Goal: Task Accomplishment & Management: Manage account settings

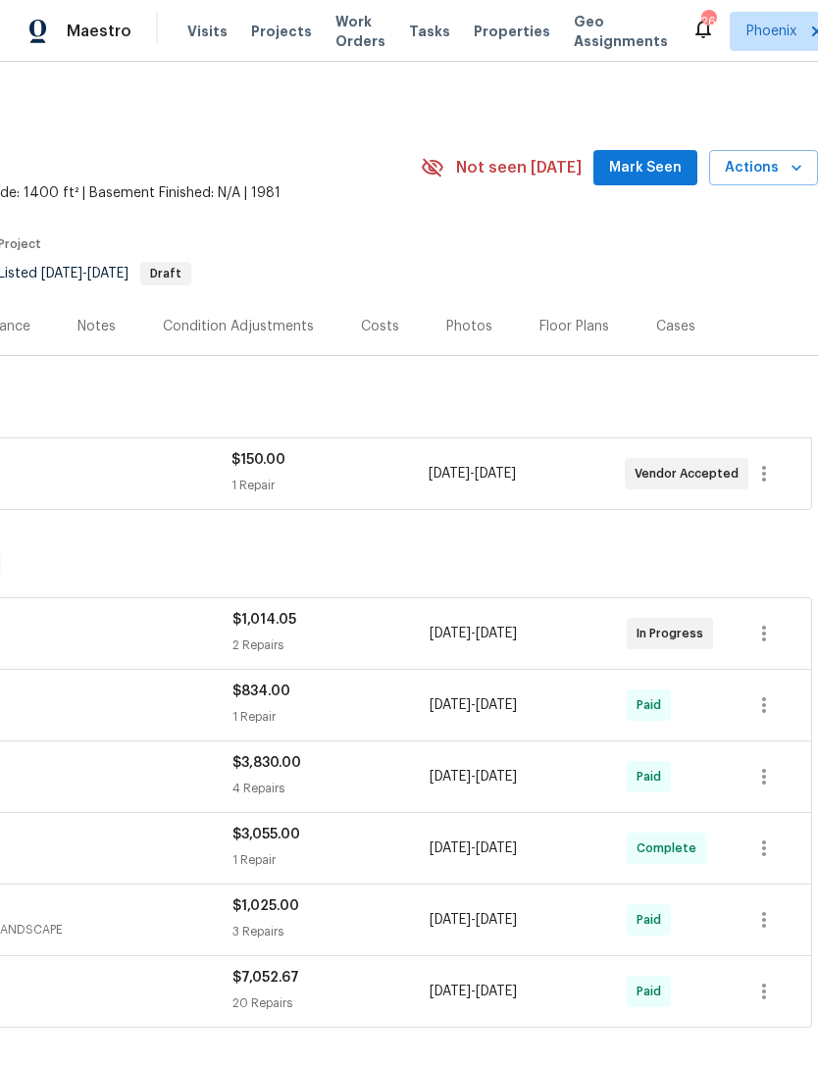
scroll to position [0, 290]
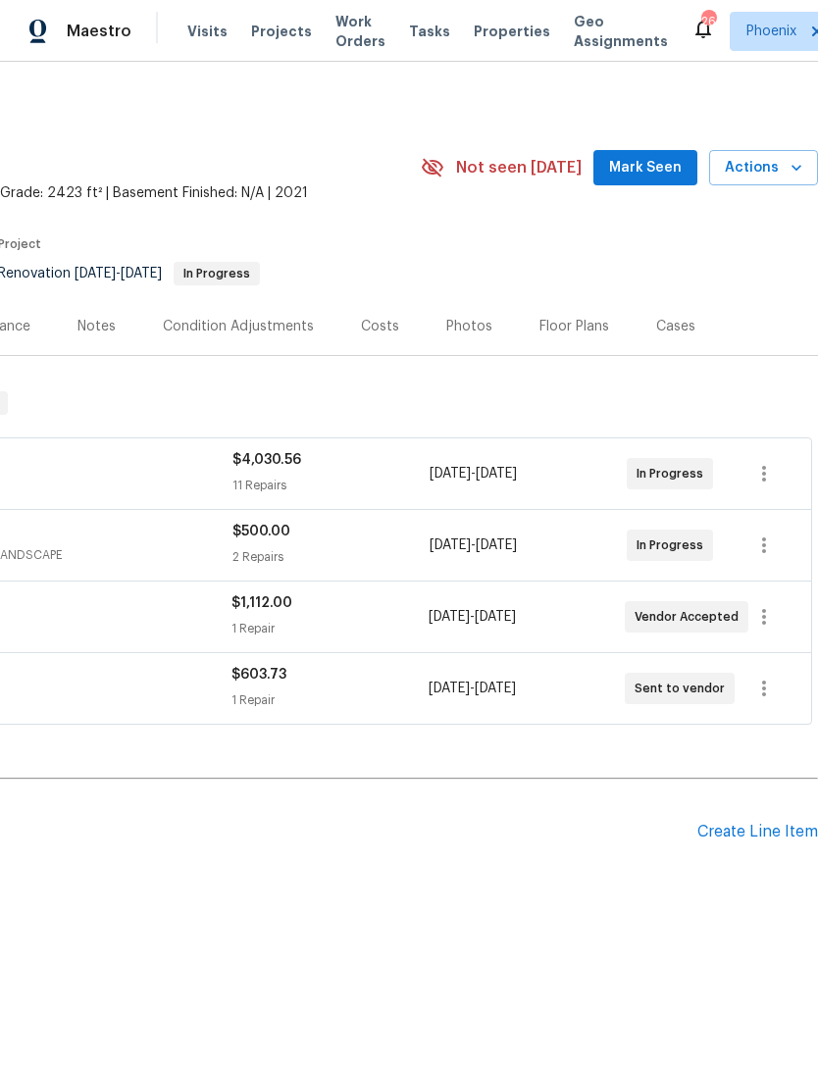
scroll to position [0, 290]
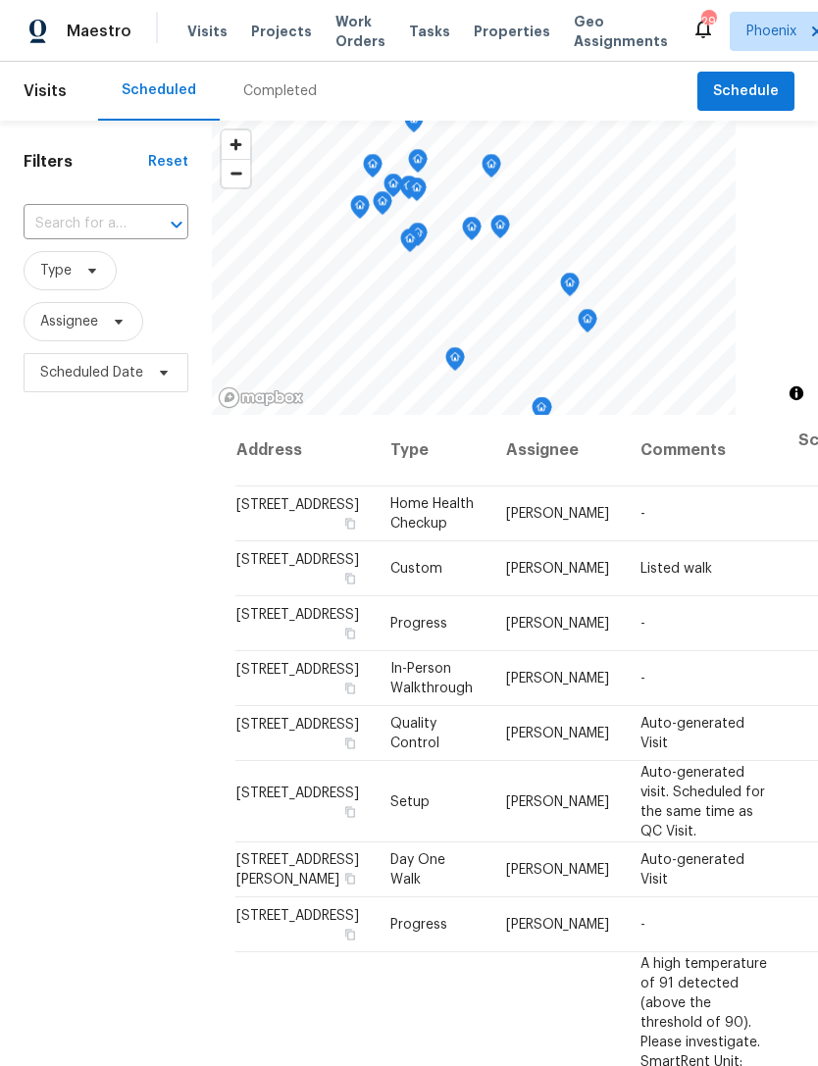
click at [49, 228] on input "text" at bounding box center [79, 224] width 110 height 30
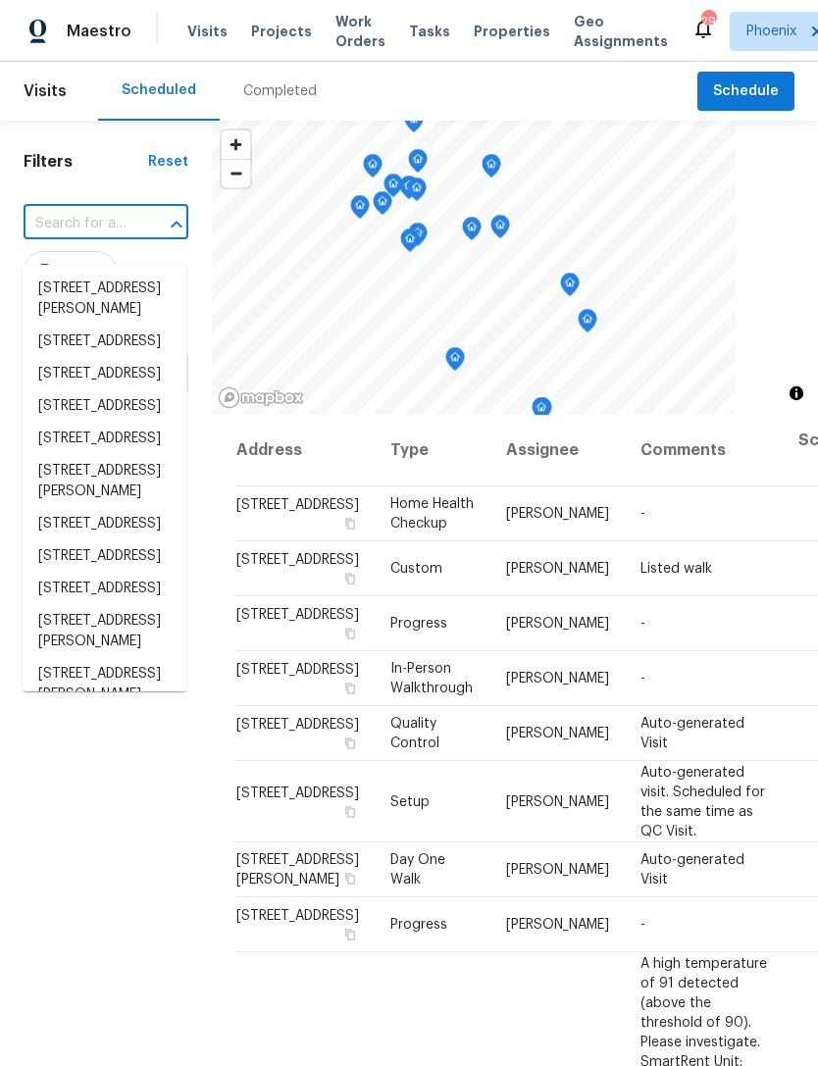
click at [72, 236] on input "text" at bounding box center [79, 224] width 110 height 30
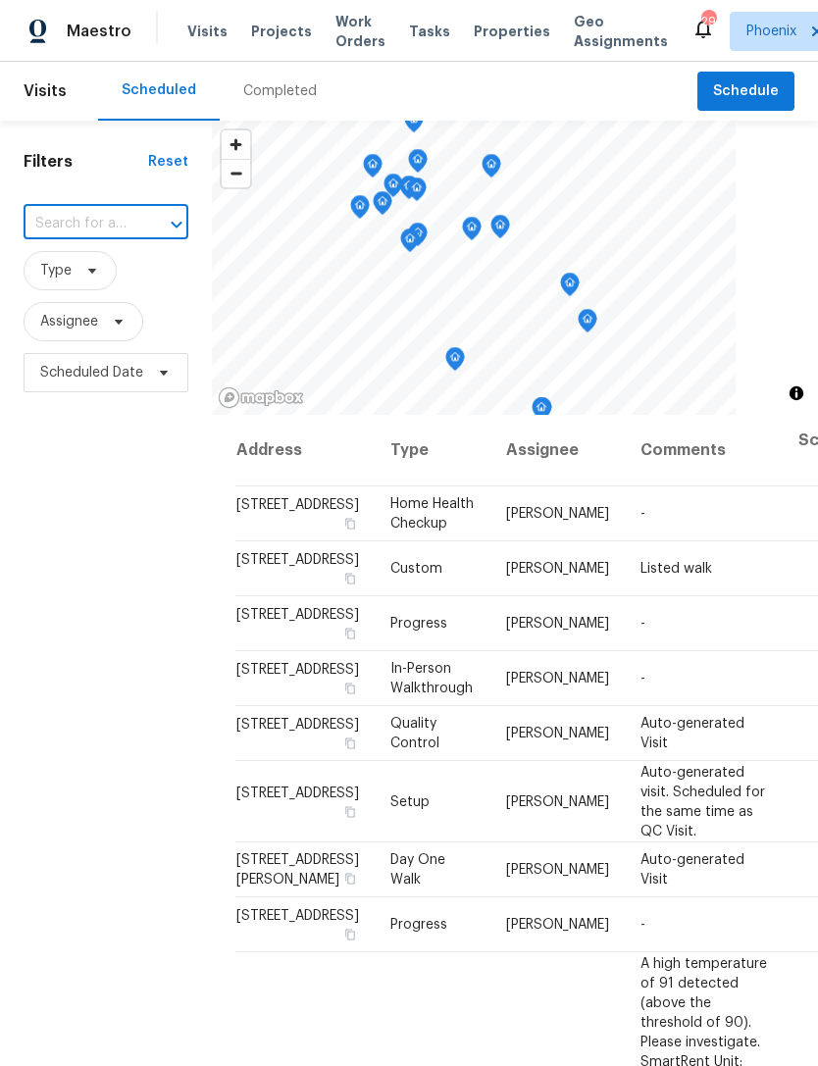
paste input "40995 W Portis Dr, Maricopa, AZ 85138"
type input "40995 W Portis Dr, Maricopa, AZ 85138"
click at [97, 305] on li "40995 W Portis Dr, Maricopa, AZ 85138" at bounding box center [105, 289] width 164 height 32
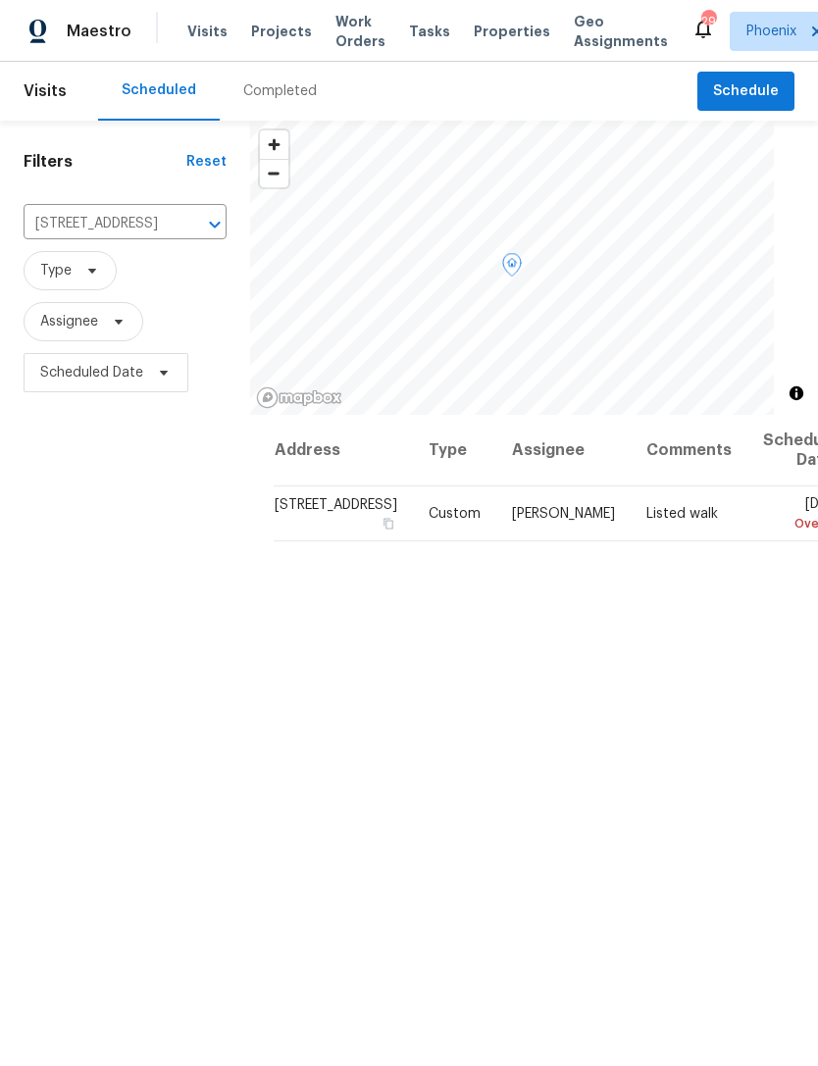
click at [747, 531] on td "Tue, Aug 26 Overdue" at bounding box center [797, 513] width 100 height 55
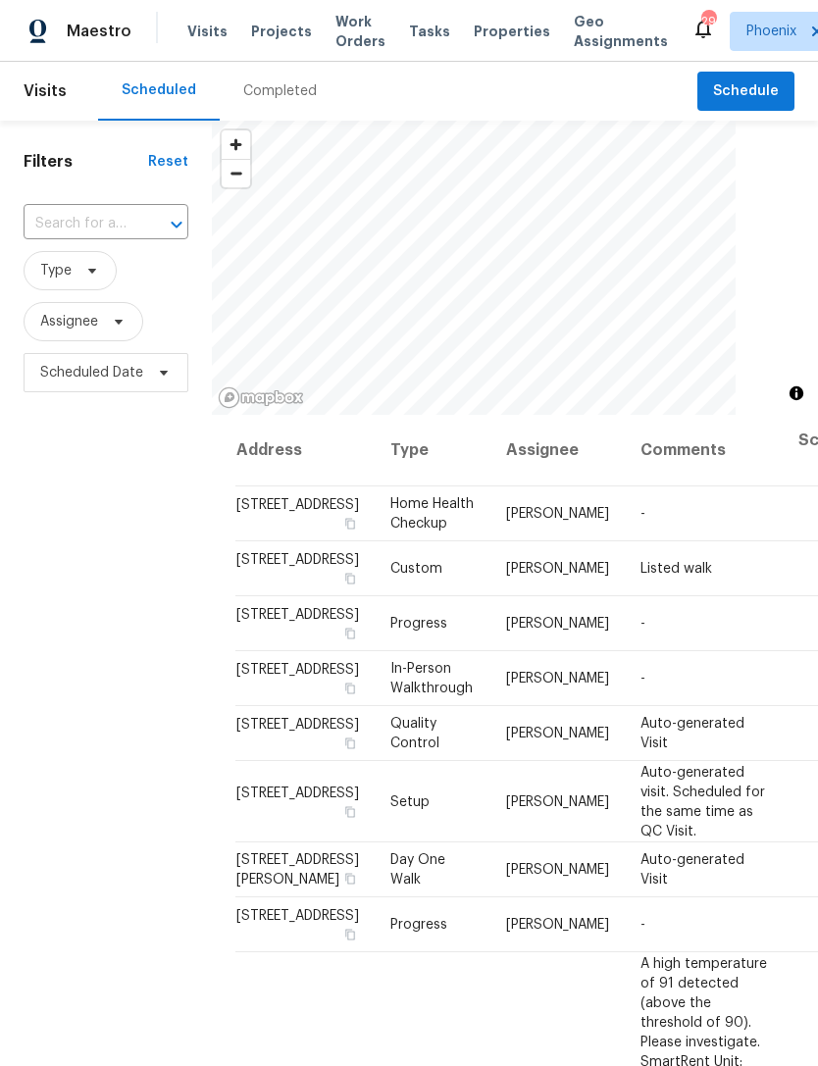
click at [91, 239] on input "text" at bounding box center [79, 224] width 110 height 30
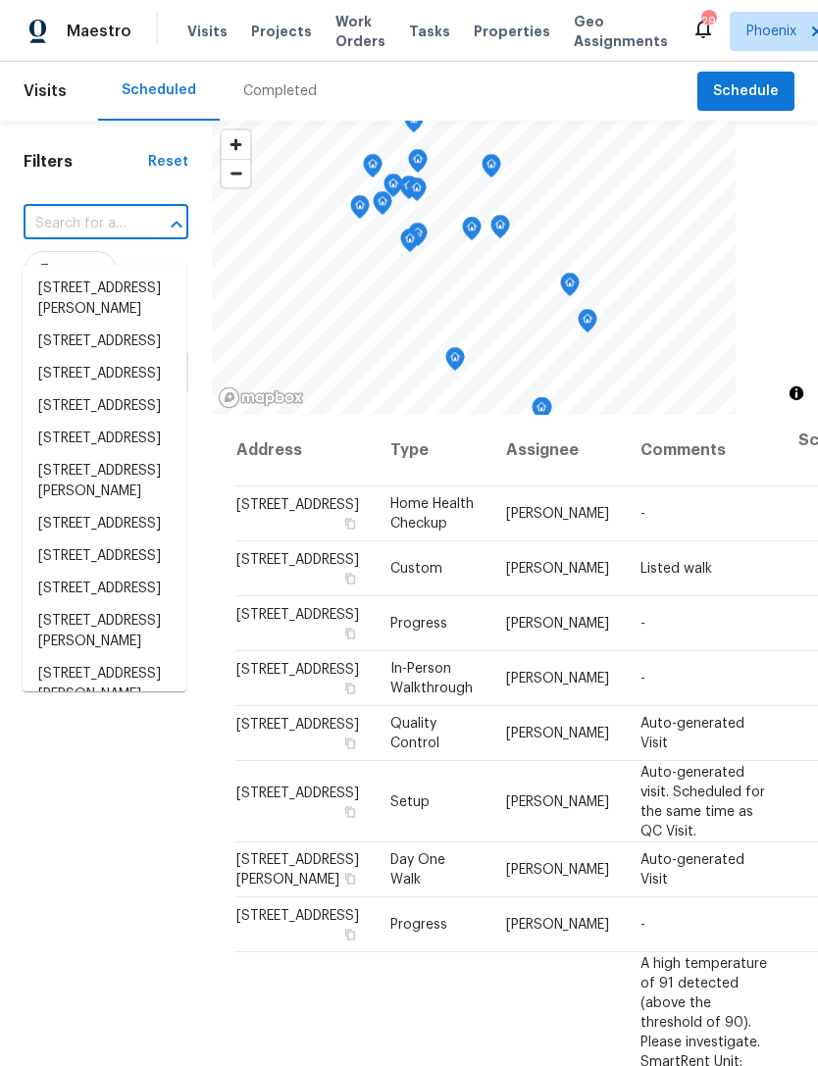
click at [75, 239] on input "text" at bounding box center [79, 224] width 110 height 30
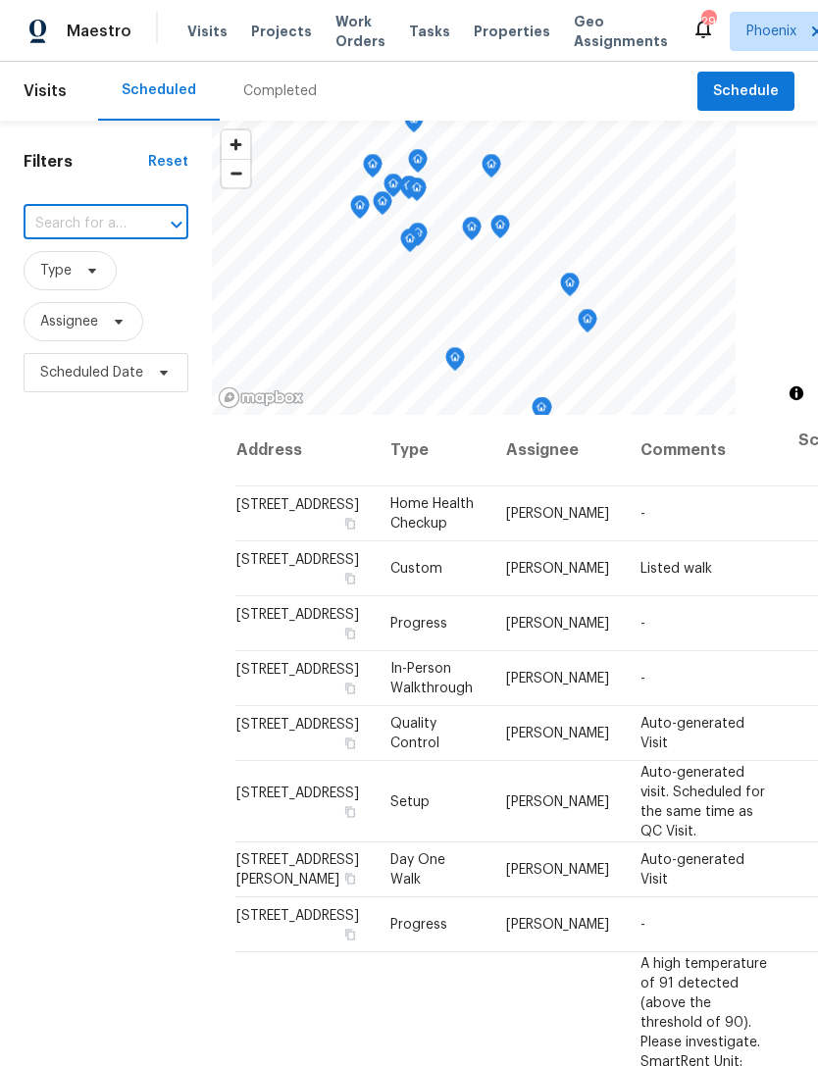
paste input "40995 W Portis Dr, Maricopa, AZ 85138"
type input "40995 W Portis Dr, Maricopa, AZ 85138"
click at [90, 291] on li "40995 W Portis Dr, Maricopa, AZ 85138" at bounding box center [105, 289] width 164 height 32
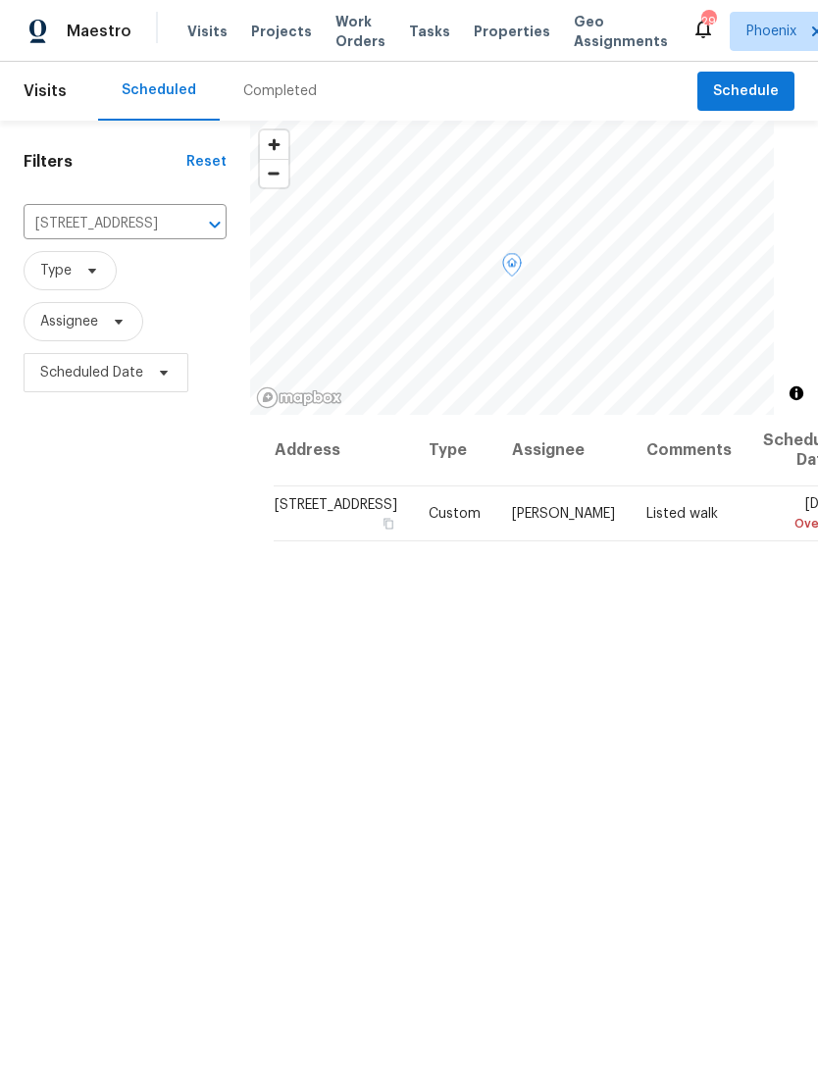
click at [0, 0] on icon at bounding box center [0, 0] width 0 height 0
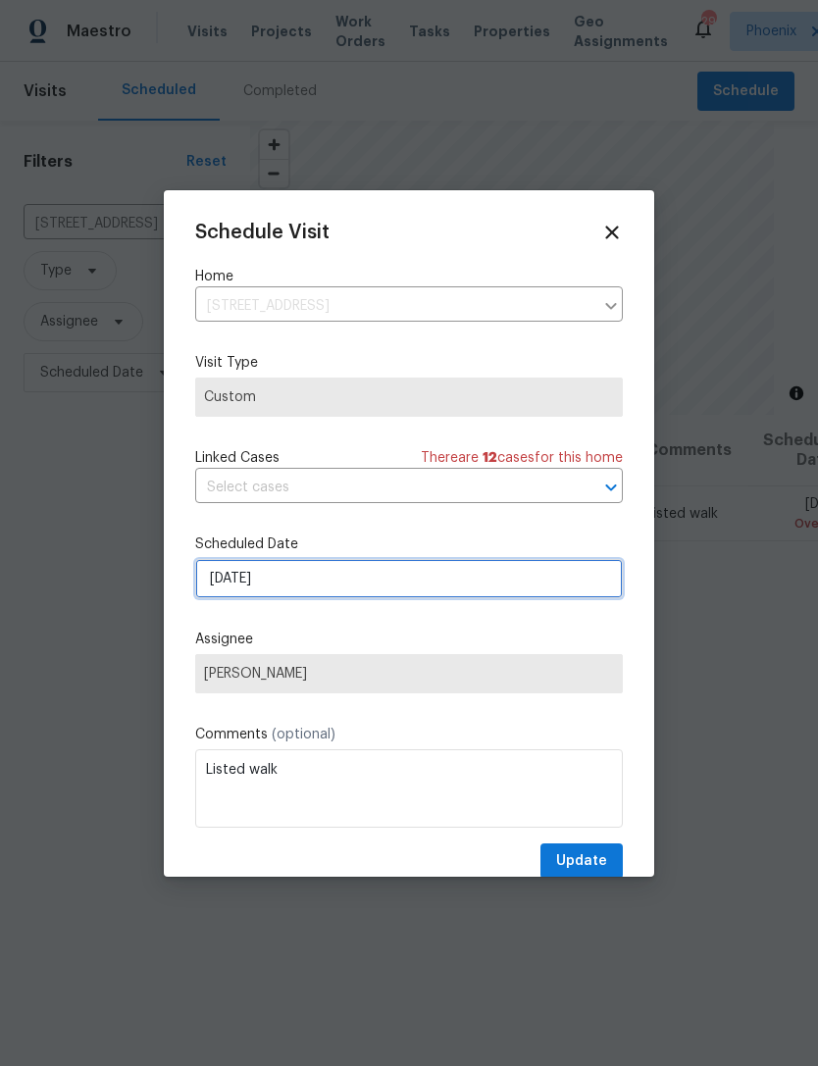
click at [415, 577] on input "8/26/2025" at bounding box center [409, 578] width 428 height 39
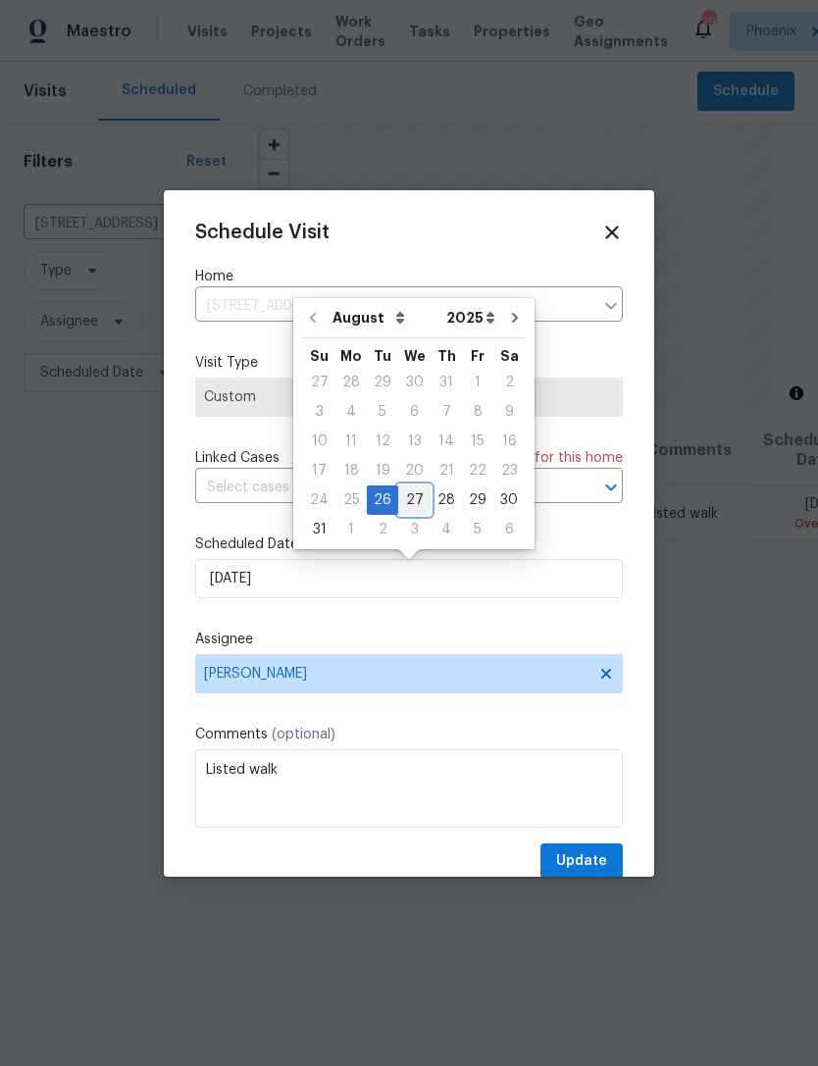
click at [408, 491] on div "27" at bounding box center [414, 499] width 32 height 27
type input "[DATE]"
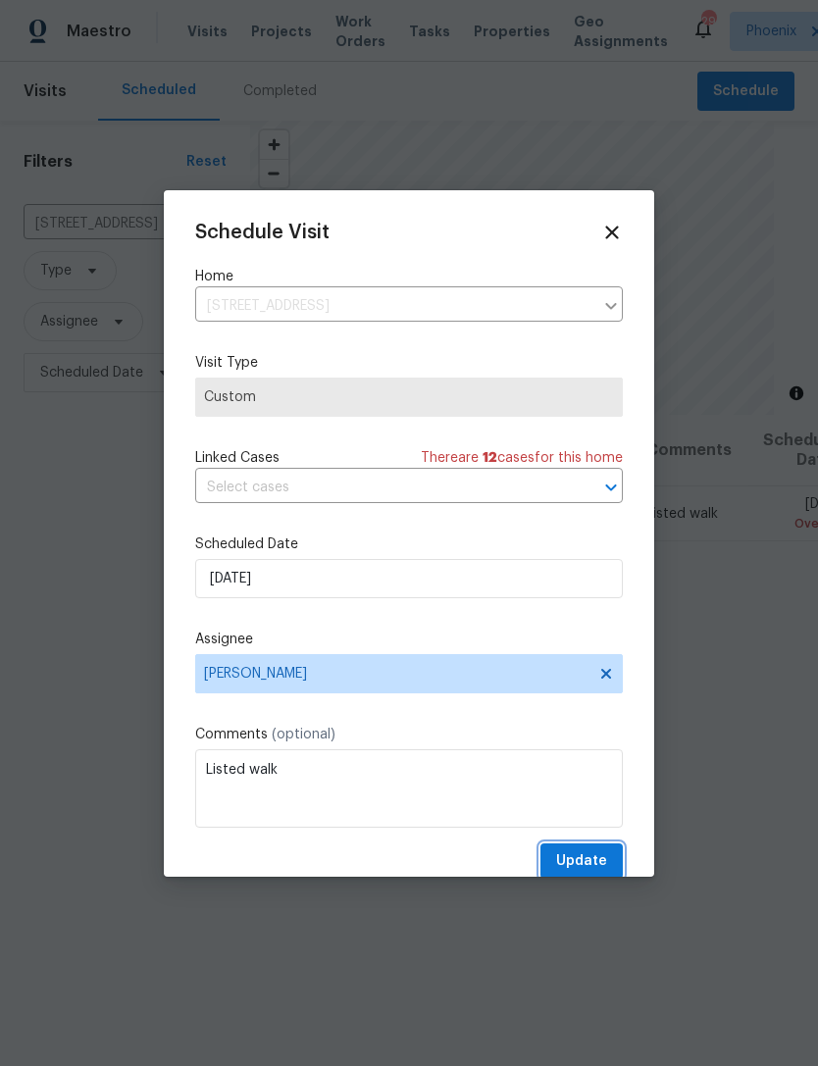
click at [592, 849] on button "Update" at bounding box center [581, 861] width 82 height 36
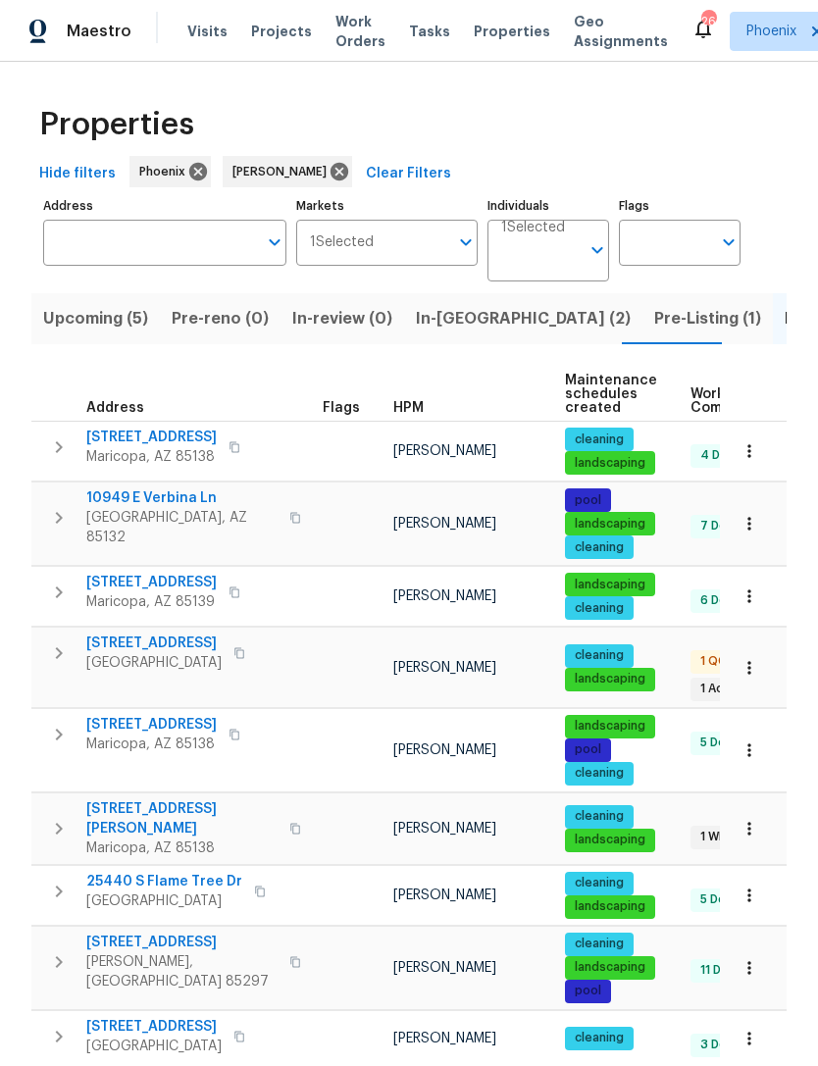
click at [654, 332] on span "Pre-Listing (1)" at bounding box center [707, 318] width 107 height 27
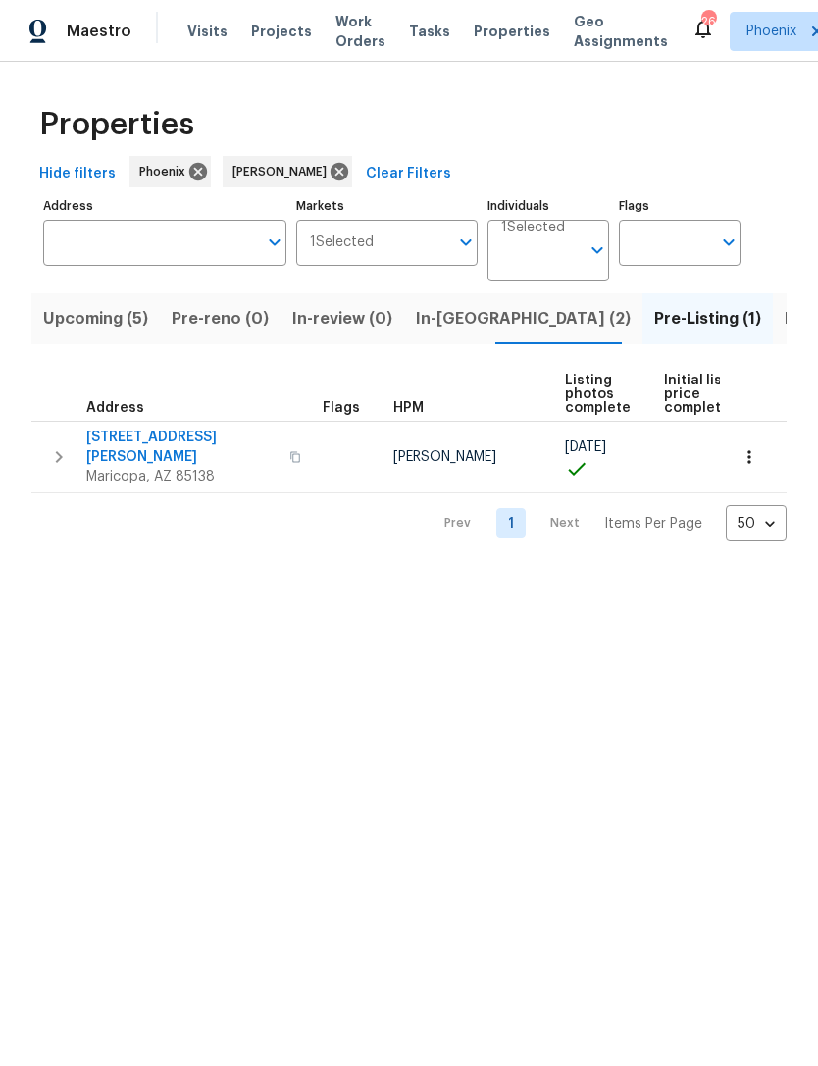
click at [162, 466] on span "43531 W Bailey Dr" at bounding box center [181, 447] width 191 height 39
click at [114, 332] on span "Upcoming (5)" at bounding box center [95, 318] width 105 height 27
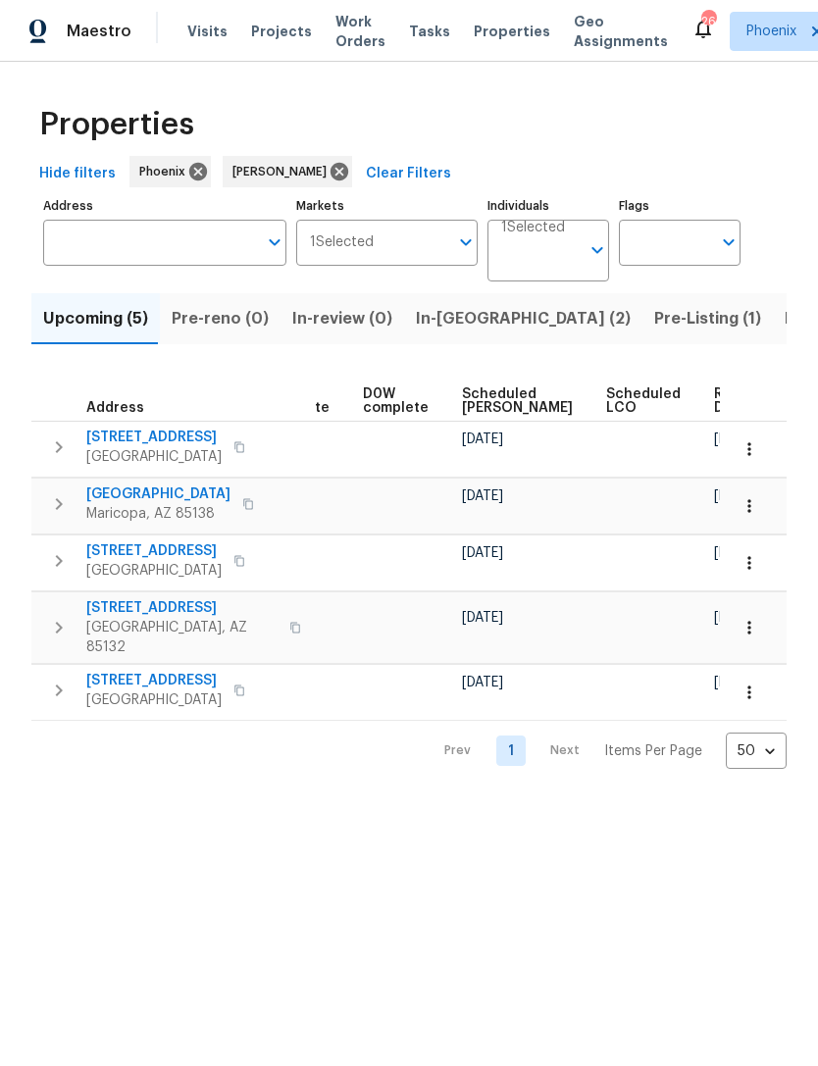
scroll to position [0, 493]
click at [715, 413] on span "Ready Date" at bounding box center [736, 400] width 43 height 27
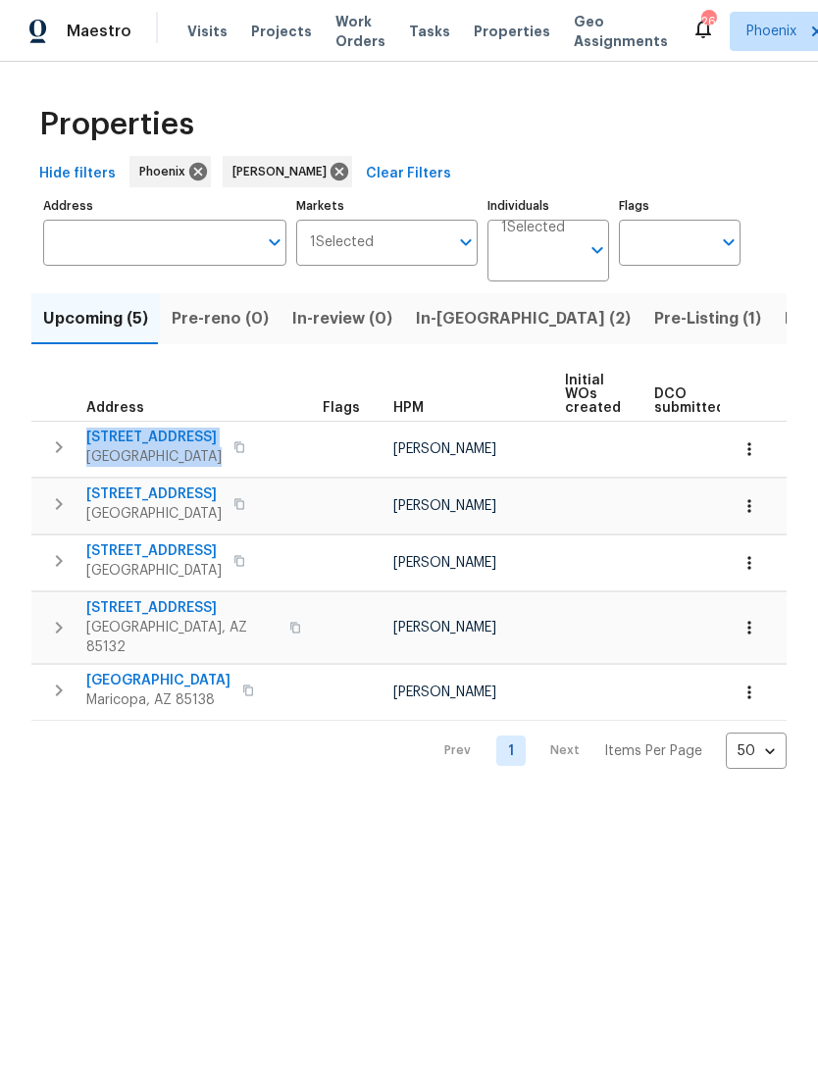
copy div "6512 S Sawgrass Dr Chandler, AZ 85249"
copy div "500 N Roosevelt Ave Unit 16 Chandler, AZ 85226"
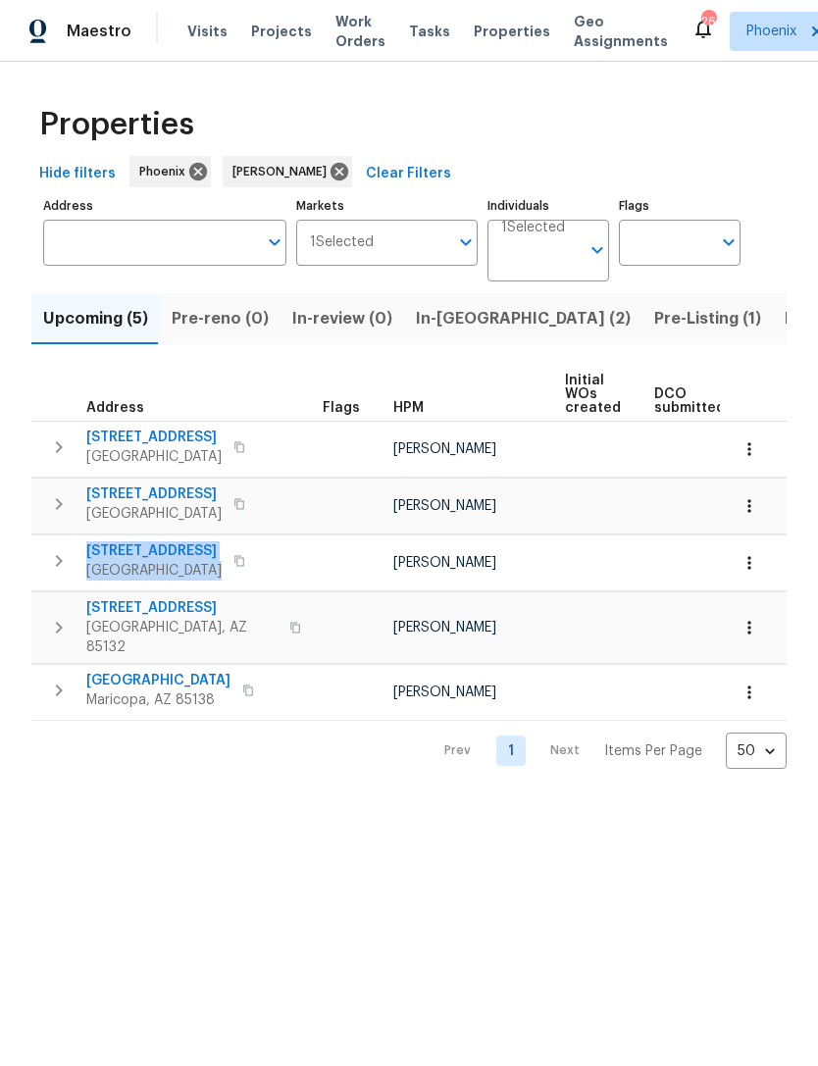
copy div "1175 E Prickly Pear St Casa Grande, AZ 85122"
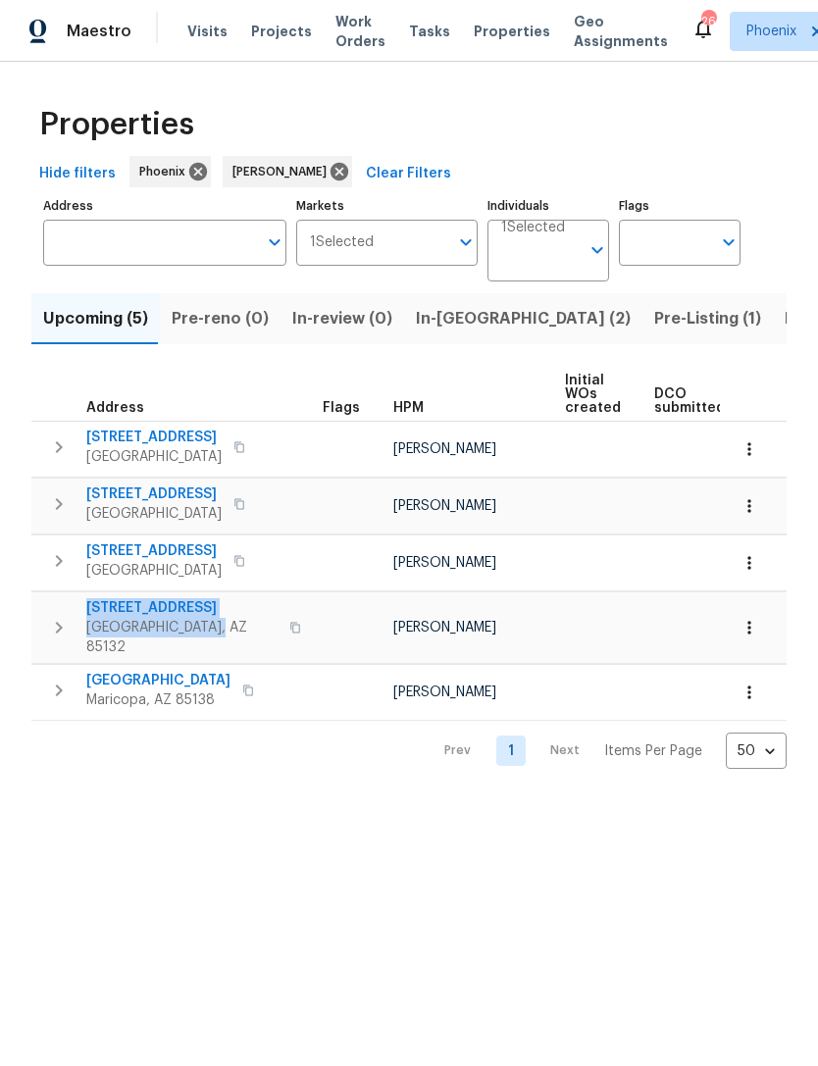
copy div "2514 N Palo Verde Dr Florence, AZ 85132"
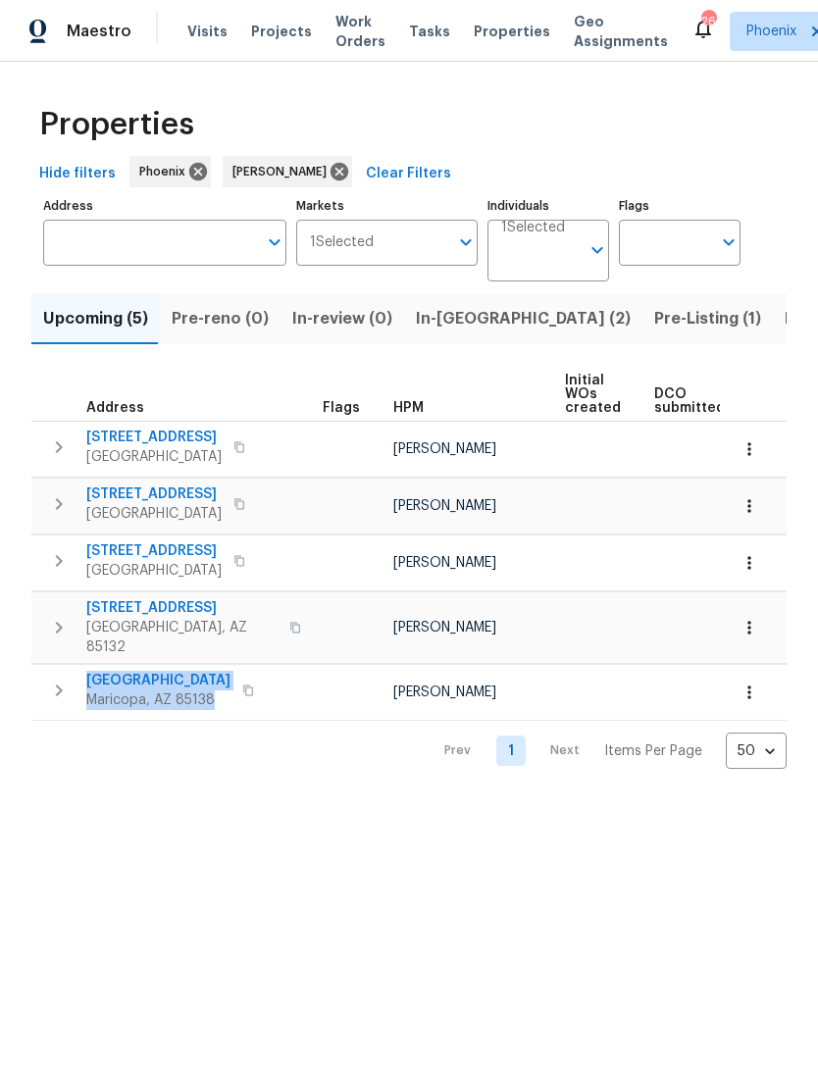
copy div "42549 W Monteverde Dr Maricopa, AZ 85138"
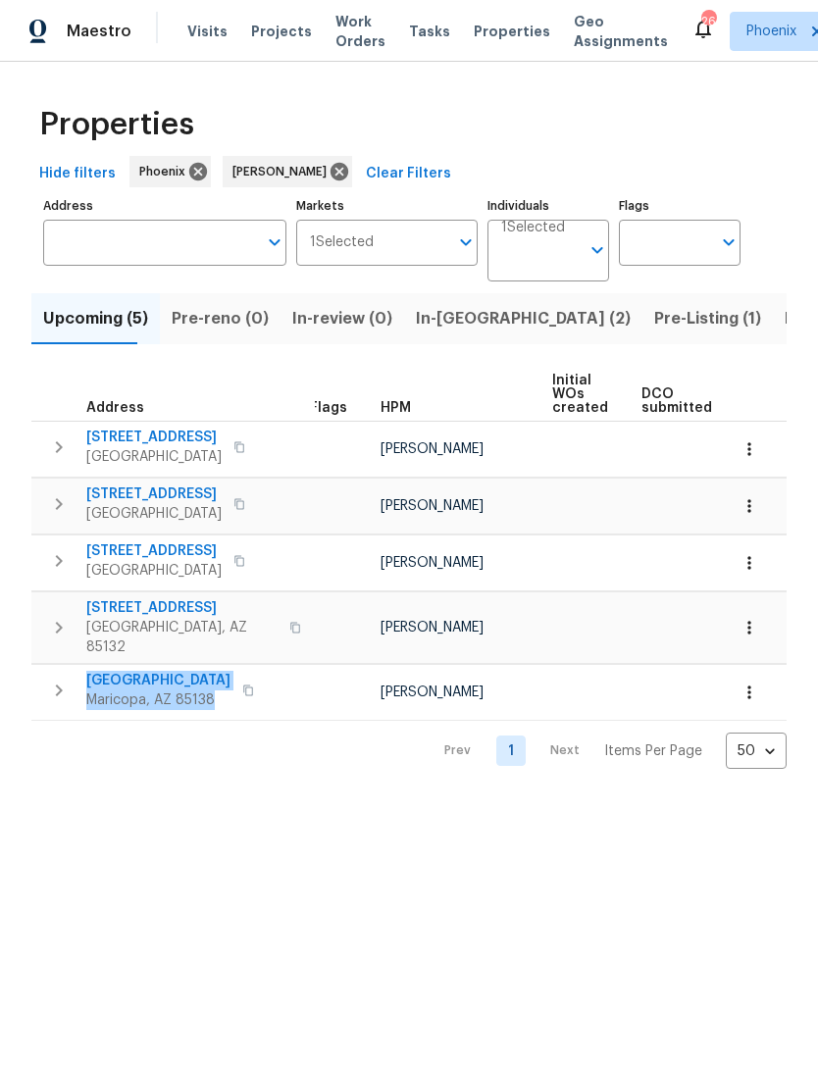
scroll to position [0, 9]
click at [785, 332] on span "Listed (15)" at bounding box center [825, 318] width 80 height 27
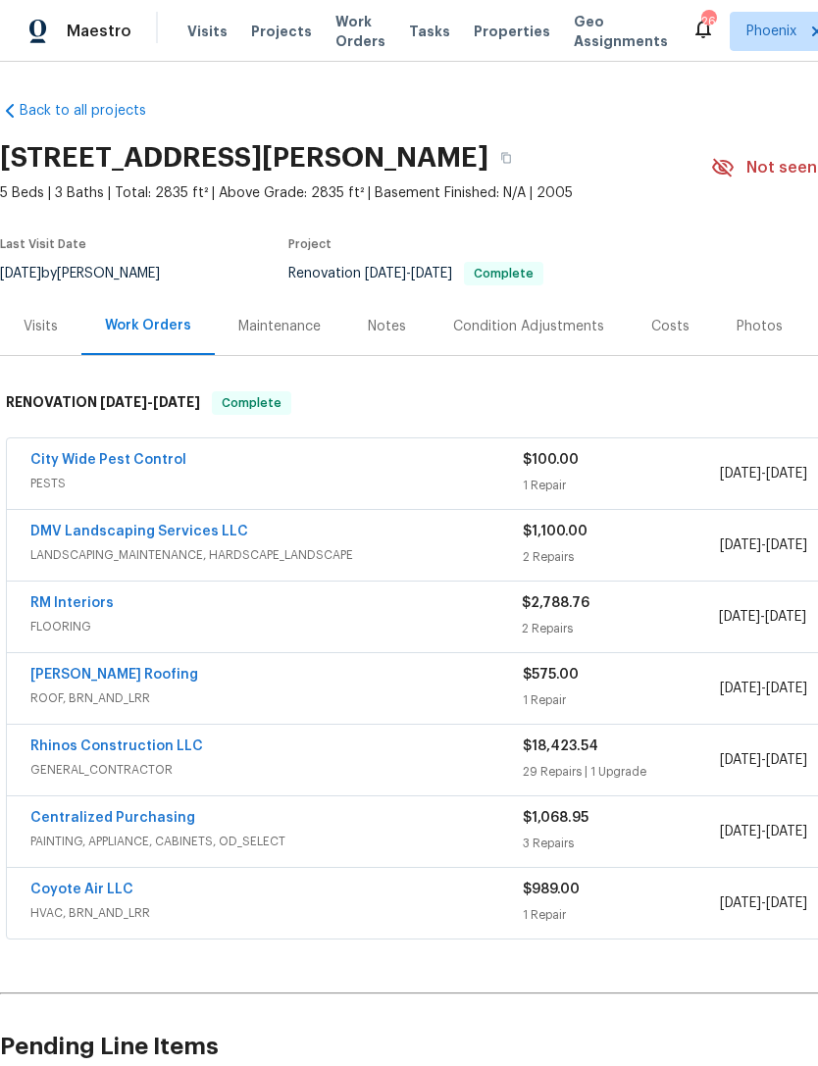
click at [744, 335] on div "Photos" at bounding box center [759, 327] width 46 height 20
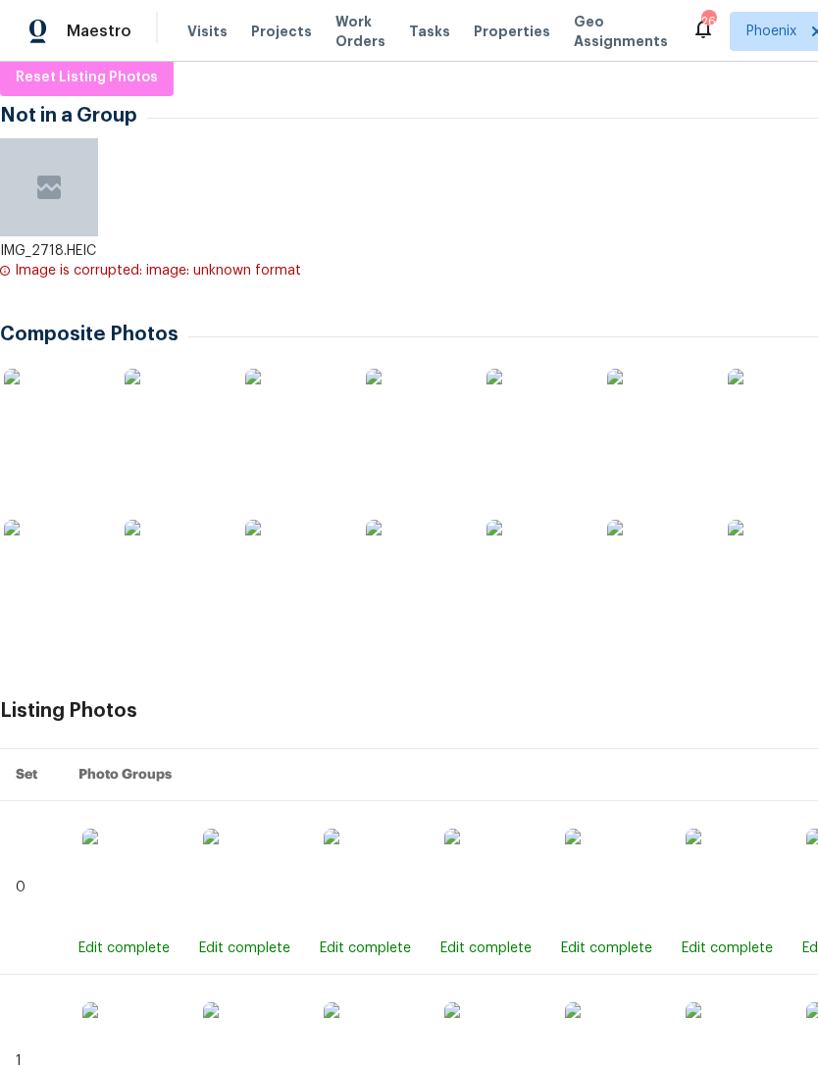
scroll to position [315, 0]
click at [530, 436] on img at bounding box center [535, 419] width 98 height 98
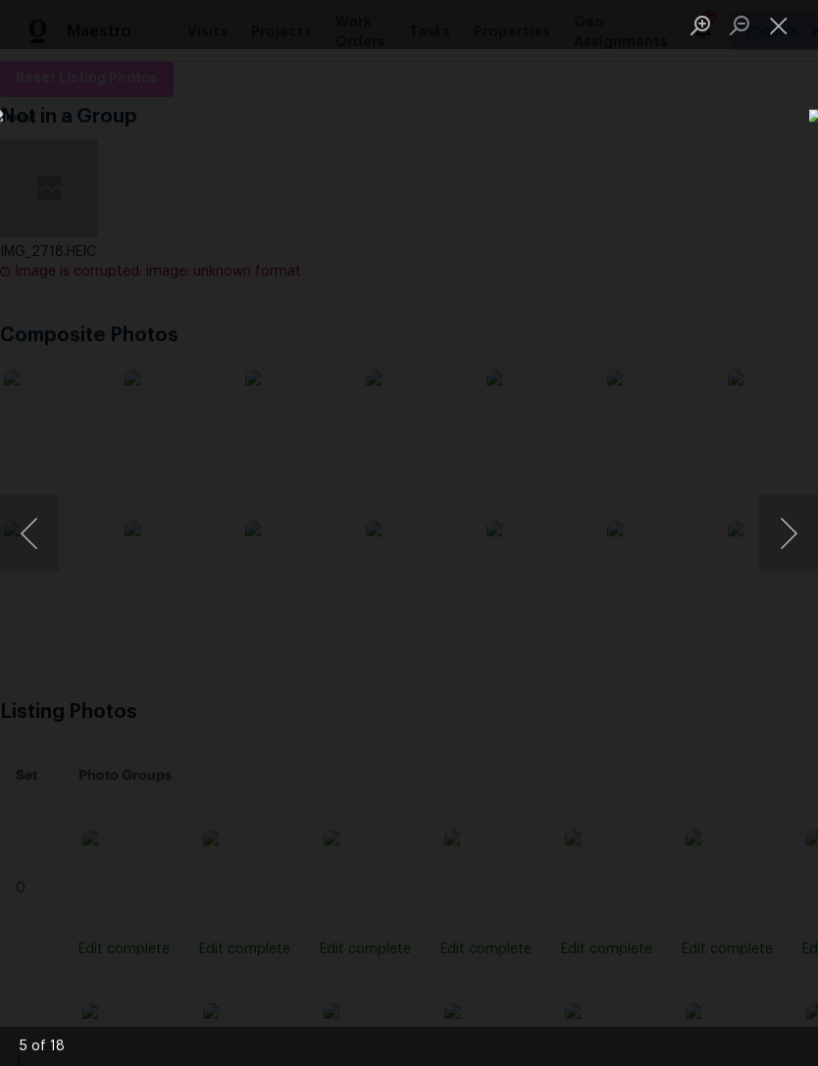
click at [787, 24] on button "Close lightbox" at bounding box center [778, 25] width 39 height 34
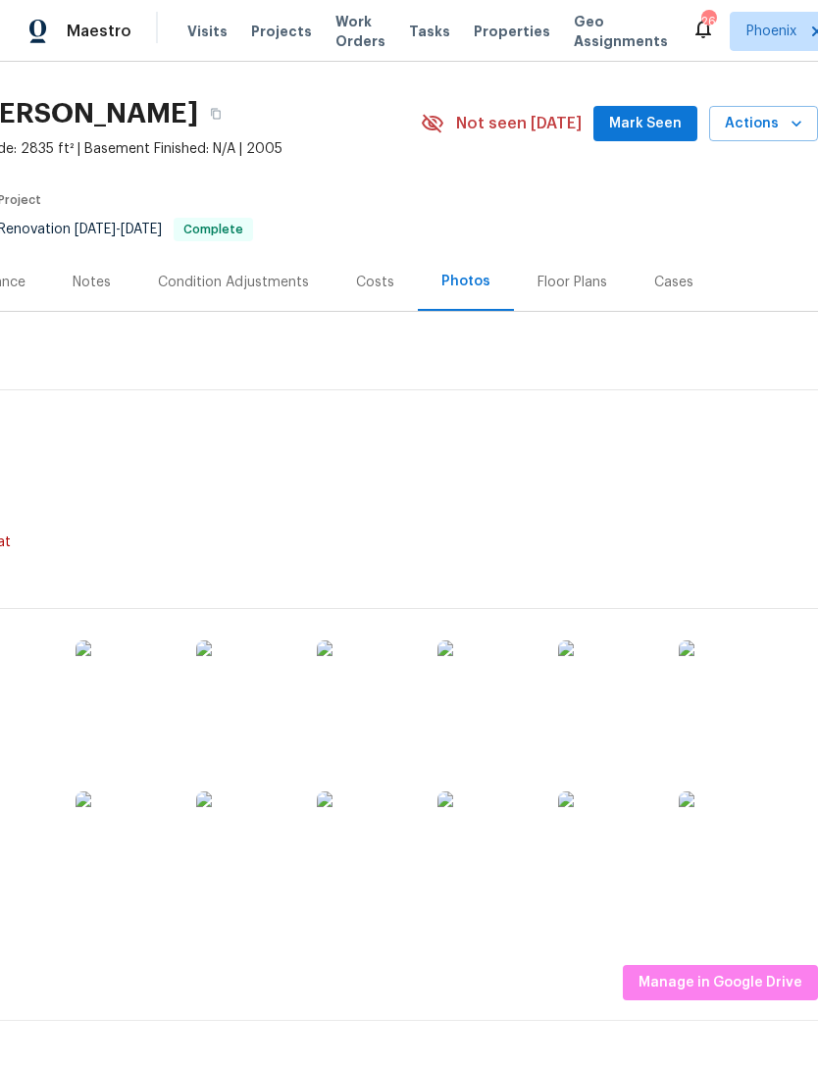
scroll to position [45, 290]
click at [651, 135] on span "Mark Seen" at bounding box center [645, 123] width 73 height 25
click at [774, 135] on span "Actions" at bounding box center [763, 123] width 77 height 25
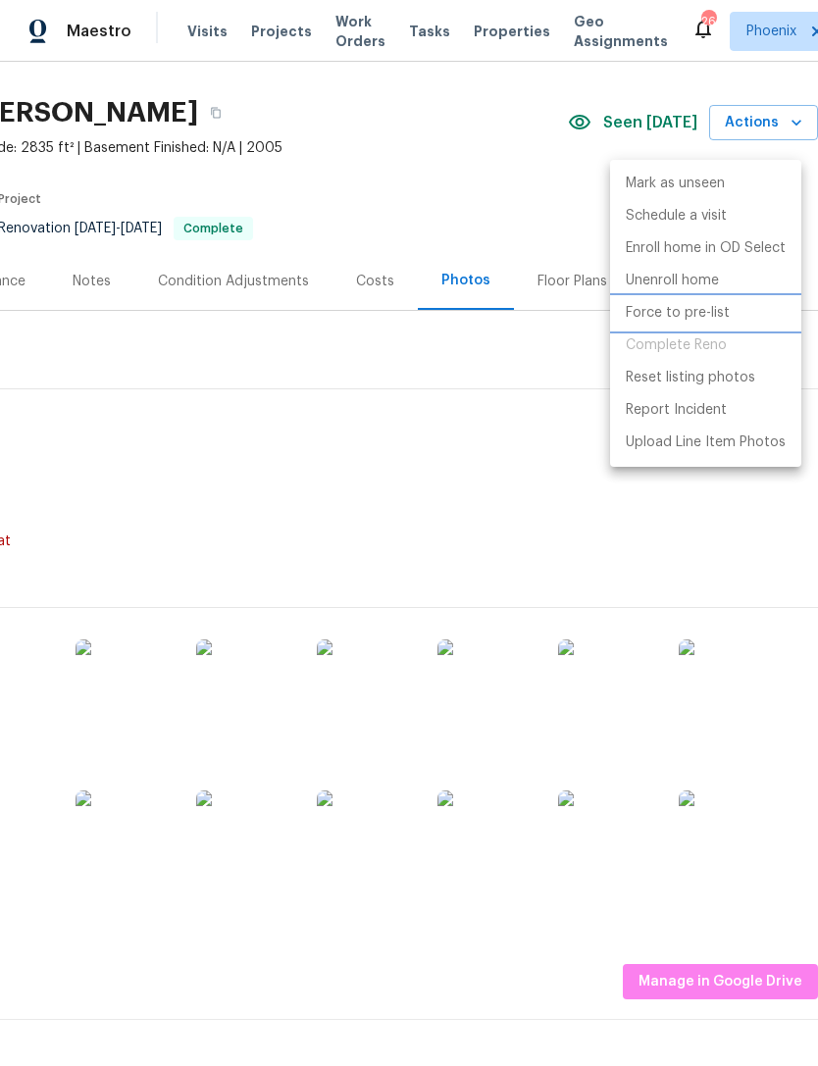
click at [690, 314] on p "Force to pre-list" at bounding box center [678, 313] width 104 height 21
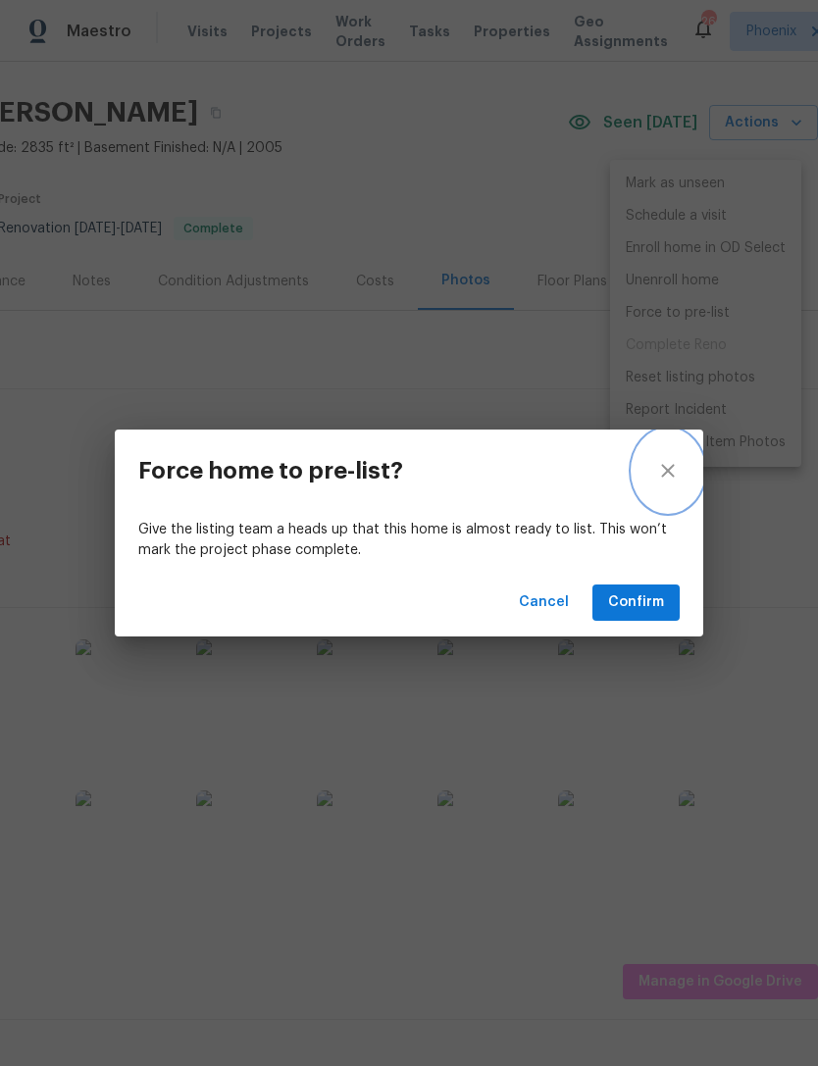
click at [670, 465] on icon "close" at bounding box center [668, 471] width 24 height 24
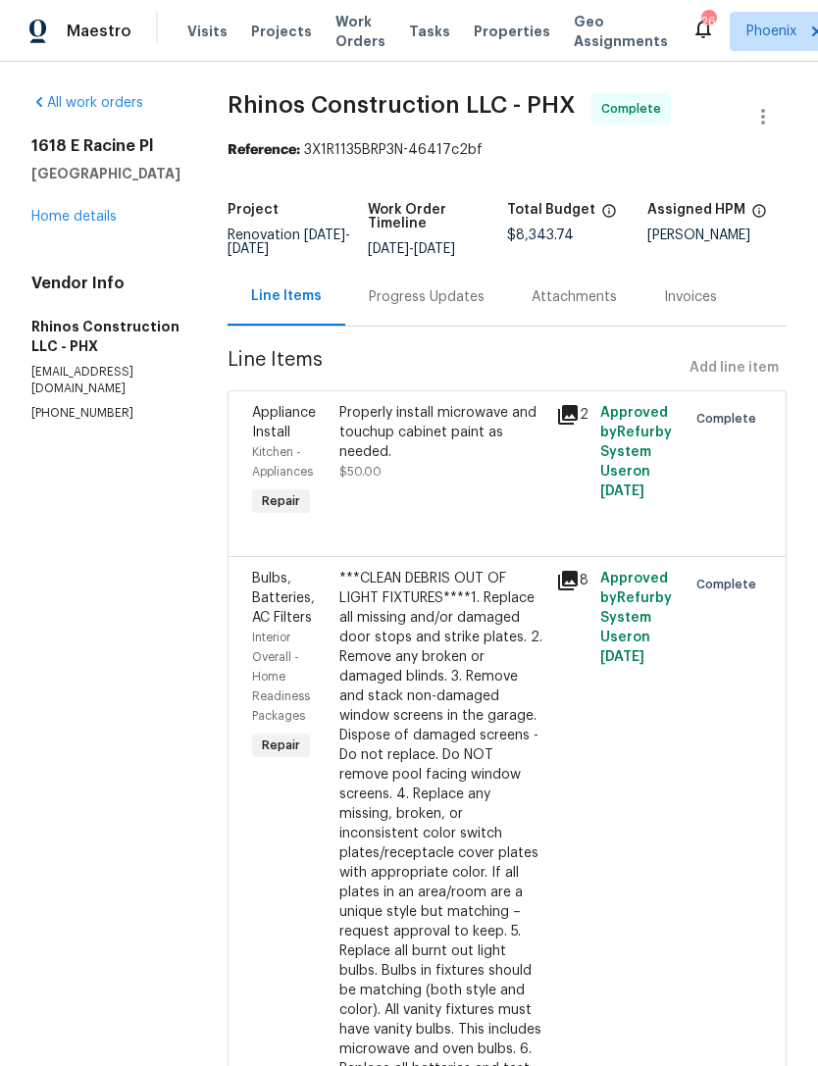
click at [83, 224] on link "Home details" at bounding box center [73, 217] width 85 height 14
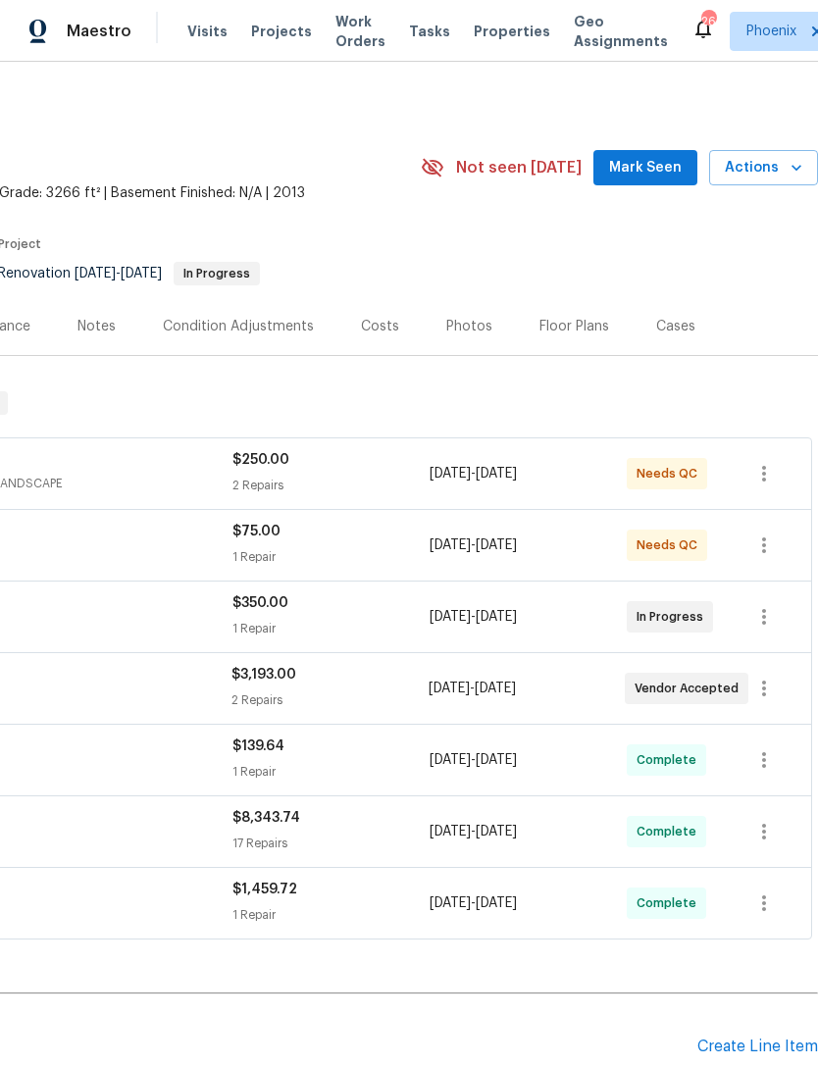
scroll to position [0, 290]
click at [654, 180] on span "Mark Seen" at bounding box center [645, 168] width 73 height 25
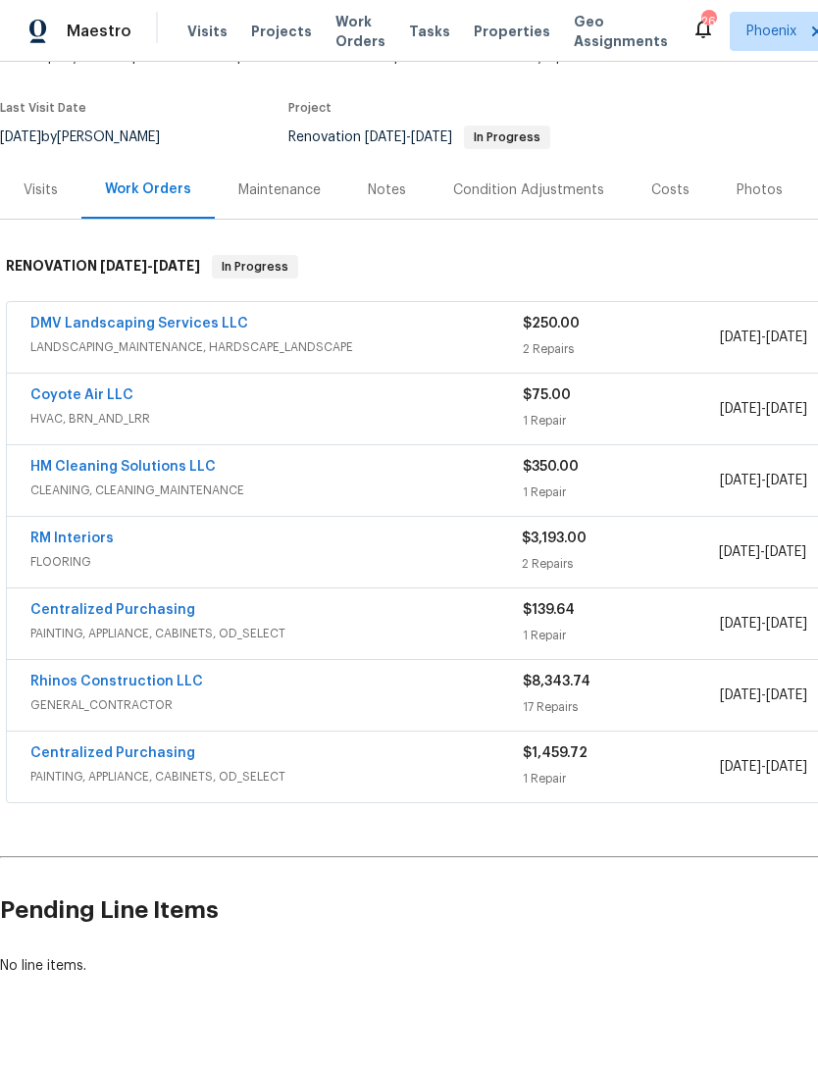
scroll to position [135, 0]
click at [91, 398] on div "Coyote Air LLC HVAC, BRN_AND_LRR $75.00 1 Repair 8/18/2025 - 8/21/2025 Needs QC" at bounding box center [554, 410] width 1094 height 71
click at [93, 403] on link "Coyote Air LLC" at bounding box center [81, 396] width 103 height 14
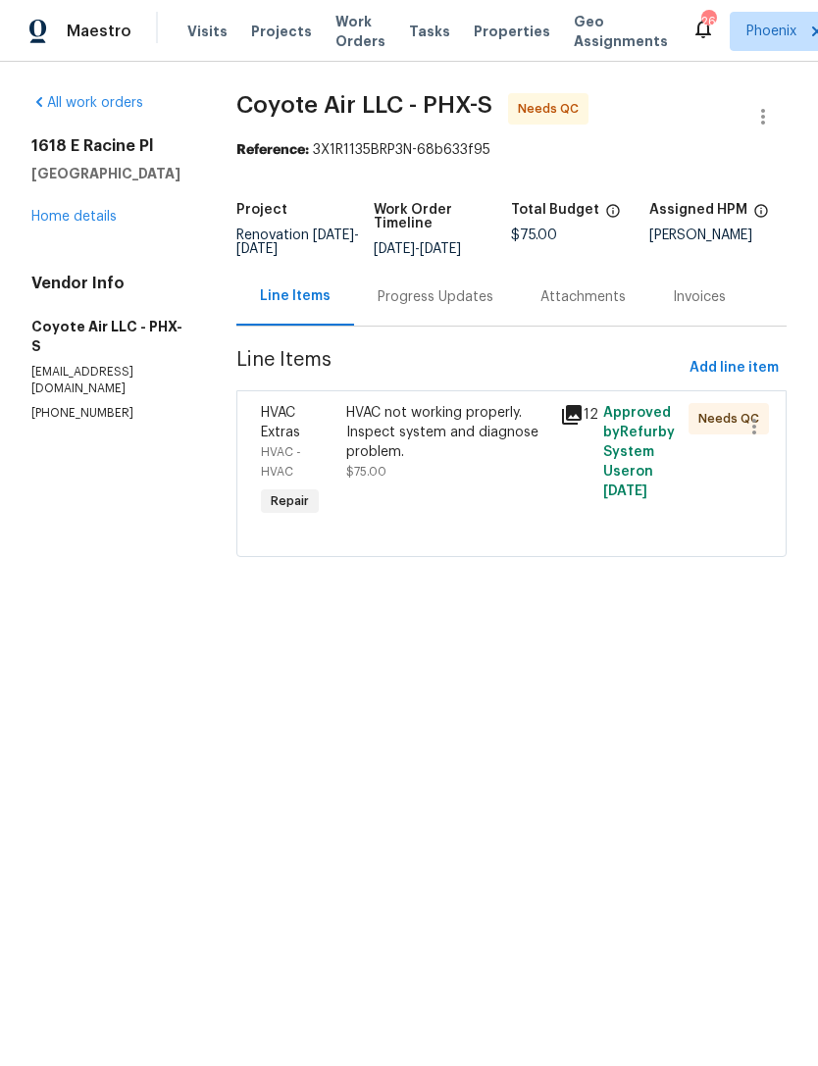
click at [451, 307] on div "Progress Updates" at bounding box center [436, 297] width 116 height 20
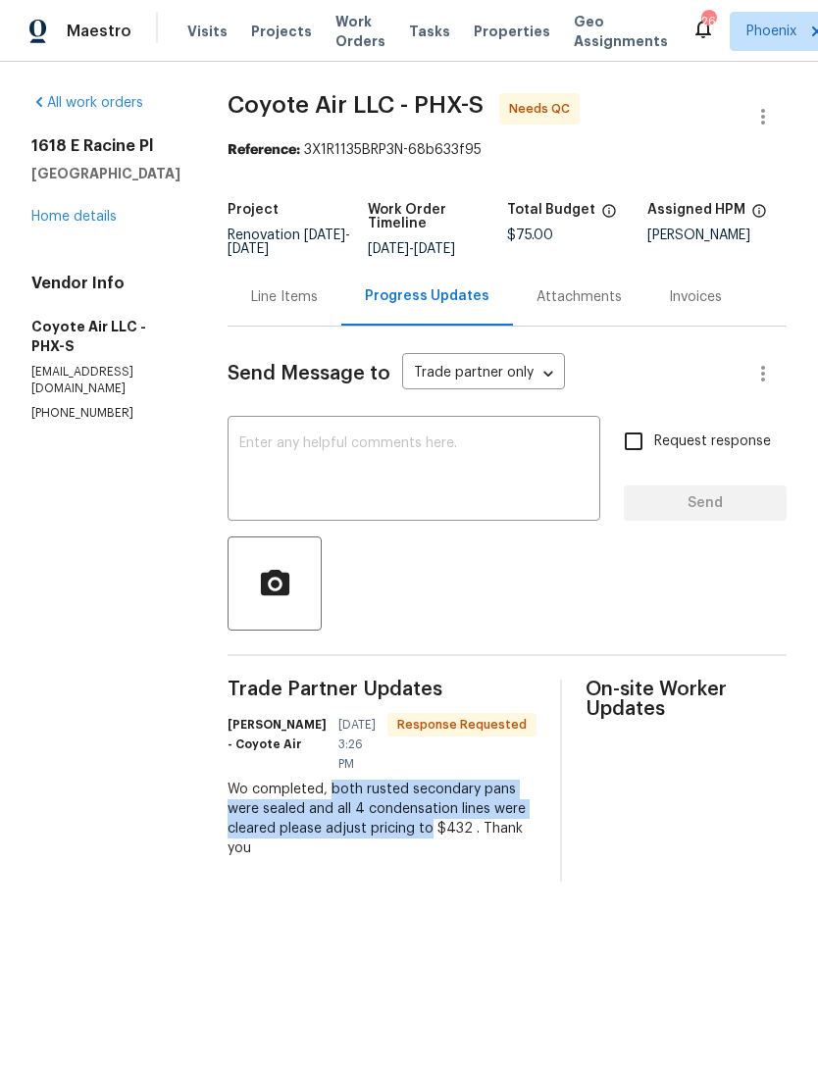
copy div "both rusted secondary pans were sealed and all 4 condensation lines were cleare…"
click at [424, 475] on textarea at bounding box center [413, 470] width 349 height 69
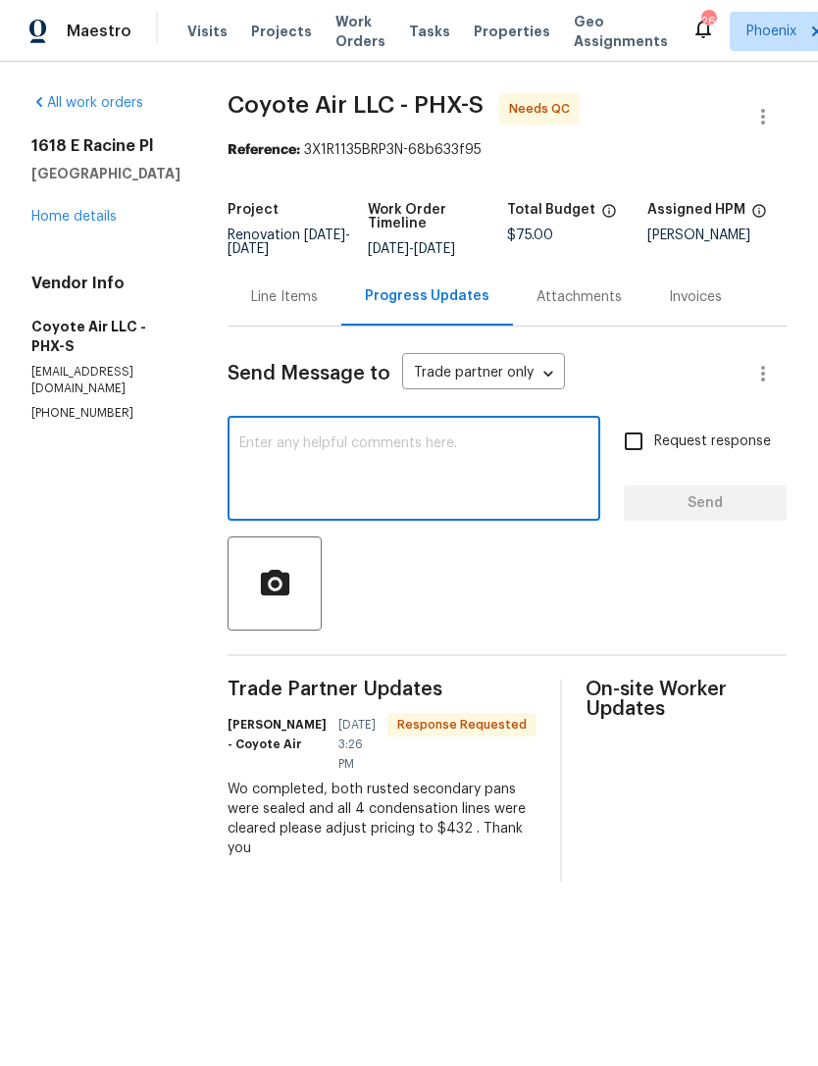
click at [455, 623] on div at bounding box center [507, 583] width 559 height 94
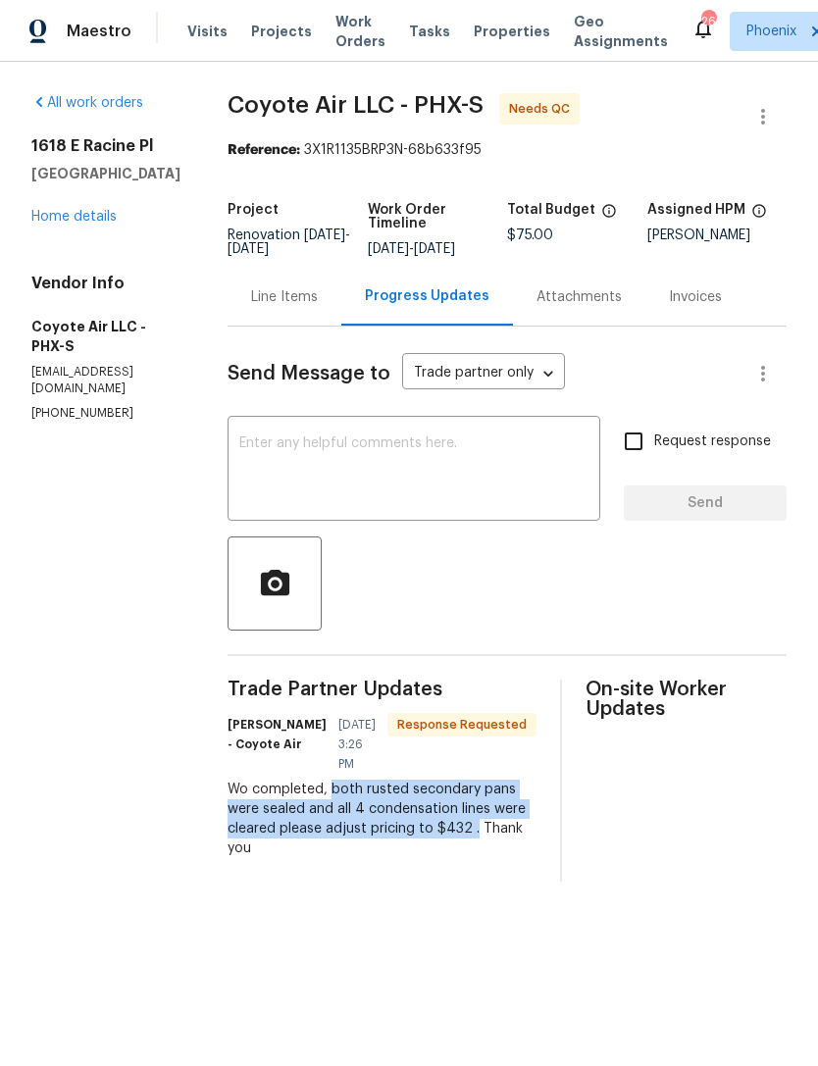
copy div "both rusted secondary pans were sealed and all 4 condensation lines were cleare…"
click at [294, 307] on div "Line Items" at bounding box center [284, 297] width 67 height 20
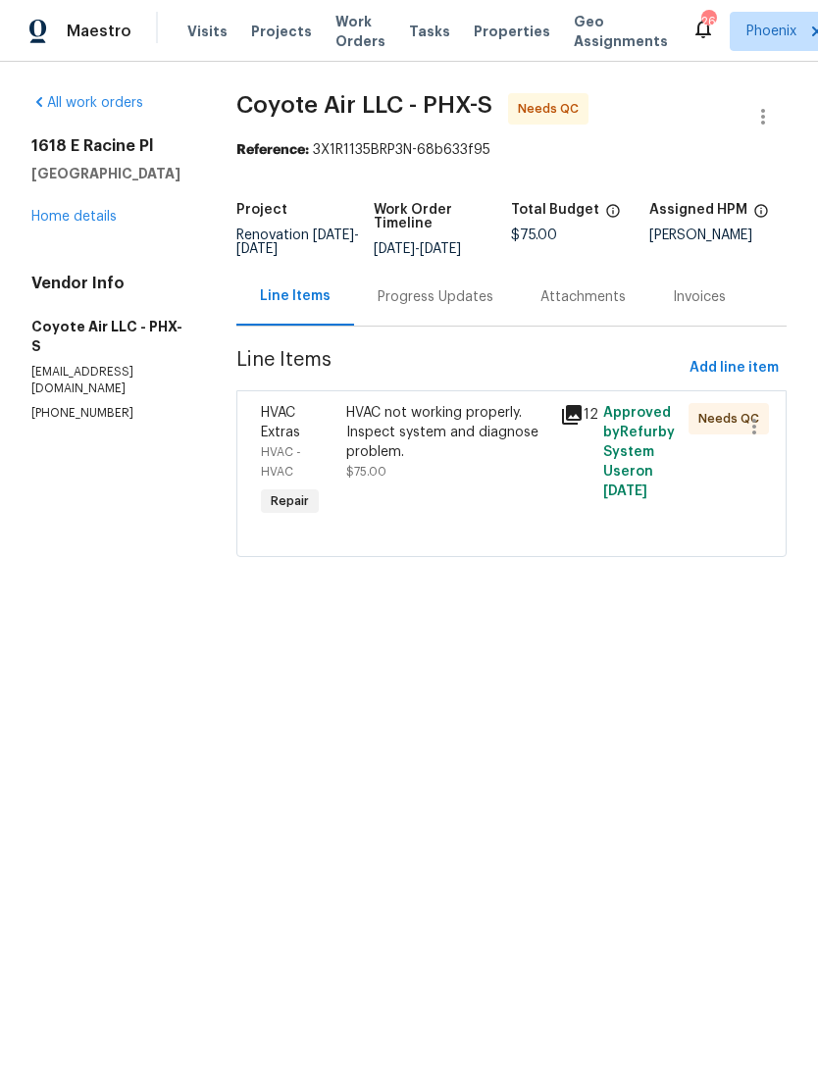
click at [458, 462] on div "HVAC not working properly. Inspect system and diagnose problem." at bounding box center [447, 432] width 202 height 59
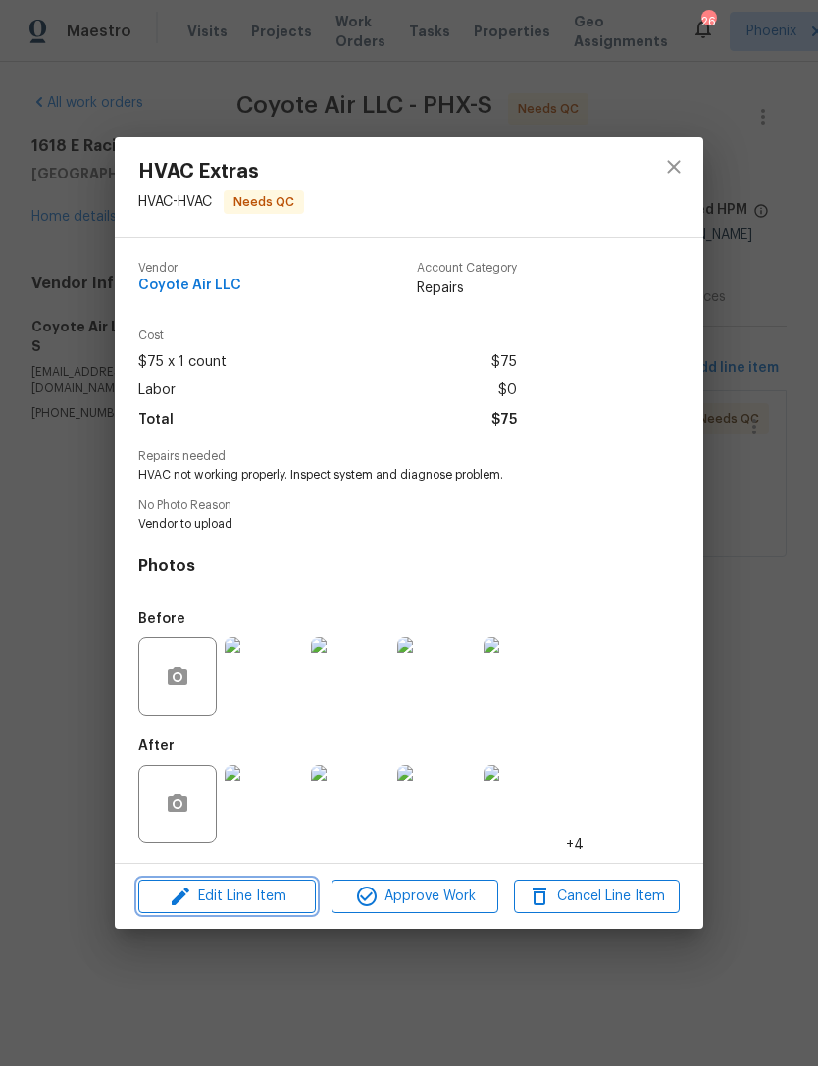
click at [275, 906] on span "Edit Line Item" at bounding box center [227, 897] width 166 height 25
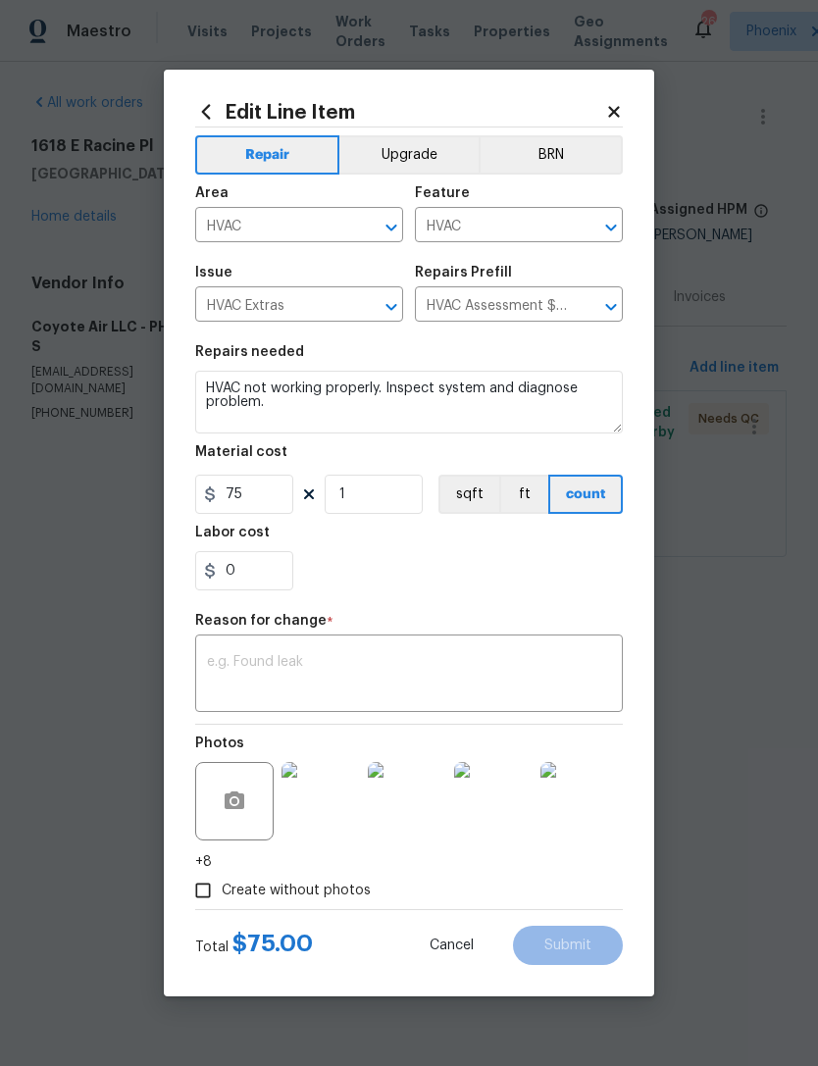
click at [357, 666] on textarea at bounding box center [409, 675] width 404 height 41
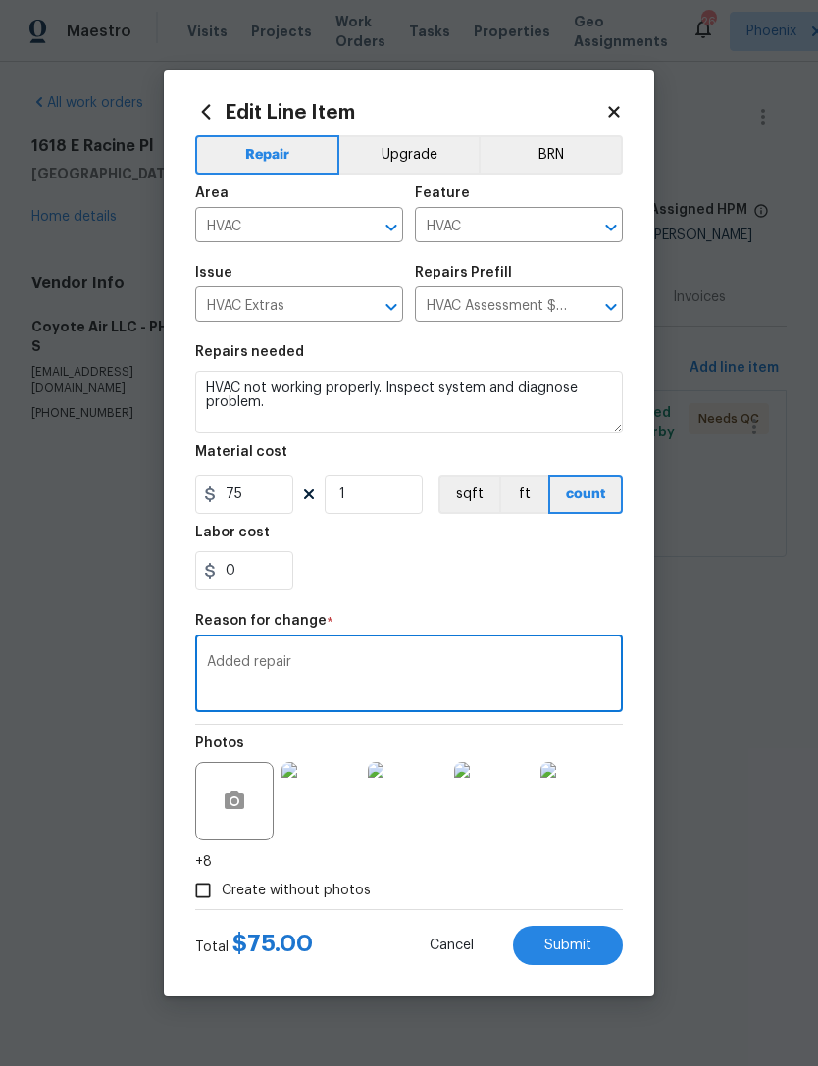
type textarea "Added repair"
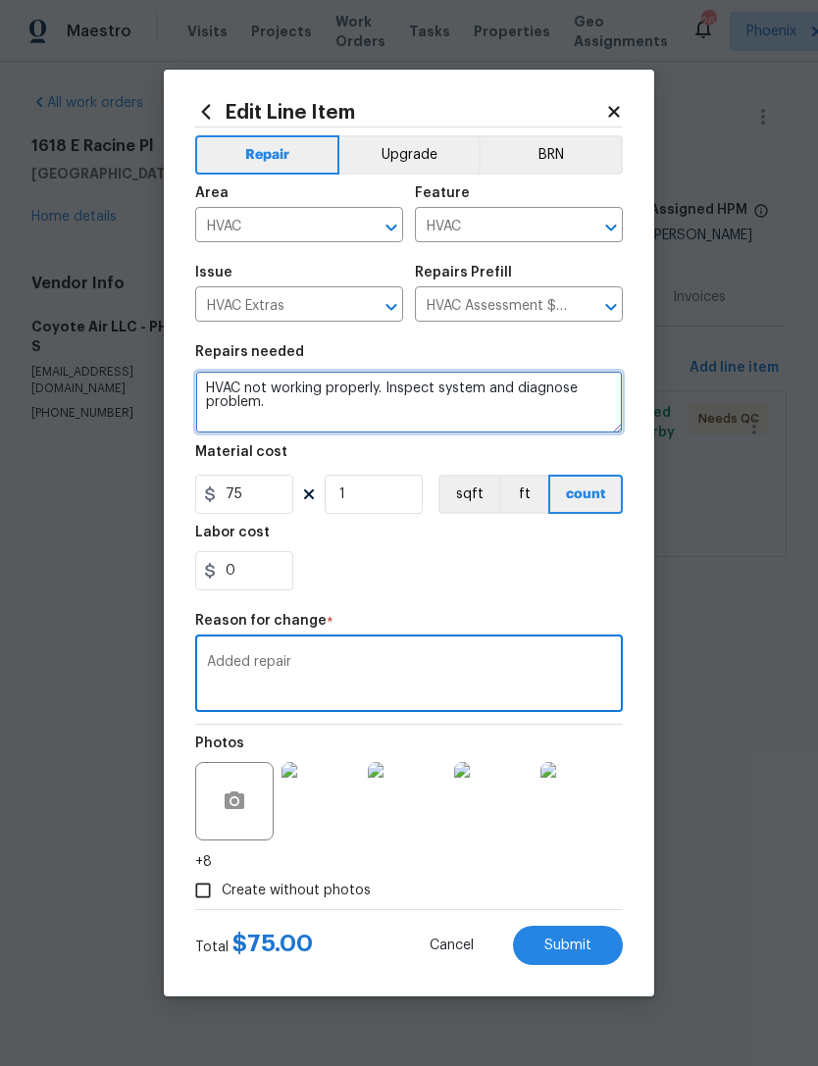
click at [355, 408] on textarea "HVAC not working properly. Inspect system and diagnose problem." at bounding box center [409, 402] width 428 height 63
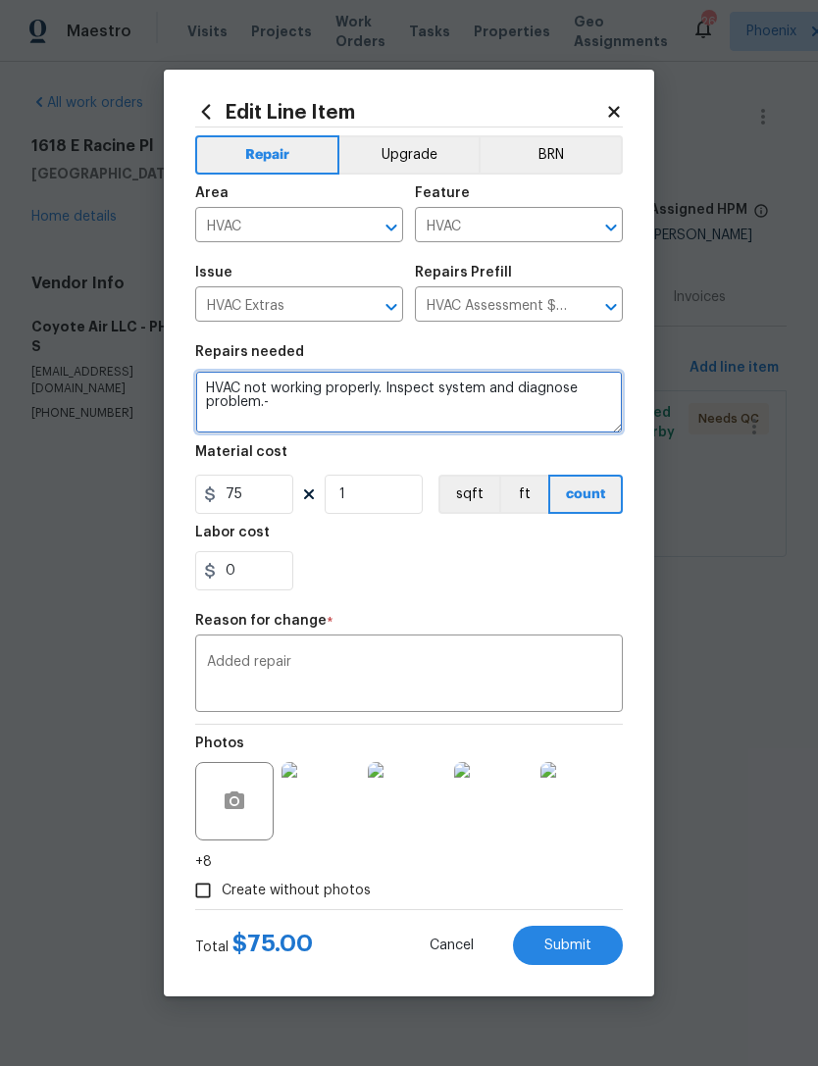
click at [318, 420] on textarea "HVAC not working properly. Inspect system and diagnose problem.-" at bounding box center [409, 402] width 428 height 63
paste textarea "both rusted secondary pans were sealed and all 4 condensation lines were cleare…"
type textarea "HVAC not working properly. Inspect system and diagnose problem.- both rusted se…"
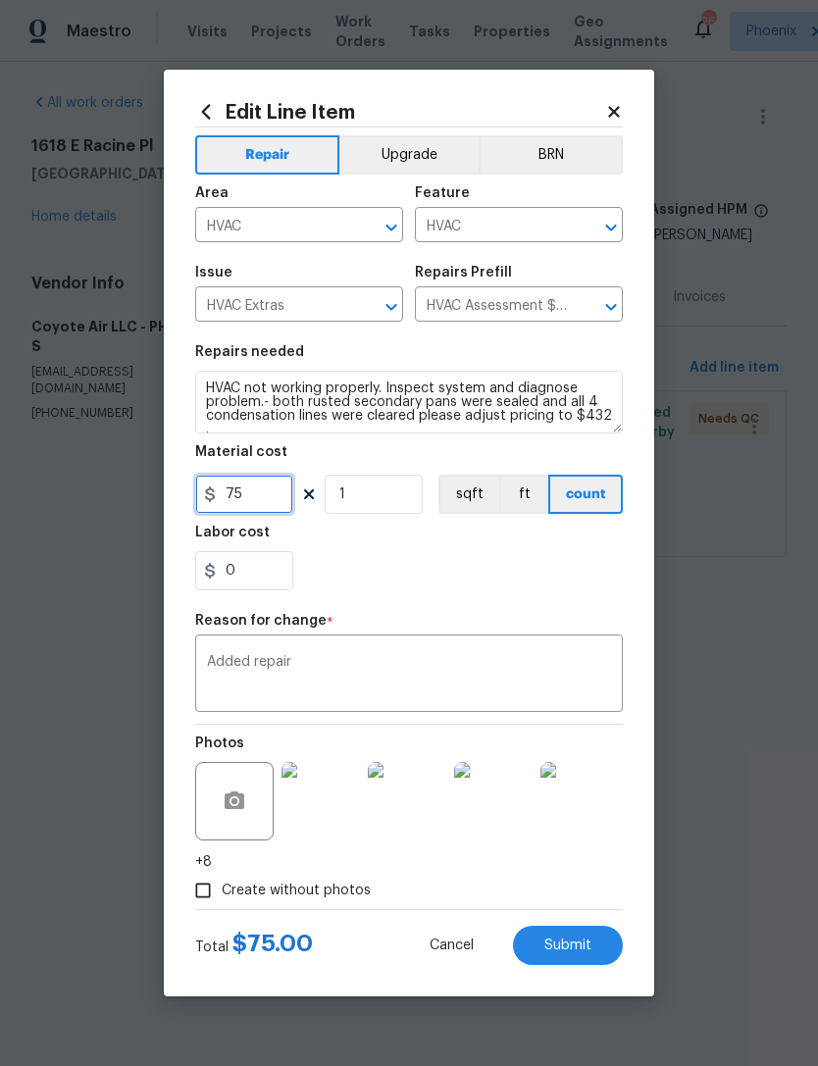
click at [267, 501] on input "75" at bounding box center [244, 494] width 98 height 39
type input "432"
click at [456, 559] on div "0" at bounding box center [409, 570] width 428 height 39
click at [578, 948] on span "Submit" at bounding box center [567, 945] width 47 height 15
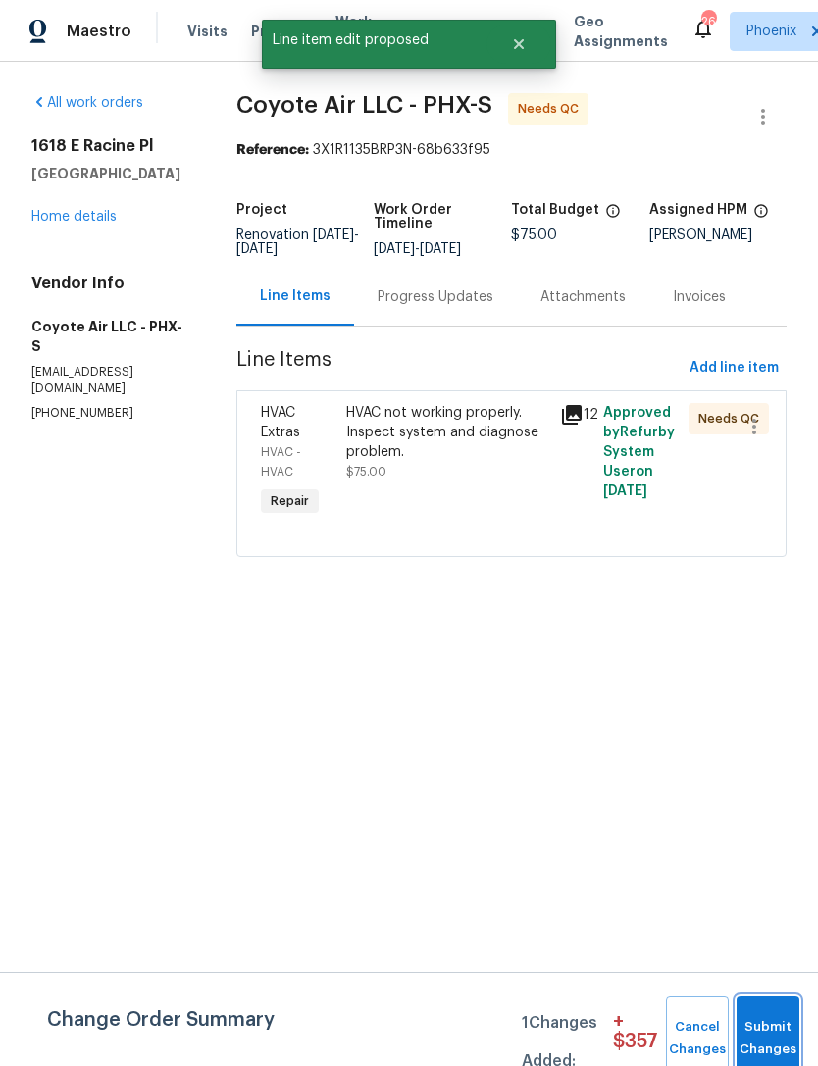
click at [788, 1017] on button "Submit Changes" at bounding box center [767, 1038] width 63 height 84
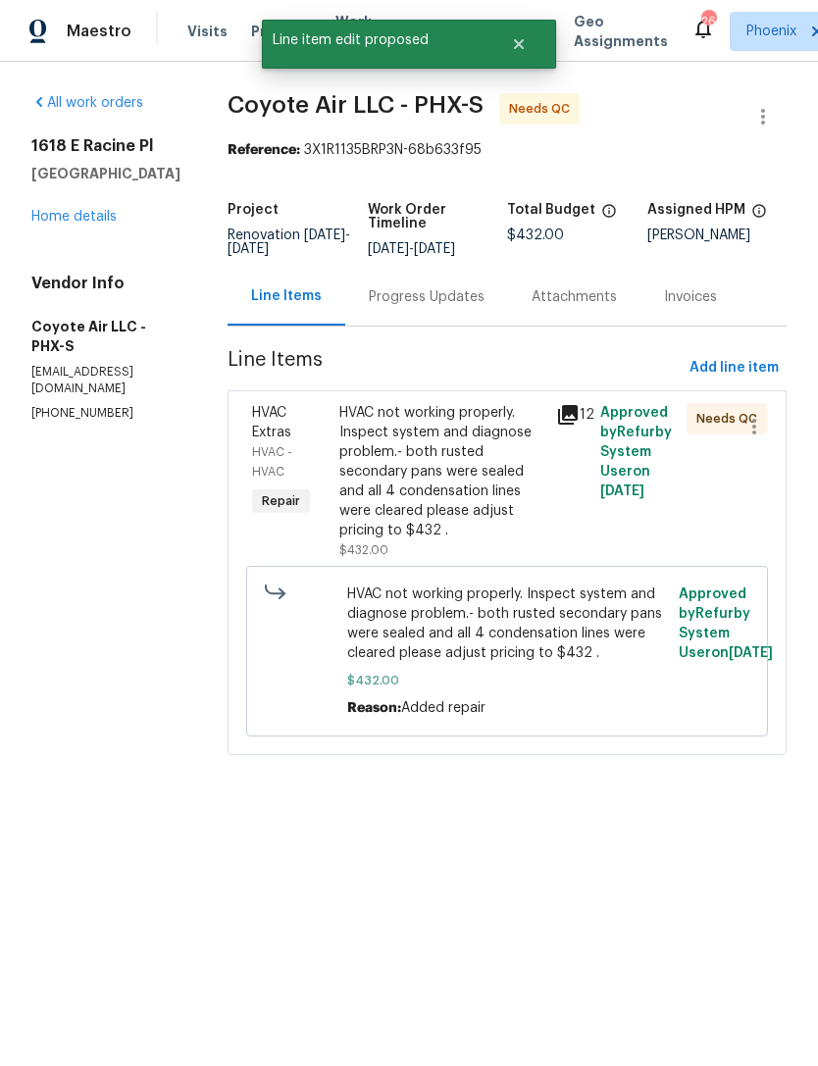
click at [498, 455] on div "HVAC not working properly. Inspect system and diagnose problem.- both rusted se…" at bounding box center [442, 471] width 206 height 137
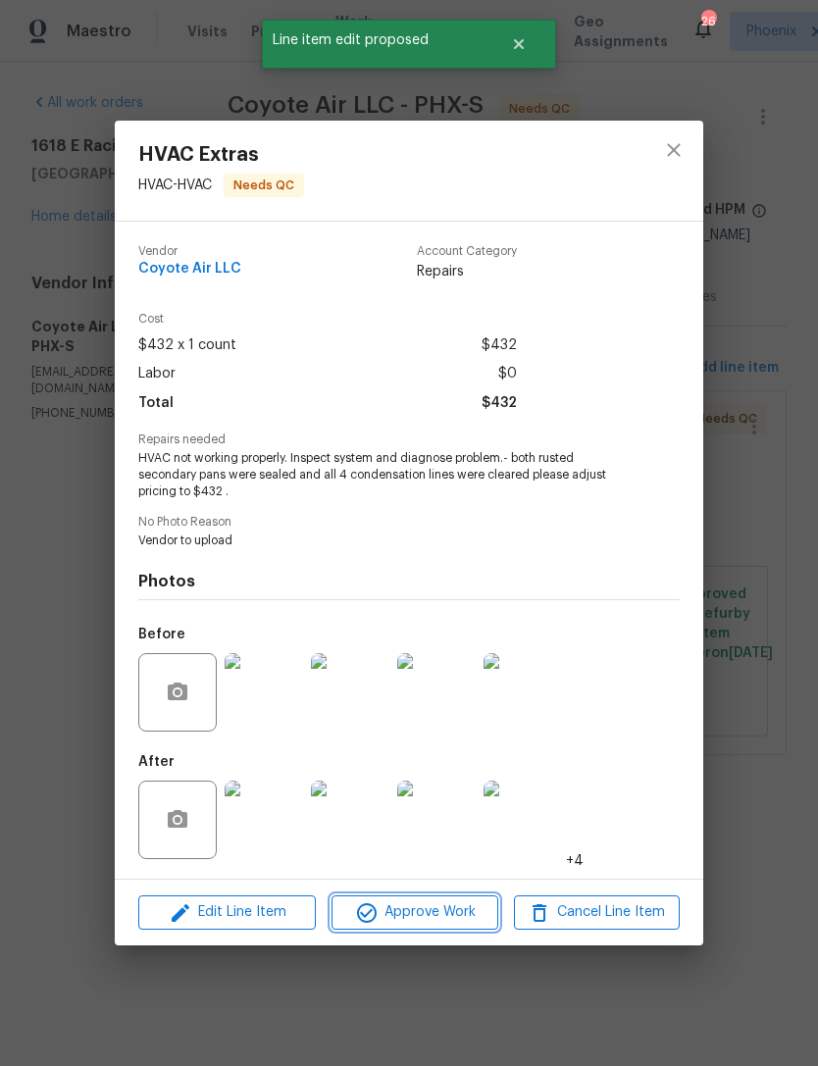
click at [411, 917] on span "Approve Work" at bounding box center [414, 912] width 154 height 25
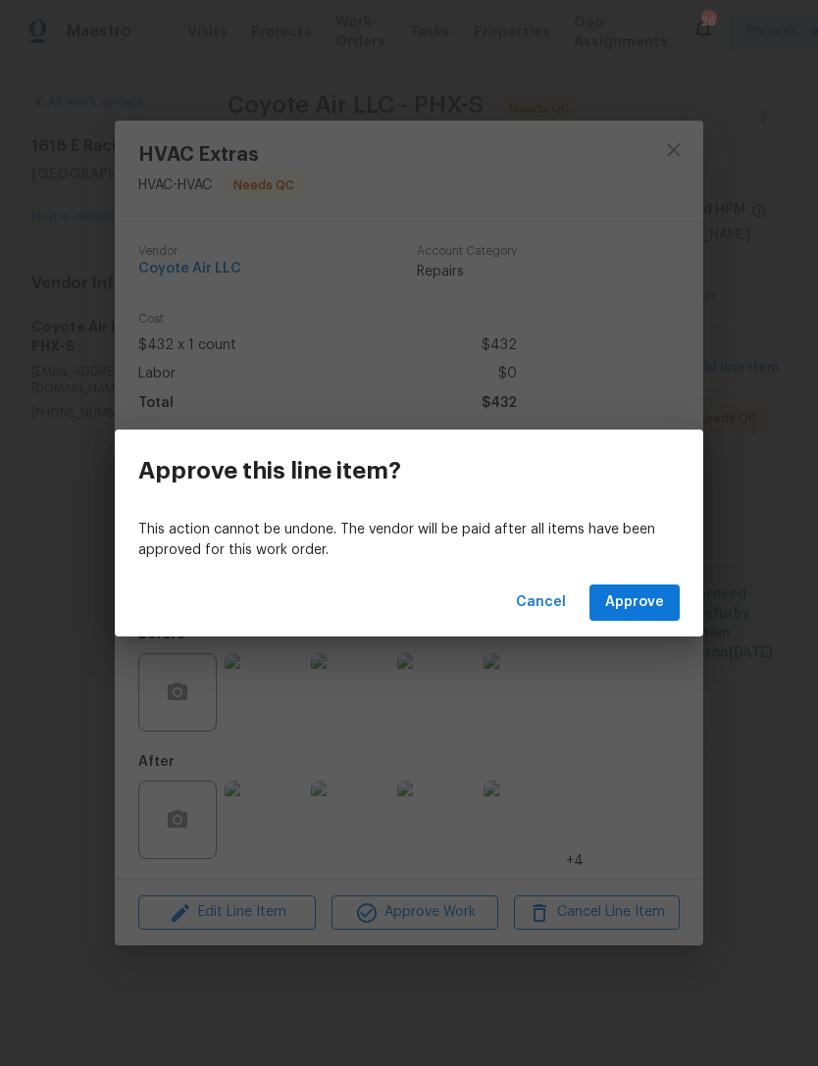
click at [646, 590] on span "Approve" at bounding box center [634, 602] width 59 height 25
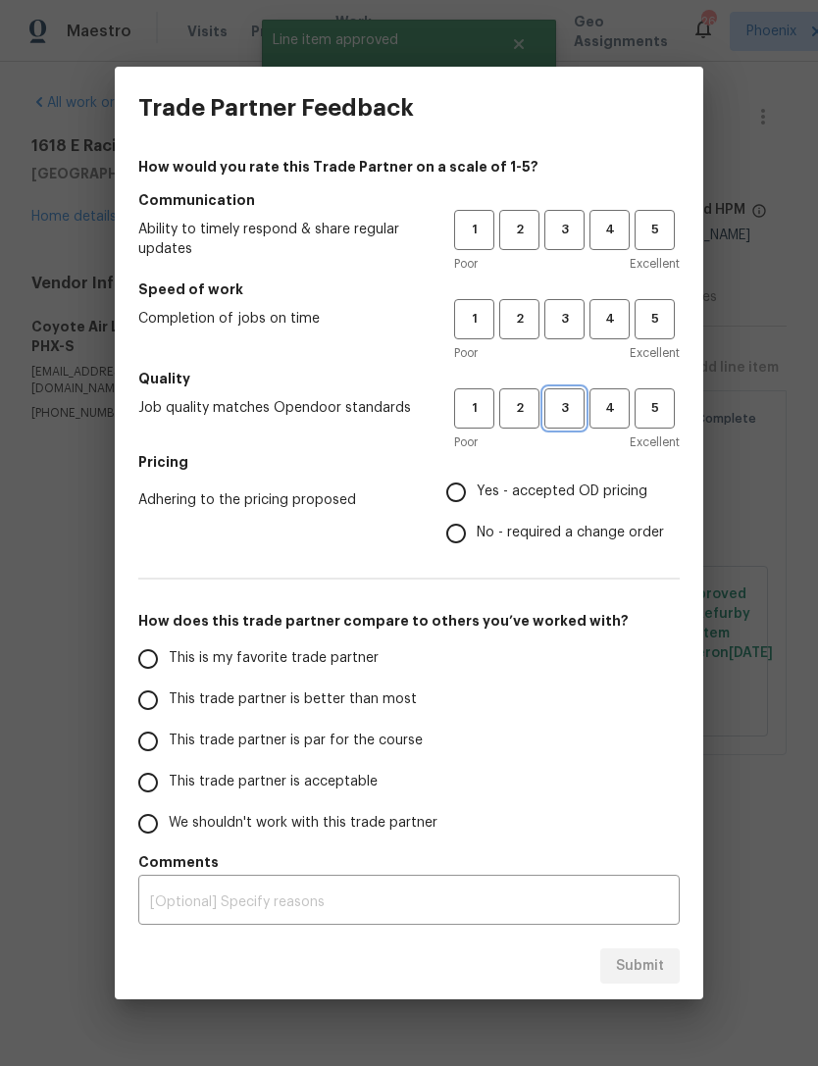
click at [565, 412] on span "3" at bounding box center [564, 408] width 36 height 23
click at [578, 307] on button "3" at bounding box center [564, 319] width 40 height 40
click at [563, 217] on button "3" at bounding box center [564, 230] width 40 height 40
click at [455, 486] on input "Yes - accepted OD pricing" at bounding box center [455, 492] width 41 height 41
radio input "true"
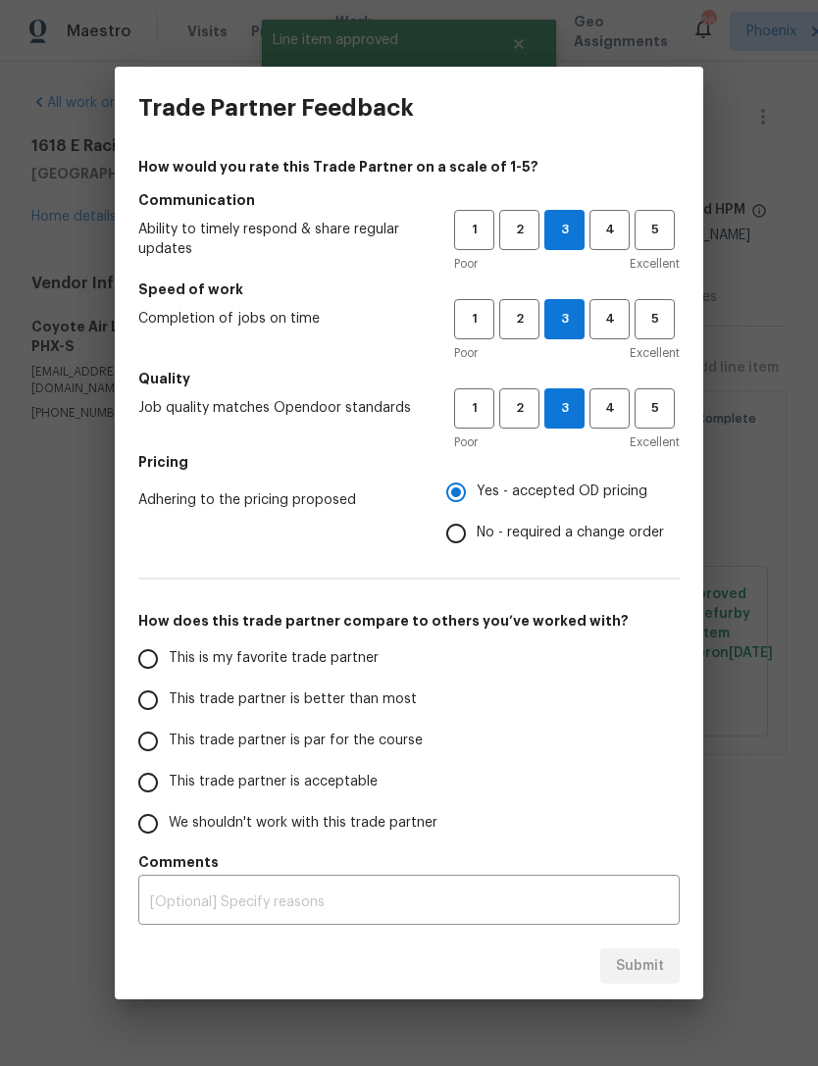
click at [146, 651] on input "This is my favorite trade partner" at bounding box center [147, 658] width 41 height 41
click at [643, 960] on span "Submit" at bounding box center [640, 966] width 48 height 25
radio input "true"
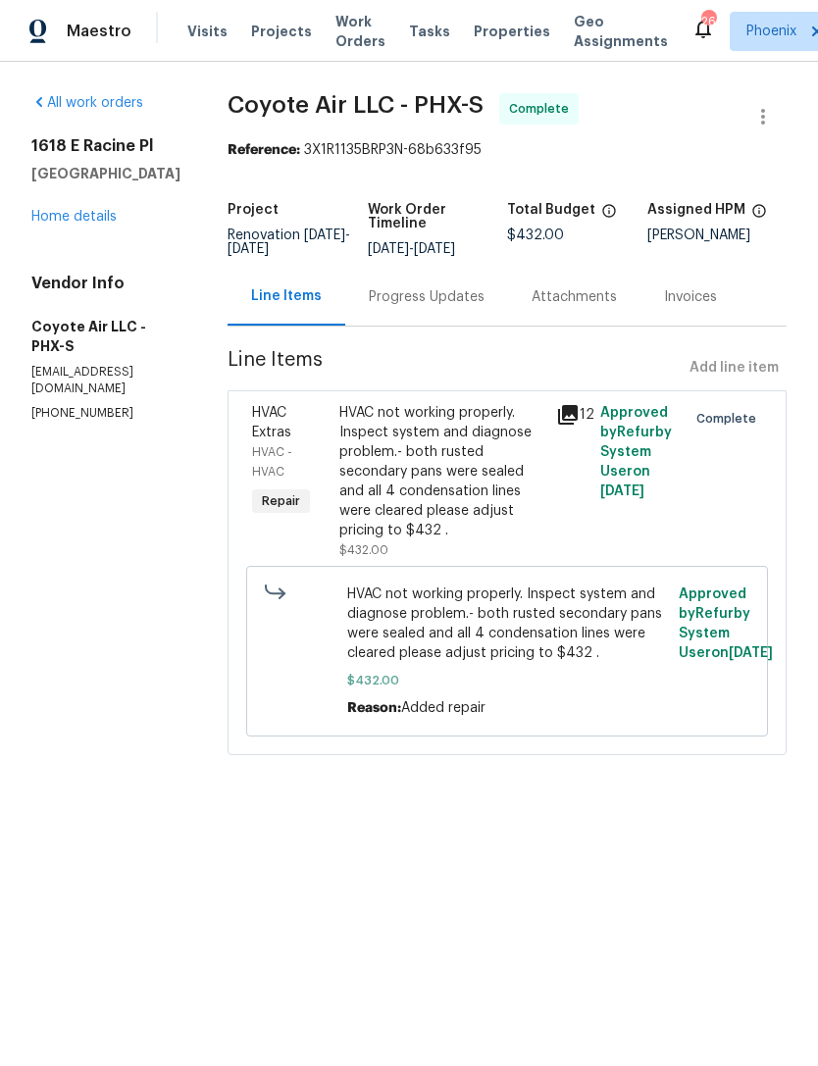
click at [103, 224] on link "Home details" at bounding box center [73, 217] width 85 height 14
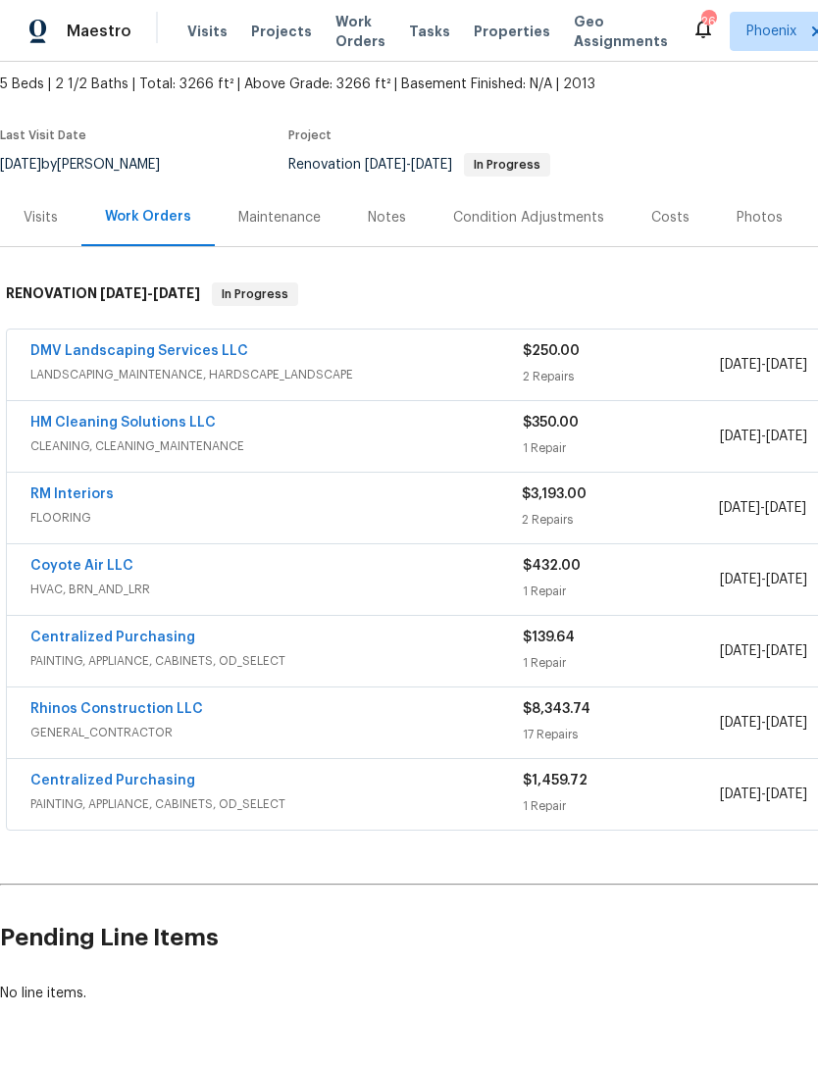
scroll to position [109, 0]
click at [380, 228] on div "Notes" at bounding box center [387, 218] width 38 height 20
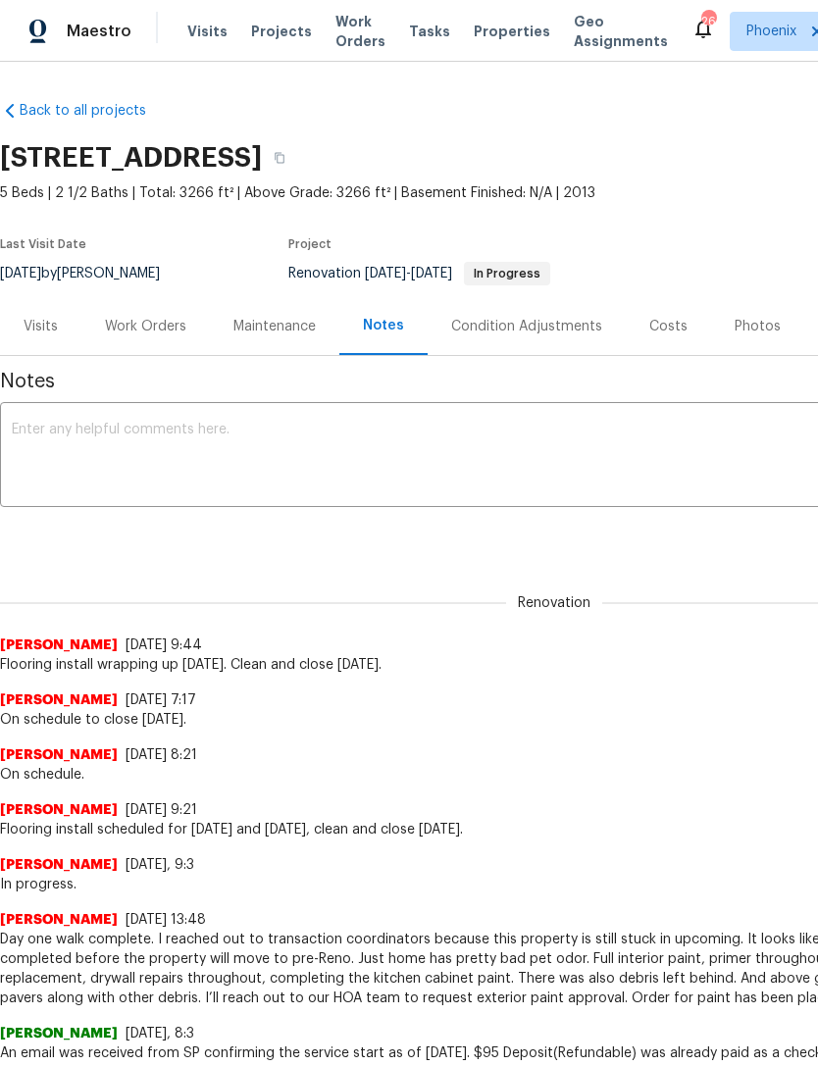
click at [167, 468] on textarea at bounding box center [554, 457] width 1085 height 69
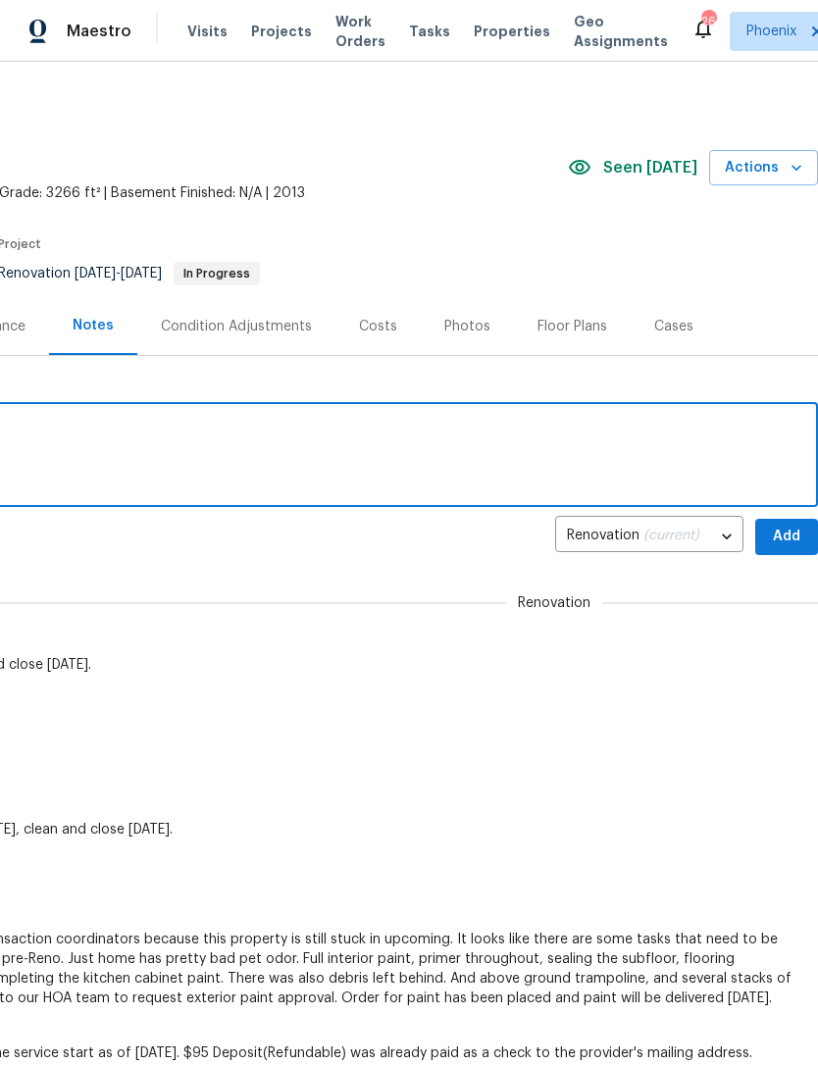
scroll to position [0, 290]
type textarea "Closing this afternoon."
click at [786, 549] on span "Add" at bounding box center [786, 537] width 31 height 25
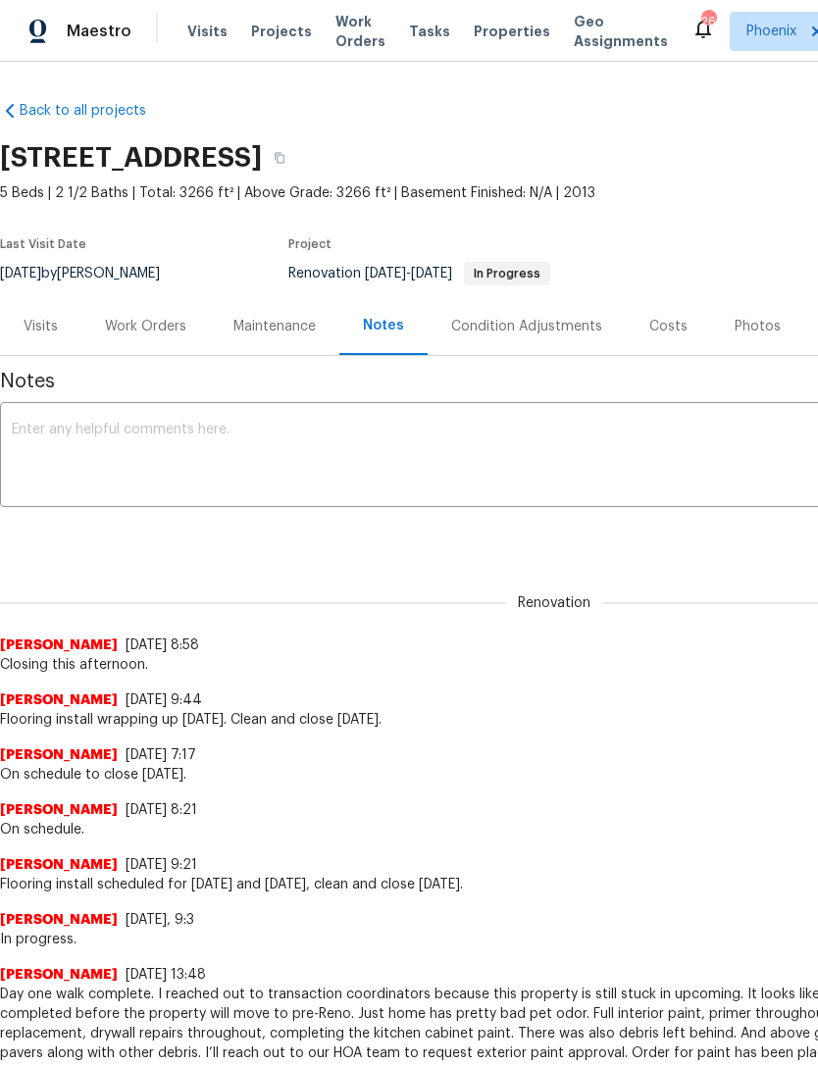
scroll to position [0, 0]
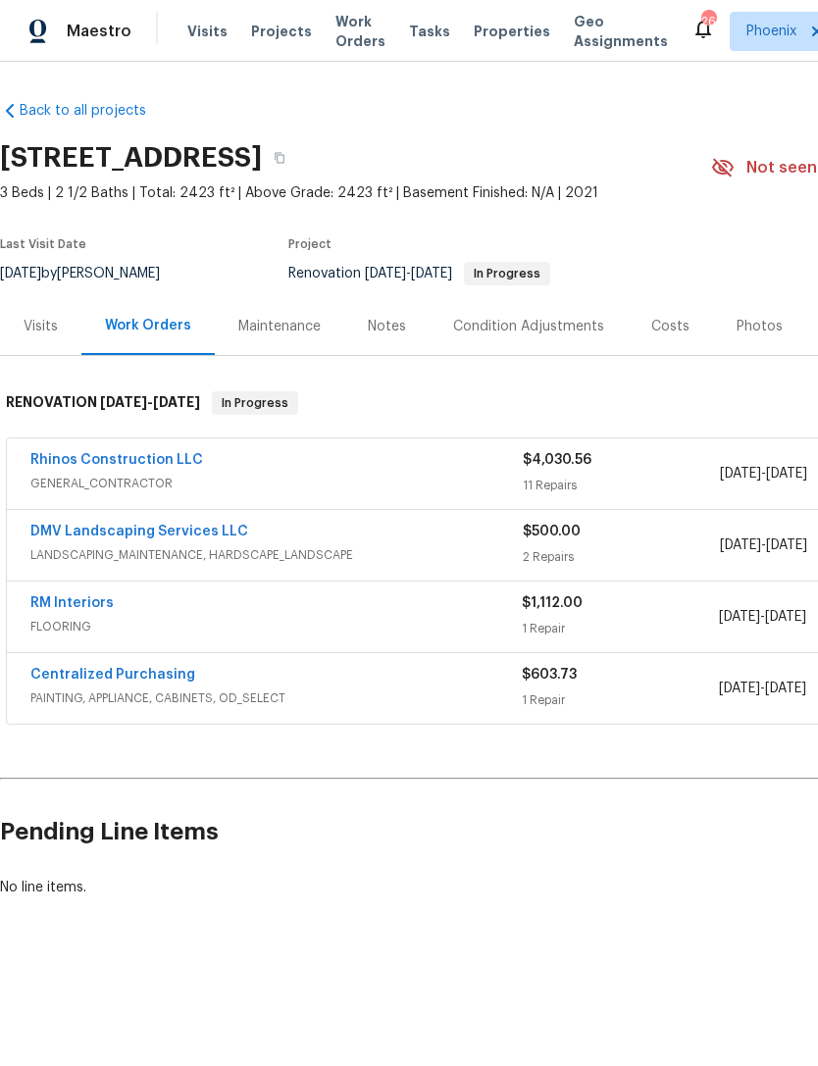
click at [163, 538] on link "DMV Landscaping Services LLC" at bounding box center [139, 532] width 218 height 14
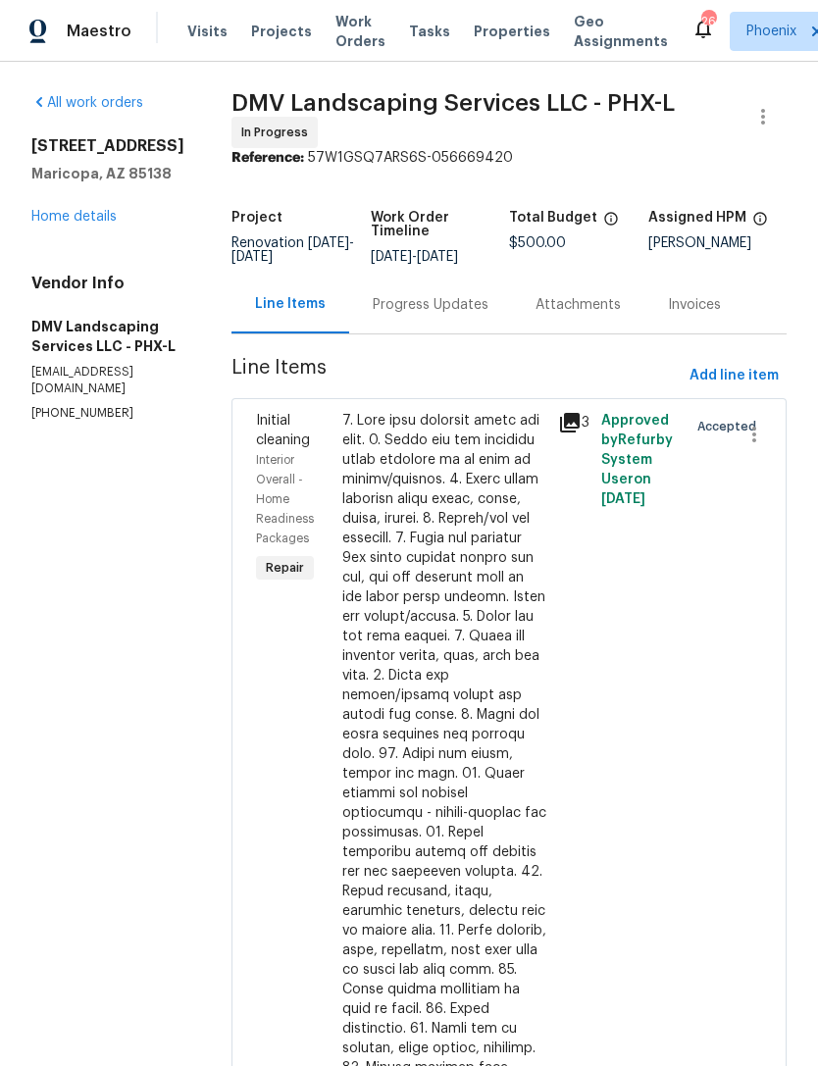
click at [427, 315] on div "Progress Updates" at bounding box center [431, 305] width 116 height 20
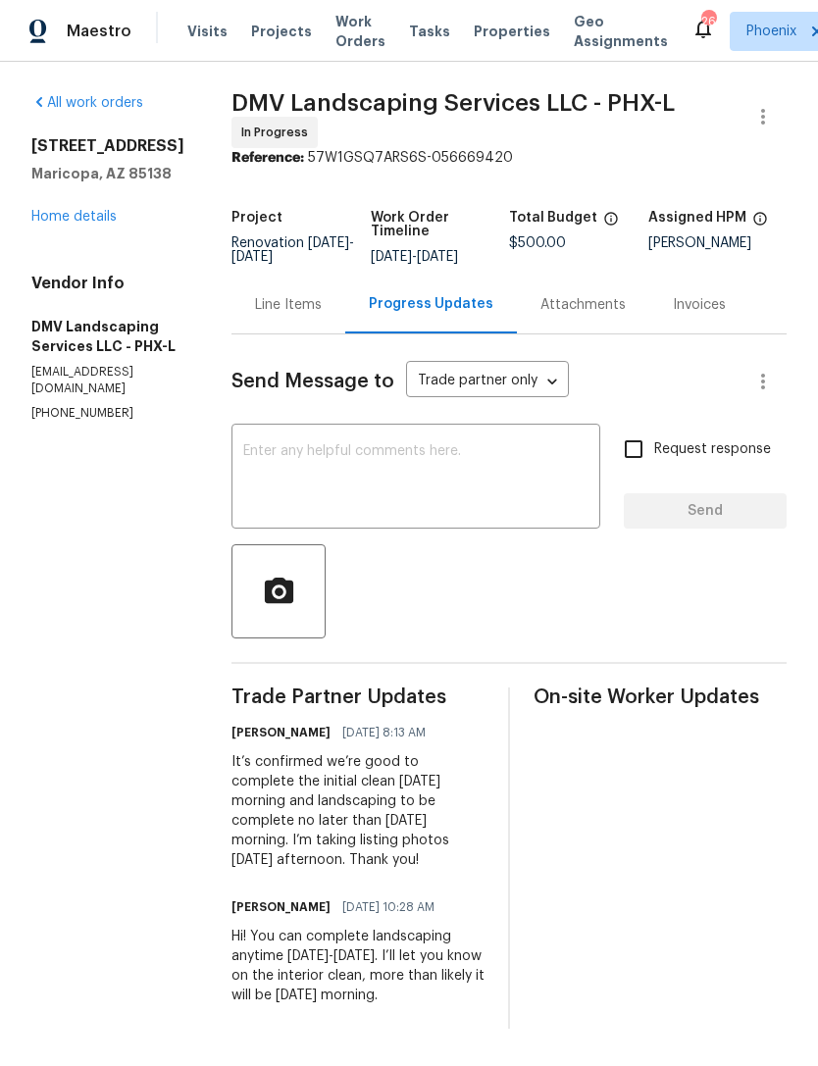
click at [105, 224] on link "Home details" at bounding box center [73, 217] width 85 height 14
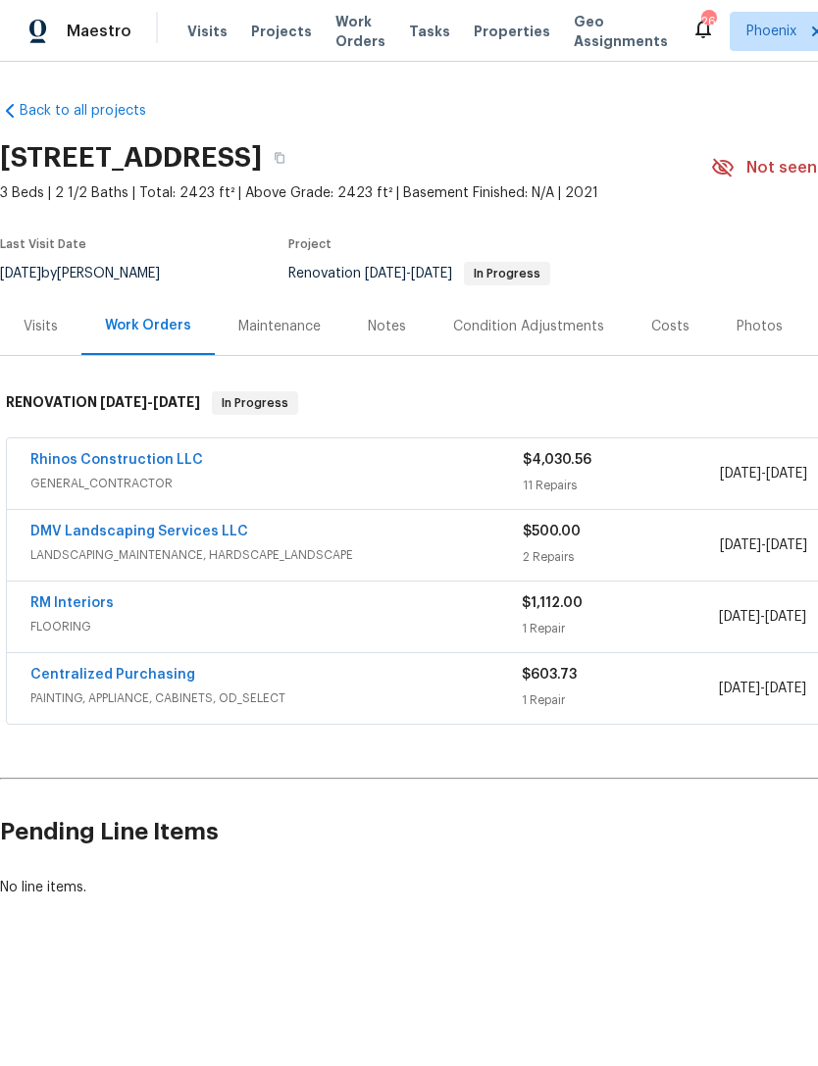
click at [67, 610] on link "RM Interiors" at bounding box center [71, 603] width 83 height 14
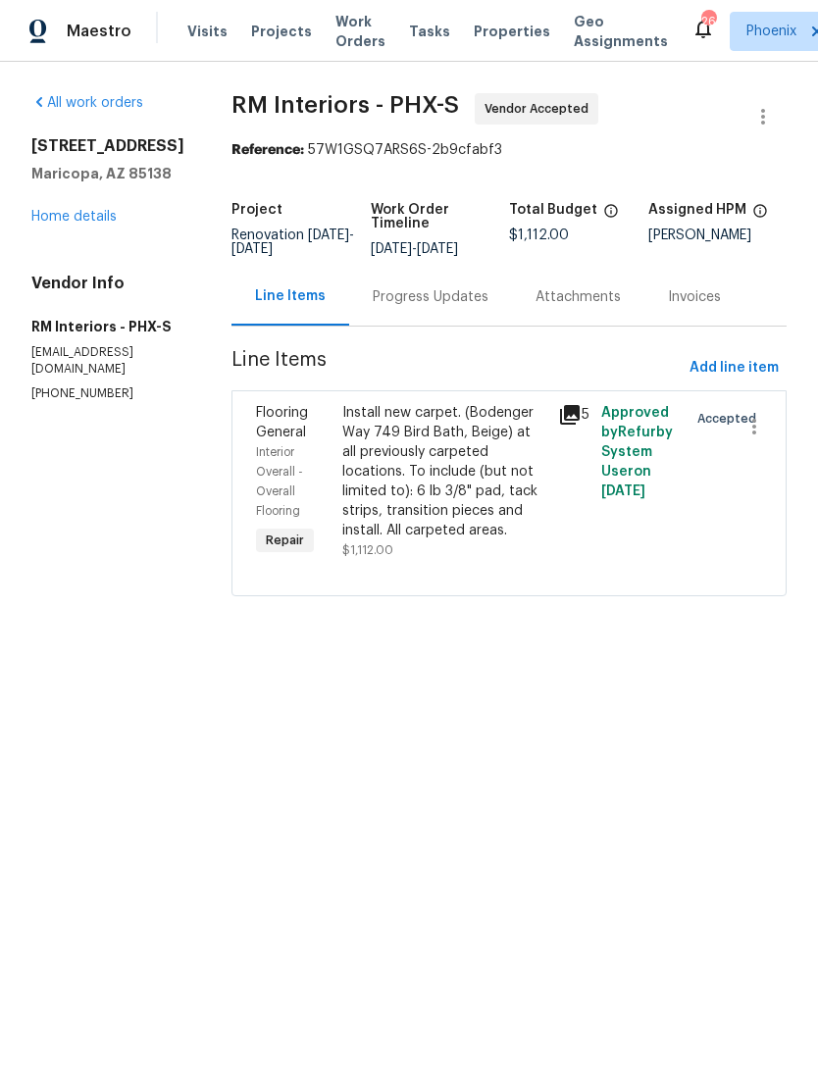
click at [434, 307] on div "Progress Updates" at bounding box center [431, 297] width 116 height 20
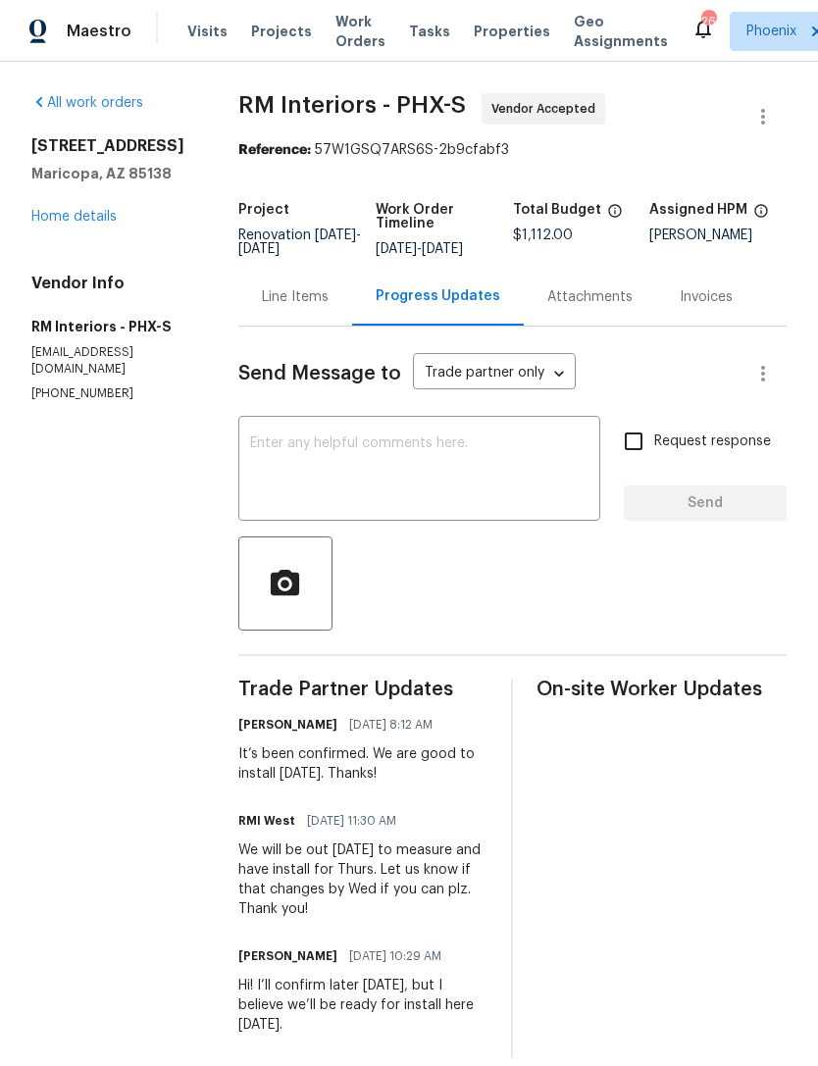
click at [94, 224] on link "Home details" at bounding box center [73, 217] width 85 height 14
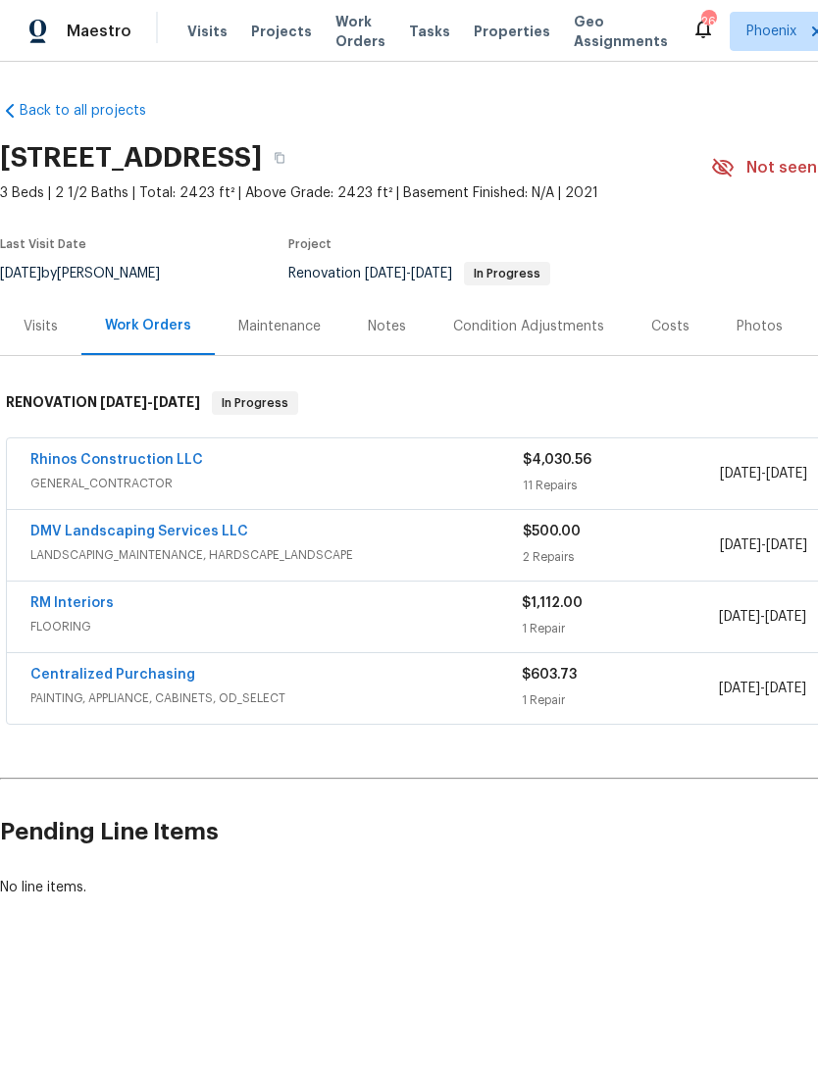
click at [392, 333] on div "Notes" at bounding box center [386, 326] width 85 height 58
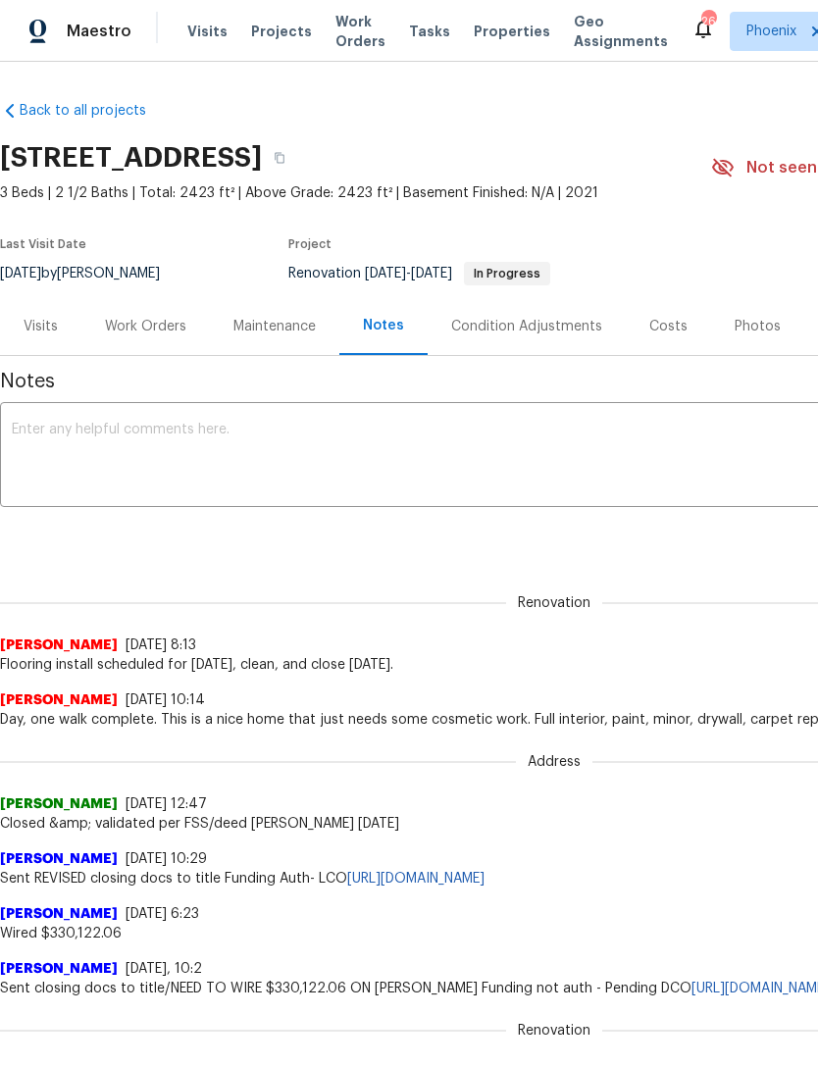
click at [299, 471] on textarea at bounding box center [554, 457] width 1085 height 69
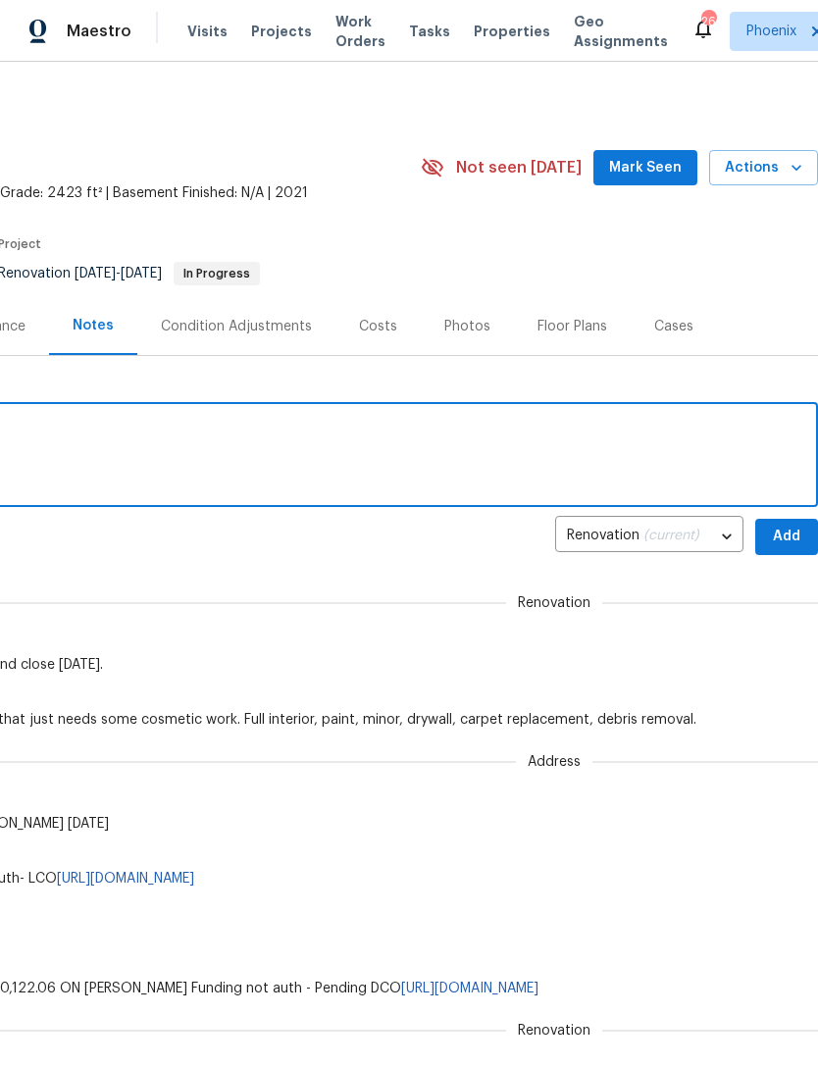
scroll to position [0, 290]
type textarea "On schedule to close [DATE]."
click at [792, 549] on span "Add" at bounding box center [786, 537] width 31 height 25
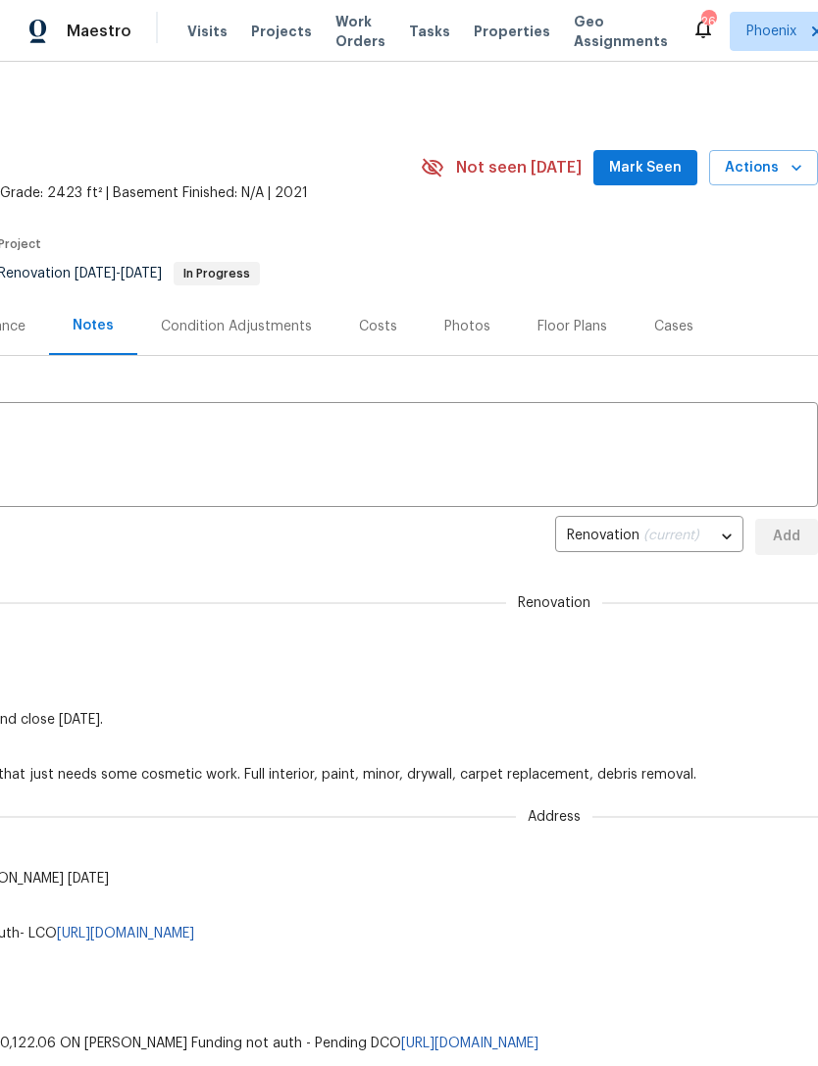
click at [666, 180] on span "Mark Seen" at bounding box center [645, 168] width 73 height 25
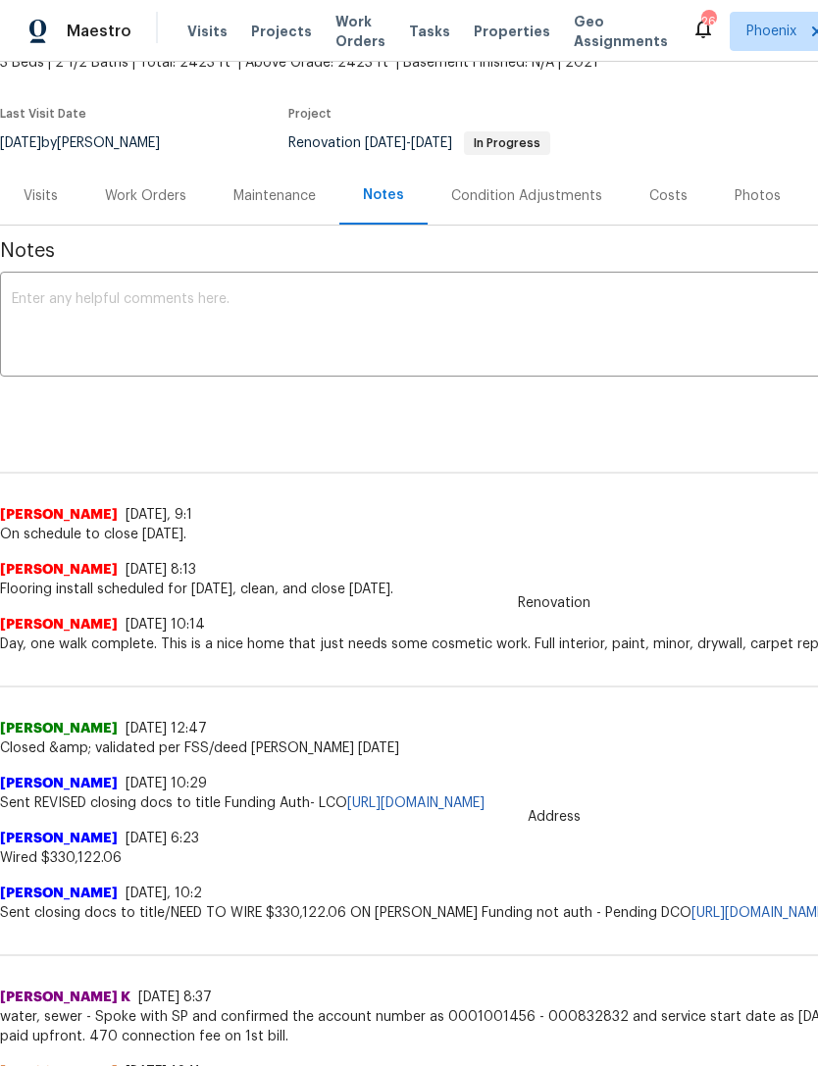
scroll to position [141, 0]
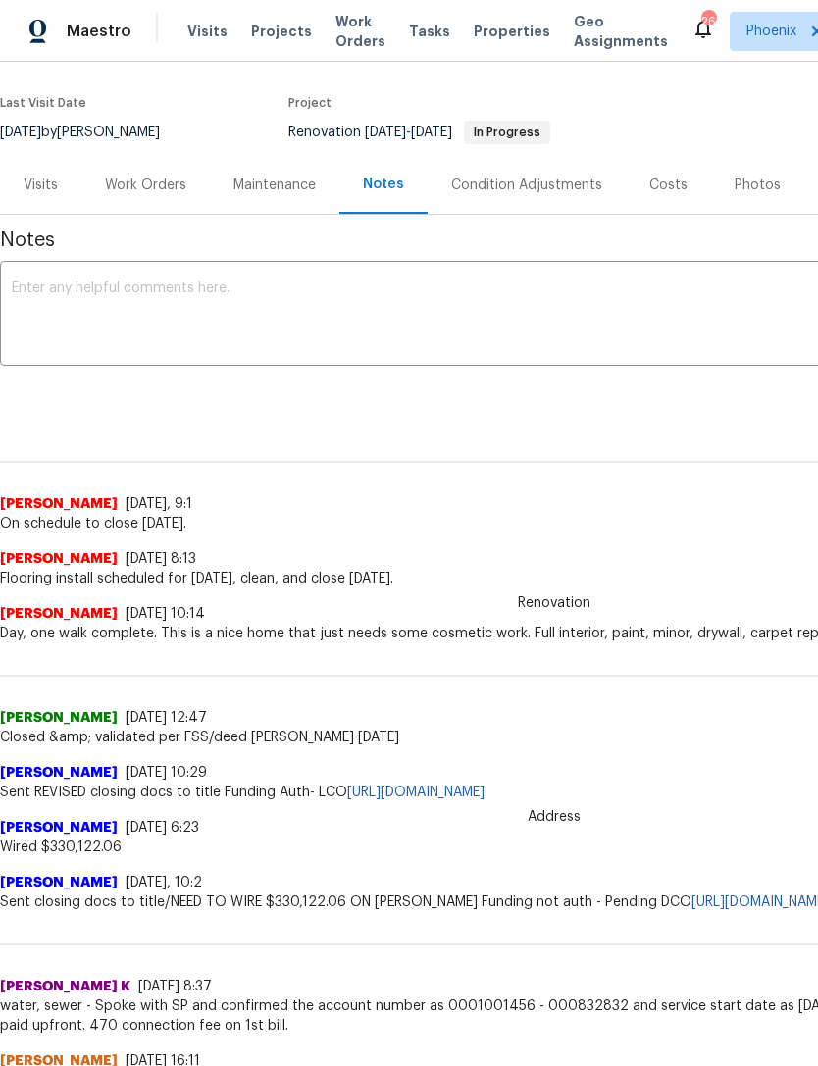
click at [159, 195] on div "Work Orders" at bounding box center [145, 186] width 81 height 20
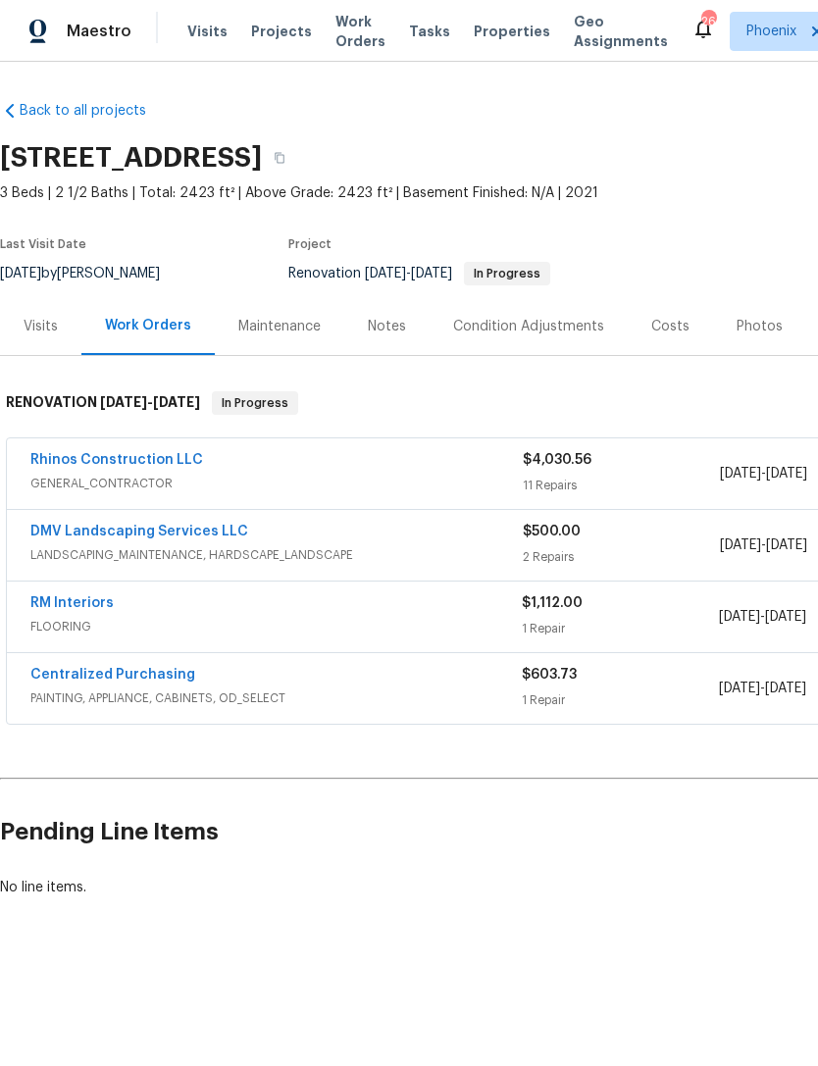
click at [177, 538] on link "DMV Landscaping Services LLC" at bounding box center [139, 532] width 218 height 14
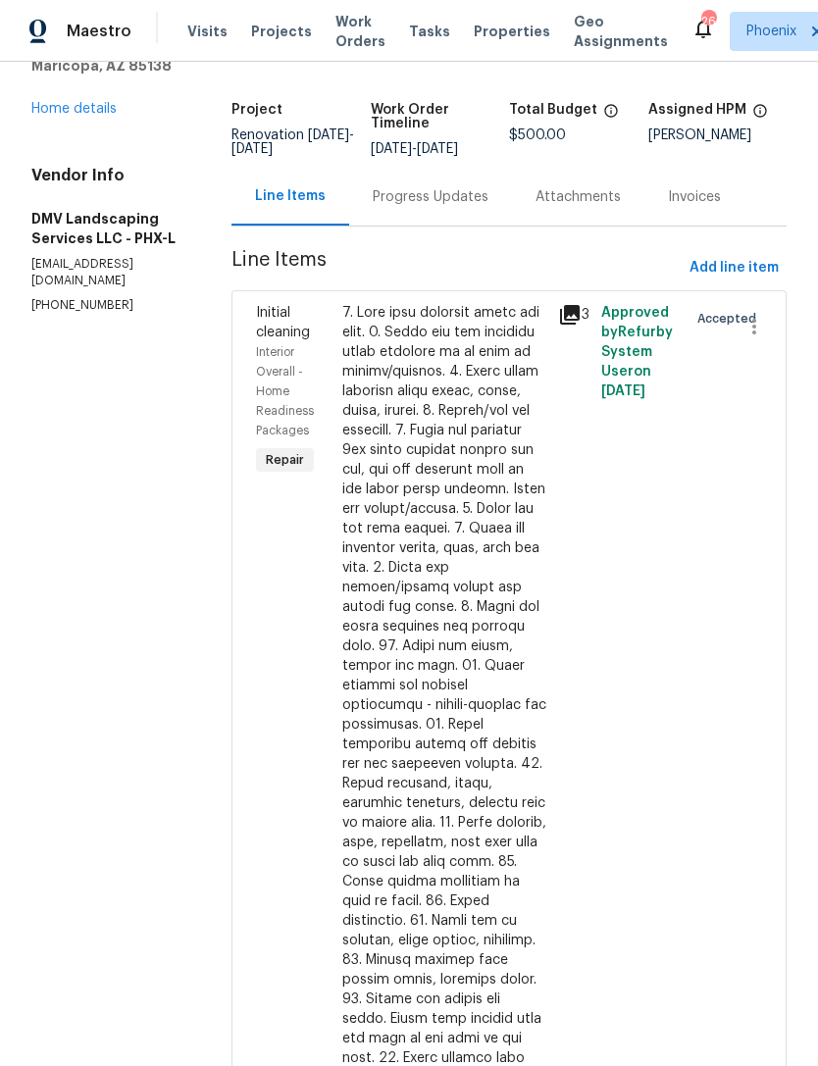
scroll to position [106, 0]
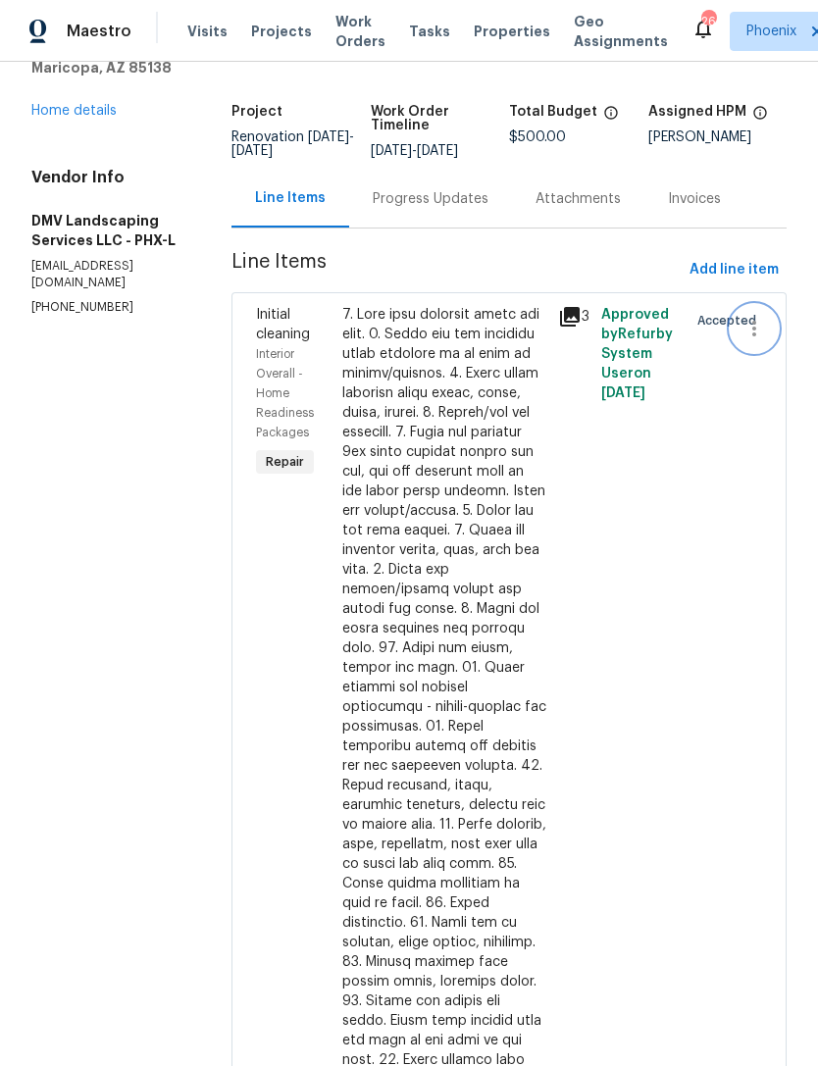
click at [752, 336] on icon "button" at bounding box center [754, 329] width 4 height 16
click at [764, 337] on li "Cancel" at bounding box center [764, 347] width 76 height 32
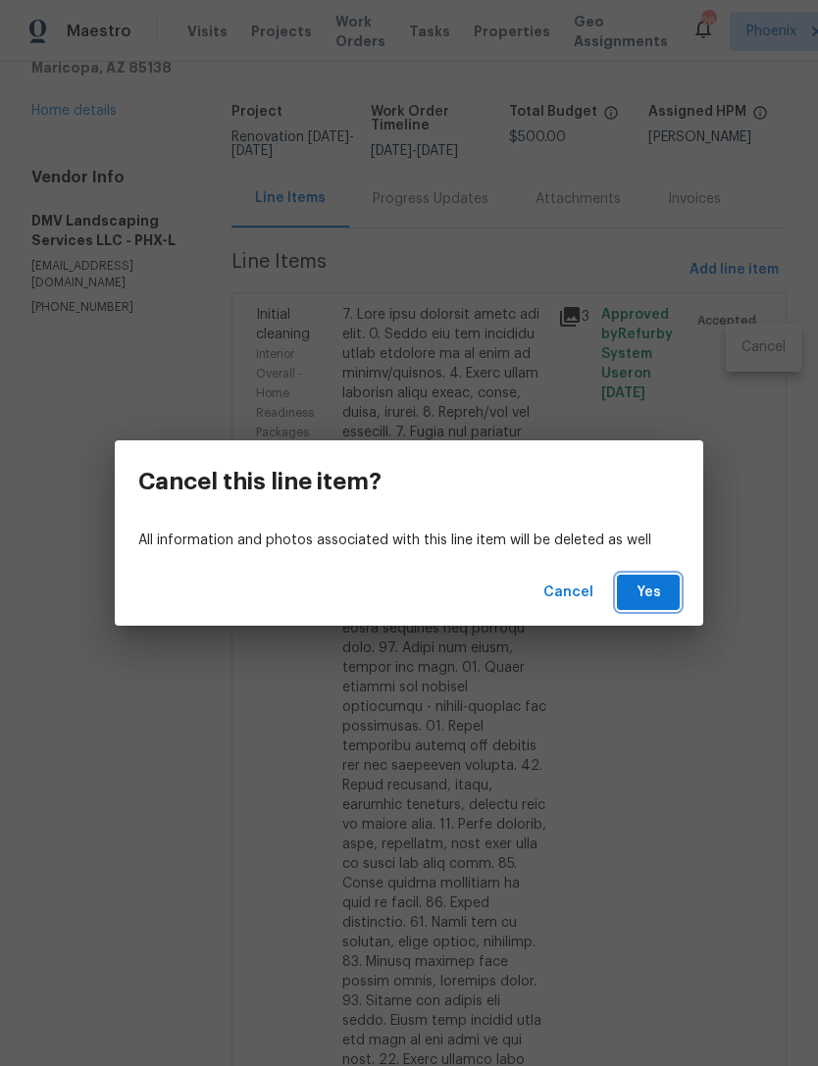
click at [653, 591] on span "Yes" at bounding box center [648, 593] width 31 height 25
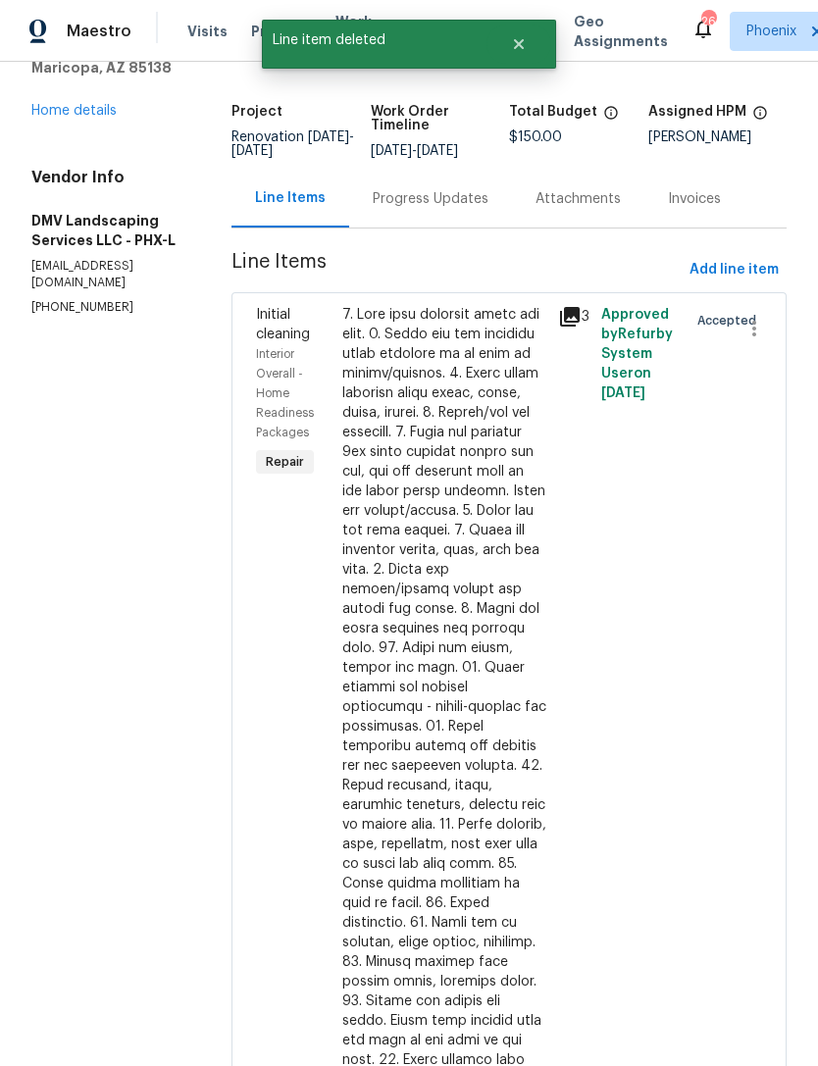
scroll to position [0, 0]
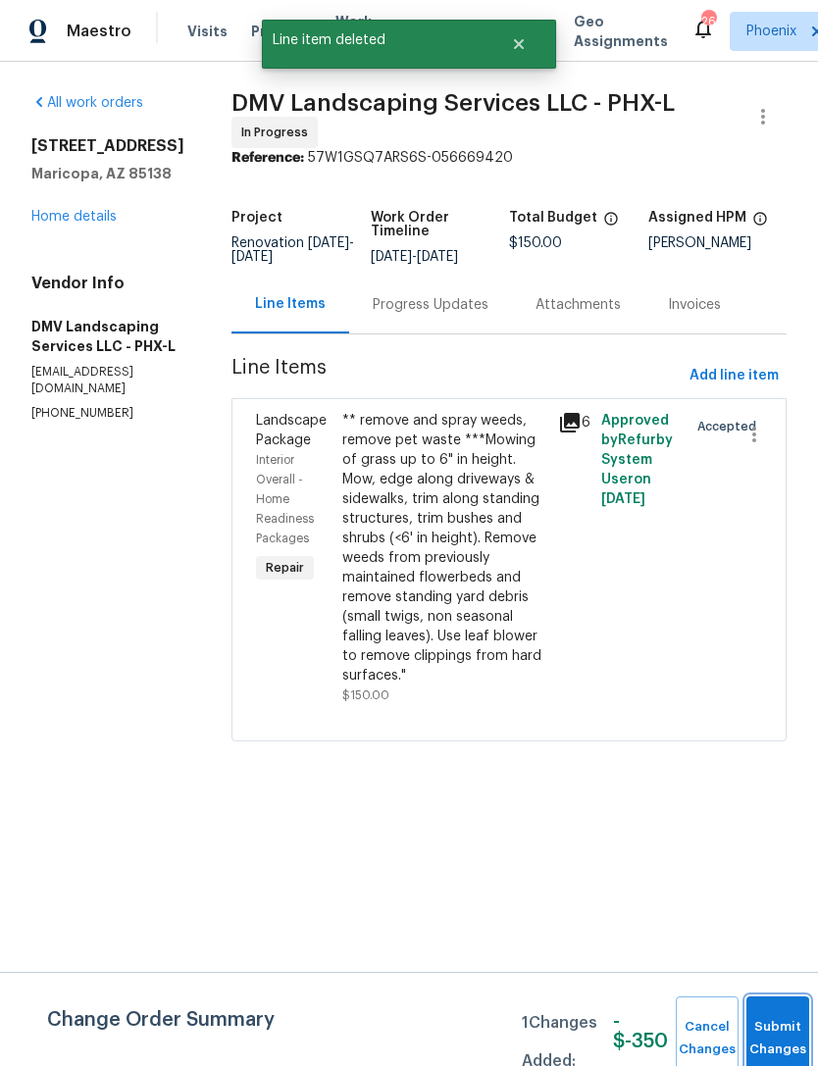
click at [763, 1028] on button "Submit Changes" at bounding box center [777, 1038] width 63 height 84
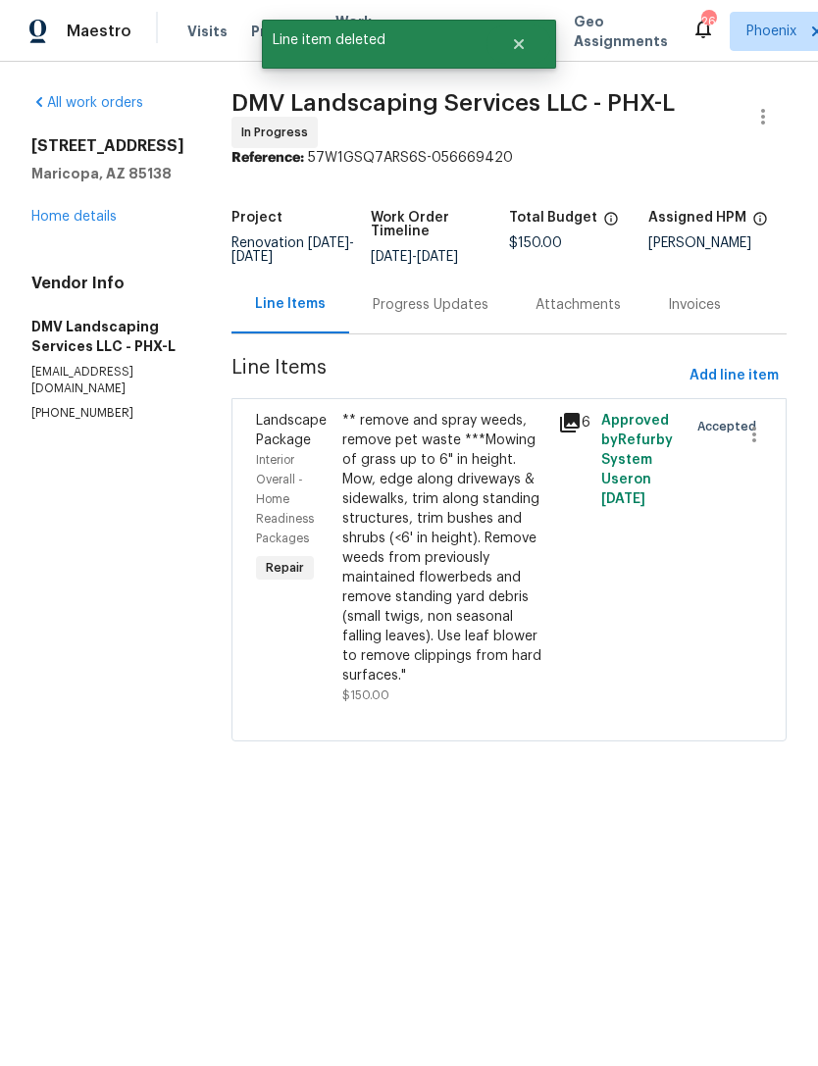
click at [105, 224] on link "Home details" at bounding box center [73, 217] width 85 height 14
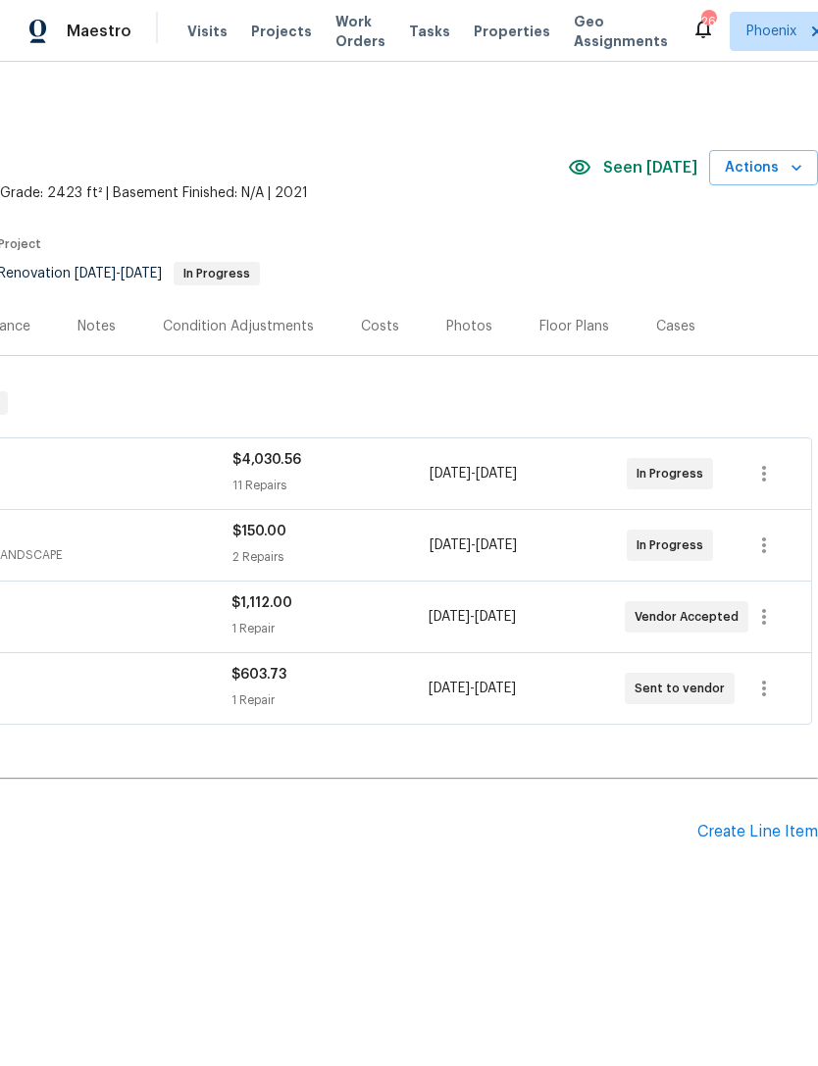
scroll to position [0, 290]
click at [749, 841] on div "Create Line Item" at bounding box center [757, 832] width 121 height 19
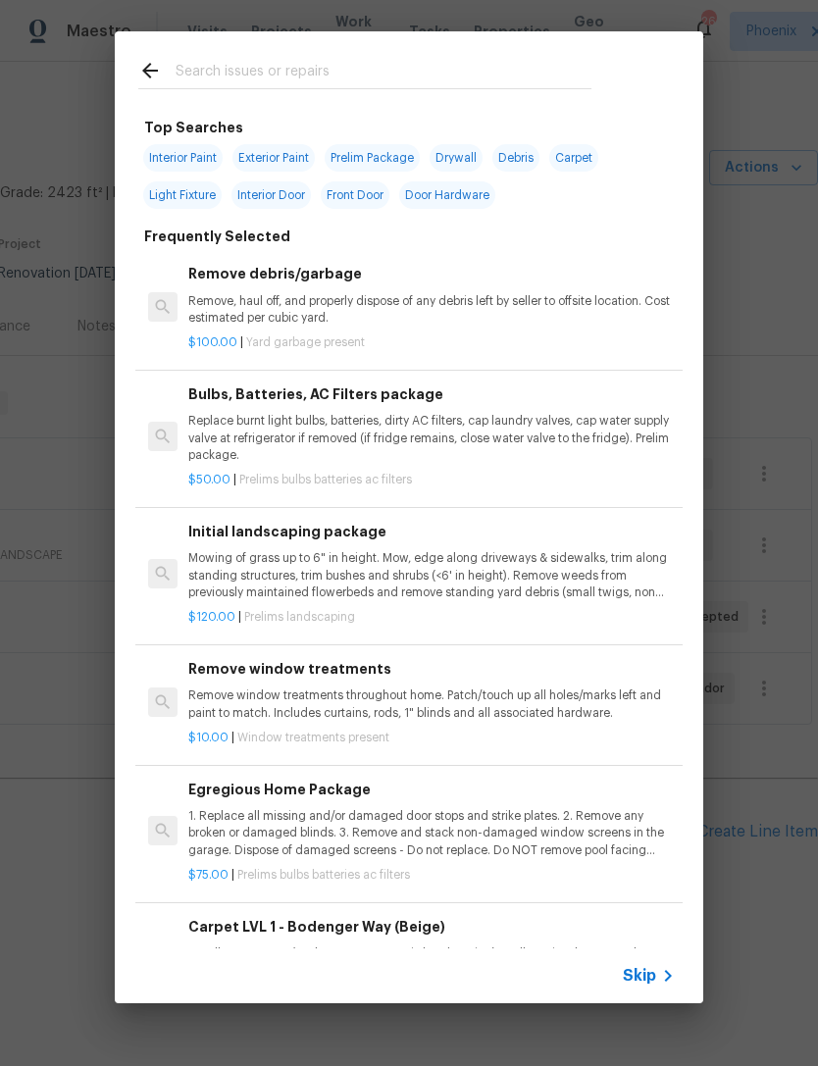
click at [270, 64] on input "text" at bounding box center [384, 73] width 416 height 29
type input "Init"
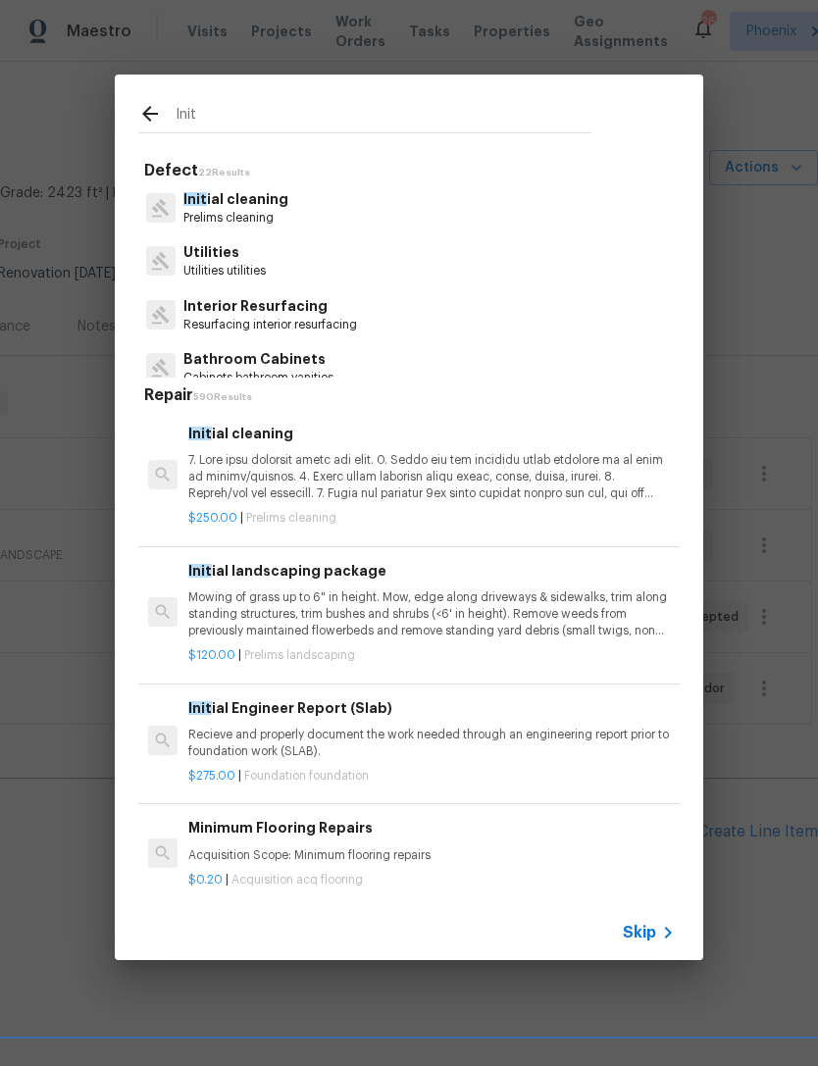
click at [420, 476] on p at bounding box center [431, 477] width 486 height 50
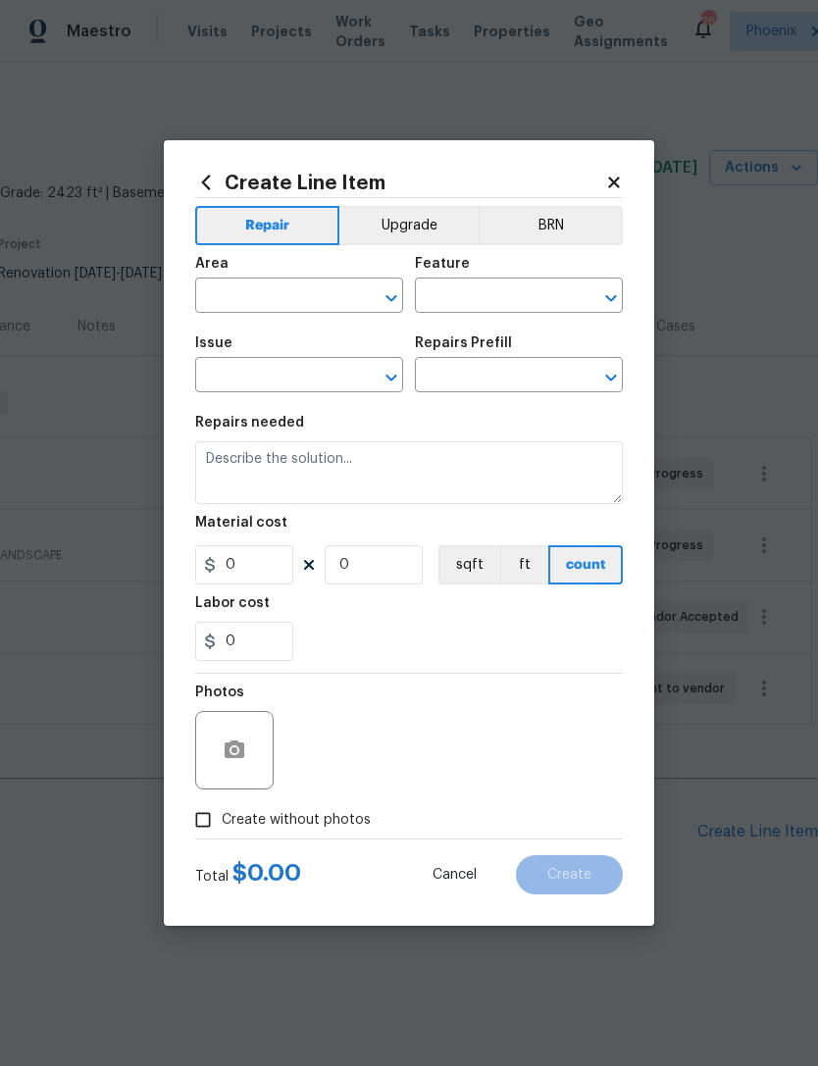
type input "Home Readiness Packages"
type input "Initial cleaning"
type input "Initial cleaning $250.00"
type textarea "1. Wipe down exterior doors and trim. 2. Clean out all exterior light fixtures …"
type input "250"
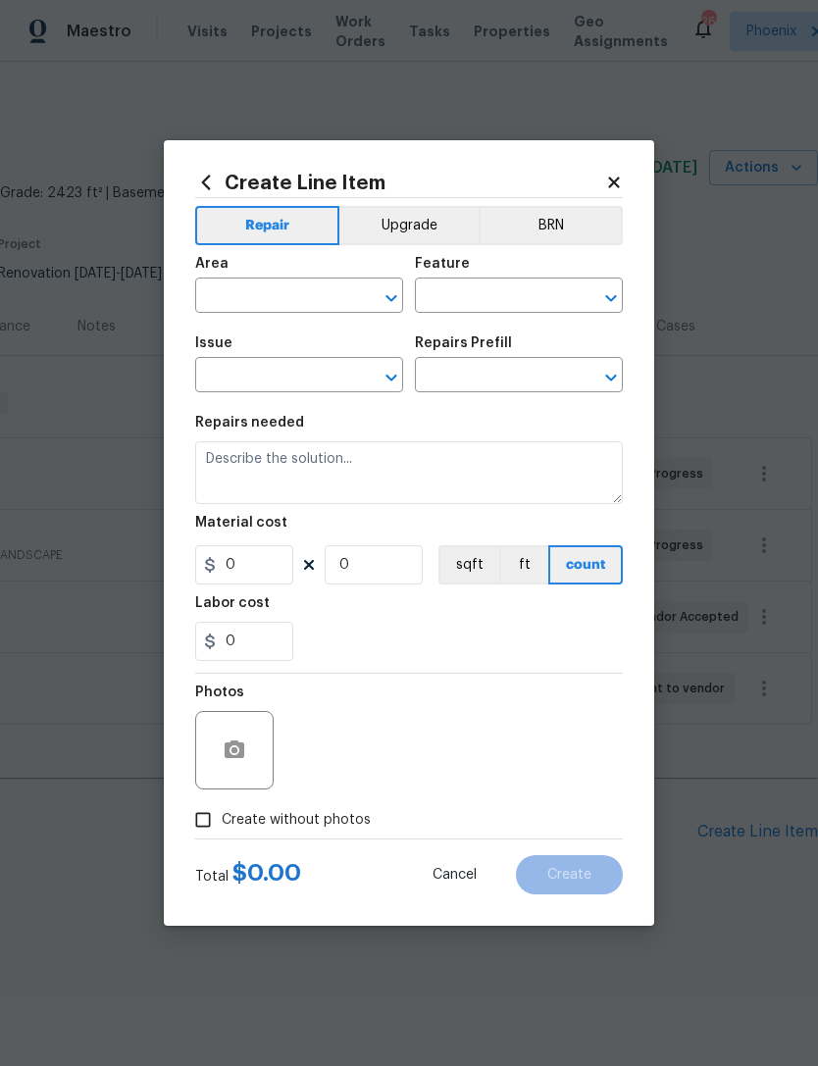
type input "1"
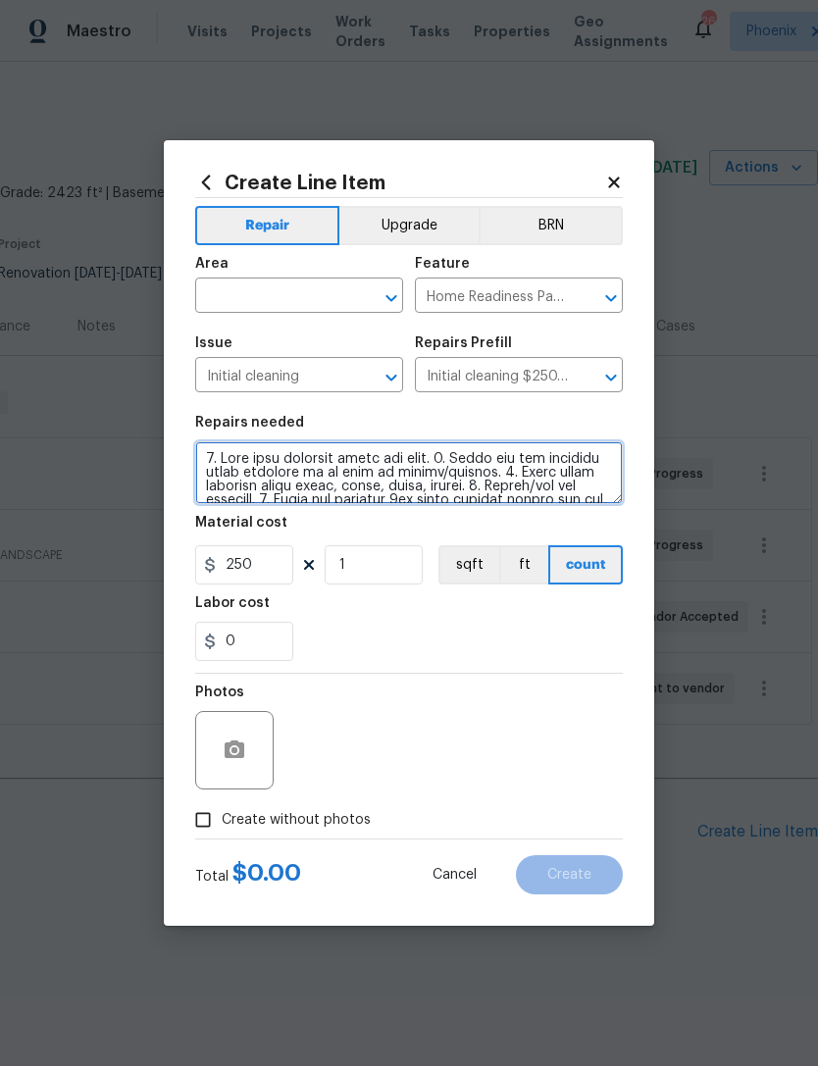
click at [447, 464] on textarea at bounding box center [409, 472] width 428 height 63
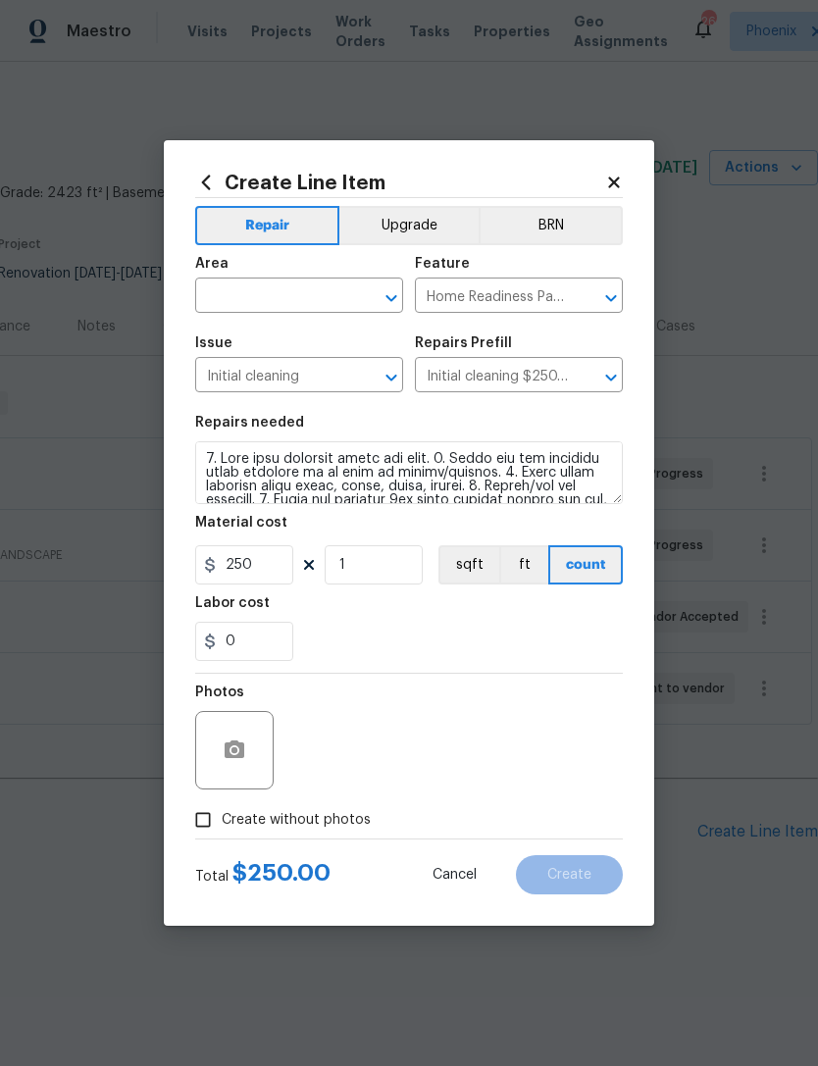
click at [344, 291] on input "text" at bounding box center [271, 297] width 153 height 30
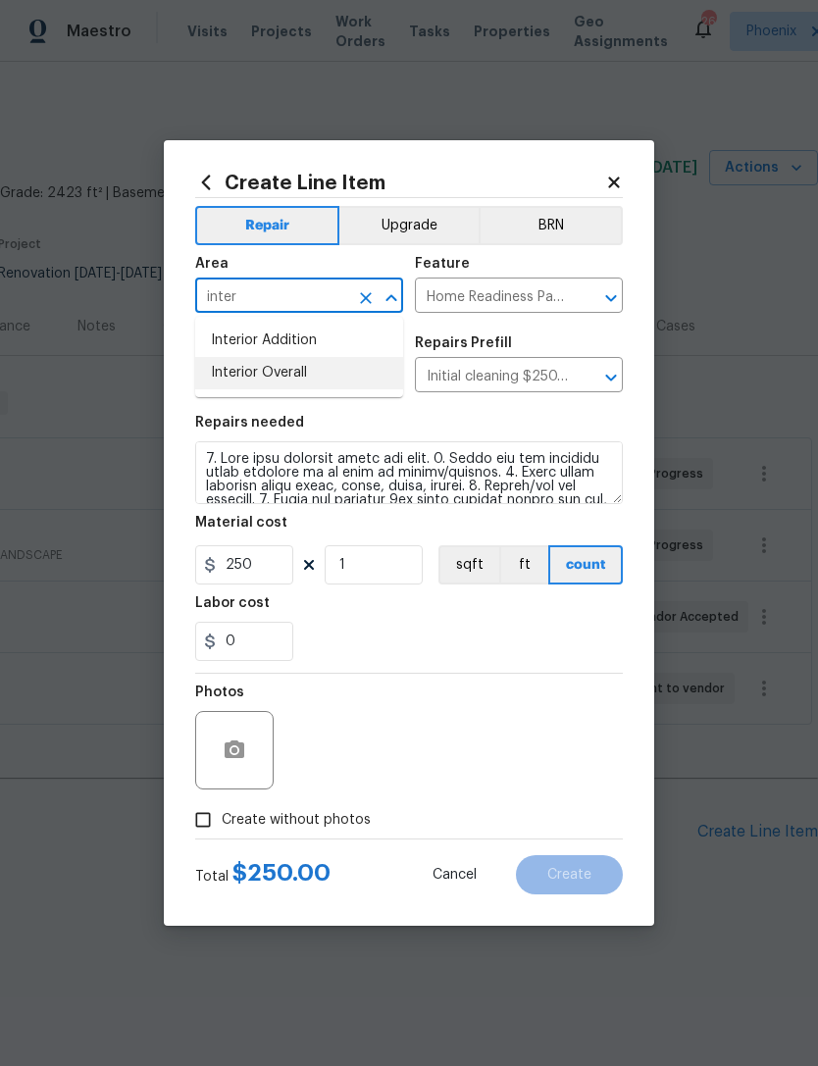
click at [289, 373] on li "Interior Overall" at bounding box center [299, 373] width 208 height 32
type input "Interior Overall"
click at [439, 636] on div "0" at bounding box center [409, 641] width 428 height 39
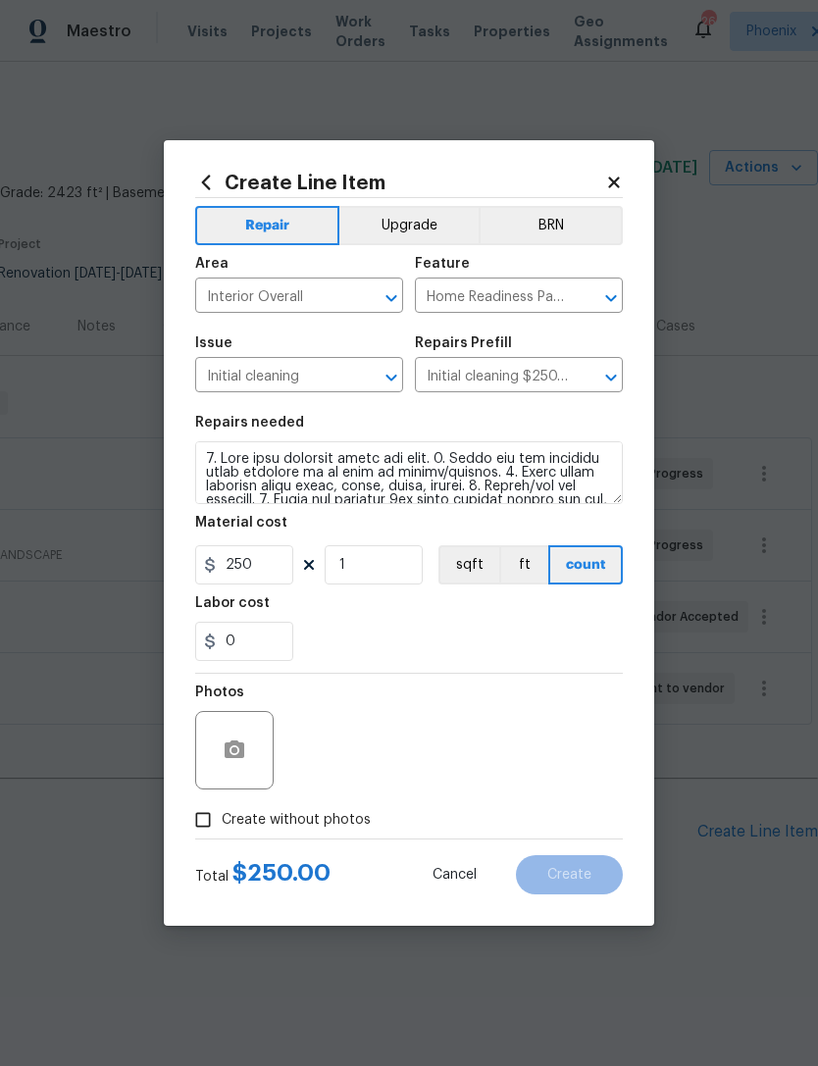
click at [213, 810] on input "Create without photos" at bounding box center [202, 819] width 37 height 37
checkbox input "true"
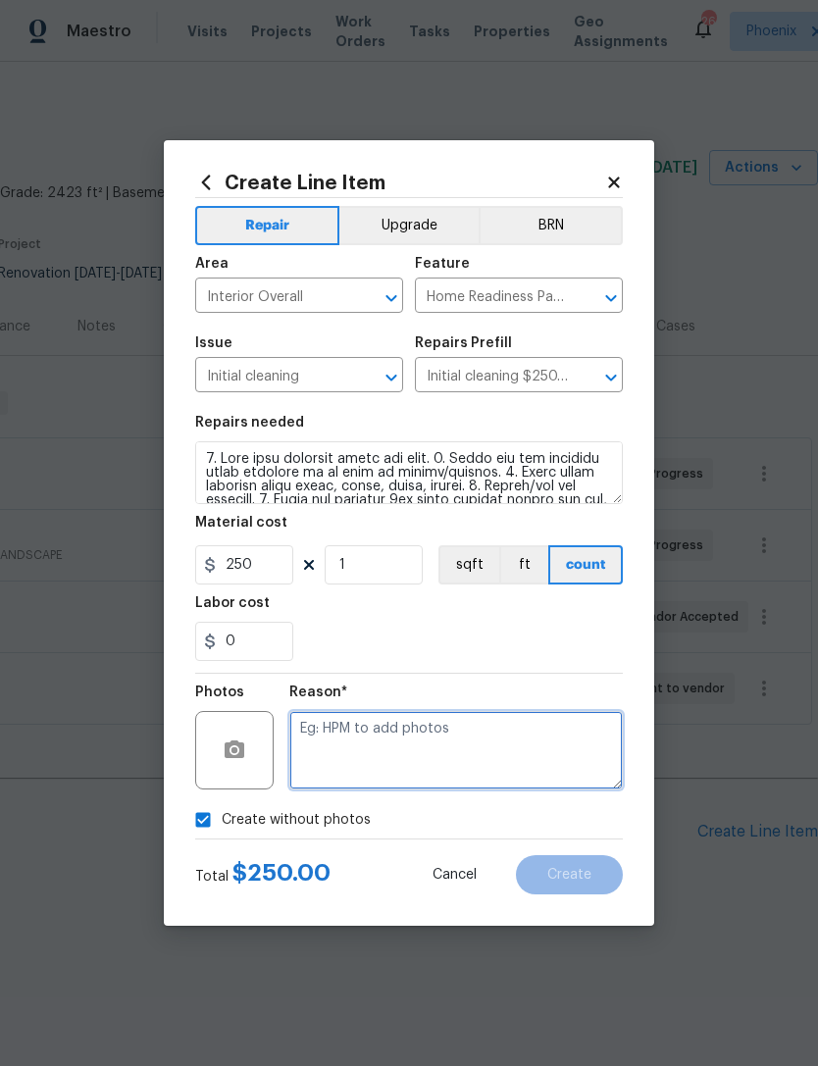
click at [467, 743] on textarea at bounding box center [455, 750] width 333 height 78
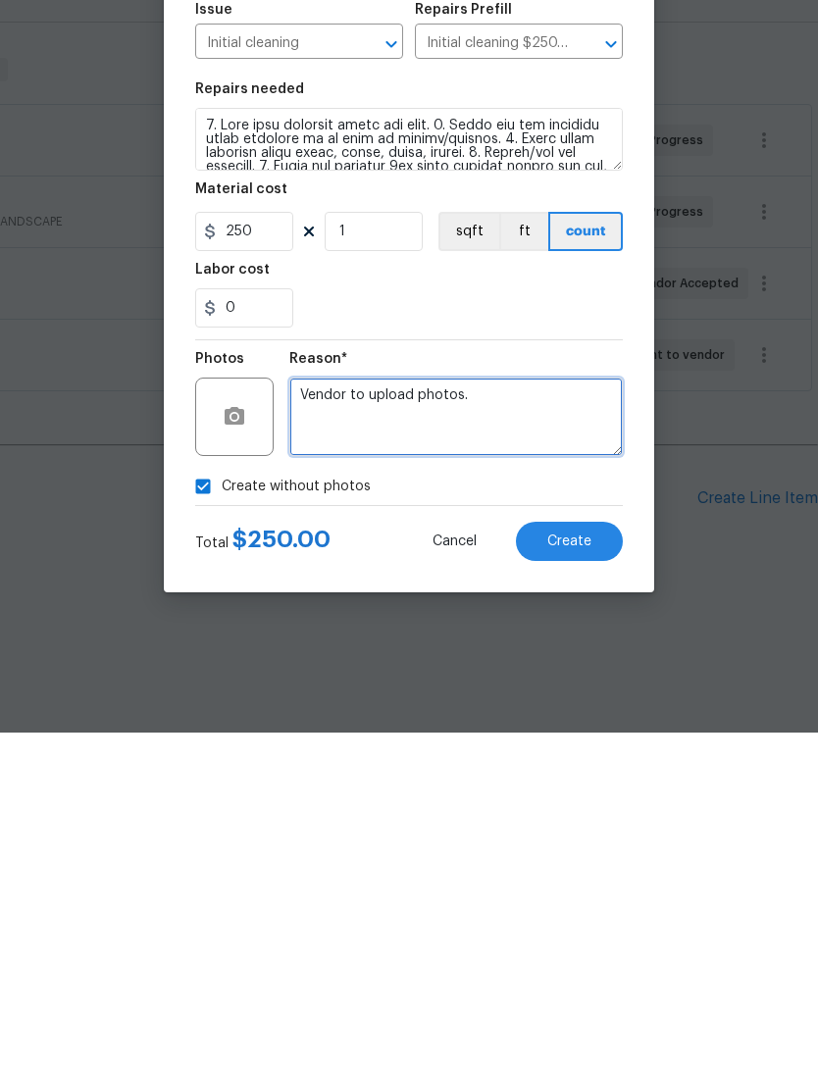
type textarea "Vendor to upload photos."
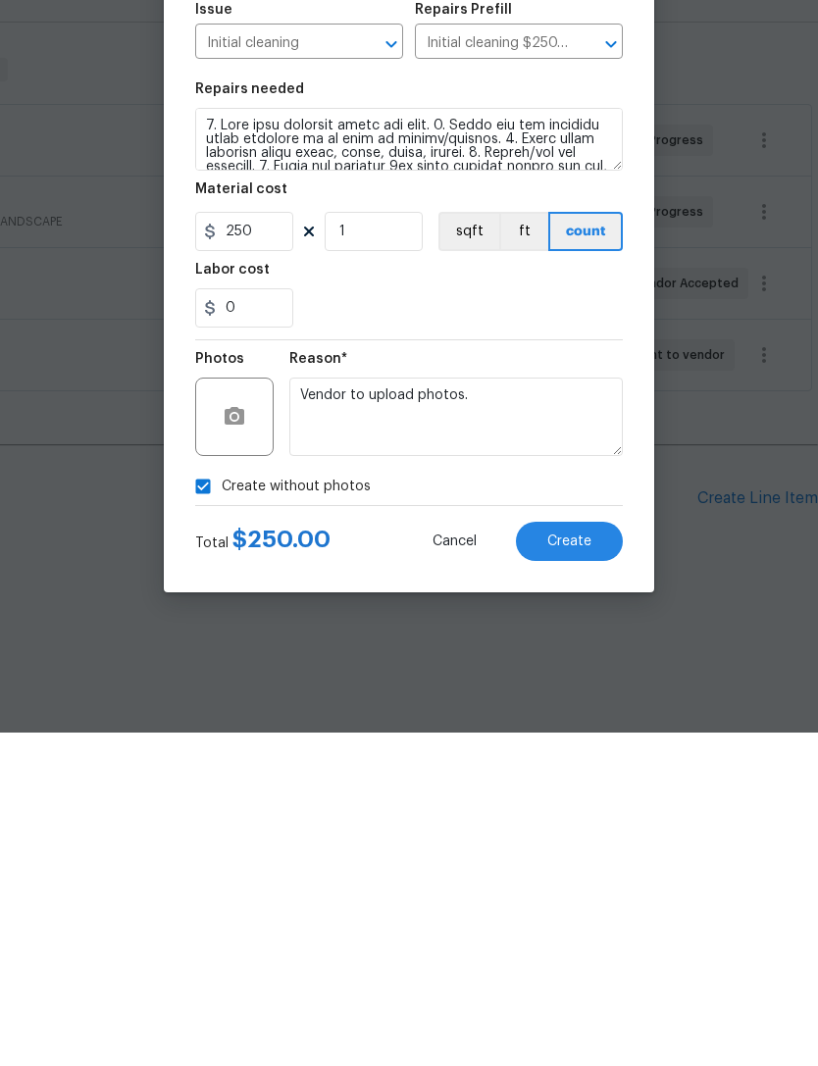
click at [579, 868] on span "Create" at bounding box center [569, 875] width 44 height 15
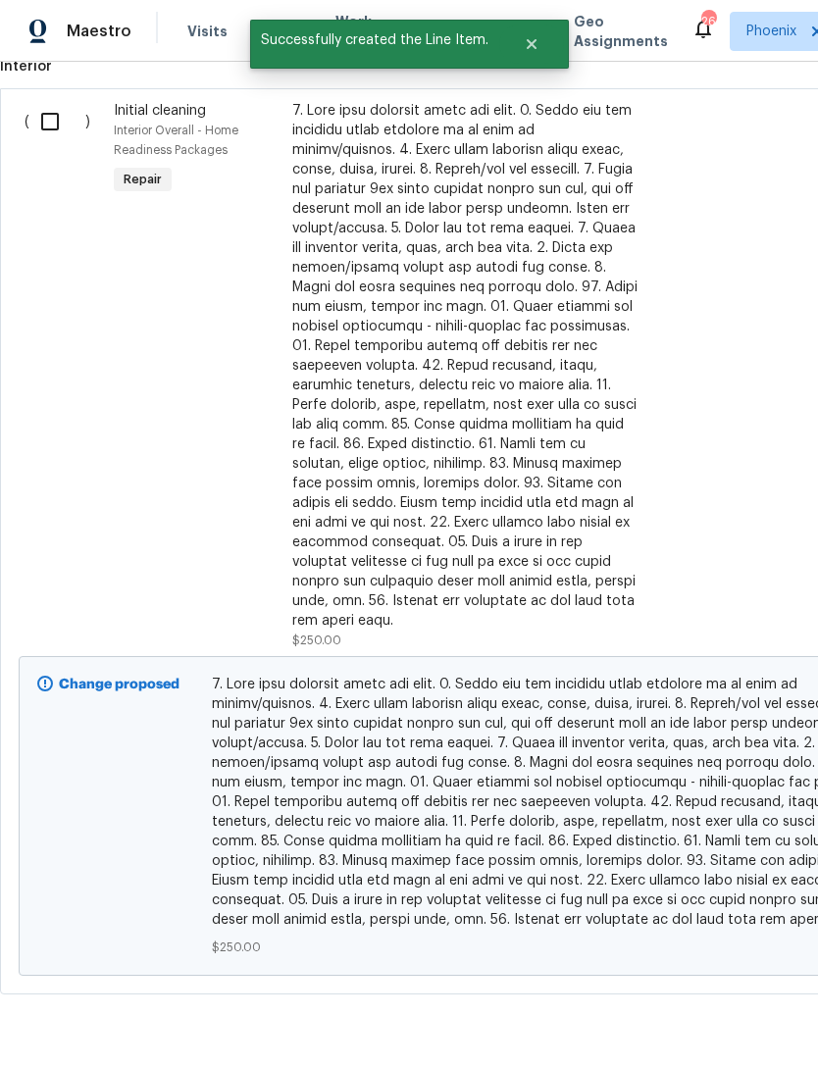
scroll to position [832, 0]
click at [43, 137] on input "checkbox" at bounding box center [57, 122] width 56 height 41
checkbox input "true"
click at [711, 1010] on span "Create Work Order" at bounding box center [705, 1017] width 130 height 25
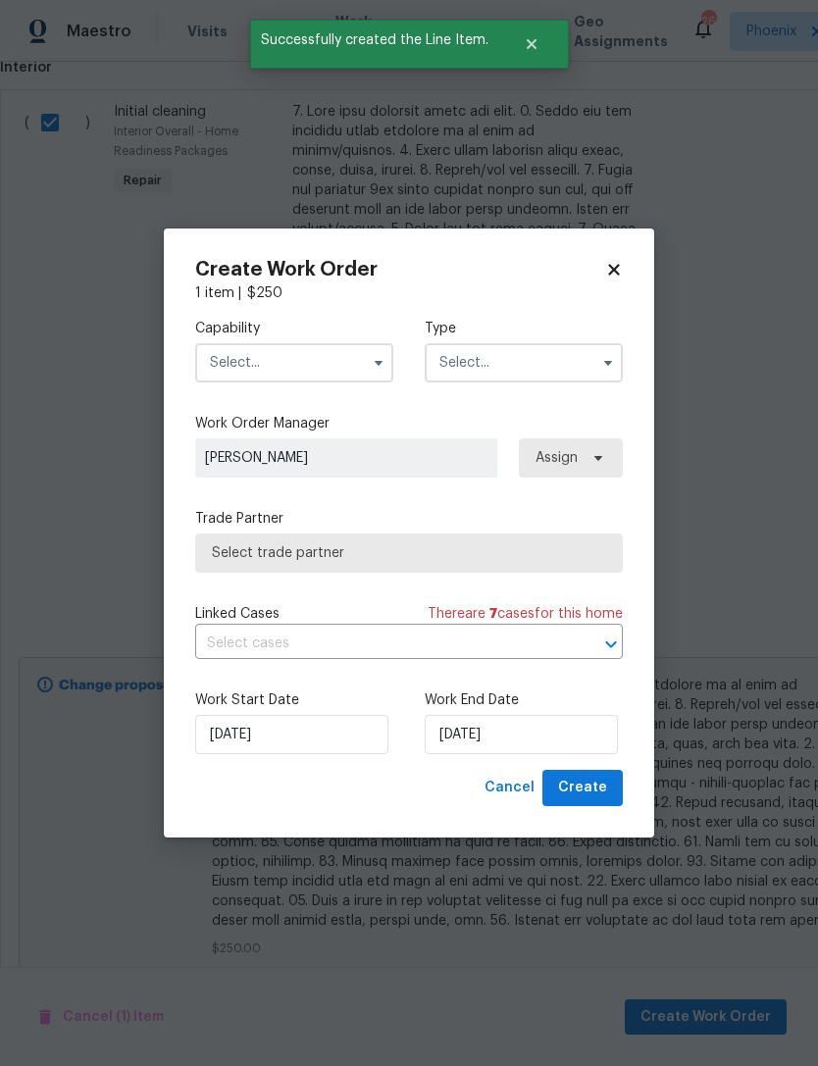
click at [312, 357] on input "text" at bounding box center [294, 362] width 198 height 39
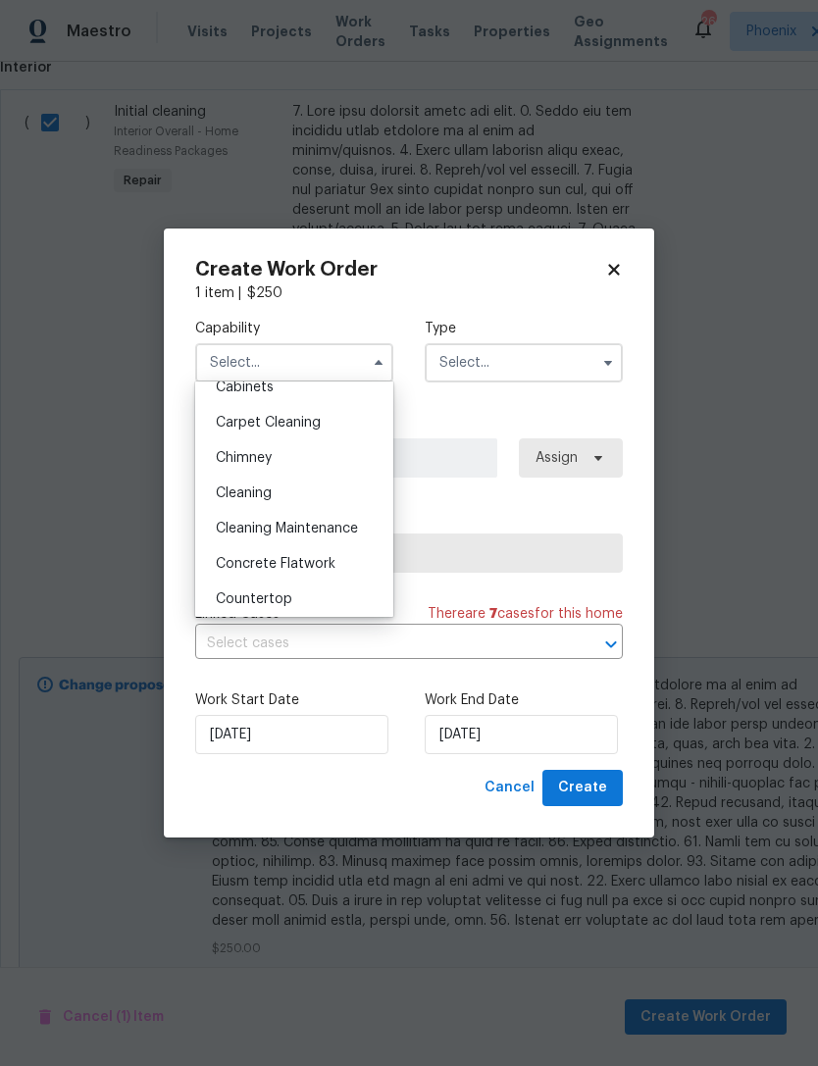
scroll to position [183, 0]
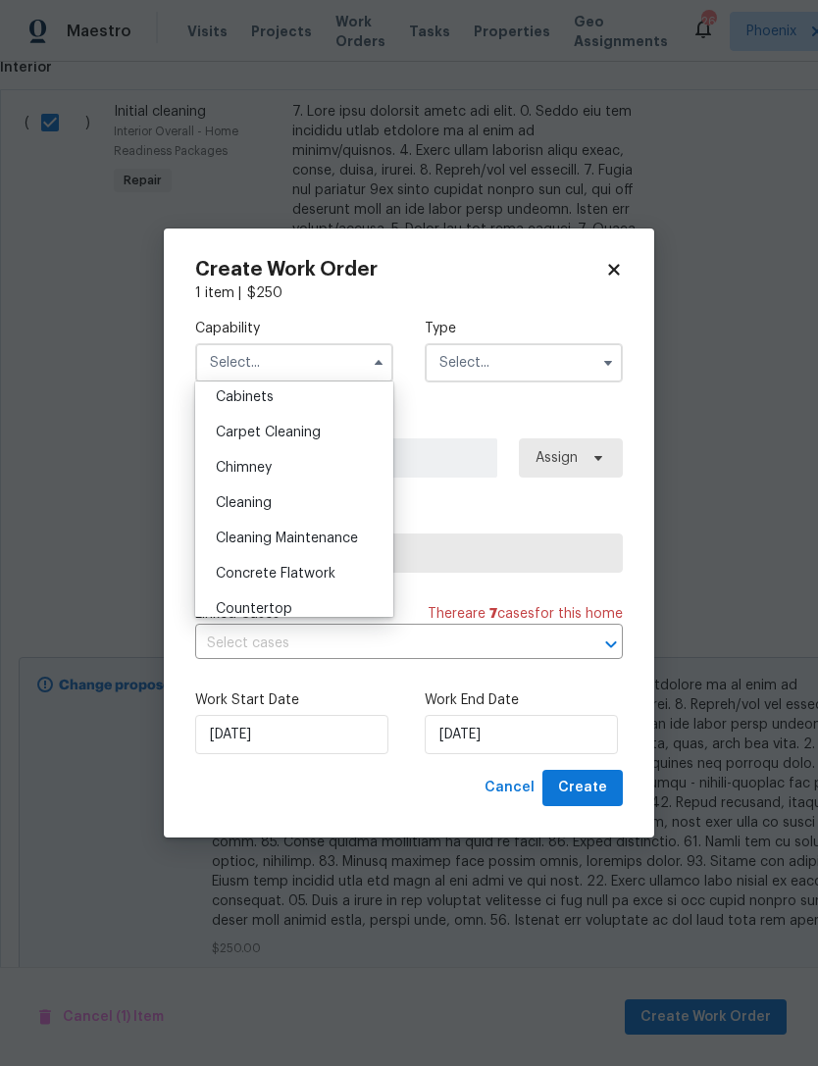
click at [246, 504] on span "Cleaning" at bounding box center [244, 503] width 56 height 14
type input "Cleaning"
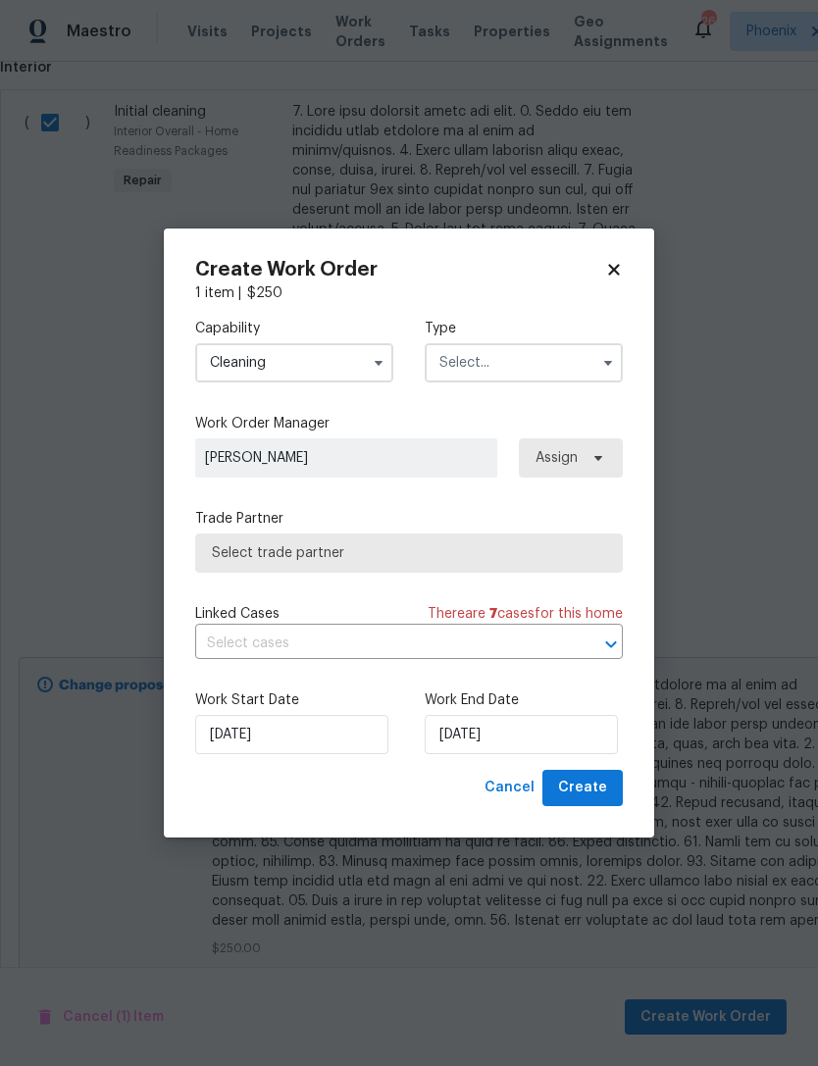
click at [554, 355] on input "text" at bounding box center [524, 362] width 198 height 39
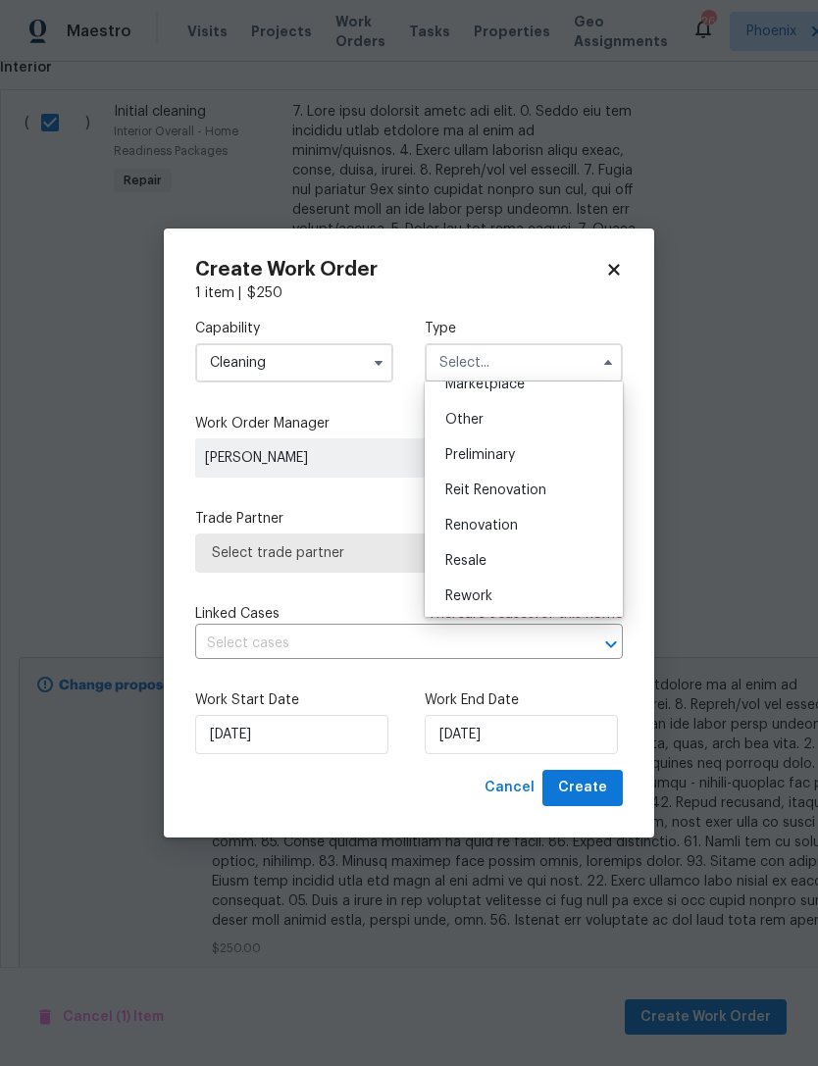
scroll to position [391, 0]
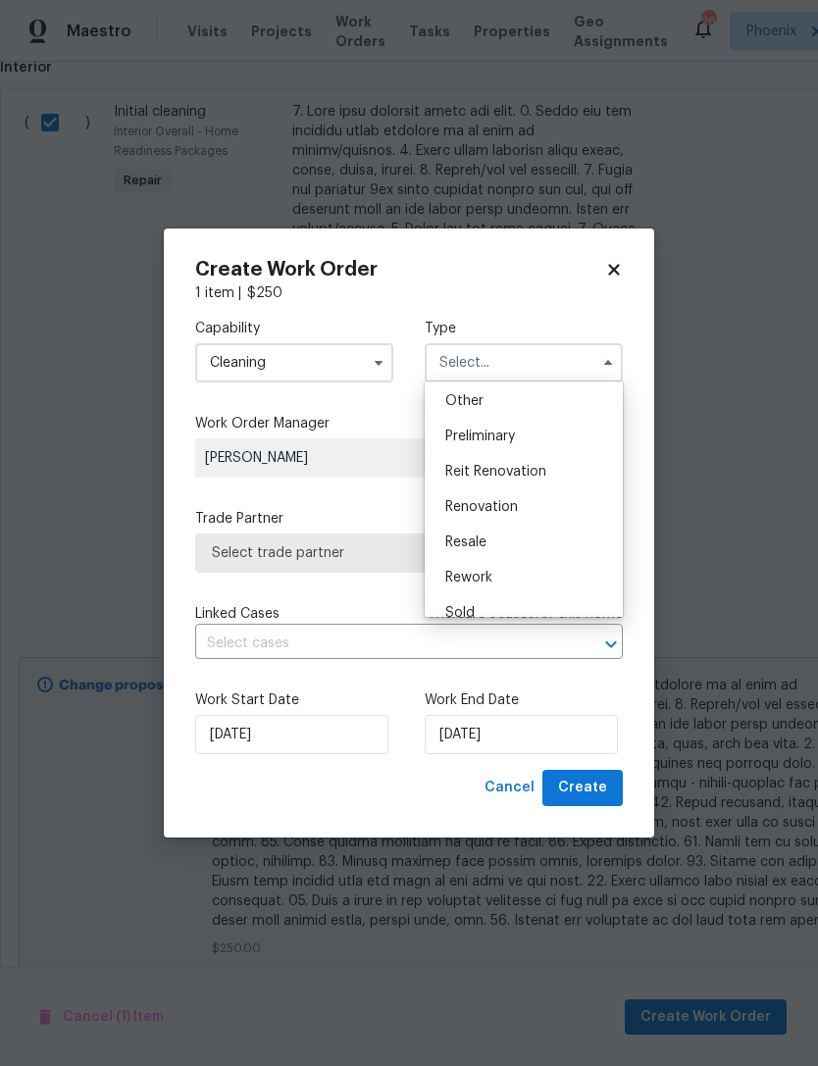
click at [482, 506] on span "Renovation" at bounding box center [481, 507] width 73 height 14
type input "Renovation"
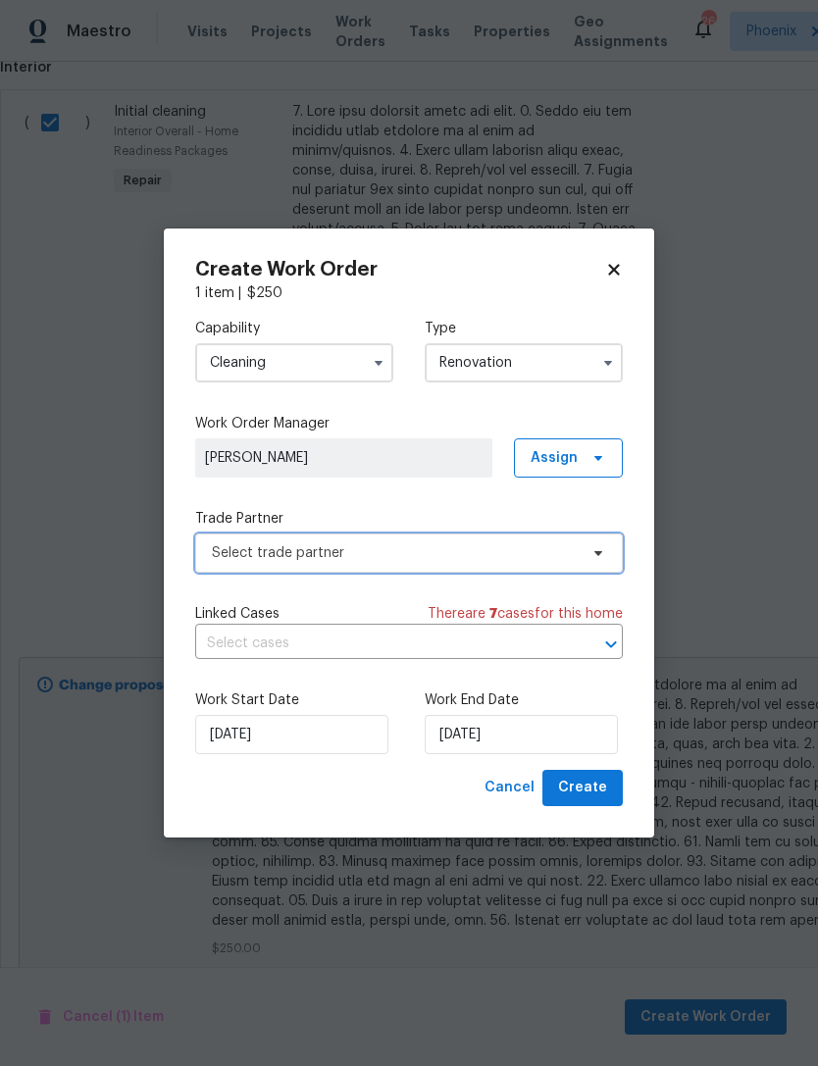
click at [369, 546] on span "Select trade partner" at bounding box center [395, 553] width 366 height 20
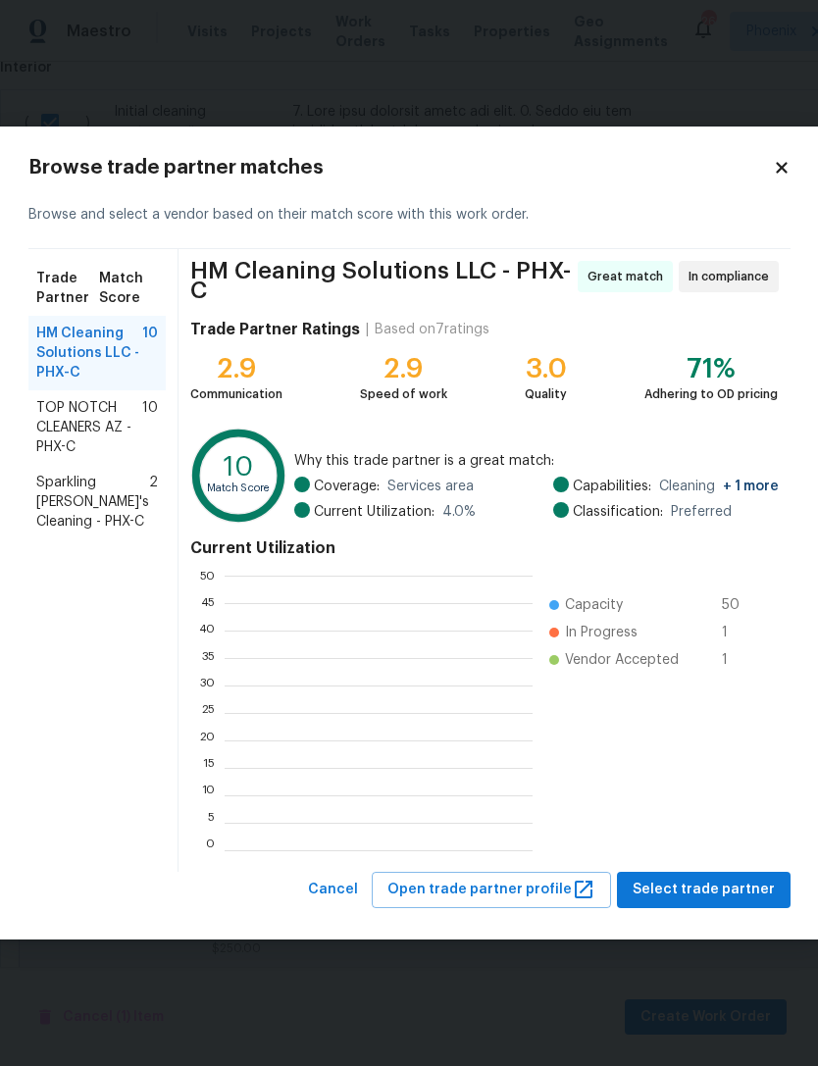
scroll to position [275, 308]
click at [731, 876] on button "Select trade partner" at bounding box center [704, 890] width 174 height 36
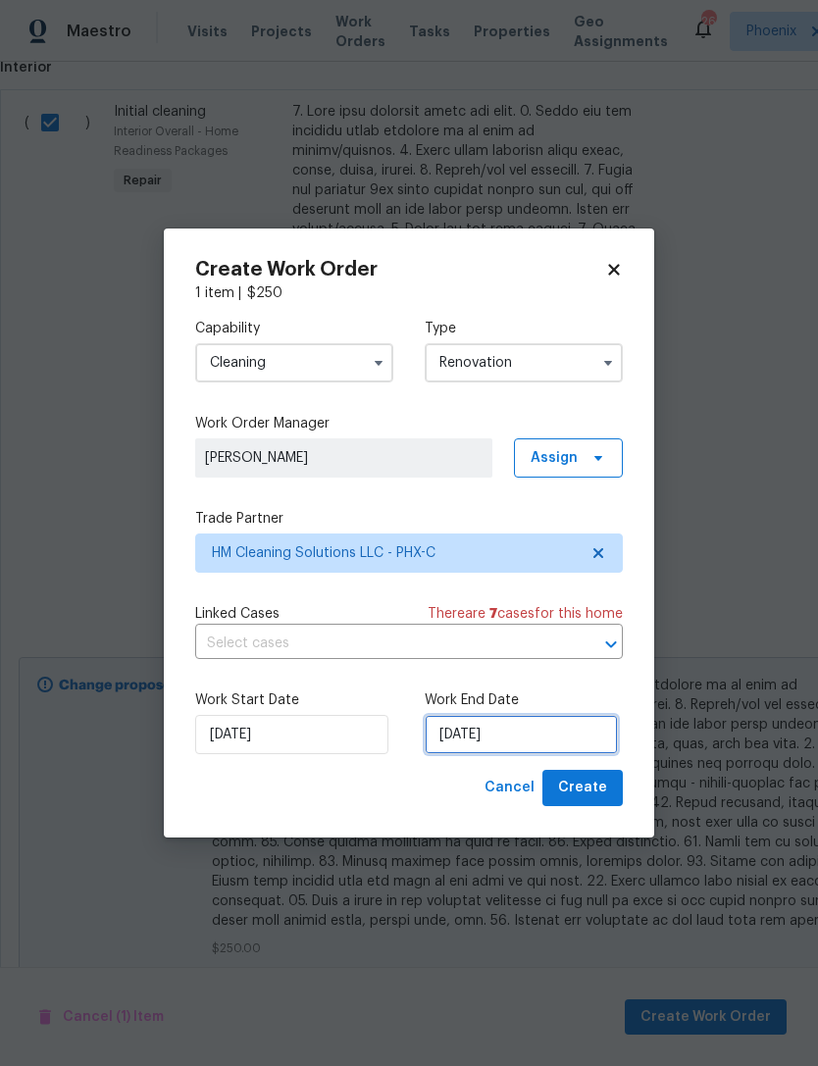
click at [548, 732] on input "[DATE]" at bounding box center [521, 734] width 193 height 39
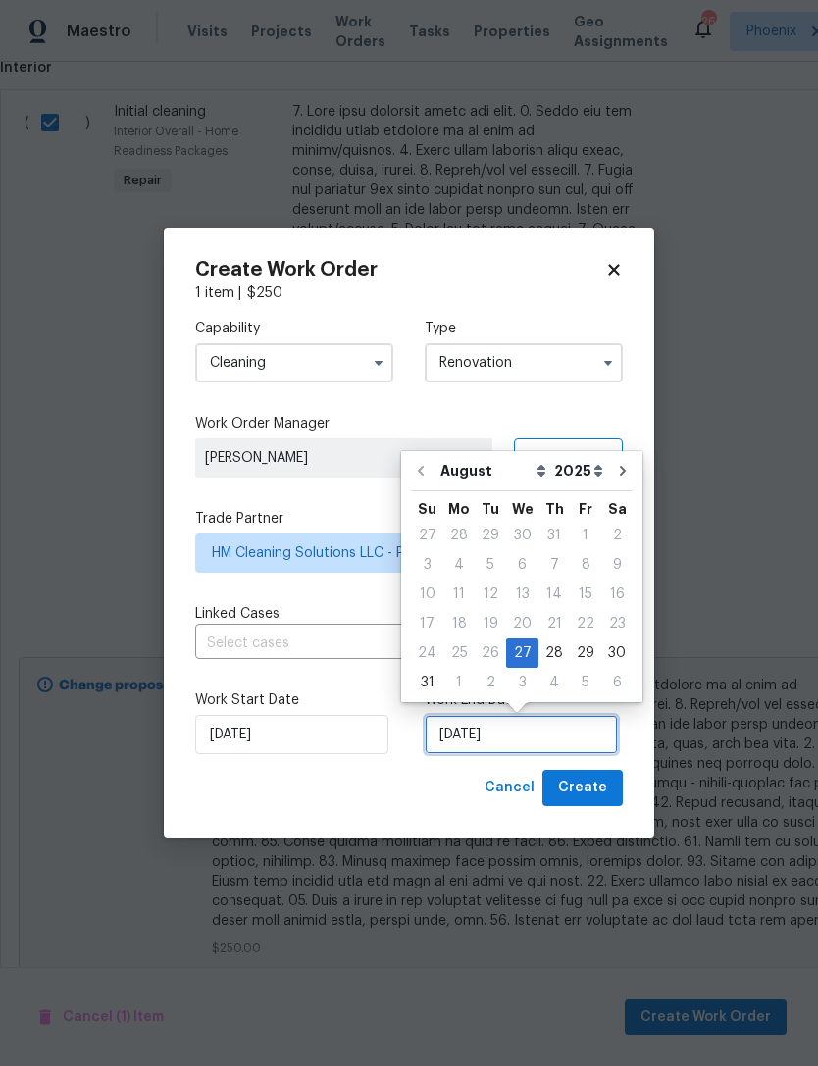
scroll to position [36, 0]
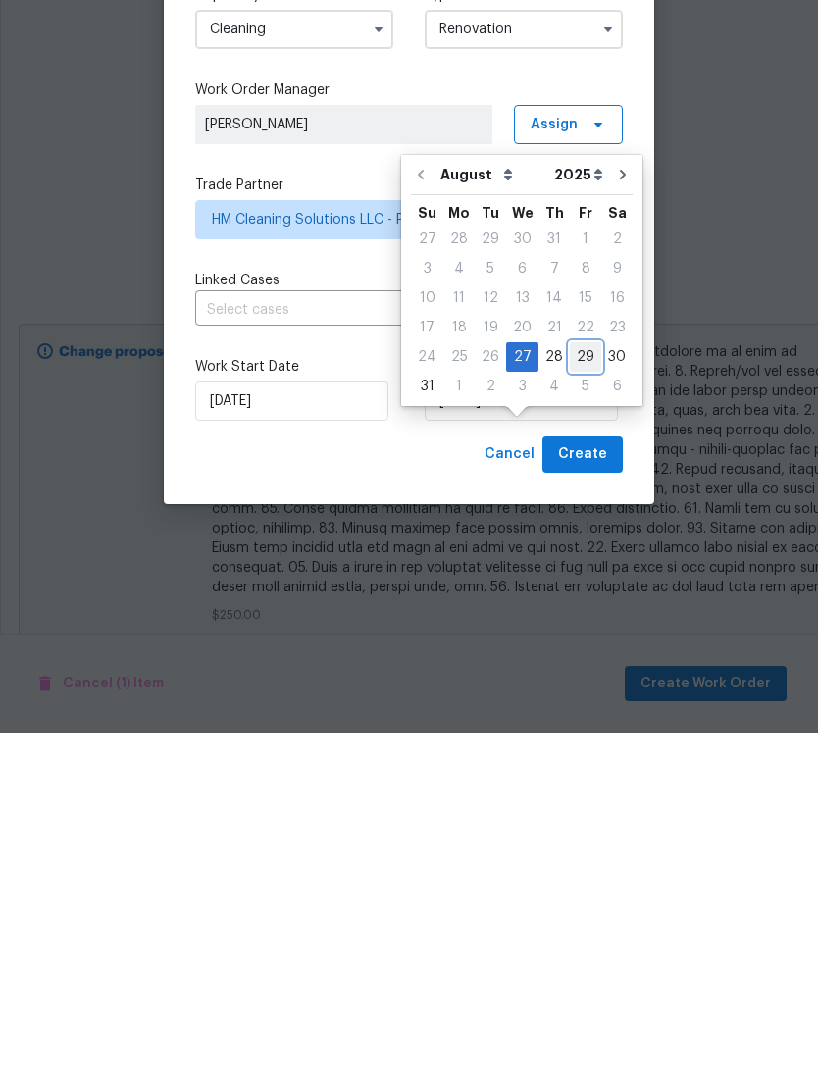
click at [573, 677] on div "29" at bounding box center [585, 690] width 31 height 27
type input "[DATE]"
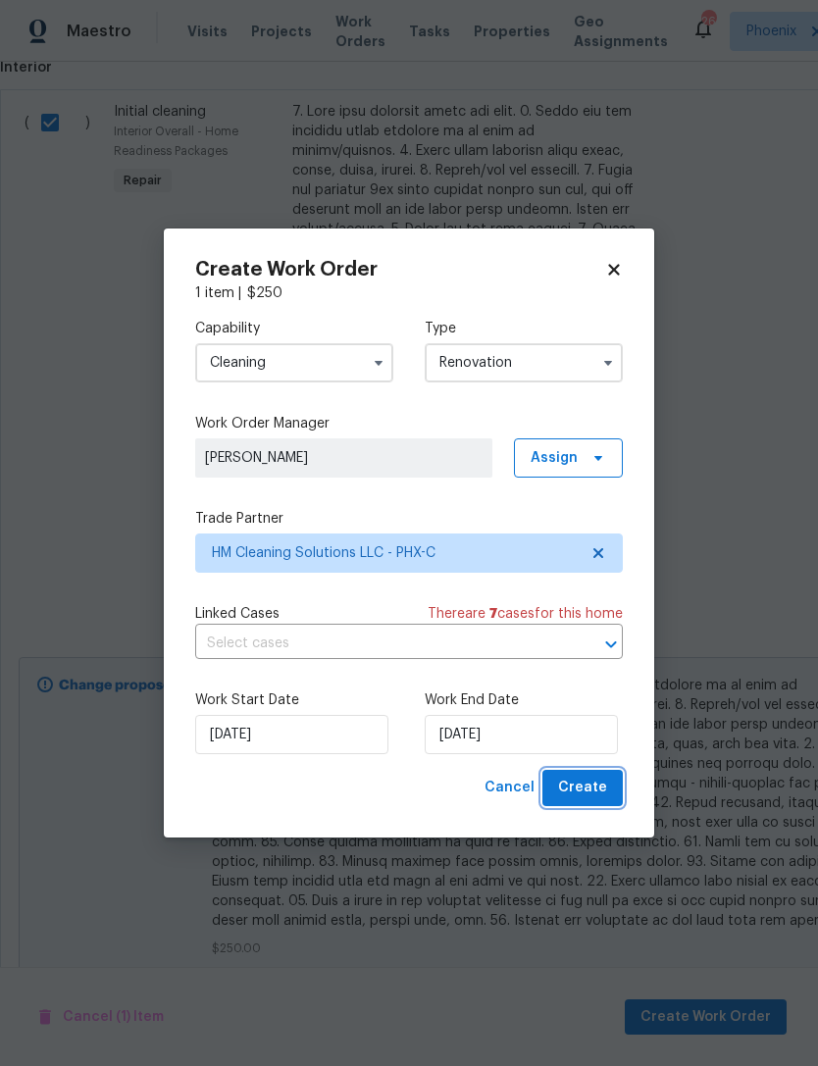
click at [583, 786] on span "Create" at bounding box center [582, 788] width 49 height 25
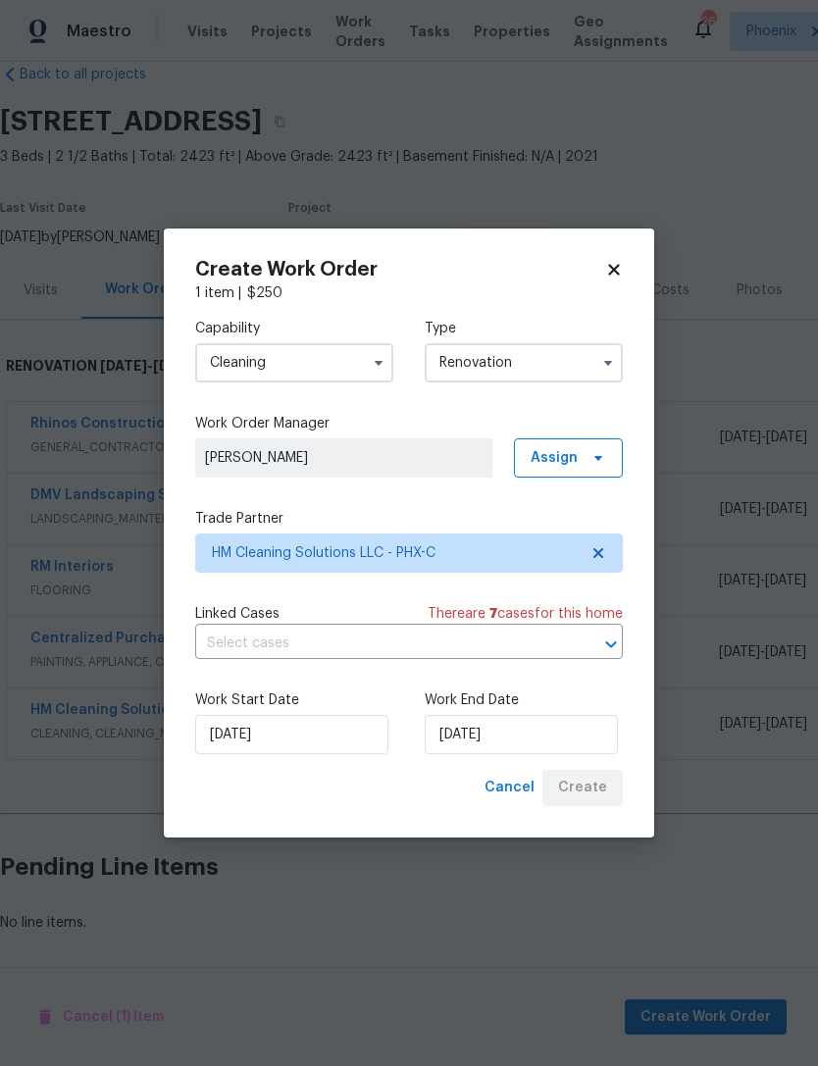
scroll to position [0, 0]
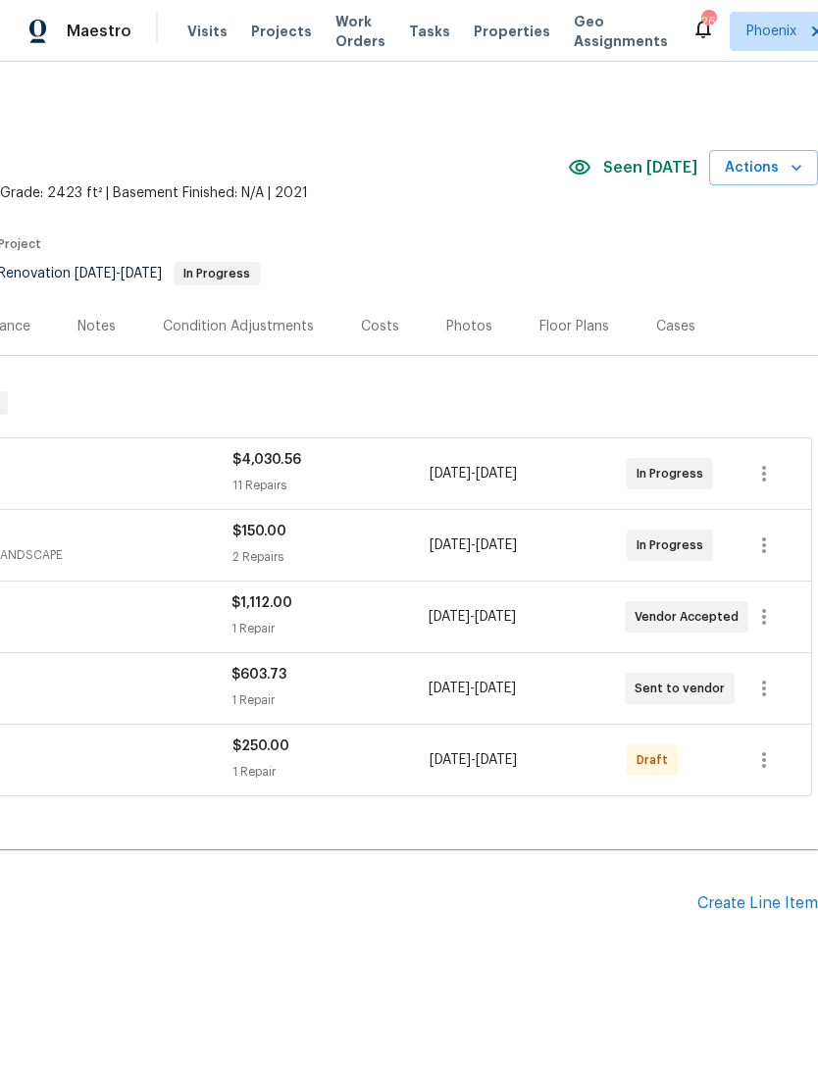
scroll to position [0, 290]
click at [767, 748] on icon "button" at bounding box center [764, 760] width 24 height 24
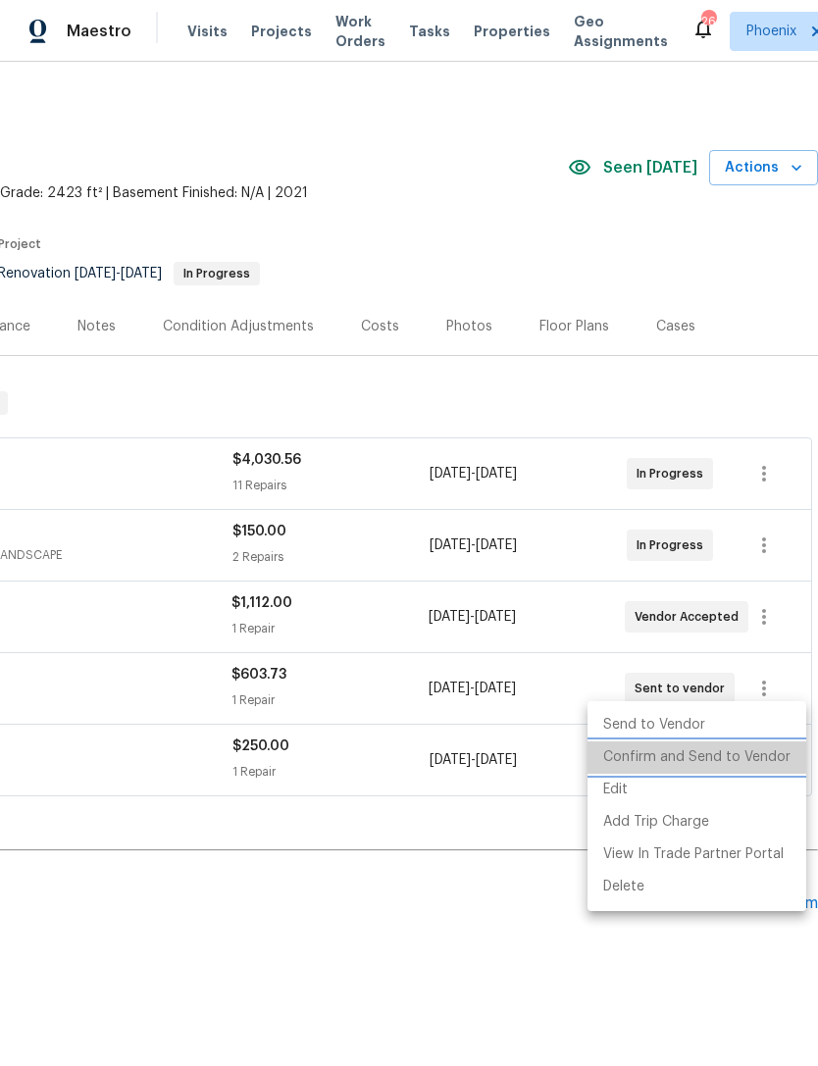
click at [741, 760] on li "Confirm and Send to Vendor" at bounding box center [696, 757] width 219 height 32
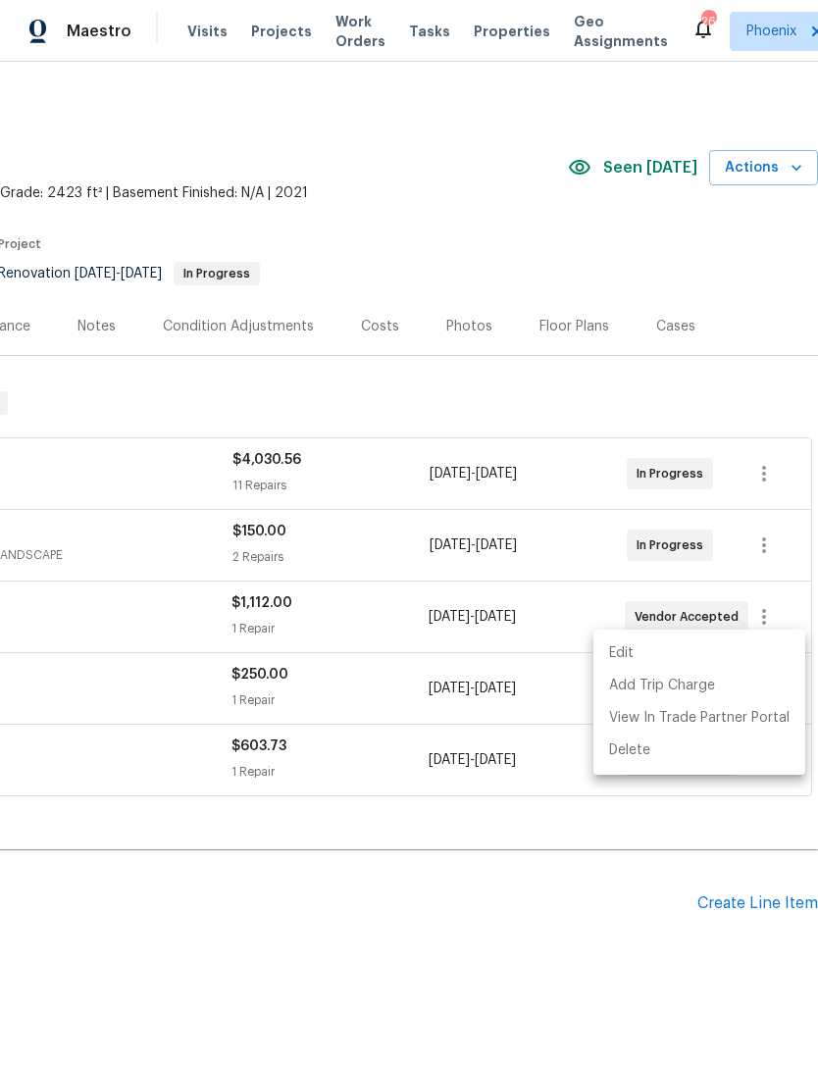
click at [464, 863] on div at bounding box center [409, 533] width 818 height 1066
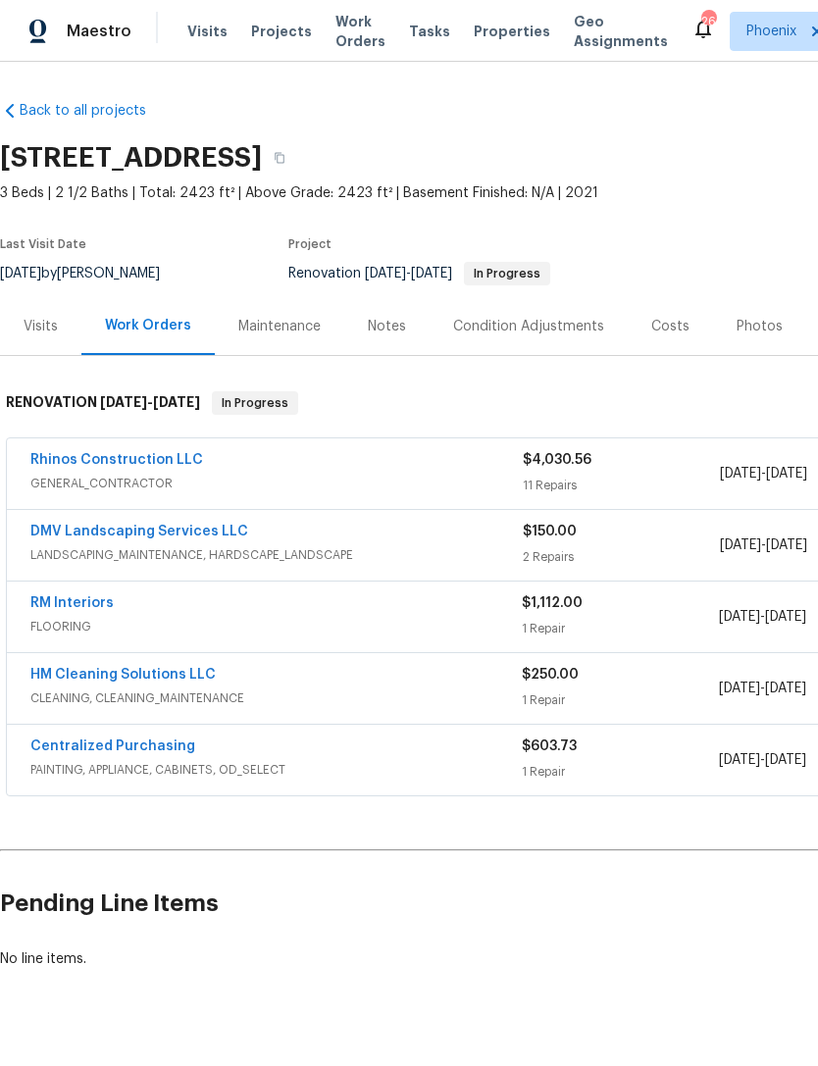
scroll to position [0, 0]
click at [136, 668] on link "HM Cleaning Solutions LLC" at bounding box center [122, 675] width 185 height 14
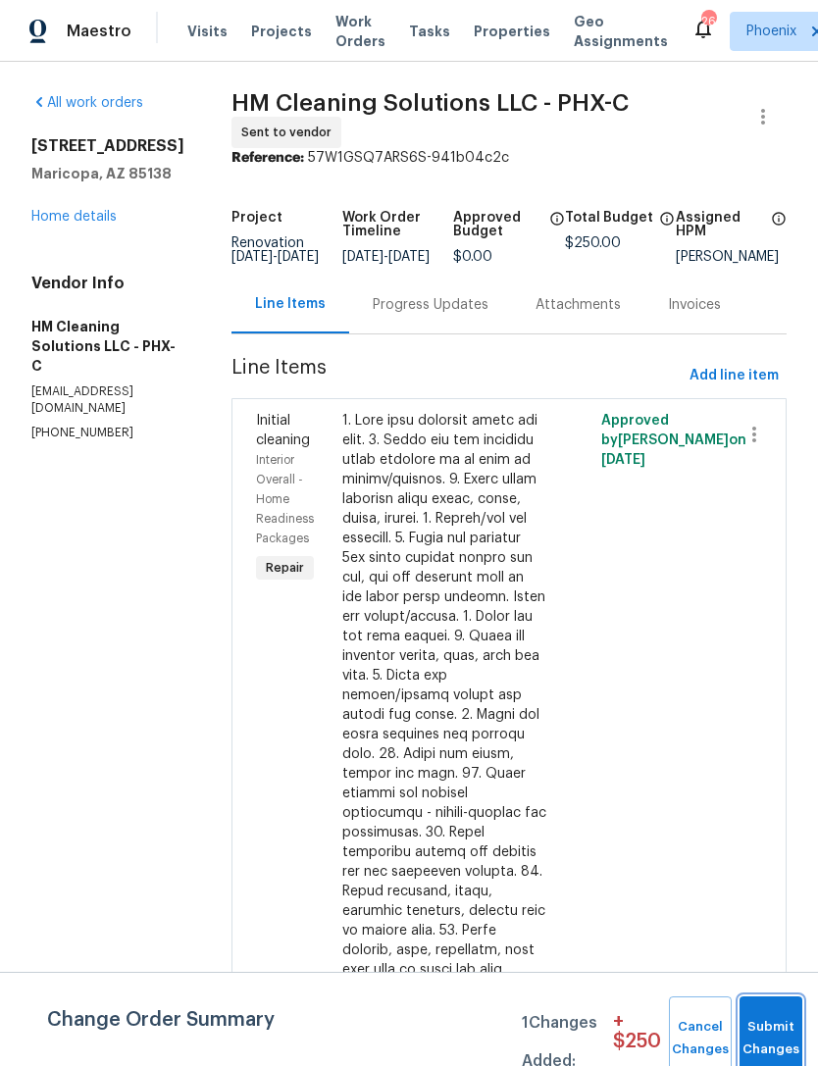
click at [765, 1018] on button "Submit Changes" at bounding box center [770, 1038] width 63 height 84
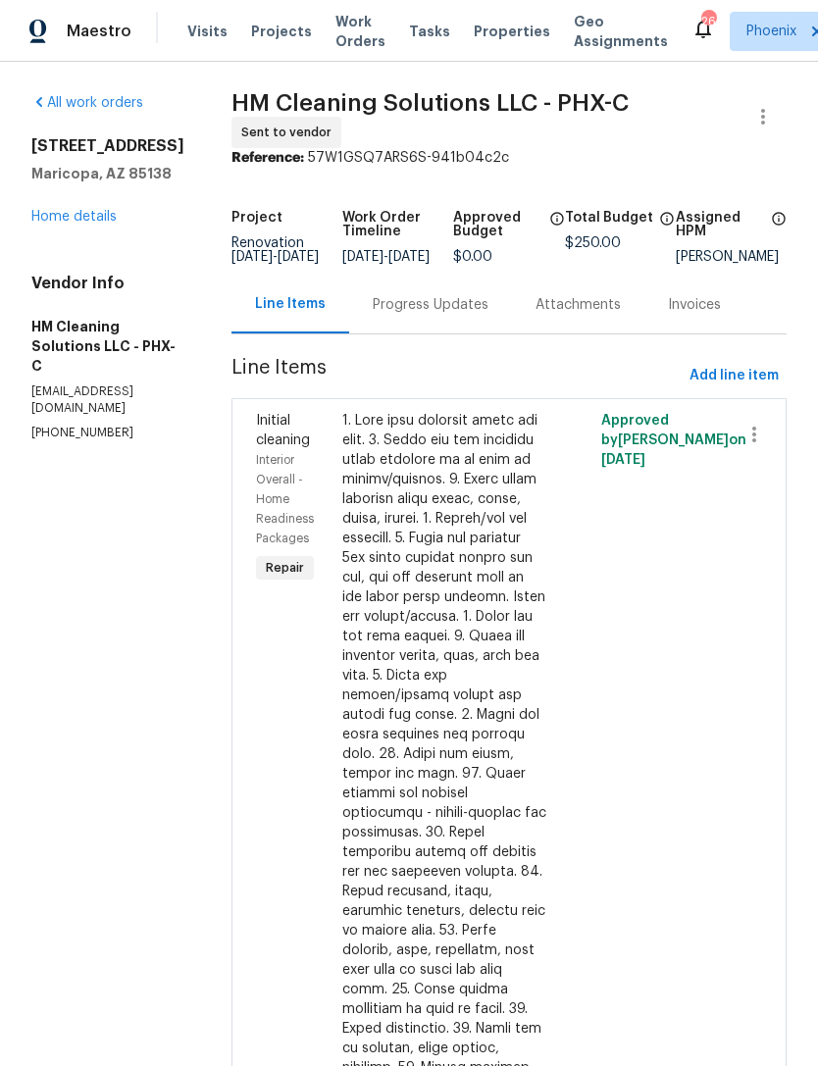
click at [468, 315] on div "Progress Updates" at bounding box center [431, 305] width 116 height 20
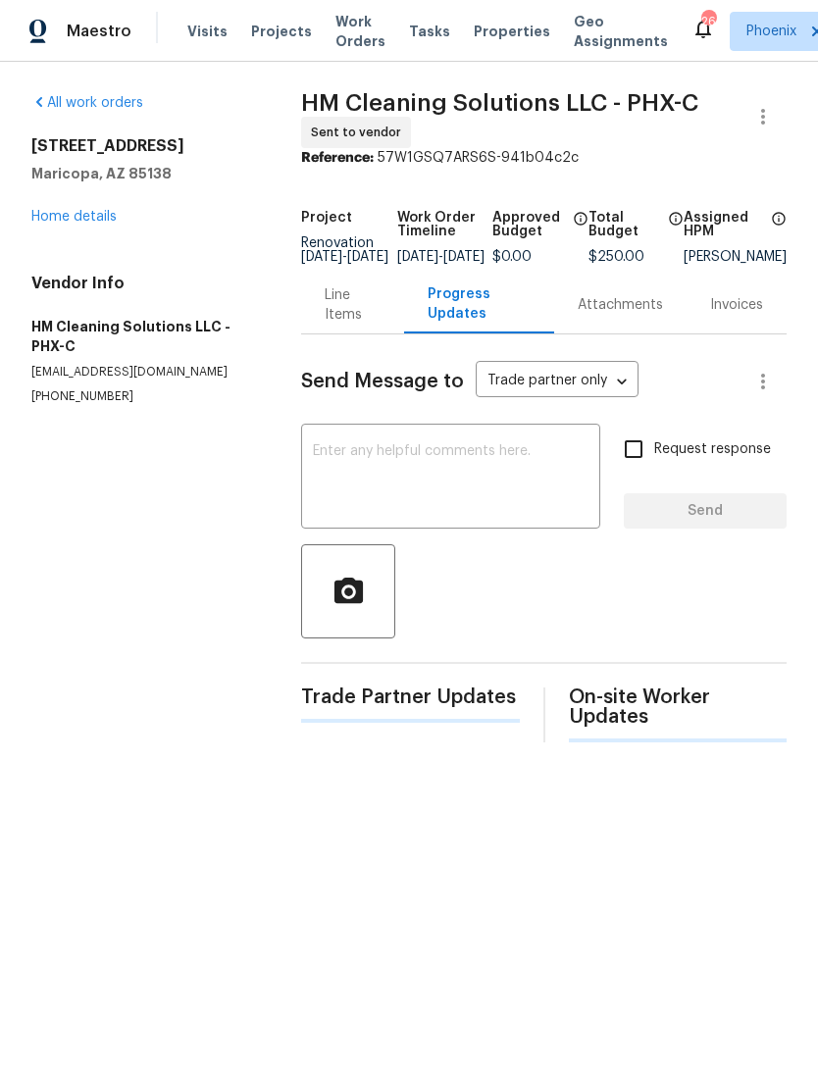
click at [417, 495] on textarea at bounding box center [451, 478] width 276 height 69
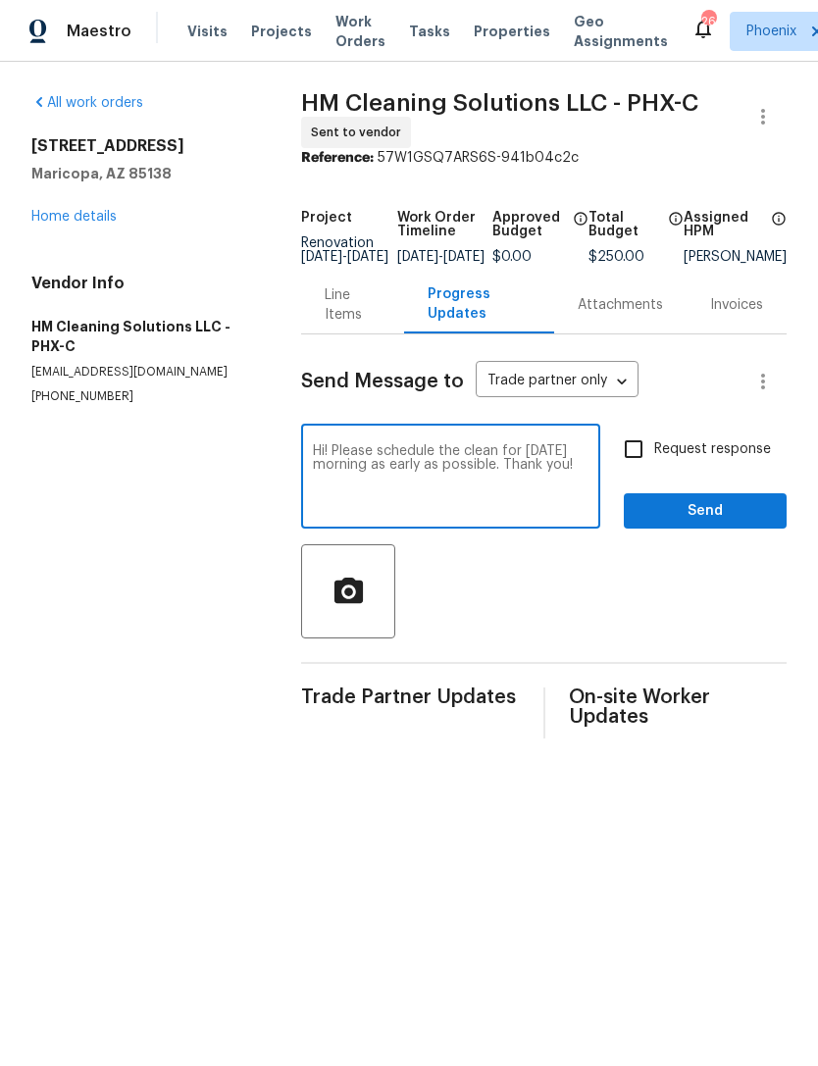
type textarea "Hi! Please schedule the clean for Friday morning as early as possible. Thank yo…"
click at [735, 524] on span "Send" at bounding box center [704, 511] width 131 height 25
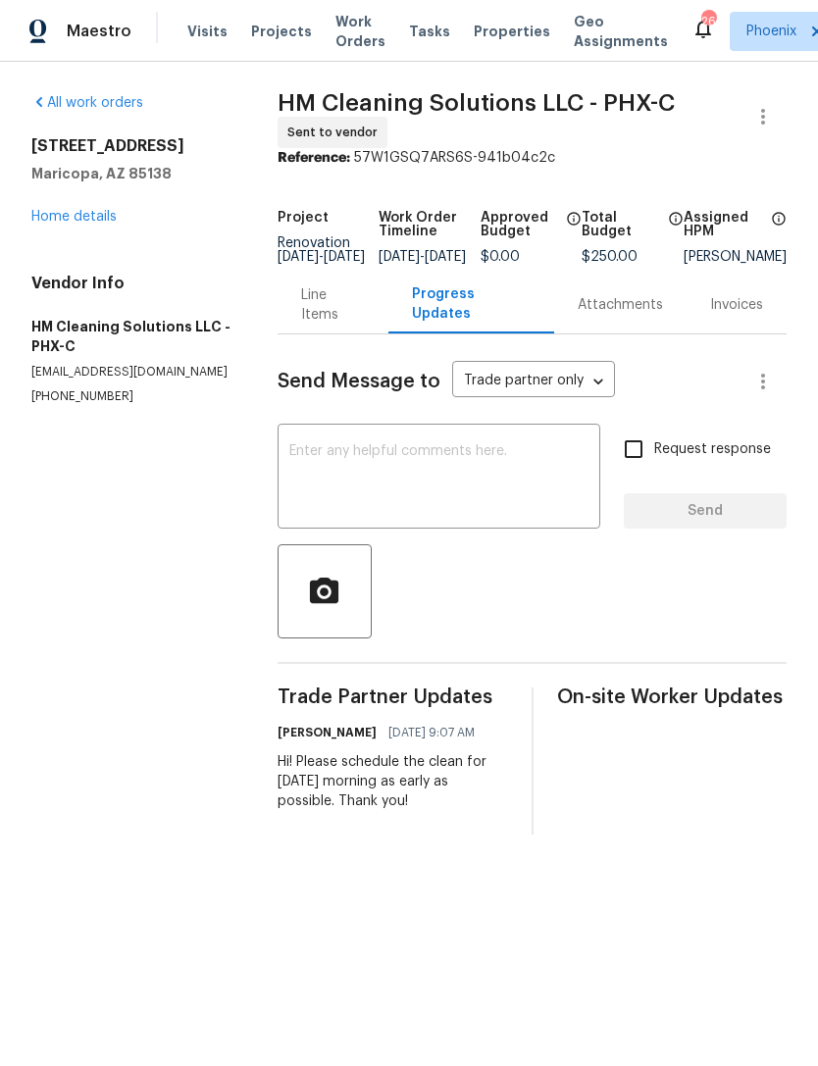
click at [96, 224] on link "Home details" at bounding box center [73, 217] width 85 height 14
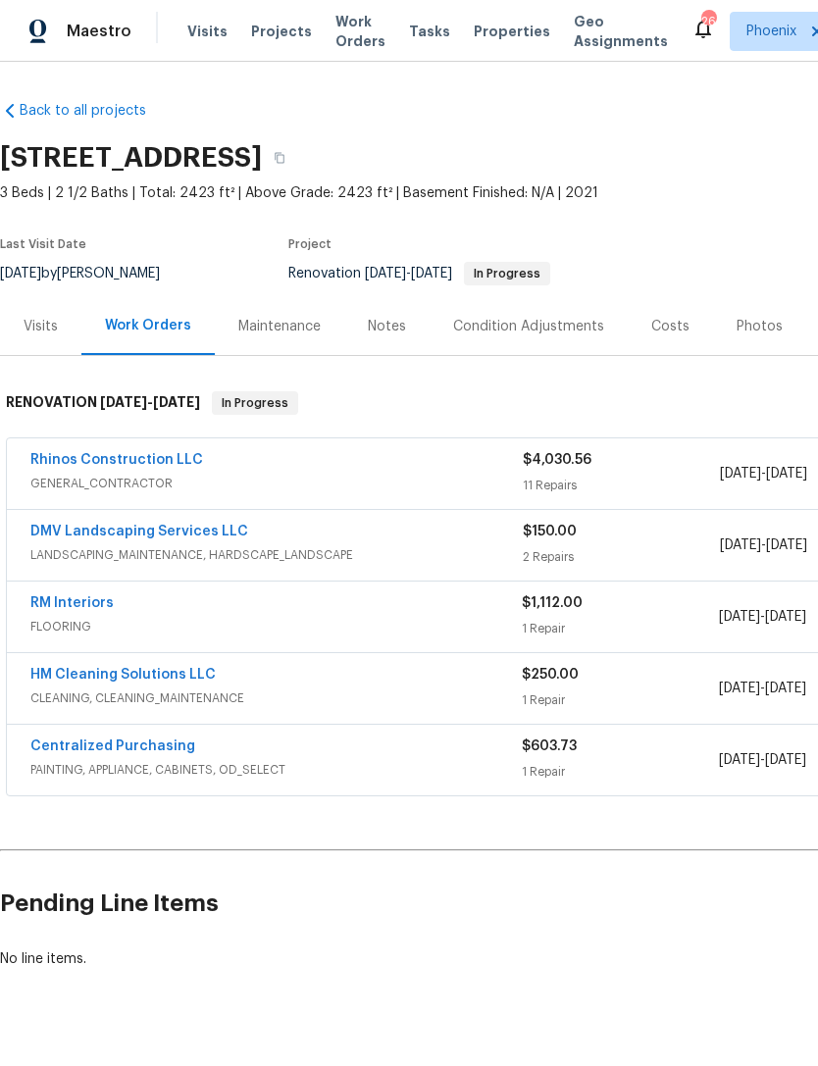
click at [392, 336] on div "Notes" at bounding box center [387, 327] width 38 height 20
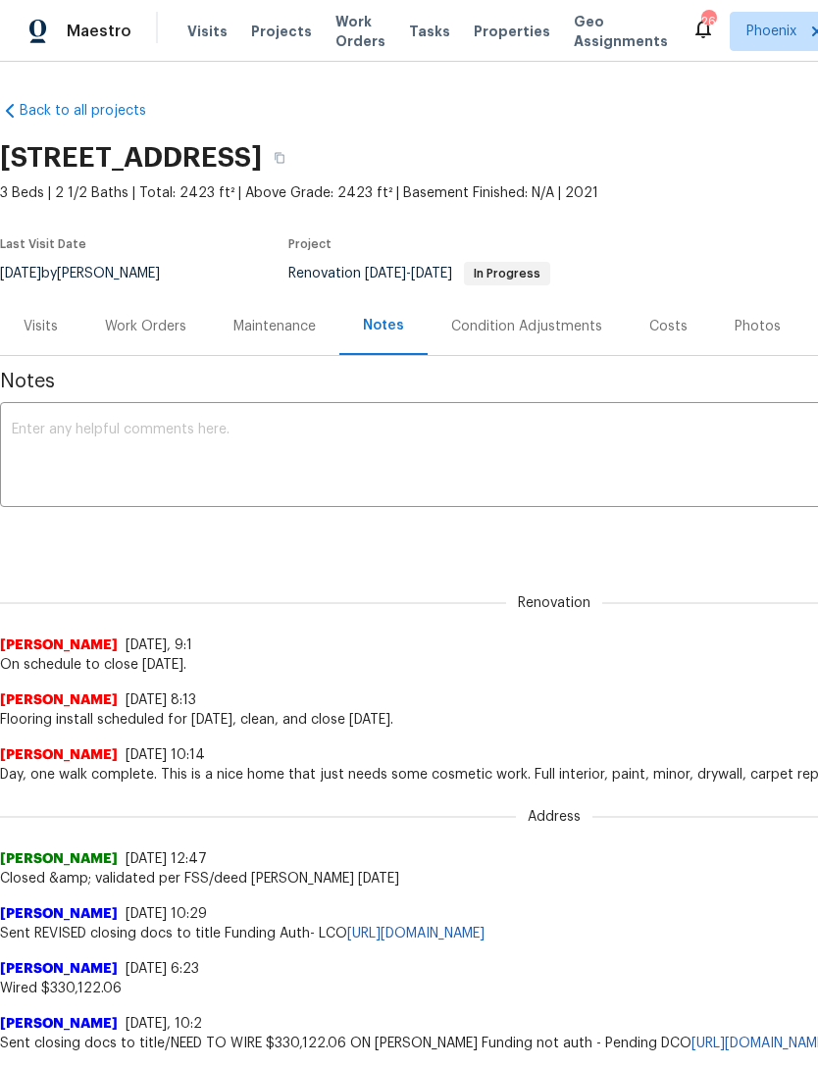
click at [249, 480] on textarea at bounding box center [554, 457] width 1085 height 69
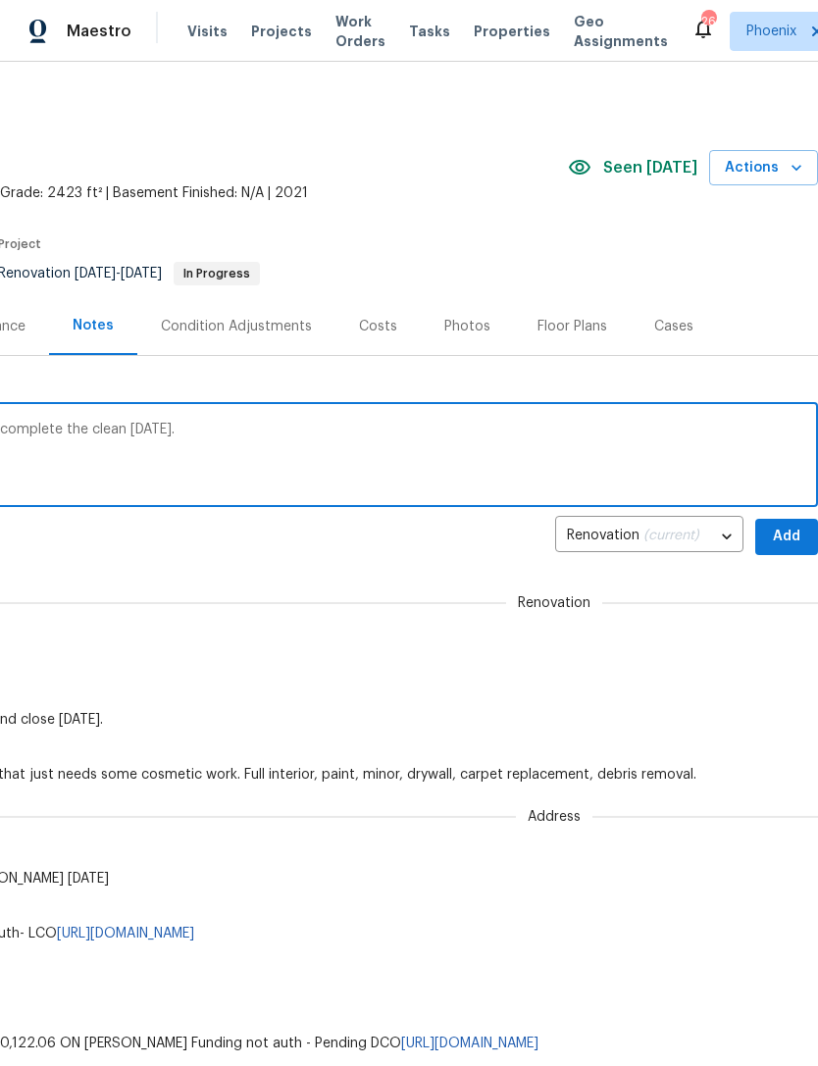
scroll to position [0, 290]
type textarea "Initial clean reassign to HM. DMV could not complete the clean on Friday."
click at [789, 549] on span "Add" at bounding box center [786, 537] width 31 height 25
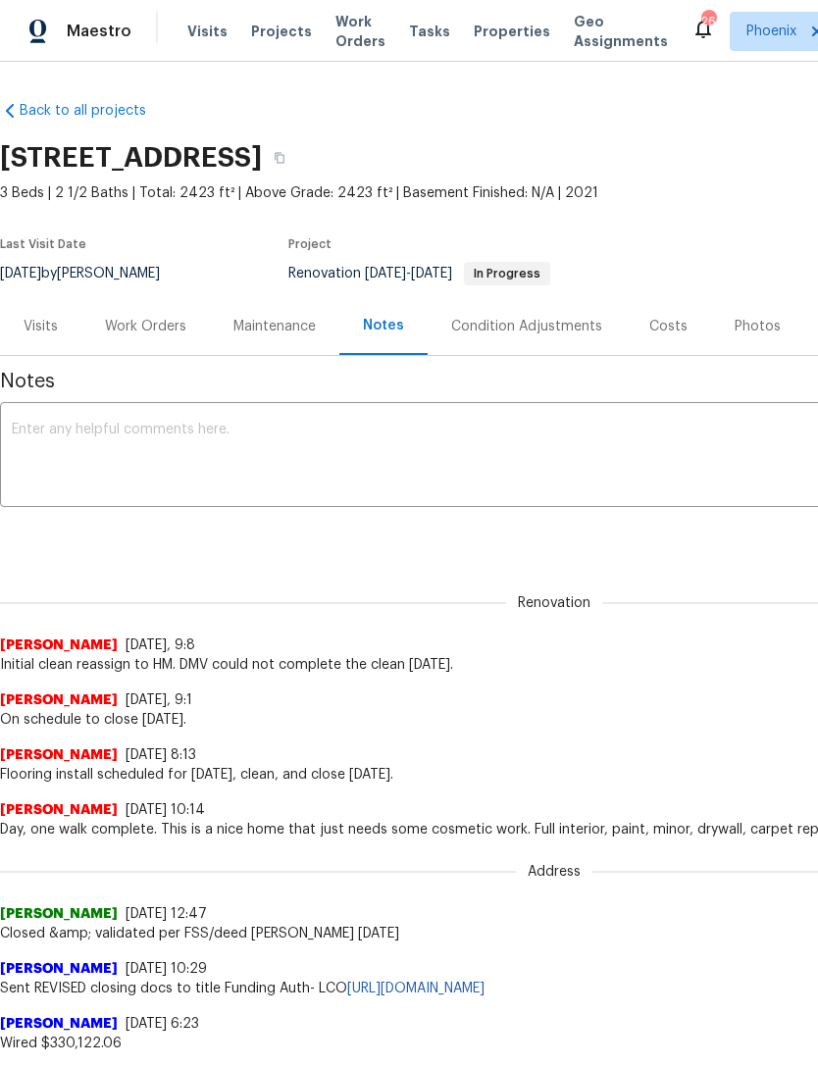
scroll to position [0, 0]
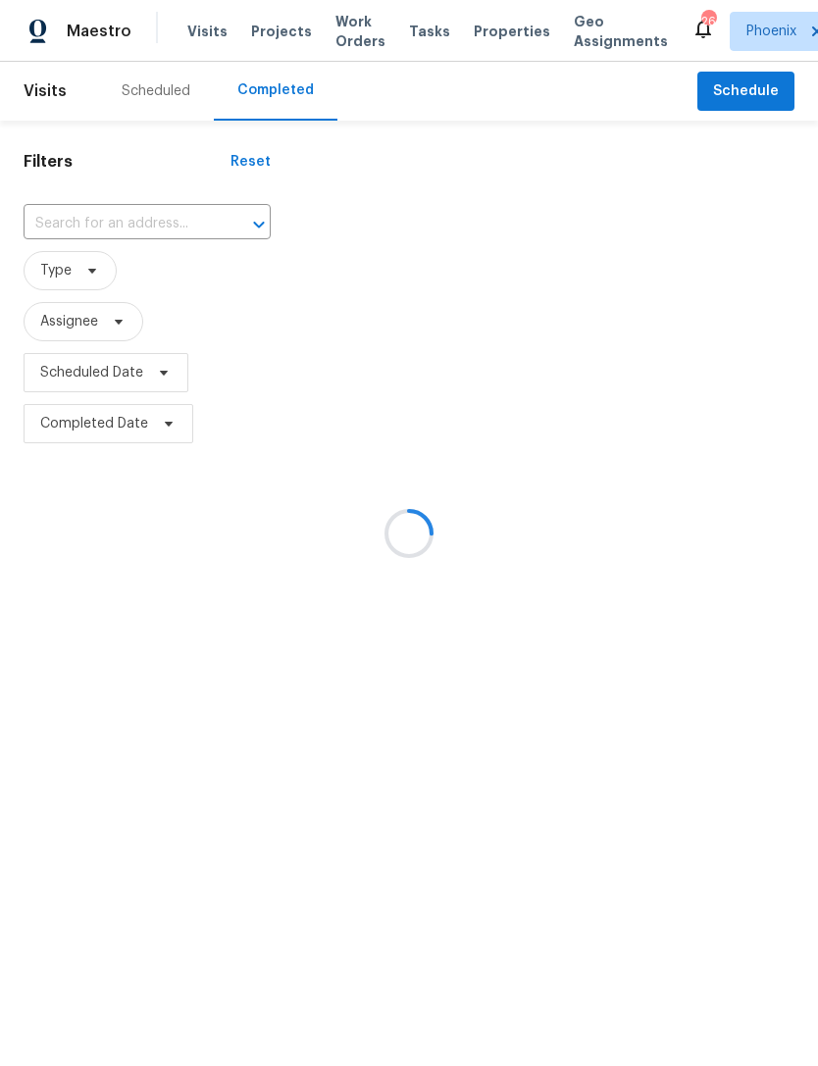
click at [119, 257] on div at bounding box center [409, 533] width 818 height 1066
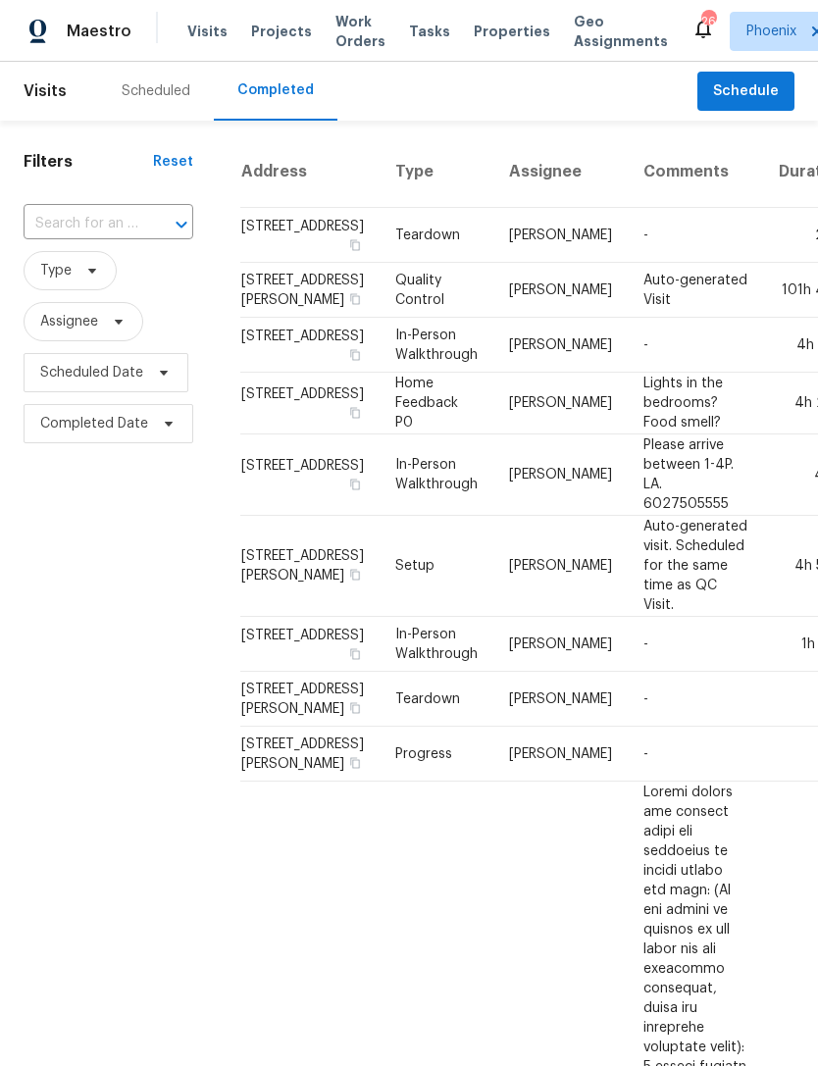
click at [124, 239] on input "text" at bounding box center [81, 224] width 115 height 30
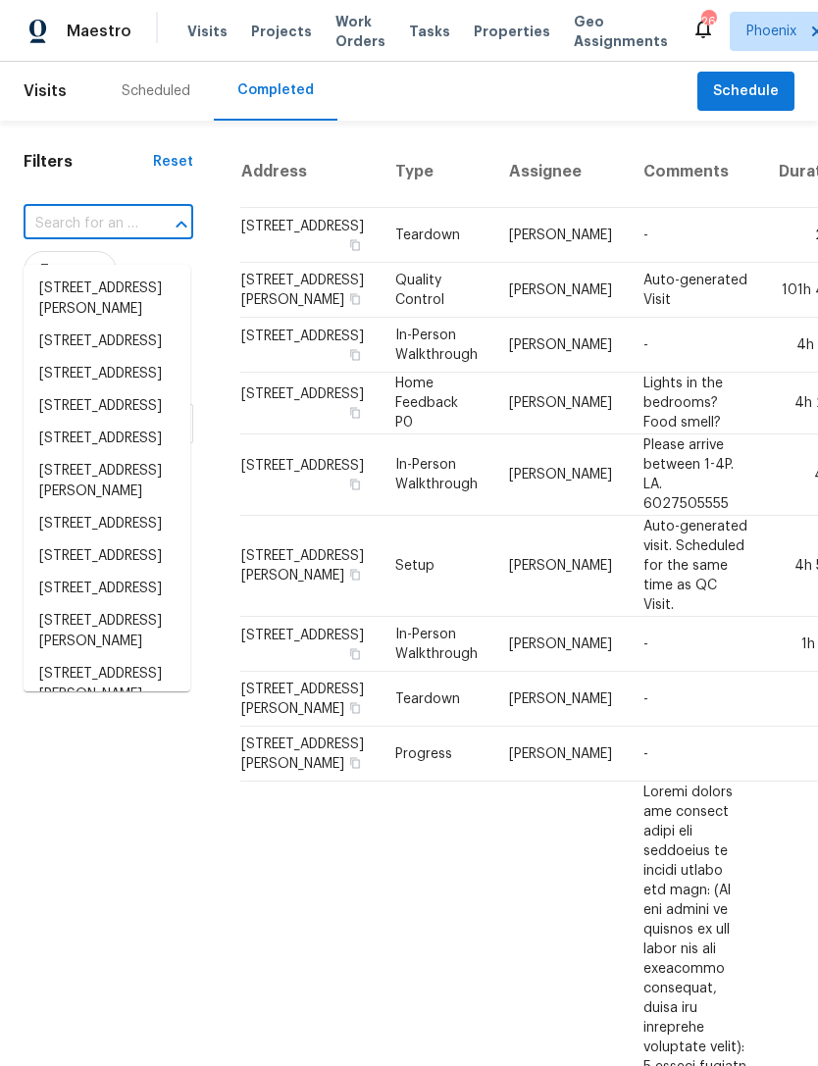
click at [78, 239] on input "text" at bounding box center [81, 224] width 115 height 30
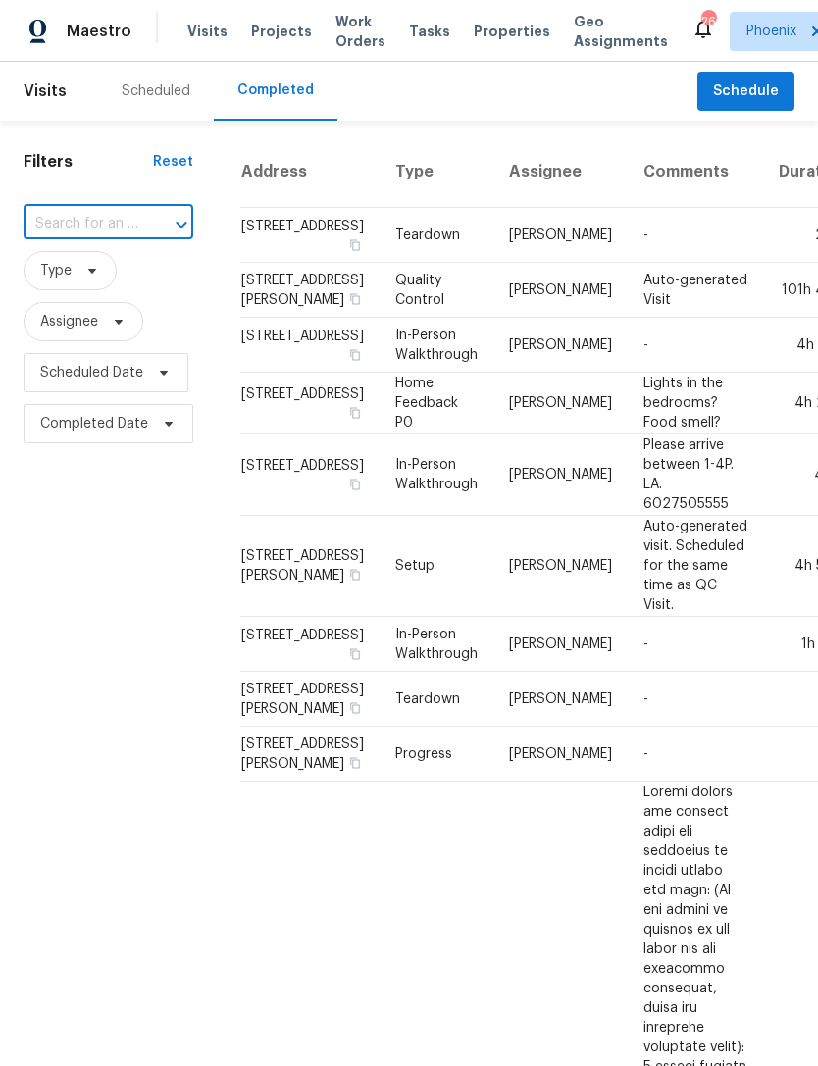
paste input "[STREET_ADDRESS]"
type input "[STREET_ADDRESS]"
click at [110, 297] on li "[STREET_ADDRESS]" at bounding box center [107, 289] width 167 height 32
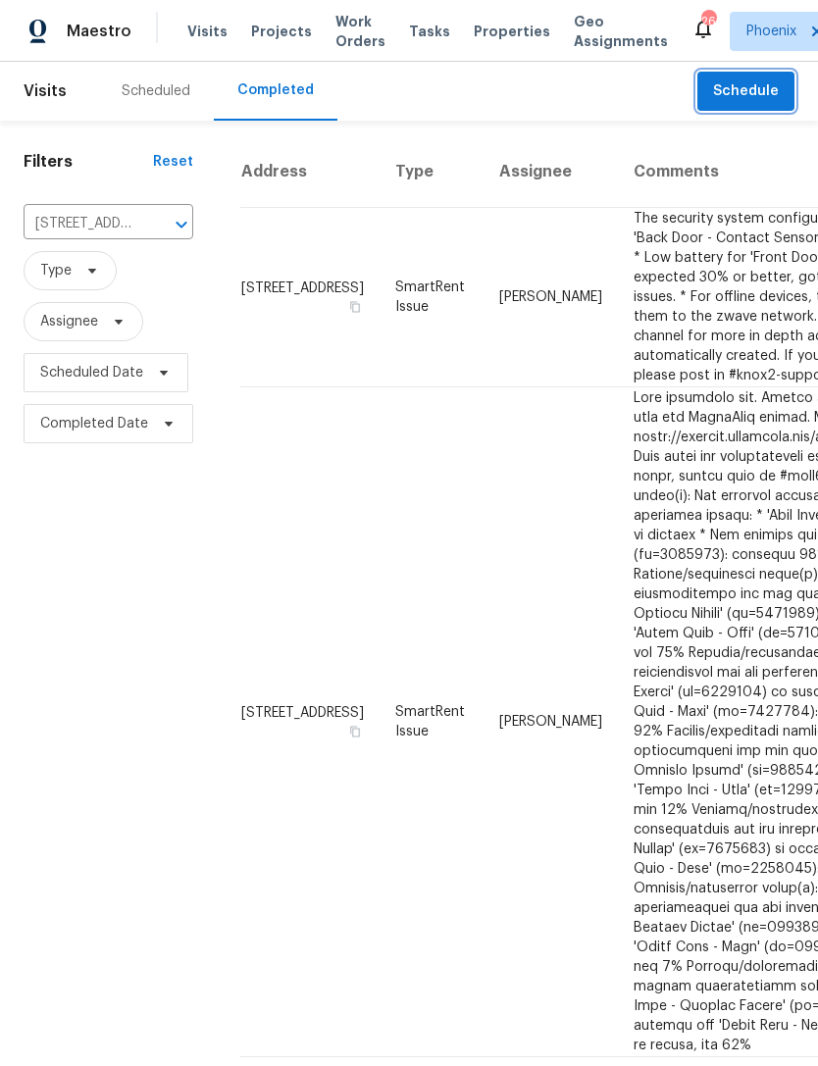
click at [763, 104] on span "Schedule" at bounding box center [746, 91] width 66 height 25
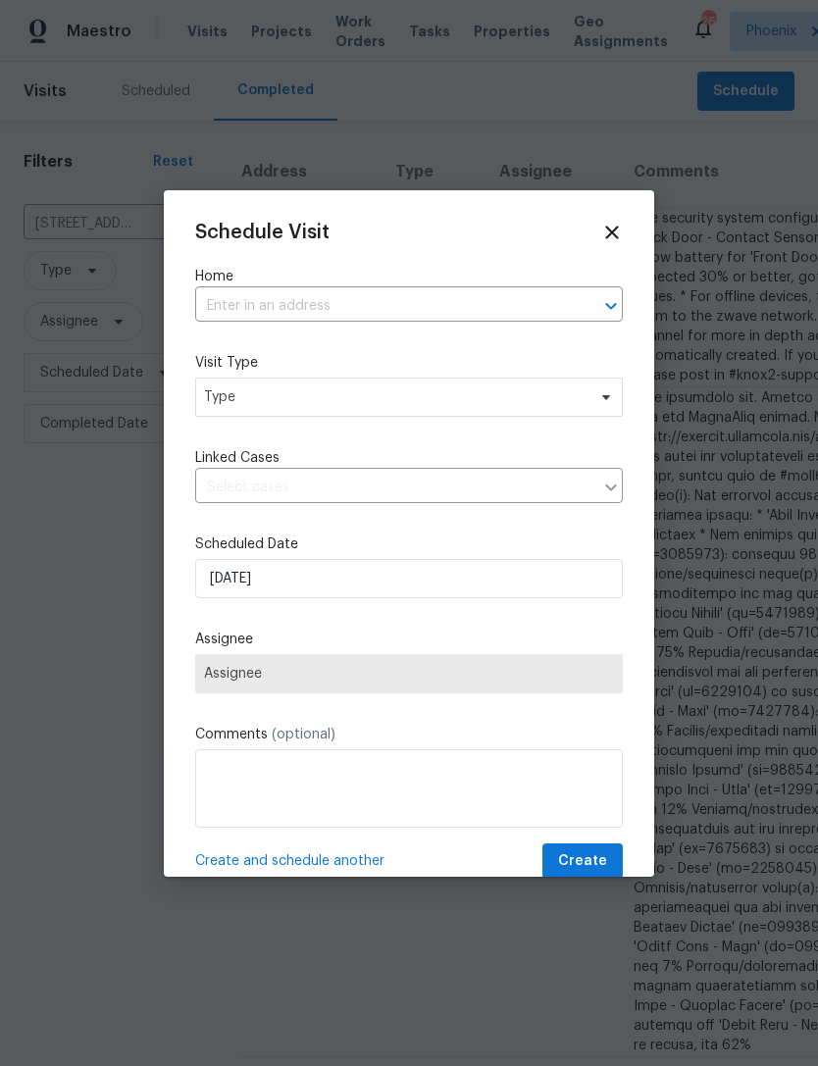
click at [370, 302] on input "text" at bounding box center [381, 306] width 373 height 30
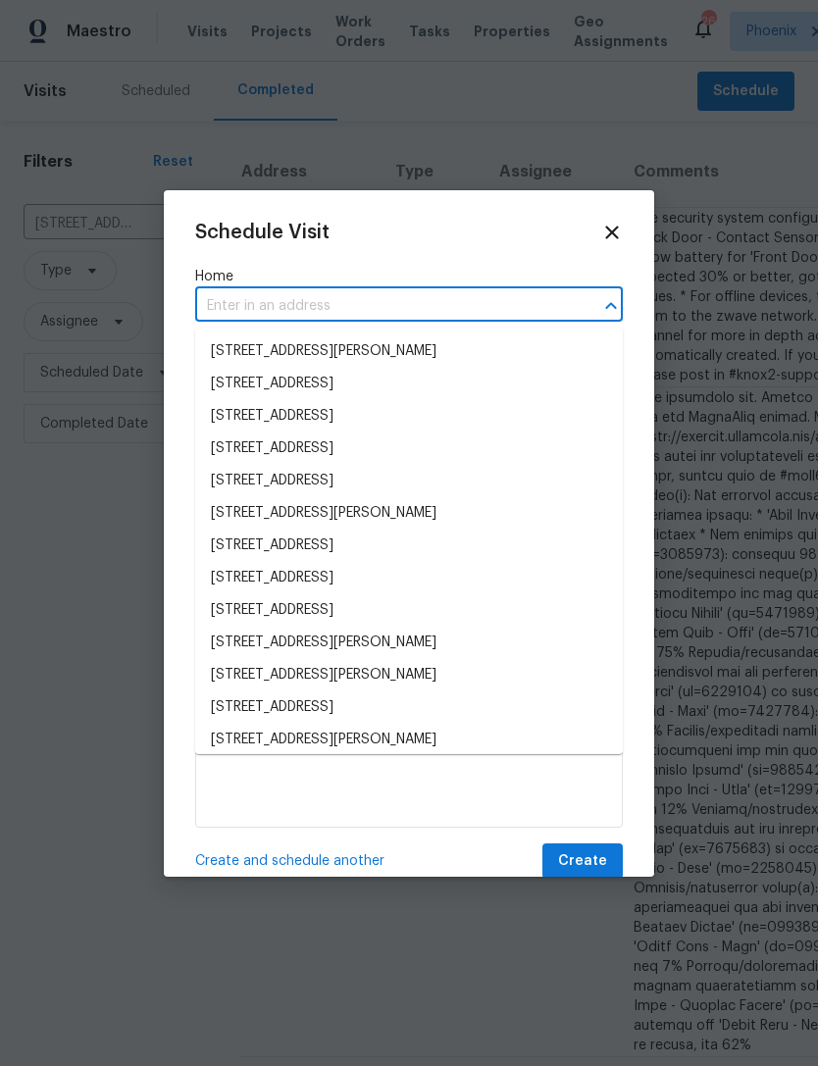
click at [260, 298] on input "text" at bounding box center [381, 306] width 373 height 30
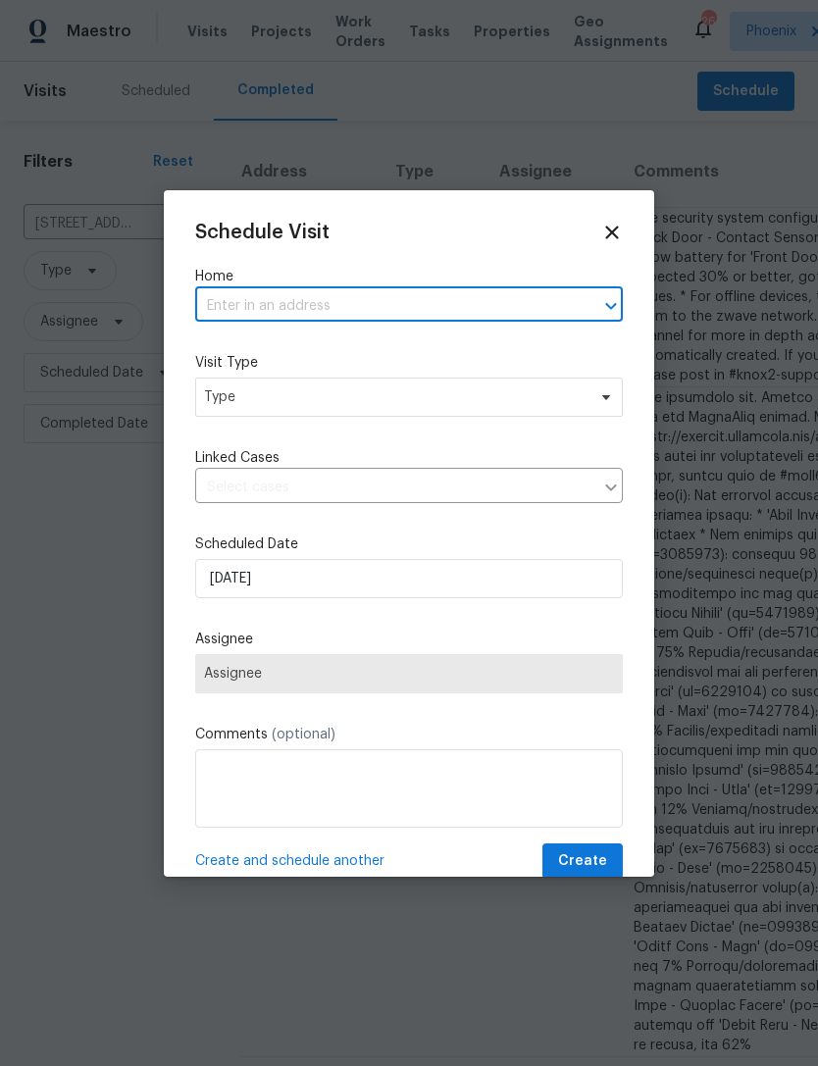
paste input "[STREET_ADDRESS]"
type input "[STREET_ADDRESS]"
click at [396, 342] on li "[STREET_ADDRESS]" at bounding box center [409, 351] width 428 height 32
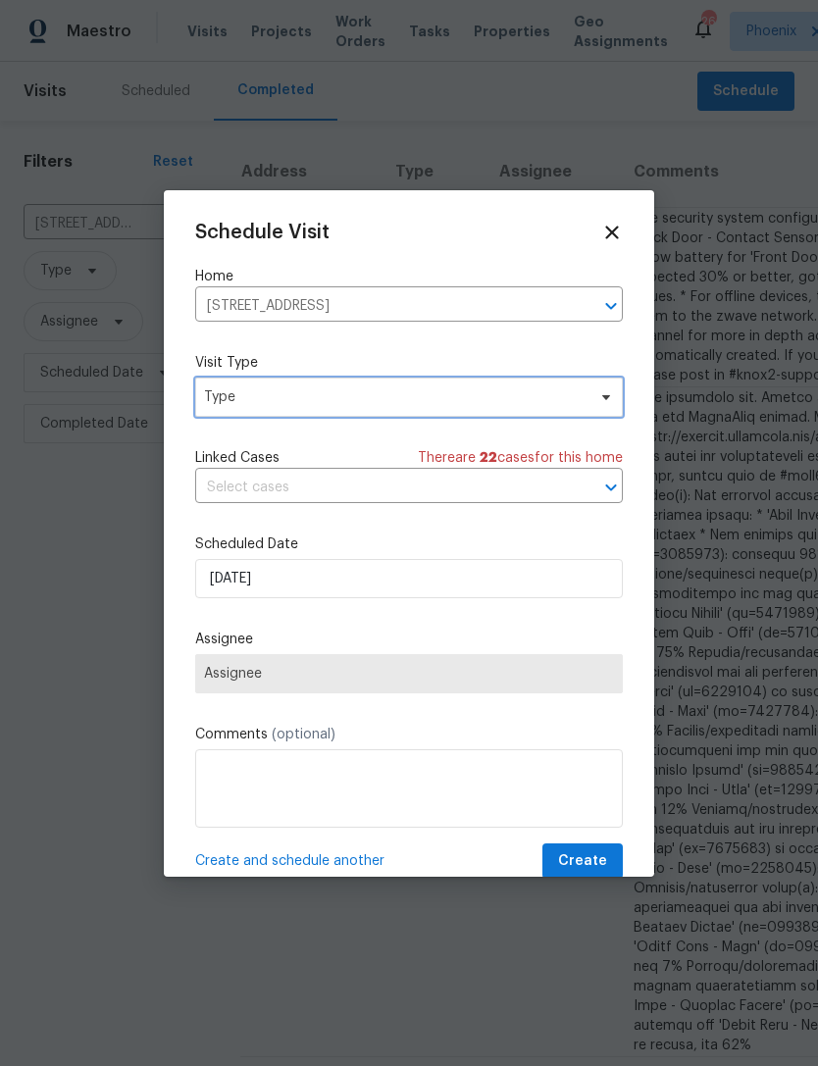
click at [322, 409] on span "Type" at bounding box center [409, 397] width 428 height 39
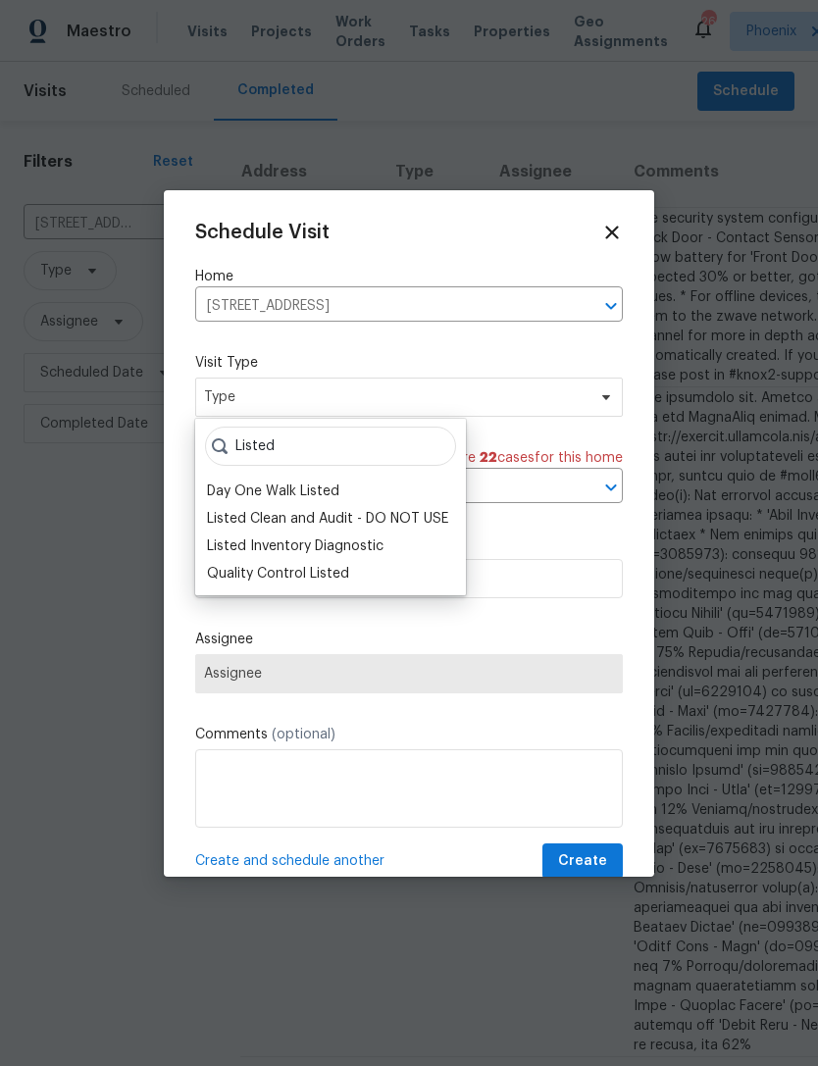
type input "Listed"
click at [323, 488] on div "Day One Walk Listed" at bounding box center [273, 492] width 132 height 20
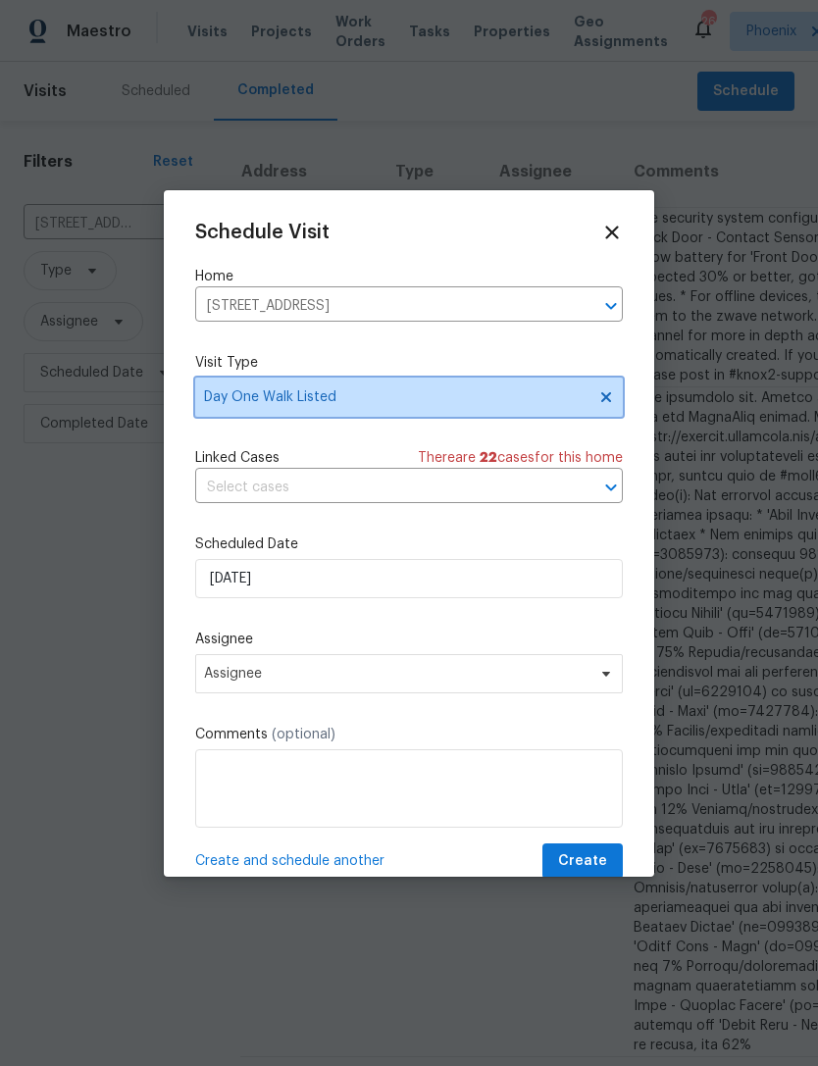
click at [609, 397] on icon at bounding box center [606, 396] width 10 height 10
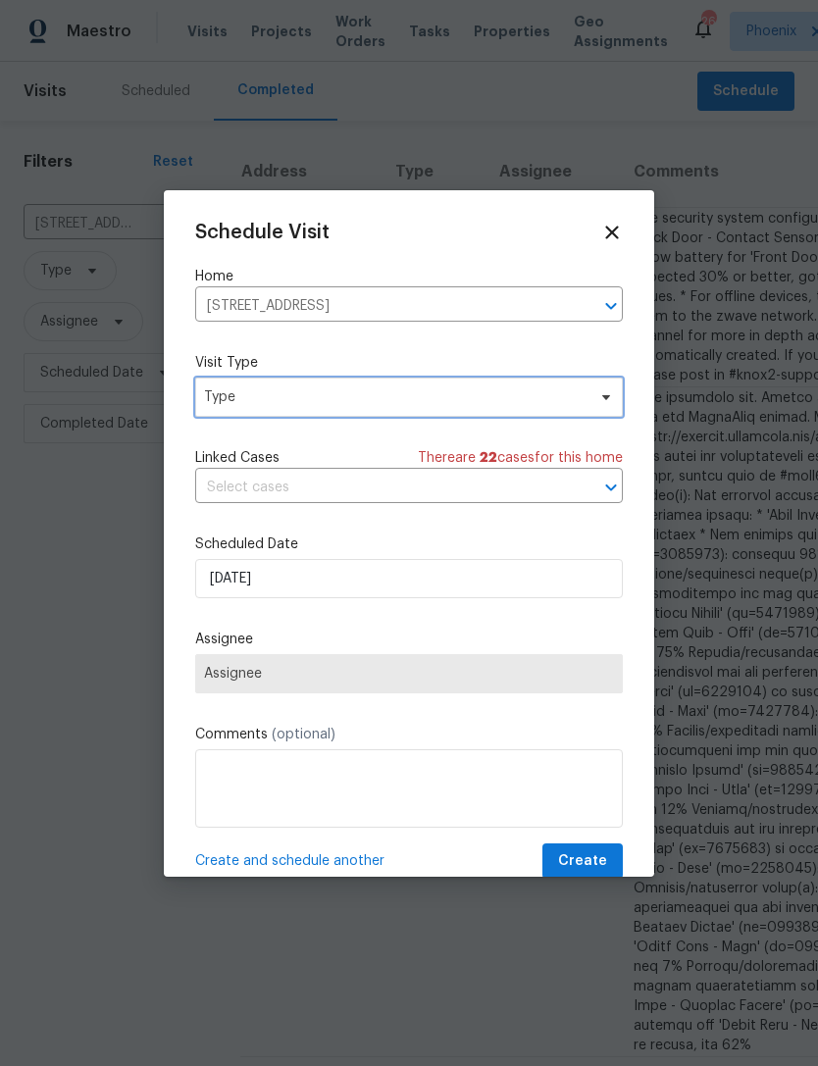
click at [448, 411] on span "Type" at bounding box center [409, 397] width 428 height 39
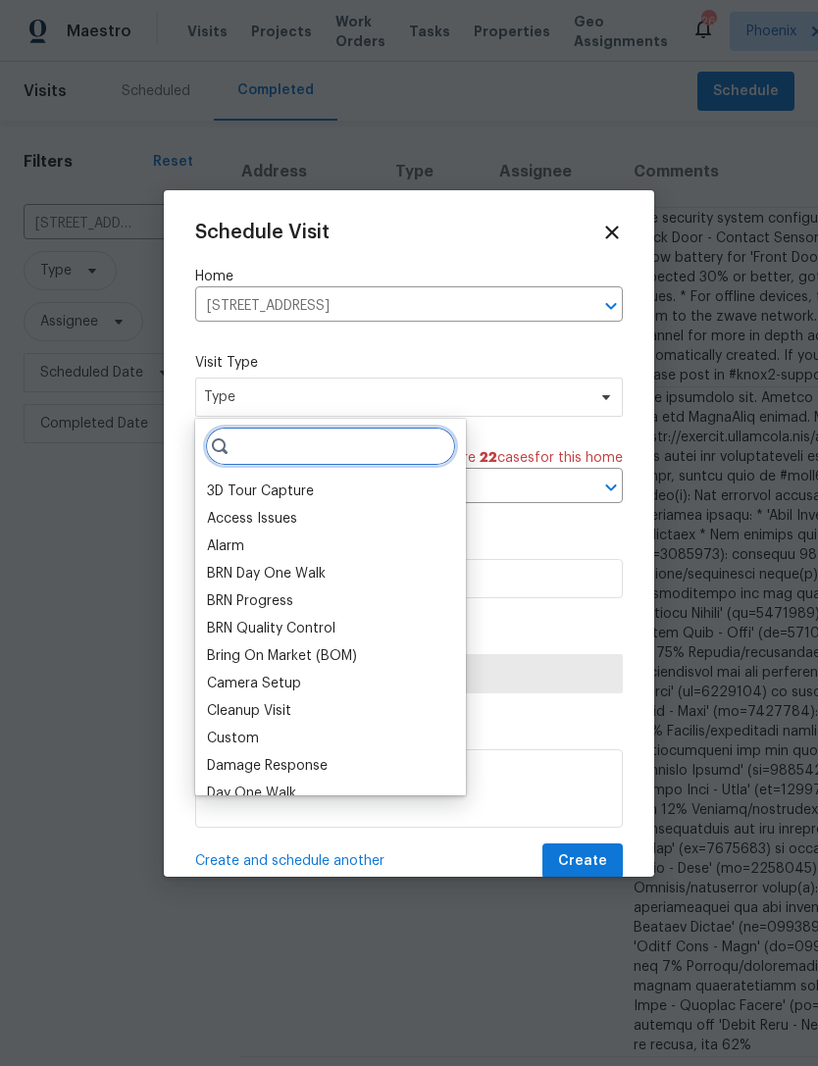
click at [312, 445] on input "search" at bounding box center [330, 446] width 251 height 39
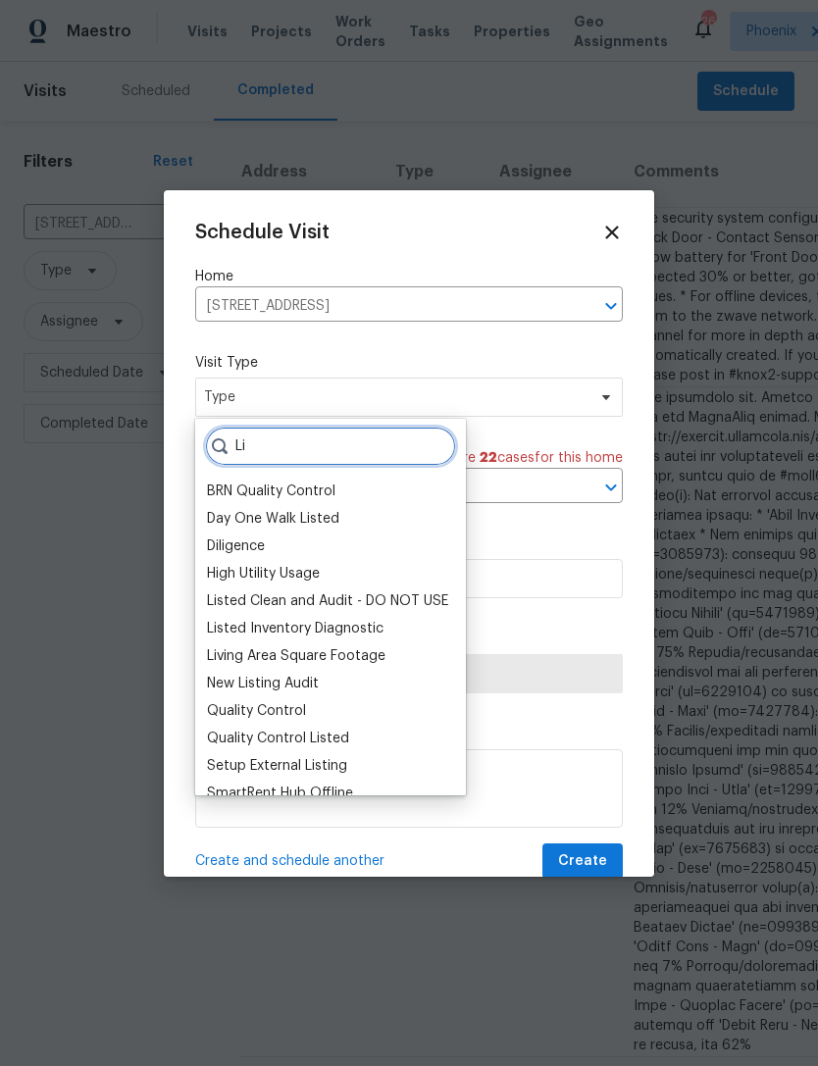
type input "L"
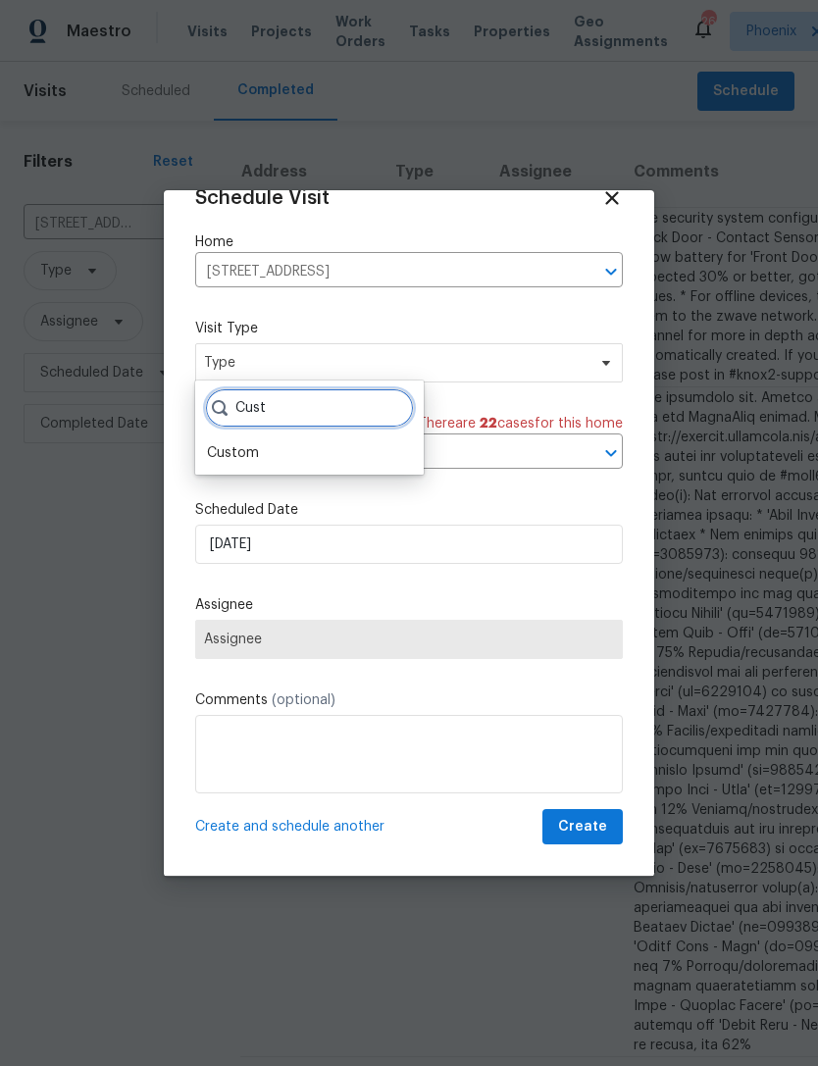
scroll to position [38, 0]
type input "Cust"
click at [218, 458] on div "Custom" at bounding box center [233, 453] width 52 height 20
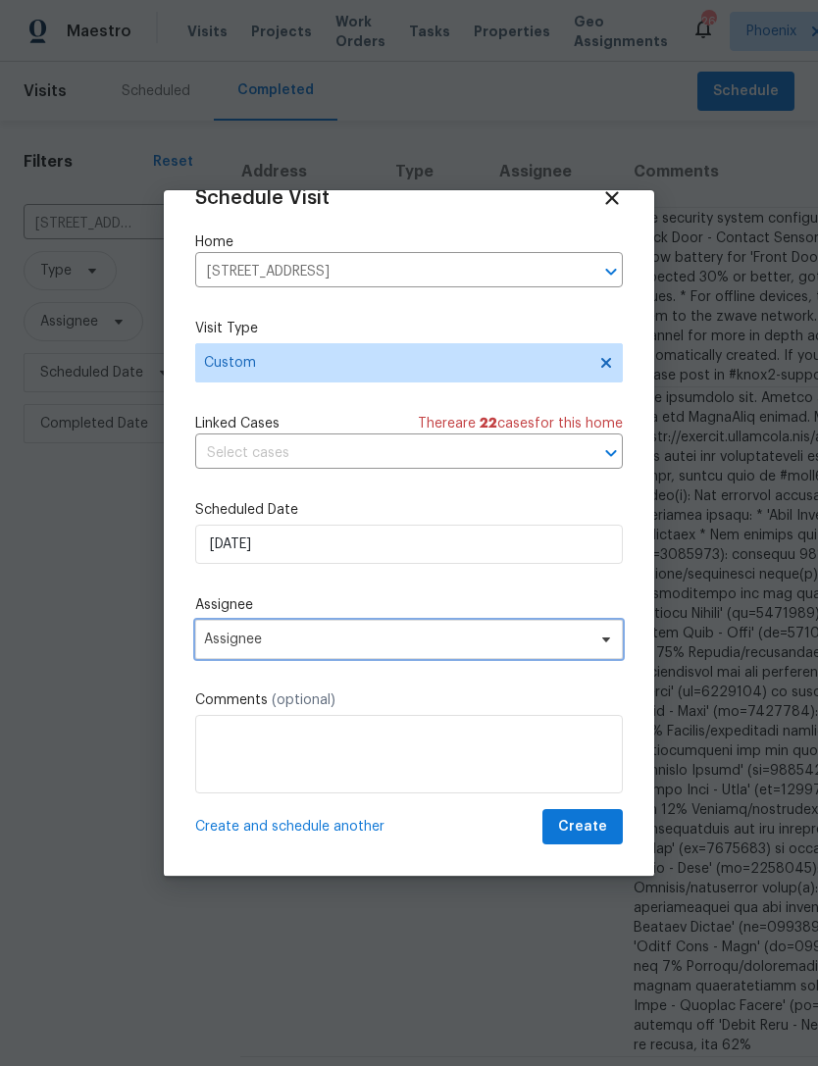
click at [560, 626] on span "Assignee" at bounding box center [409, 639] width 428 height 39
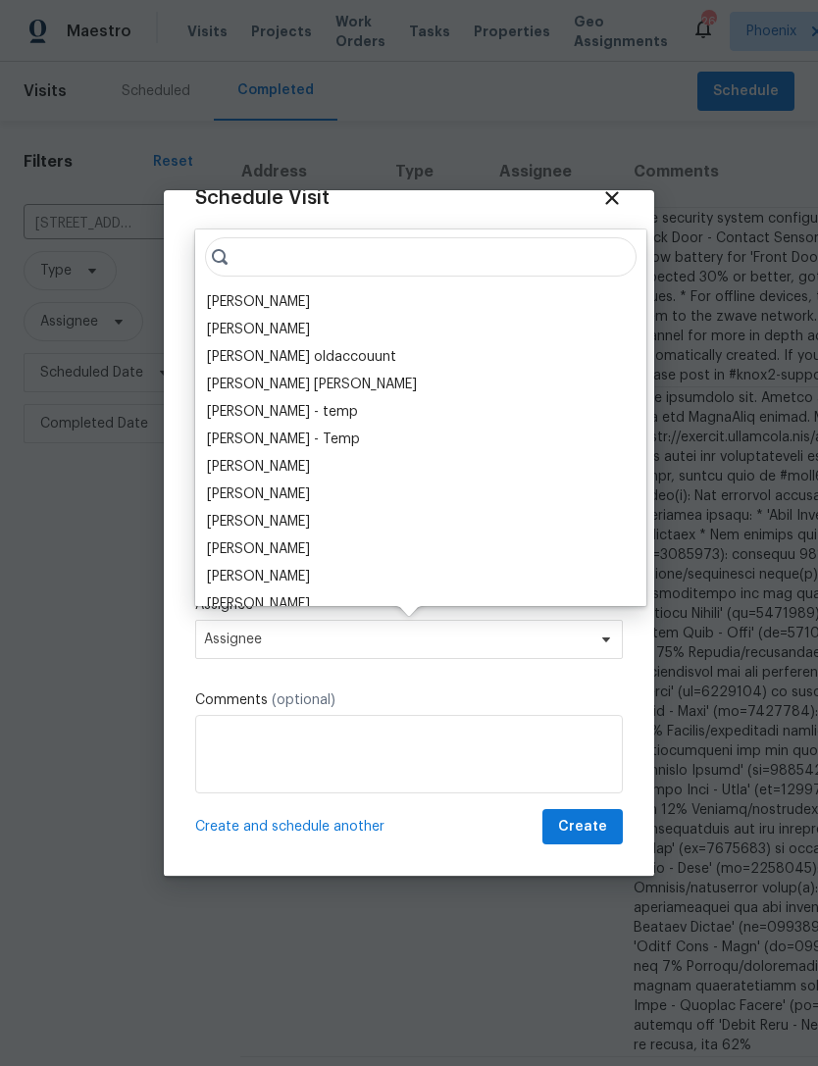
click at [310, 301] on div "[PERSON_NAME]" at bounding box center [258, 302] width 103 height 20
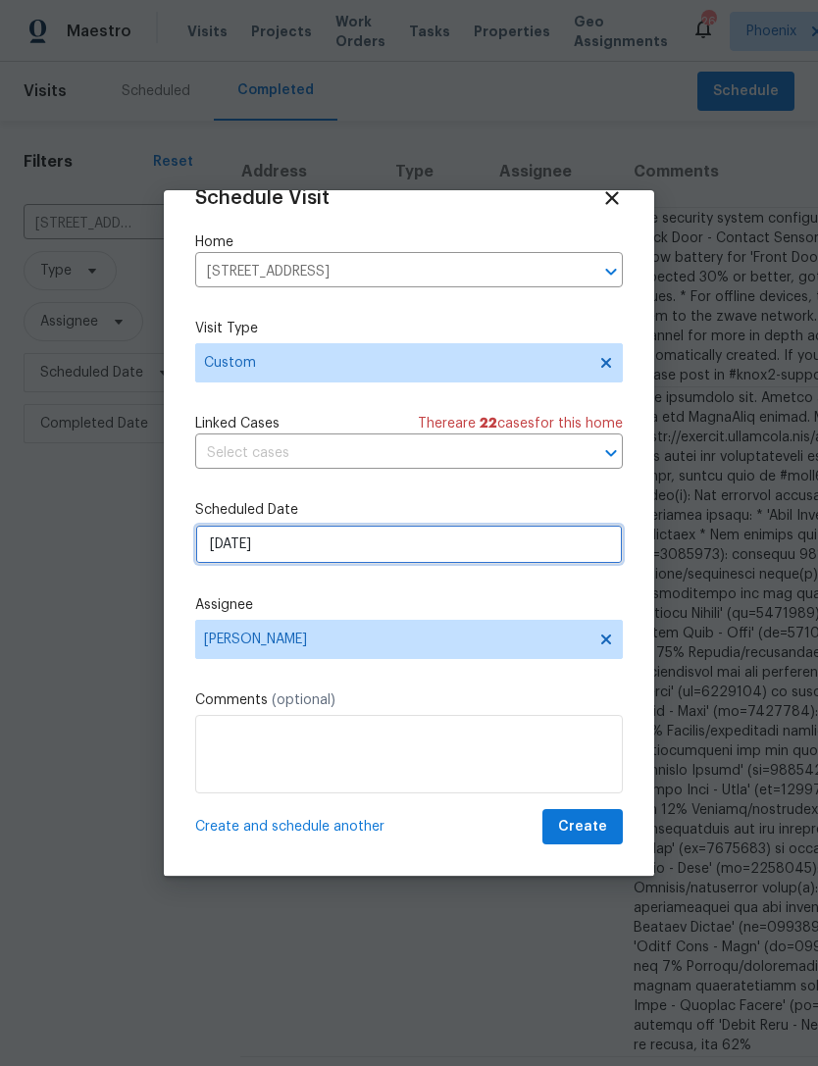
click at [580, 543] on input "[DATE]" at bounding box center [409, 544] width 428 height 39
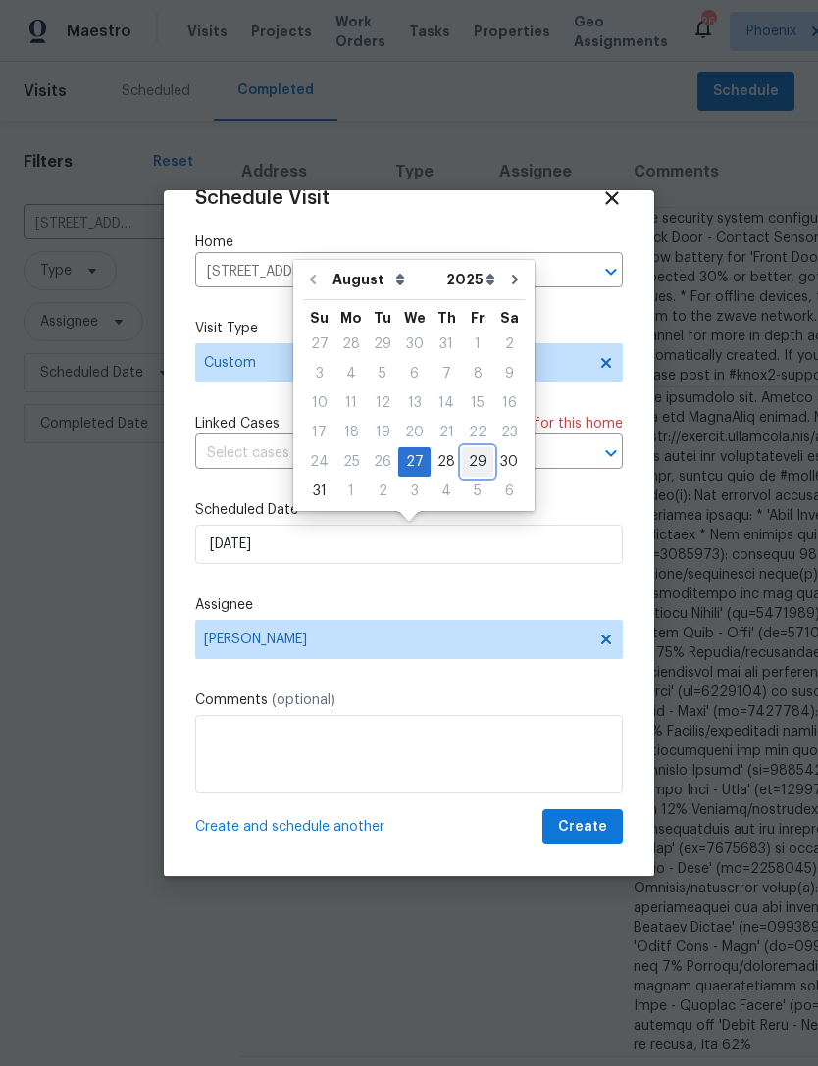
click at [471, 474] on div "29" at bounding box center [477, 461] width 31 height 27
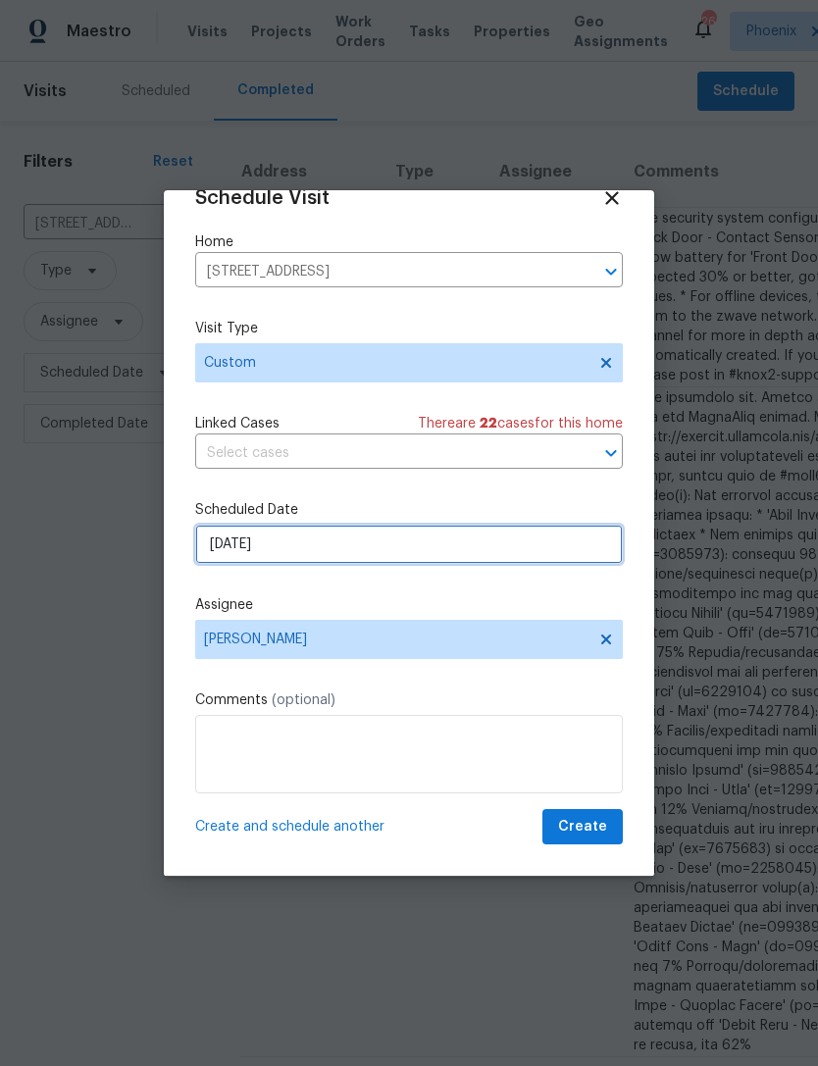
click at [379, 540] on input "[DATE]" at bounding box center [409, 544] width 428 height 39
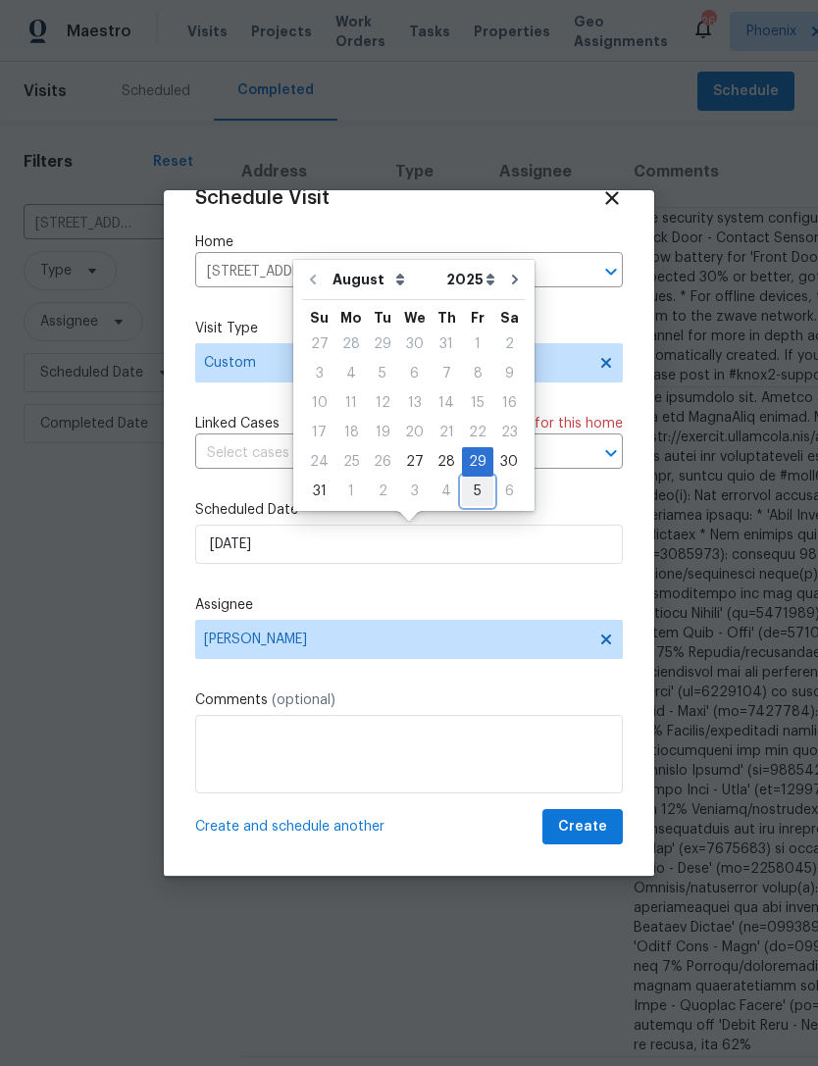
click at [471, 487] on div "5" at bounding box center [477, 491] width 31 height 27
type input "[DATE]"
select select "8"
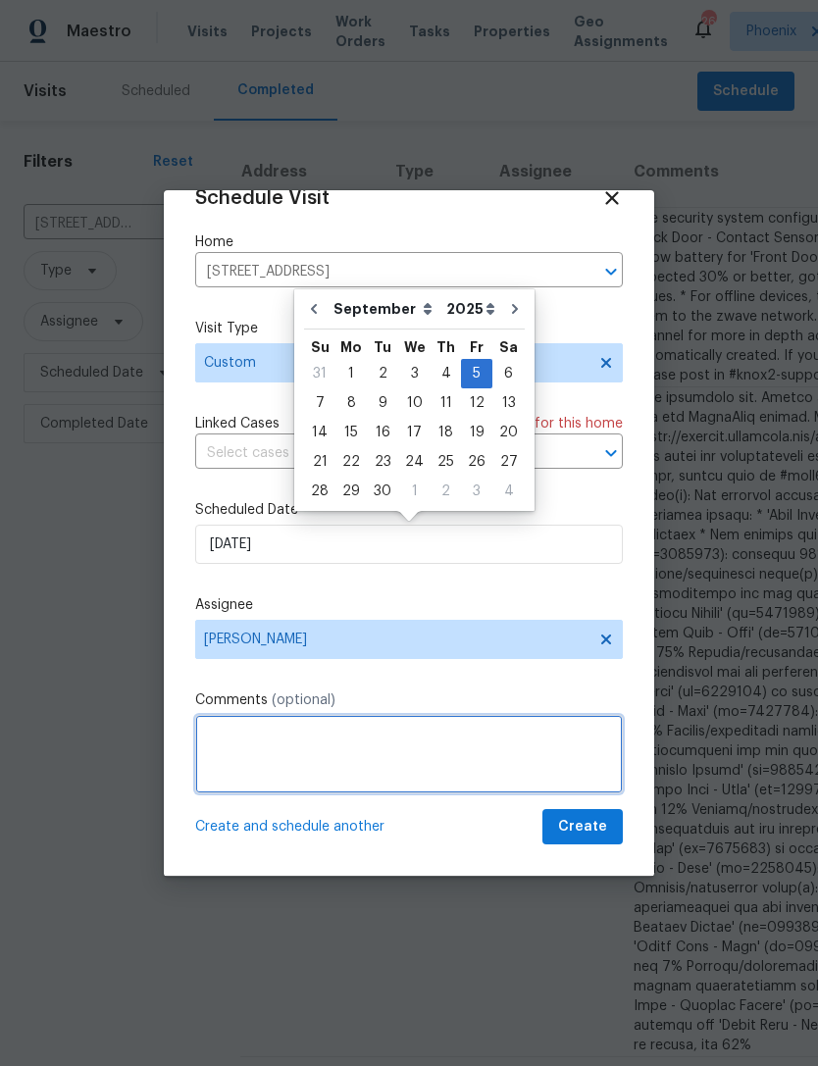
click at [311, 751] on textarea at bounding box center [409, 754] width 428 height 78
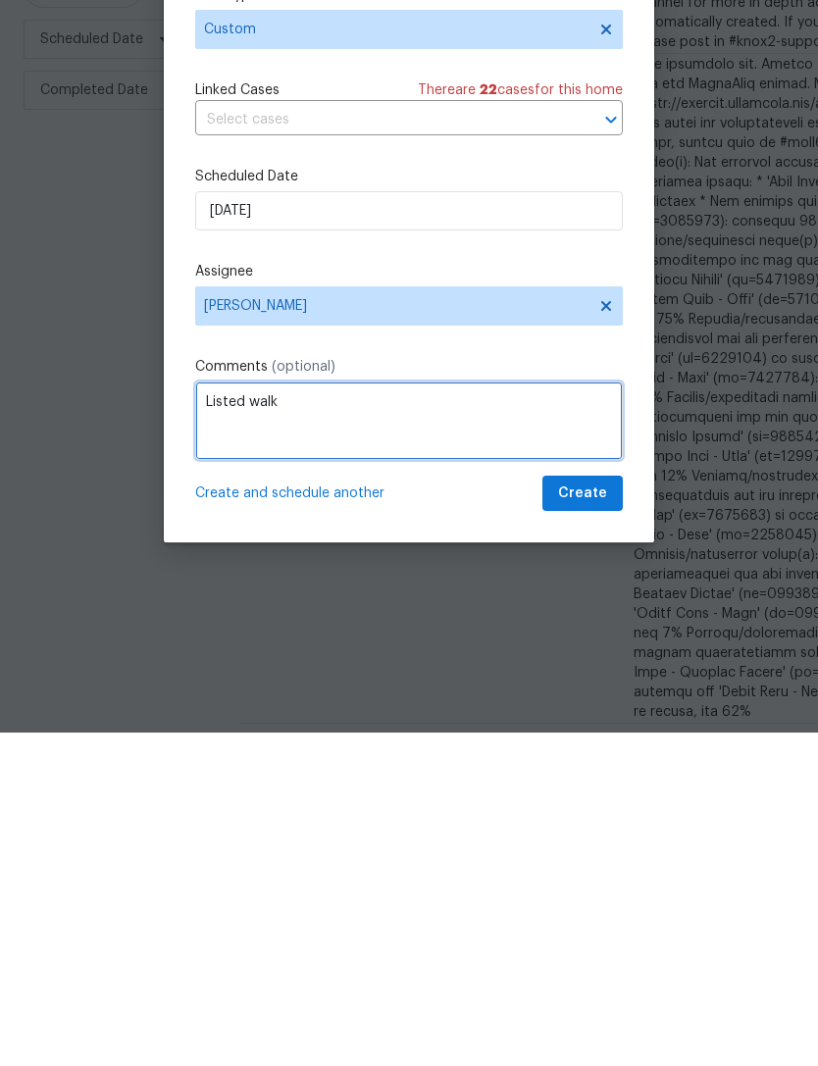
type textarea "Listed walk"
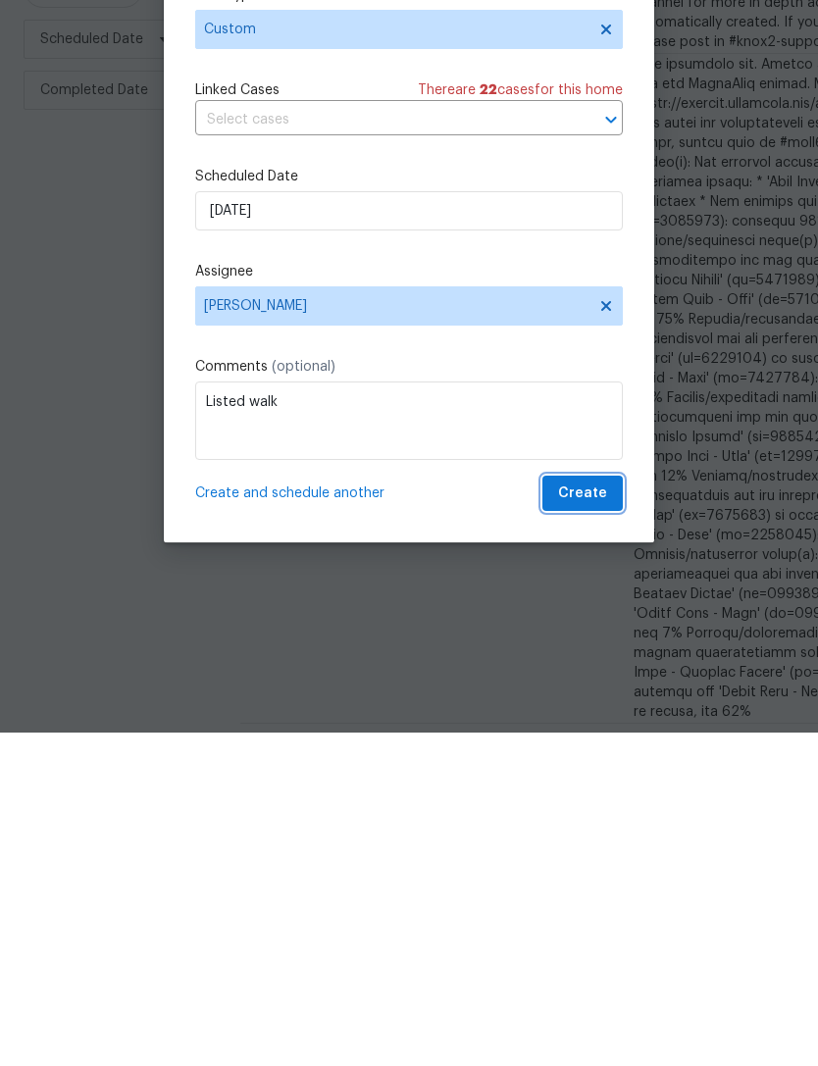
click at [597, 815] on span "Create" at bounding box center [582, 827] width 49 height 25
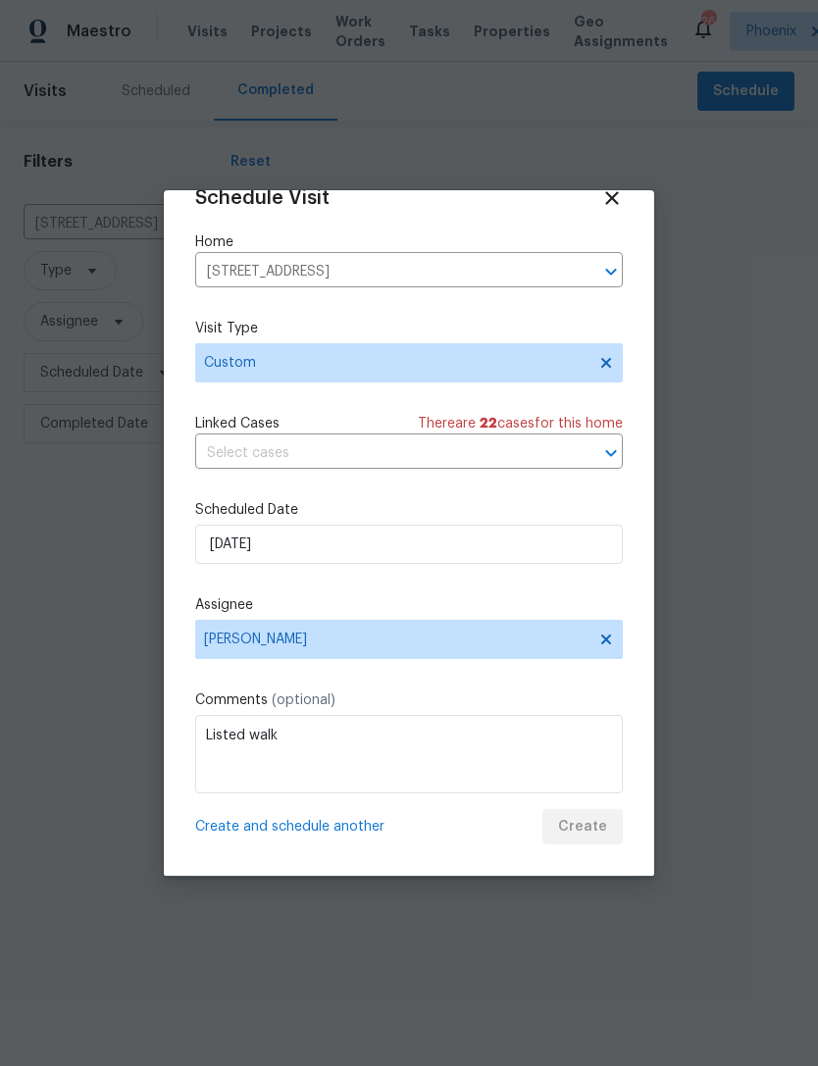
scroll to position [0, 0]
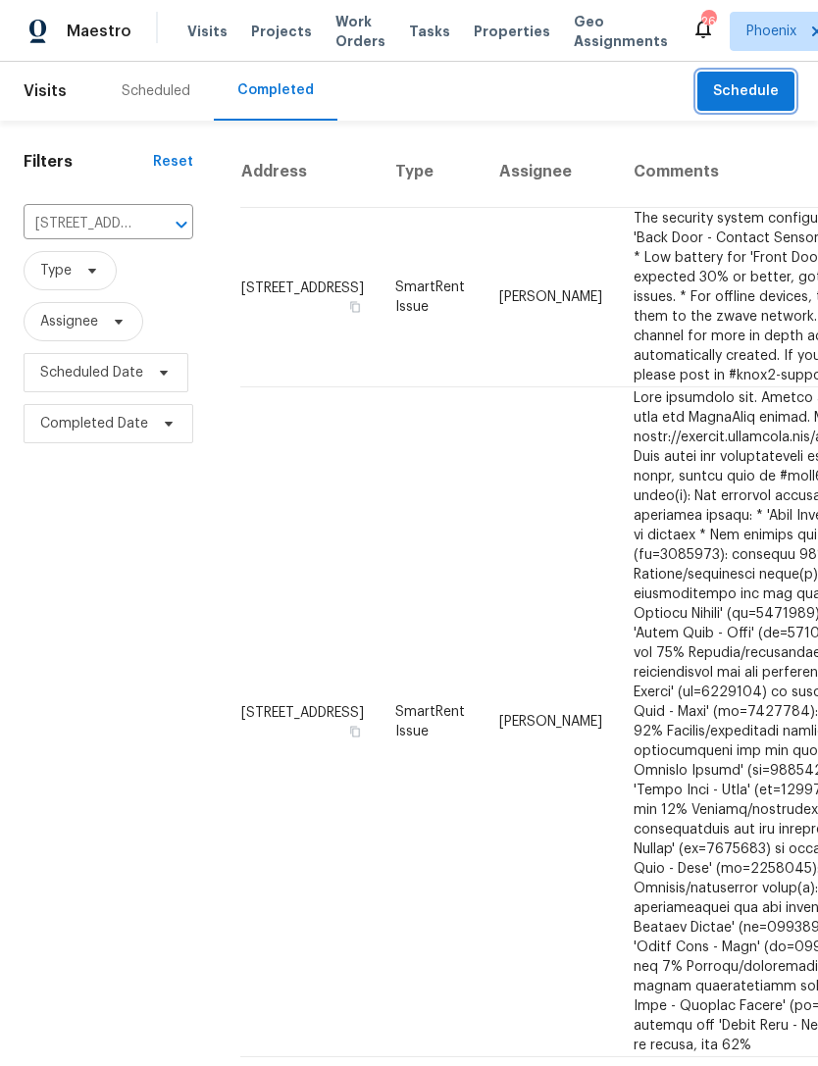
click at [168, 238] on button "Open" at bounding box center [181, 224] width 27 height 27
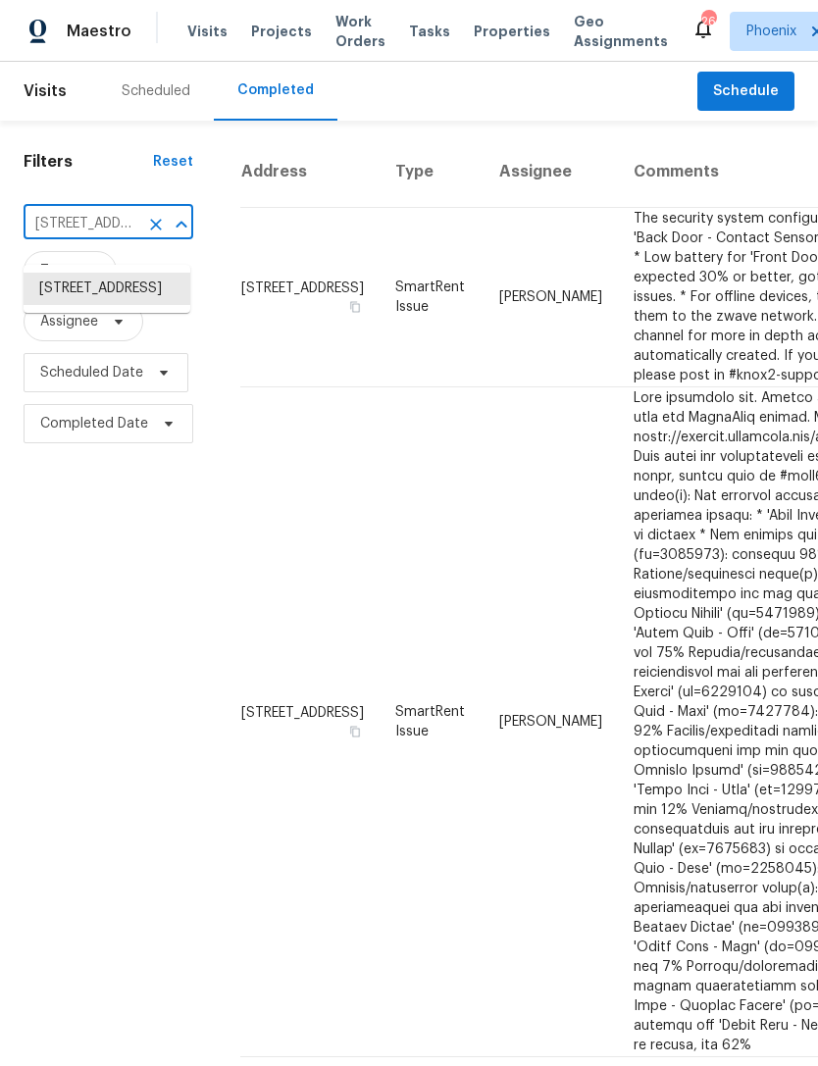
paste input "[STREET_ADDRESS]"
type input "[STREET_ADDRESS]"
click at [103, 282] on li "[STREET_ADDRESS]" at bounding box center [107, 289] width 167 height 32
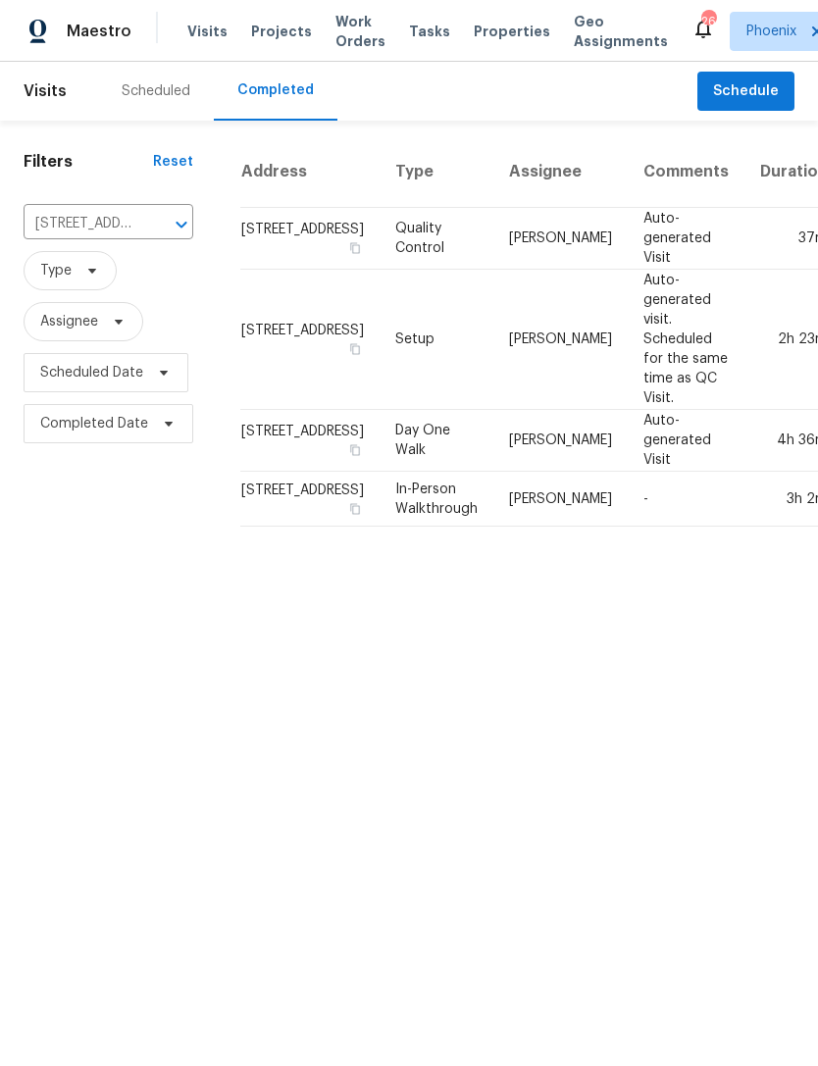
click at [164, 237] on button "Clear" at bounding box center [155, 224] width 27 height 27
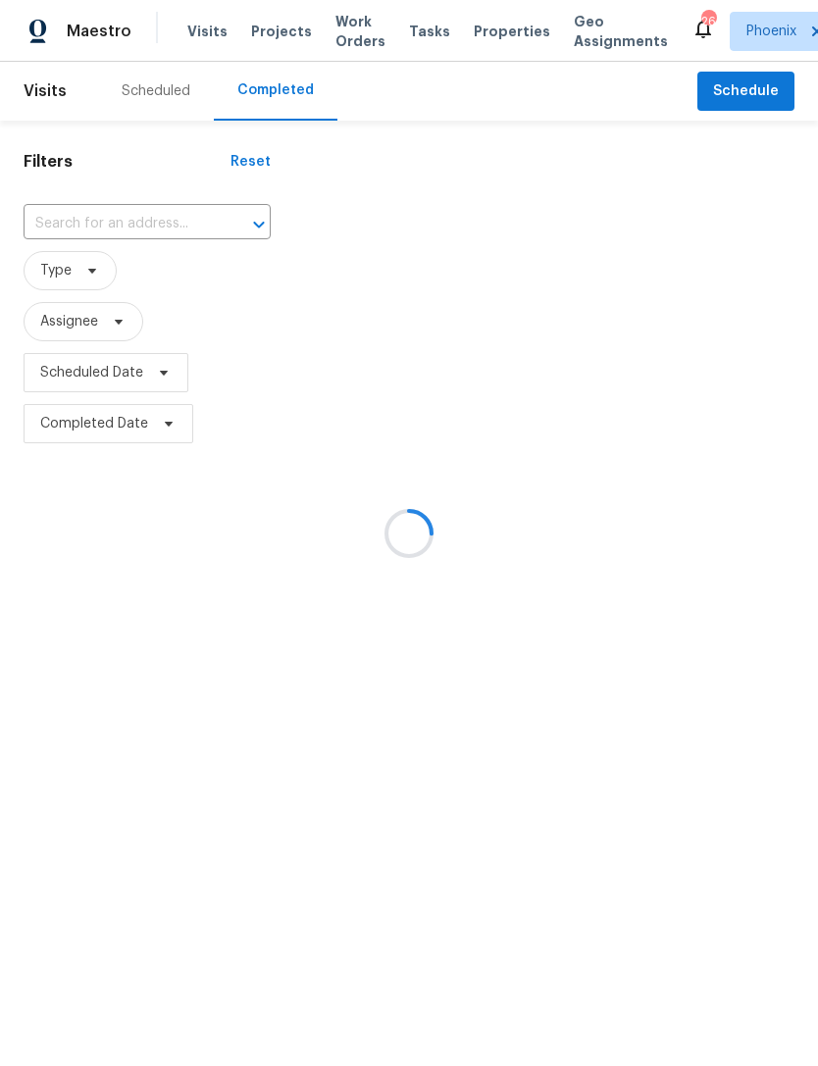
click at [120, 241] on div at bounding box center [409, 533] width 818 height 1066
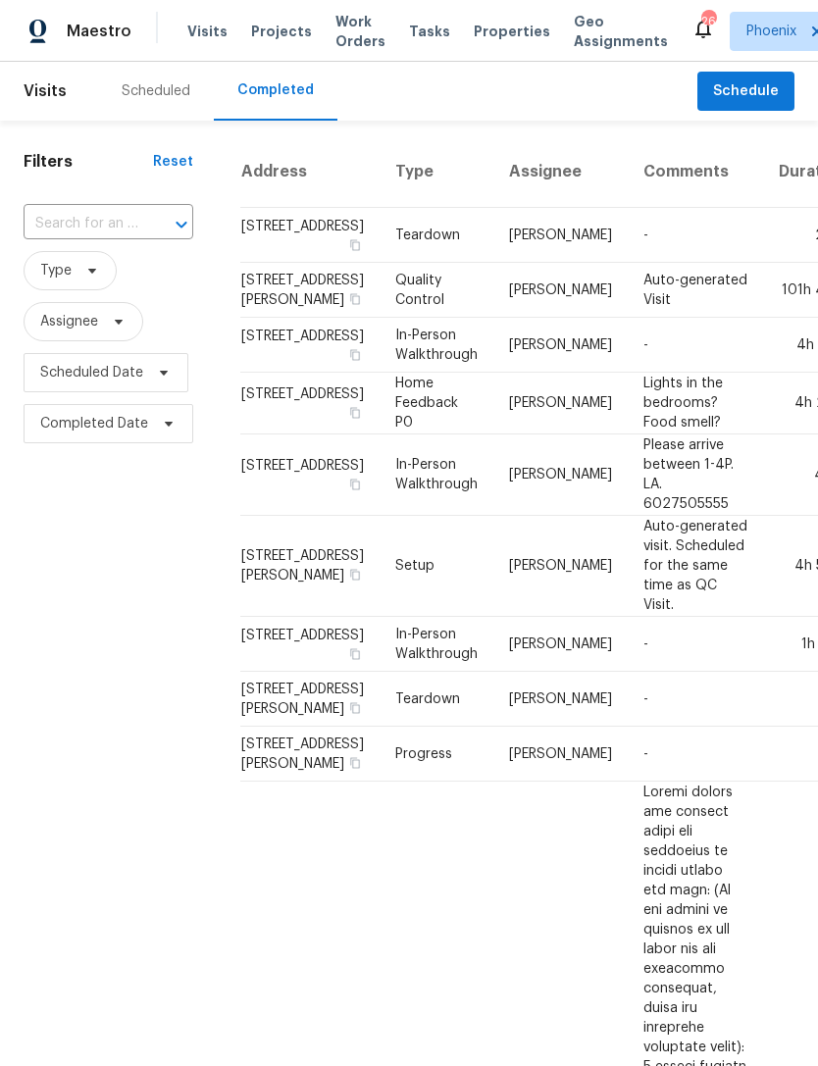
click at [83, 239] on input "text" at bounding box center [81, 224] width 115 height 30
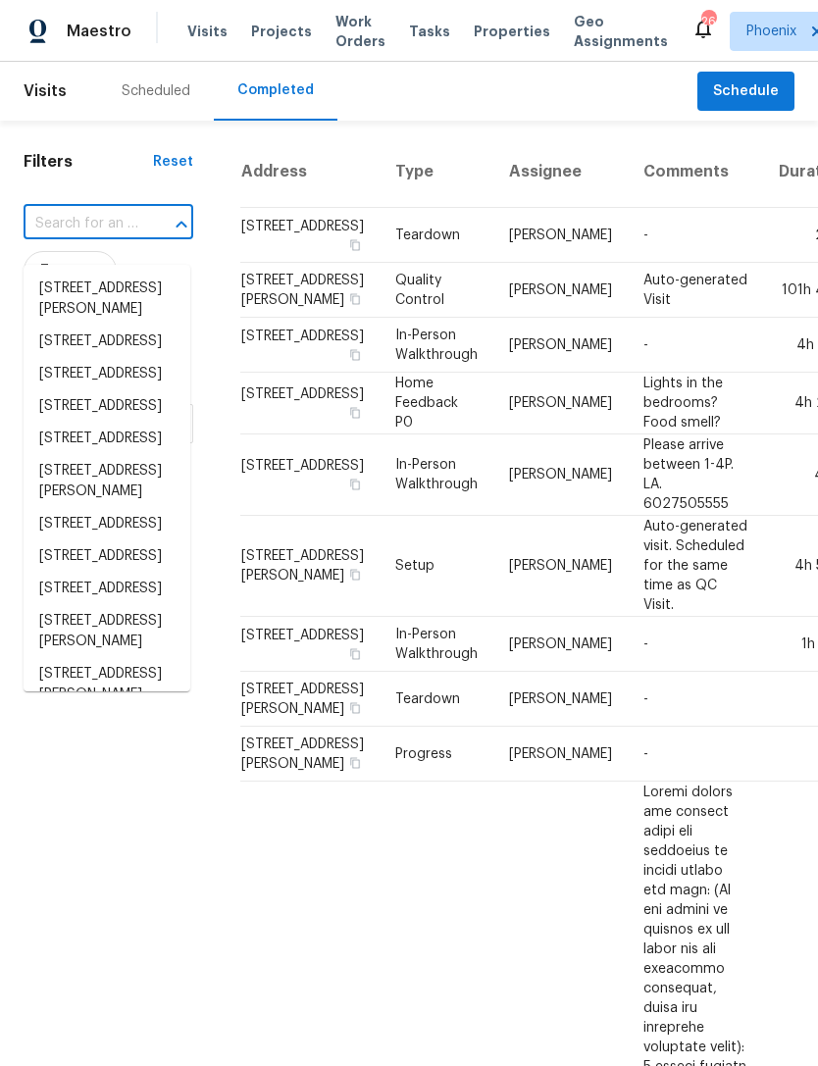
click at [81, 237] on input "text" at bounding box center [81, 224] width 115 height 30
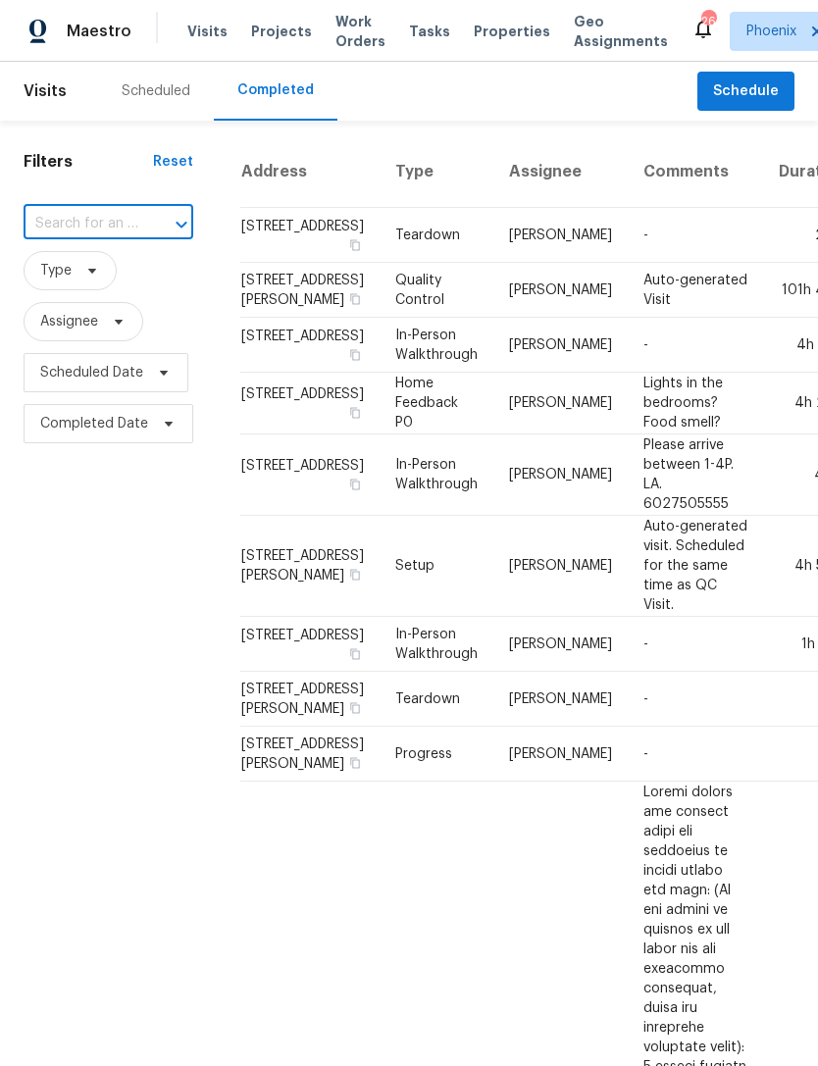
paste input "[STREET_ADDRESS][PERSON_NAME]"
type input "[STREET_ADDRESS][PERSON_NAME]"
click at [89, 299] on li "[STREET_ADDRESS]" at bounding box center [107, 289] width 167 height 32
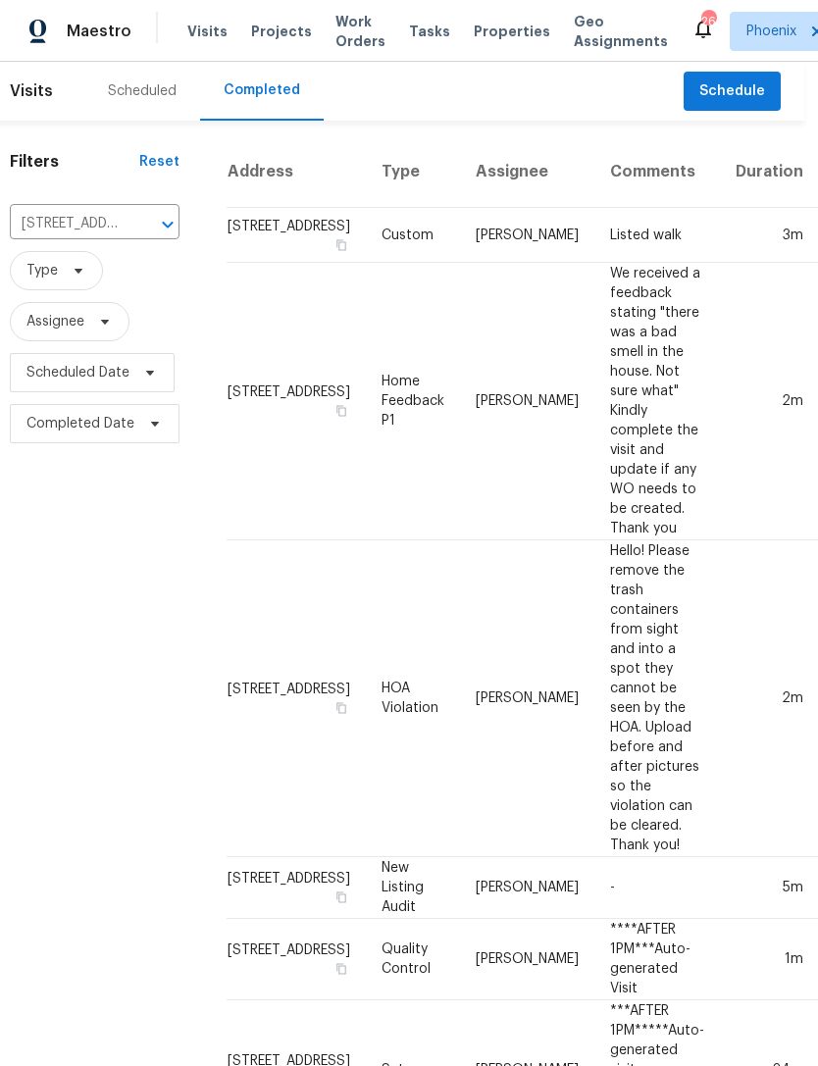
scroll to position [0, 13]
click at [742, 104] on span "Schedule" at bounding box center [733, 91] width 66 height 25
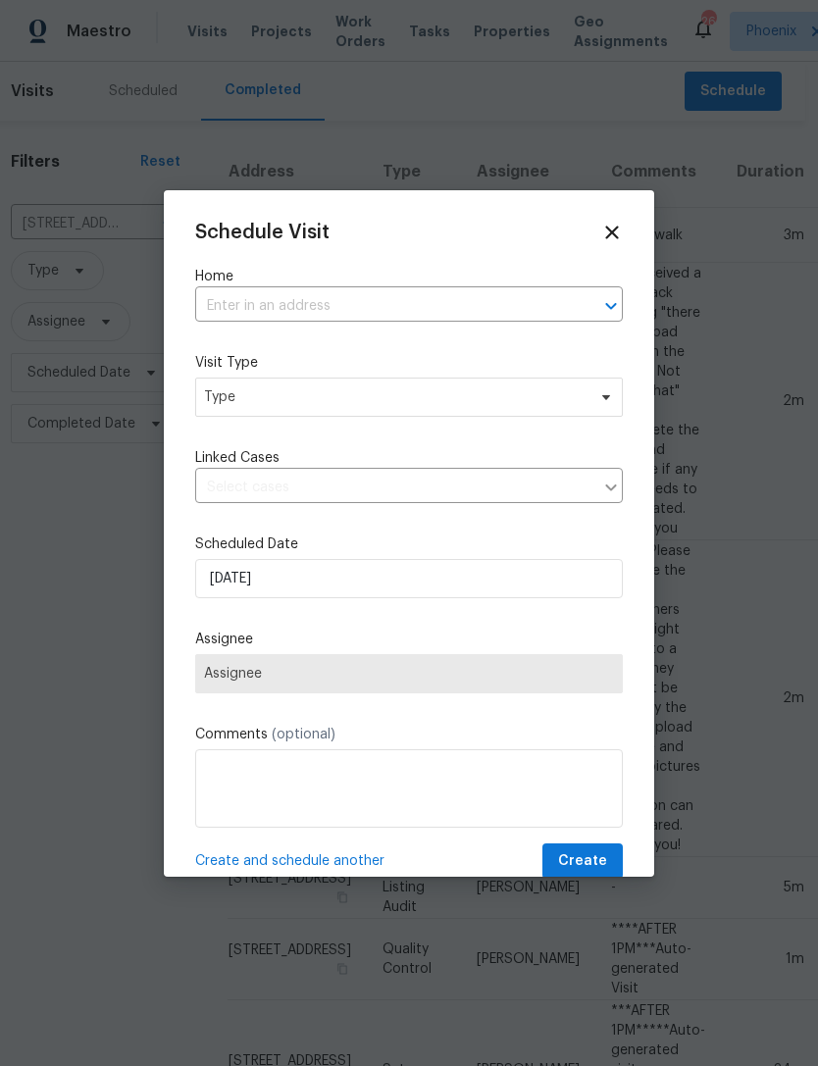
click at [327, 306] on input "text" at bounding box center [381, 306] width 373 height 30
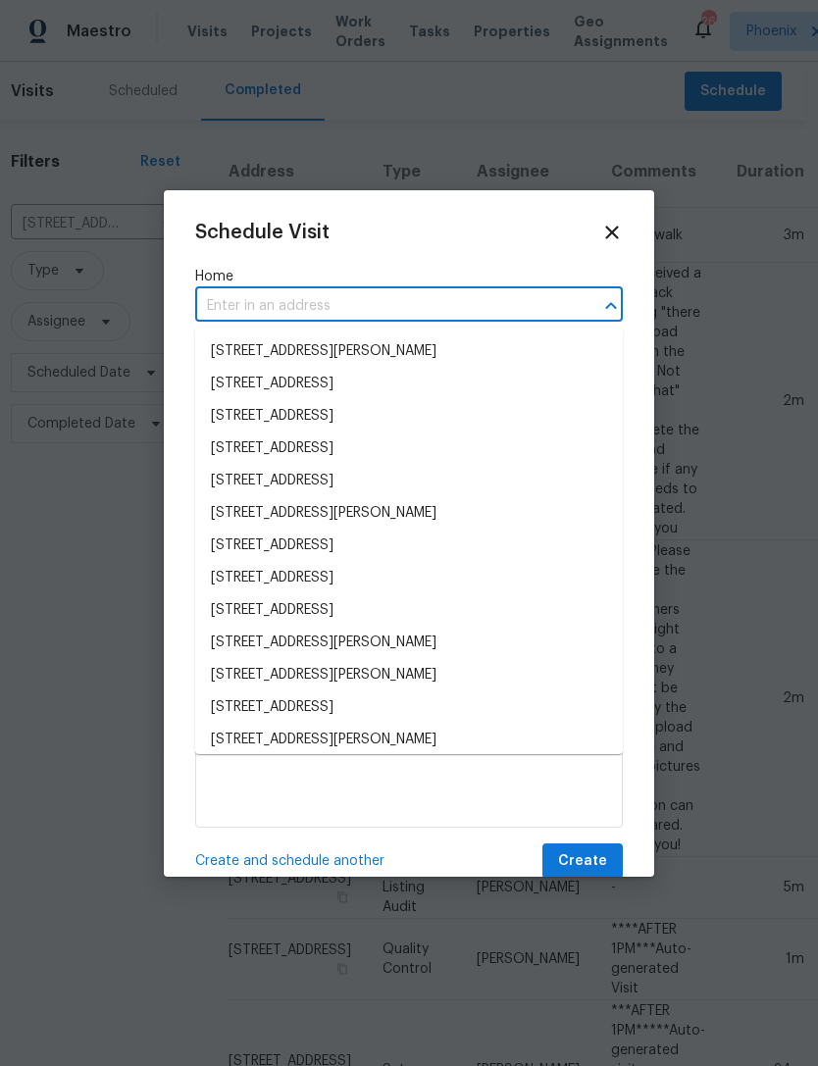
click at [267, 298] on input "text" at bounding box center [381, 306] width 373 height 30
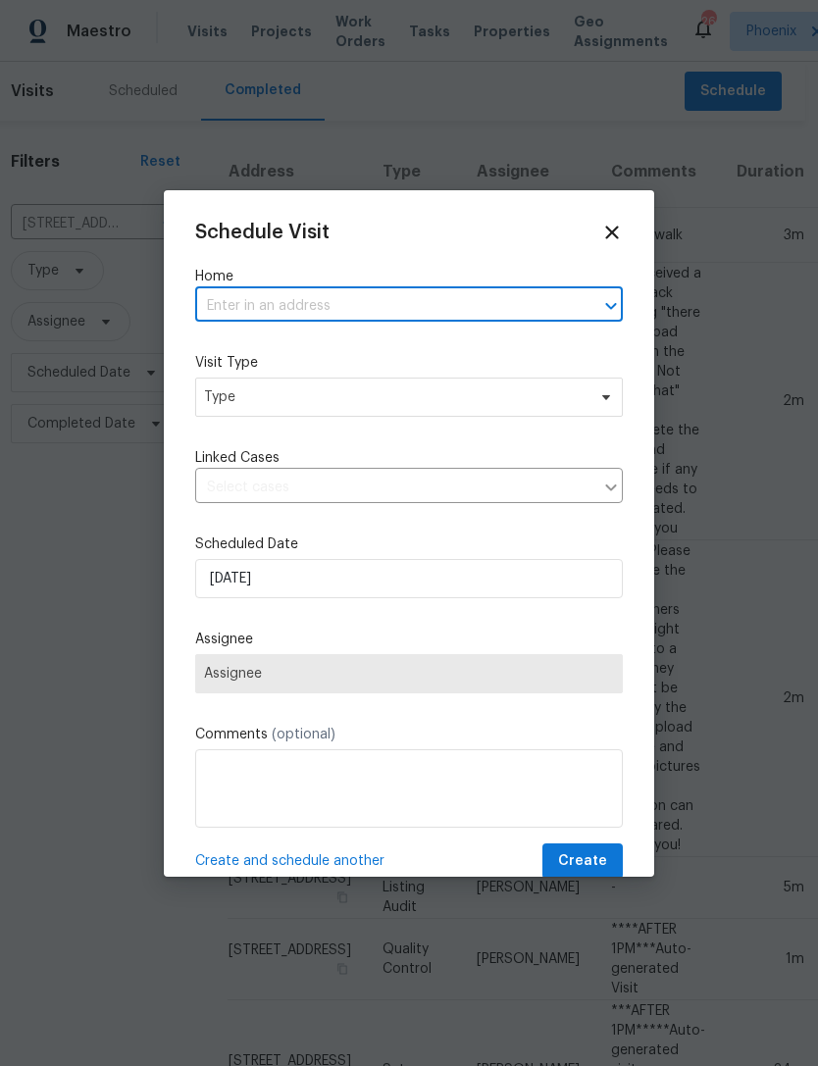
paste input "[STREET_ADDRESS][PERSON_NAME]"
type input "[STREET_ADDRESS][PERSON_NAME]"
click at [415, 347] on li "[STREET_ADDRESS]" at bounding box center [409, 351] width 428 height 32
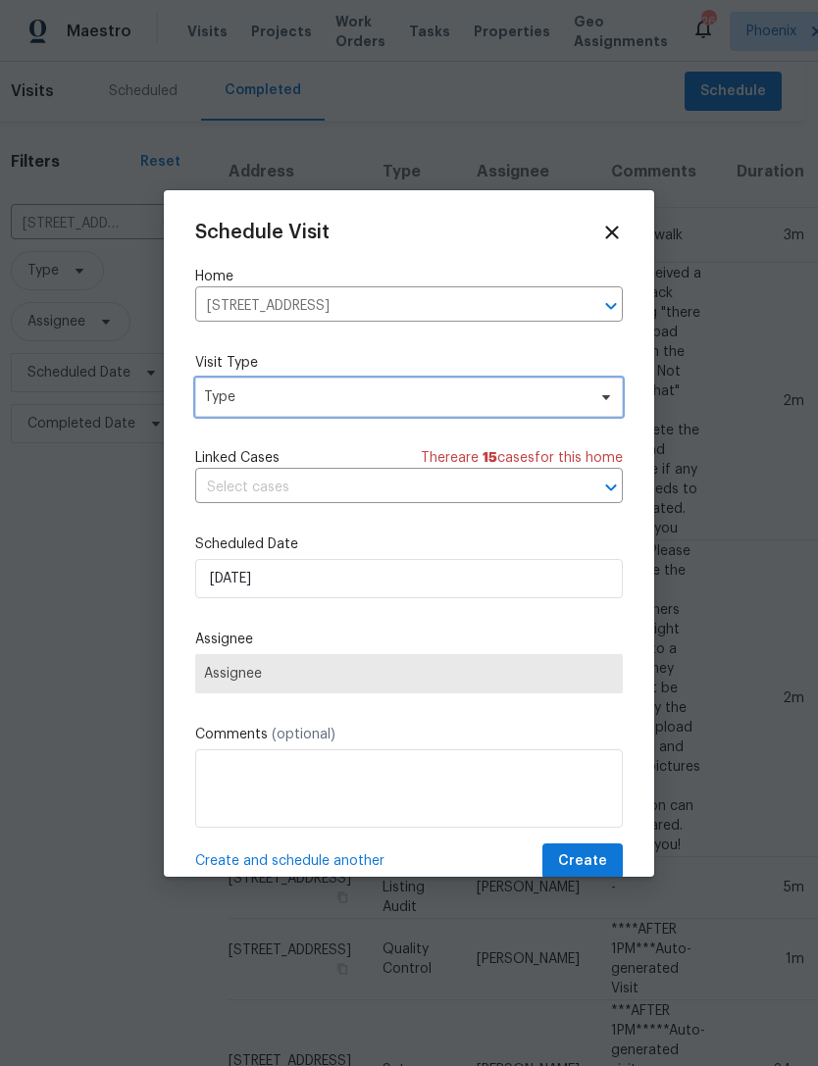
click at [362, 407] on span "Type" at bounding box center [394, 397] width 381 height 20
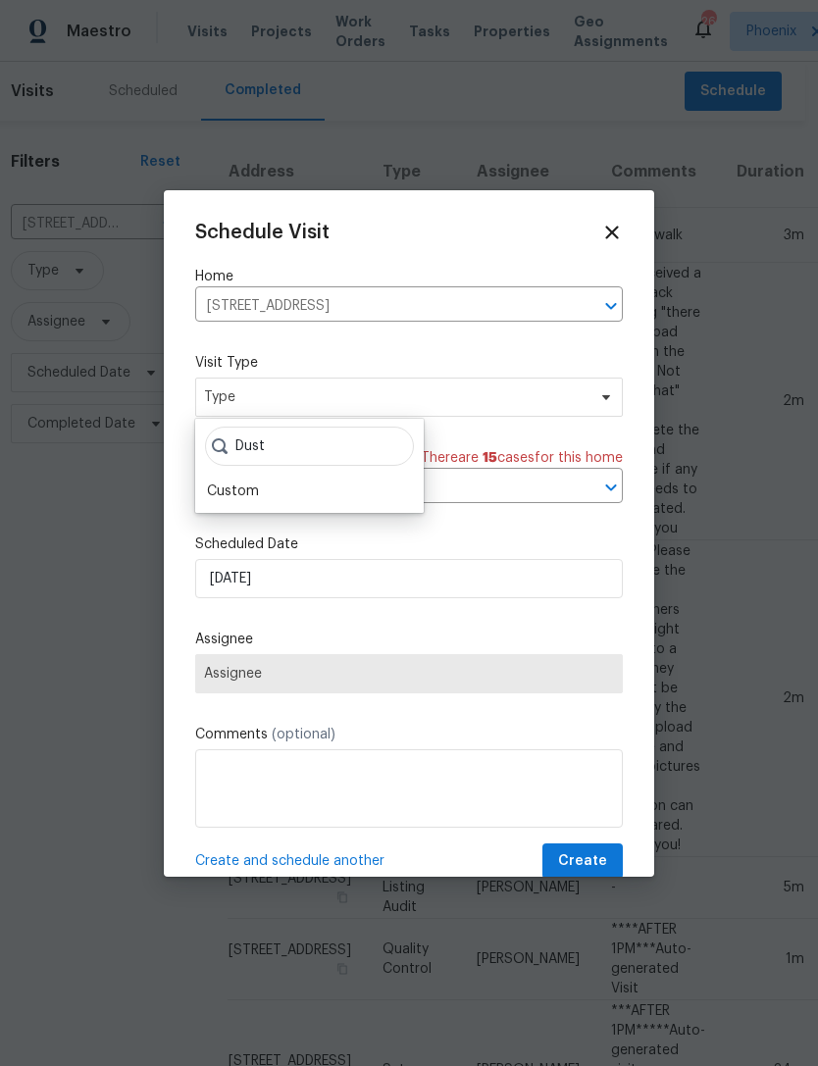
click at [345, 433] on input "Dust" at bounding box center [309, 446] width 209 height 39
type input "Cust"
click at [248, 486] on div "Custom" at bounding box center [233, 492] width 52 height 20
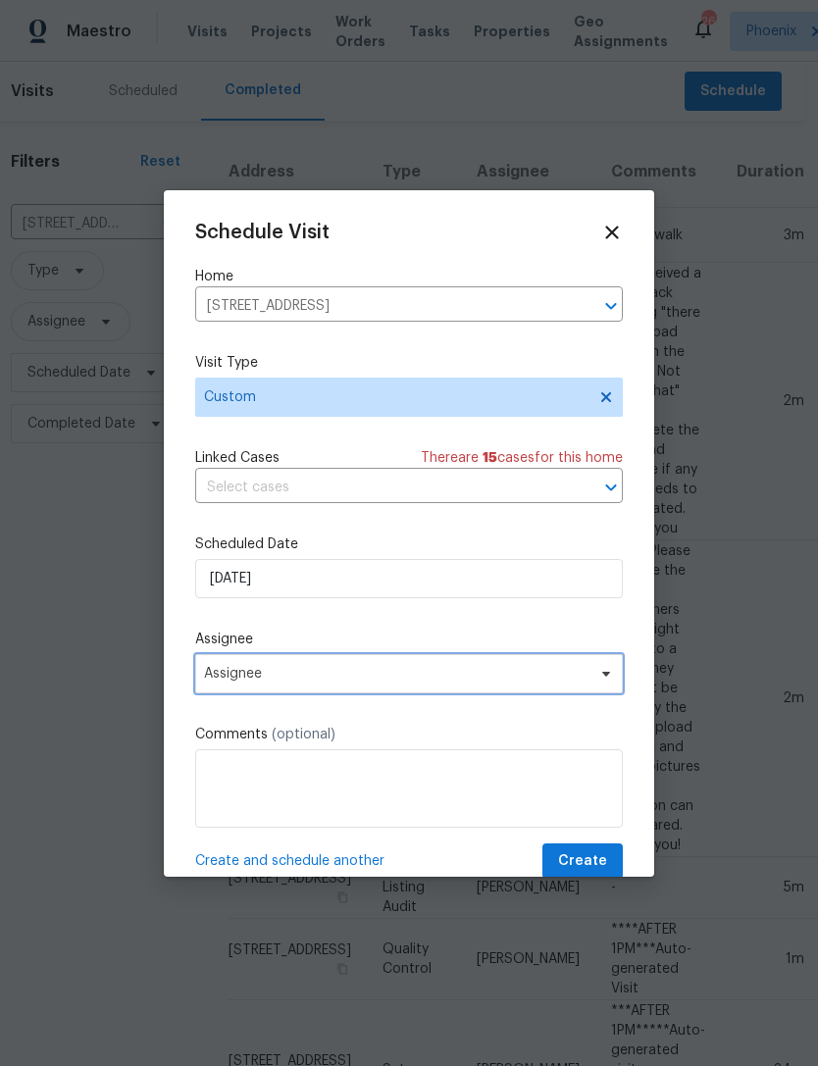
click at [454, 677] on span "Assignee" at bounding box center [396, 674] width 384 height 16
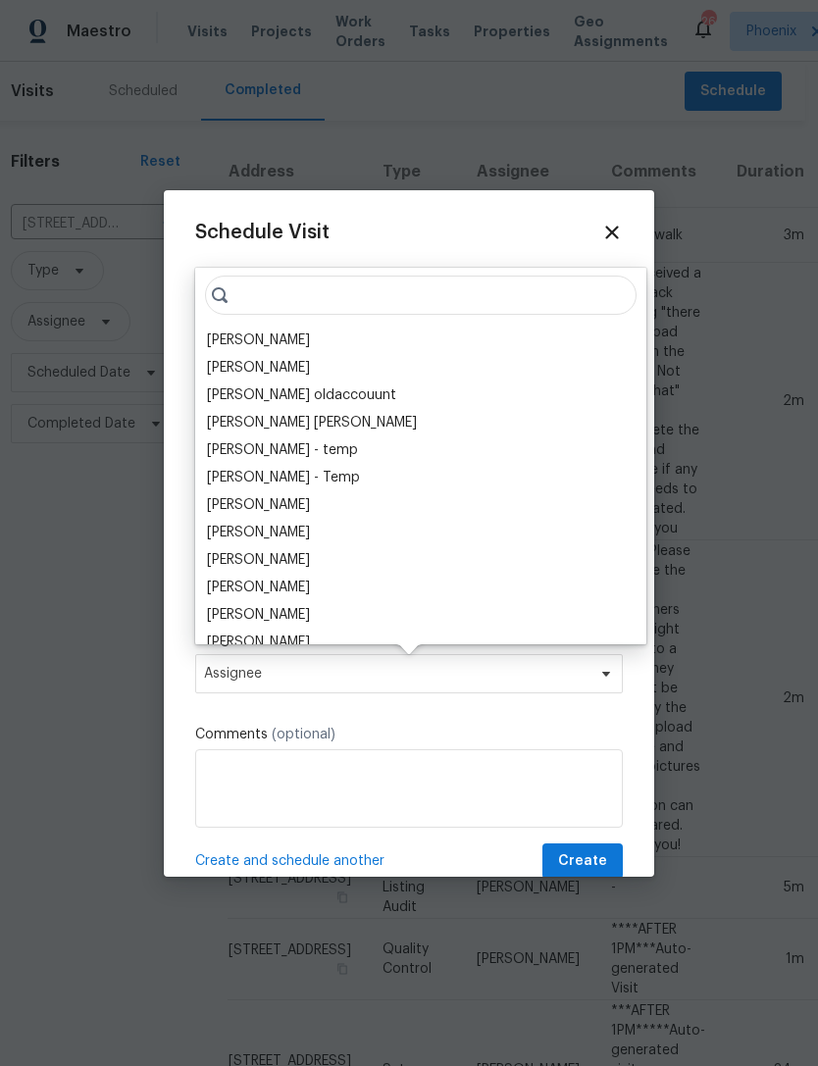
click at [310, 343] on div "[PERSON_NAME]" at bounding box center [258, 340] width 103 height 20
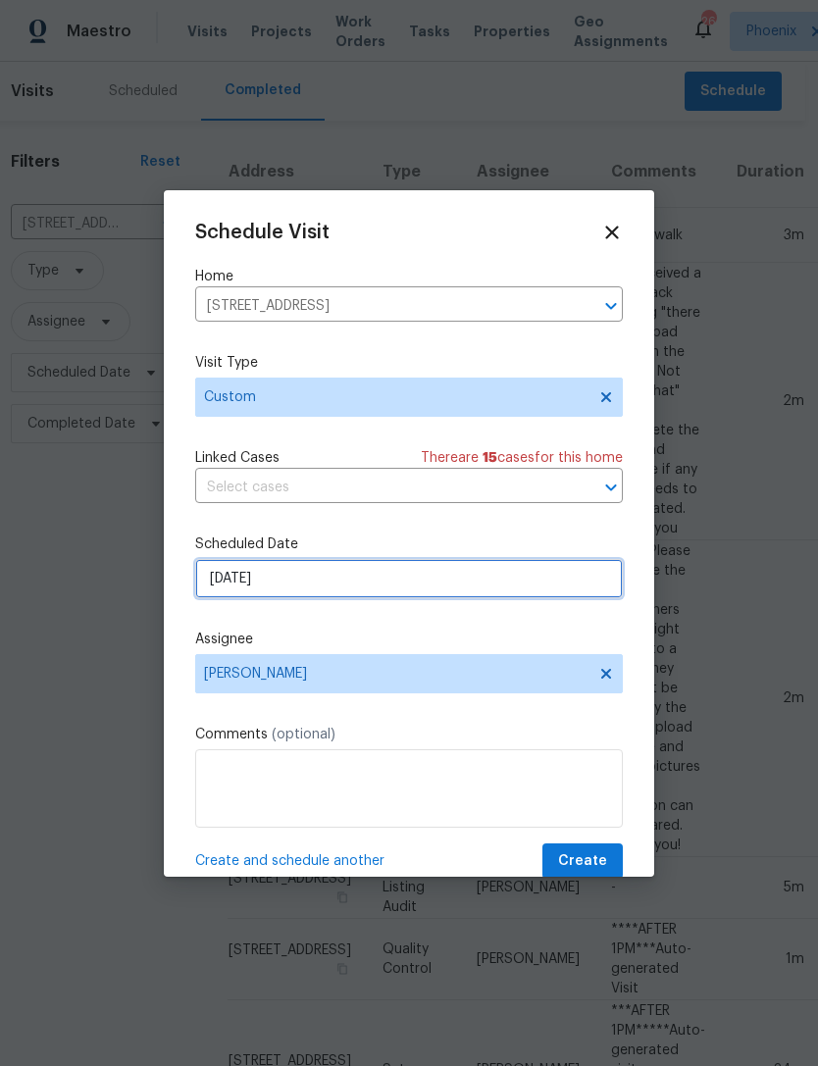
click at [395, 577] on input "[DATE]" at bounding box center [409, 578] width 428 height 39
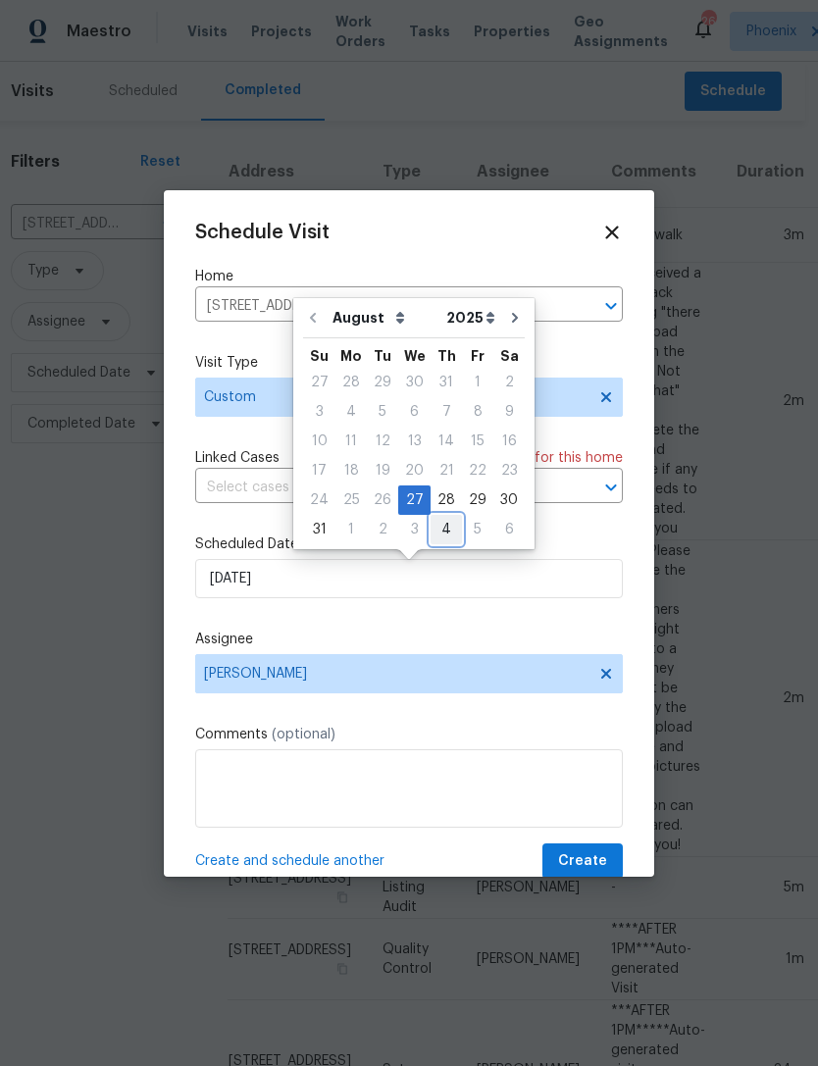
click at [431, 533] on div "4" at bounding box center [446, 529] width 31 height 27
type input "[DATE]"
select select "8"
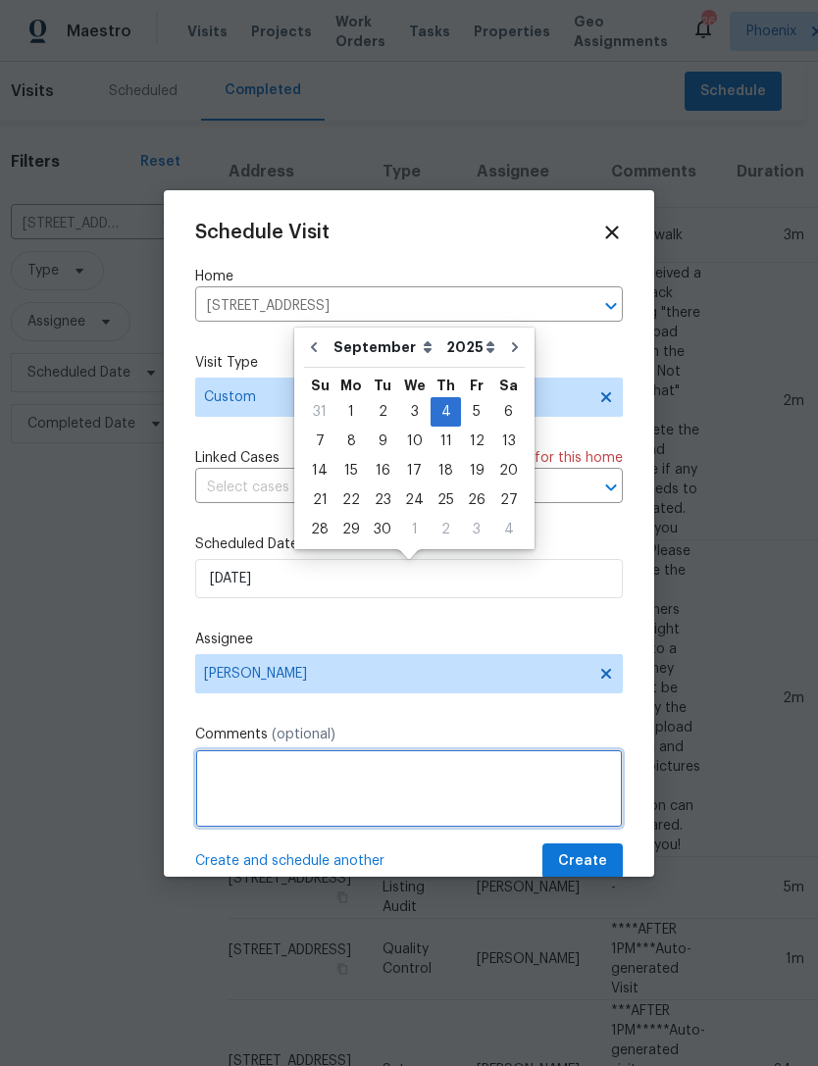
click at [415, 786] on textarea at bounding box center [409, 788] width 428 height 78
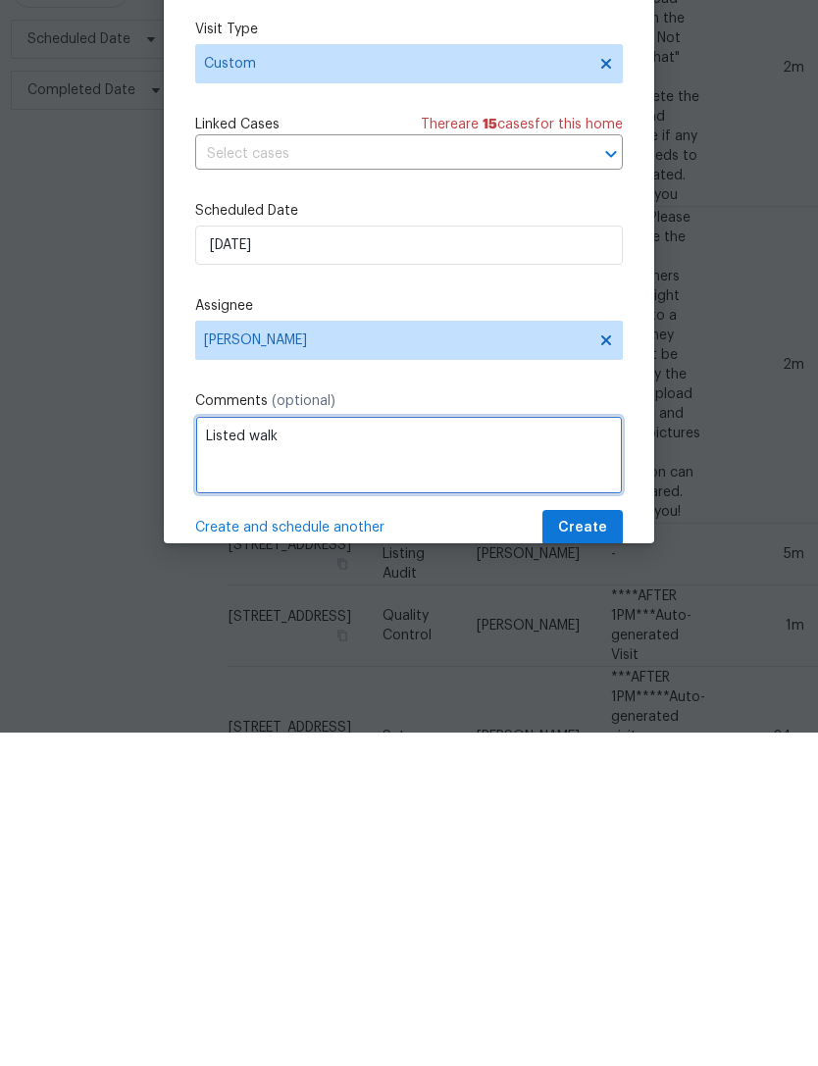
type textarea "Listed walk"
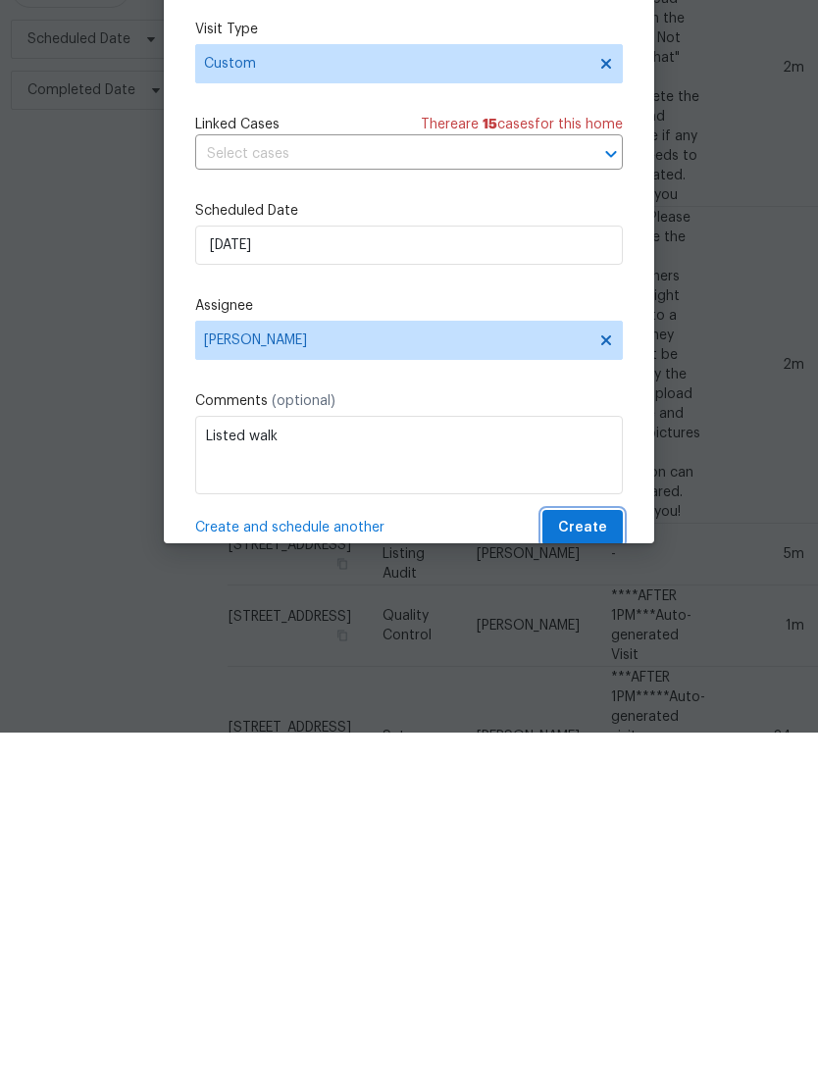
click at [595, 849] on span "Create" at bounding box center [582, 861] width 49 height 25
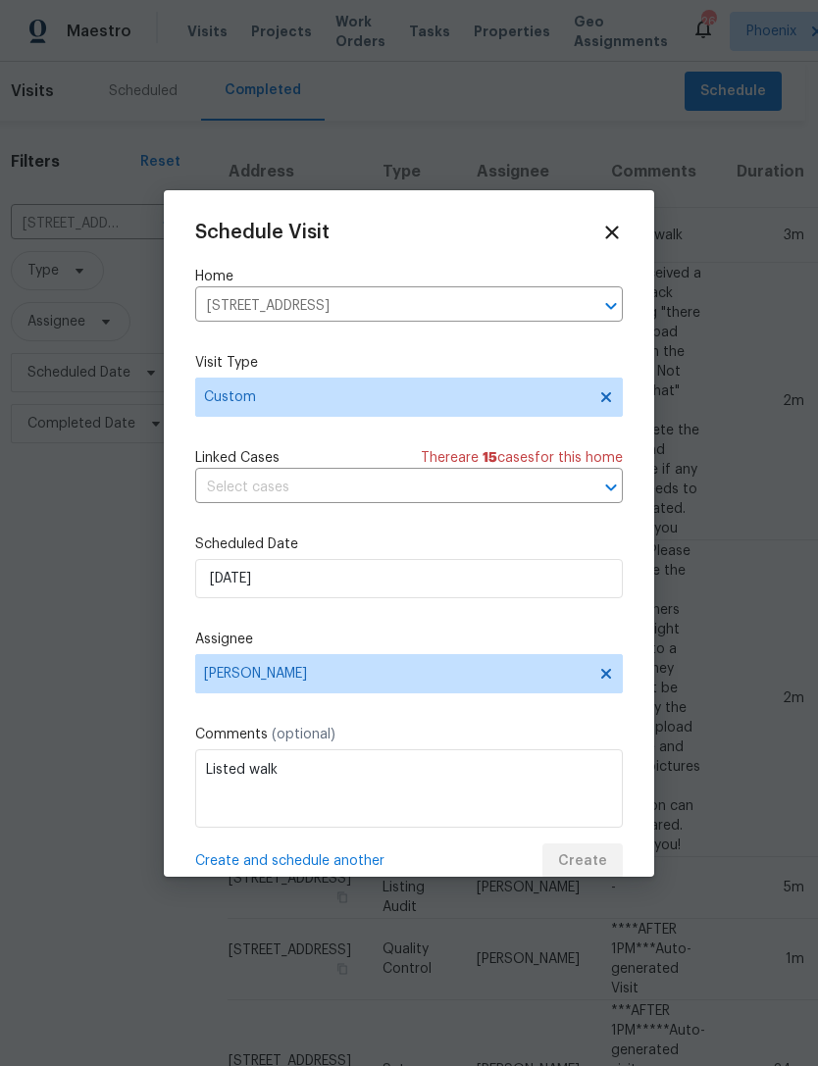
scroll to position [0, 0]
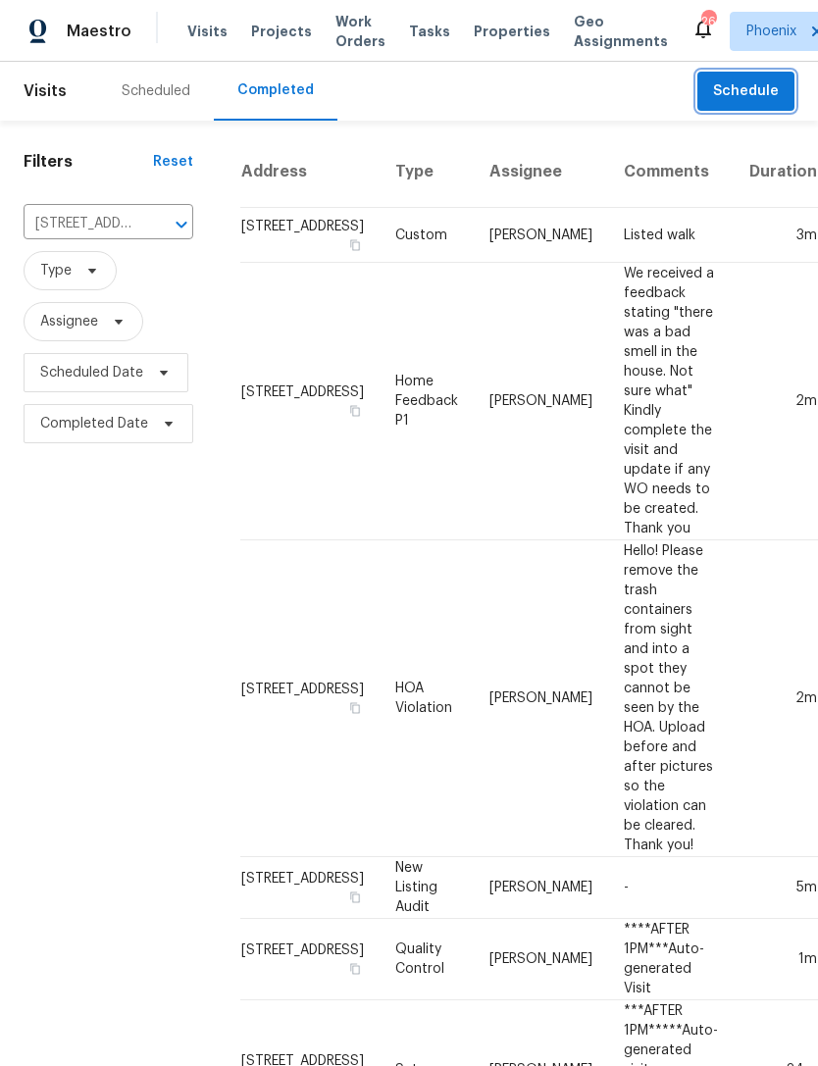
click at [159, 230] on icon "Clear" at bounding box center [156, 225] width 12 height 12
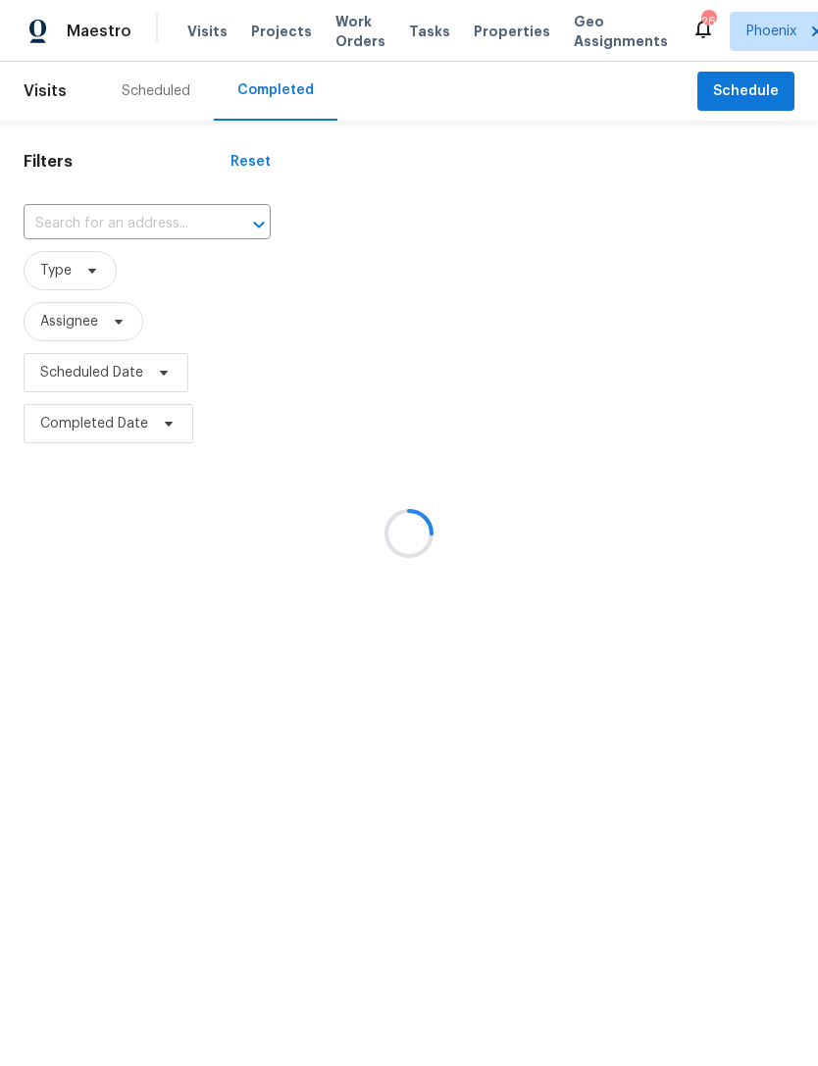
click at [103, 237] on div at bounding box center [409, 533] width 818 height 1066
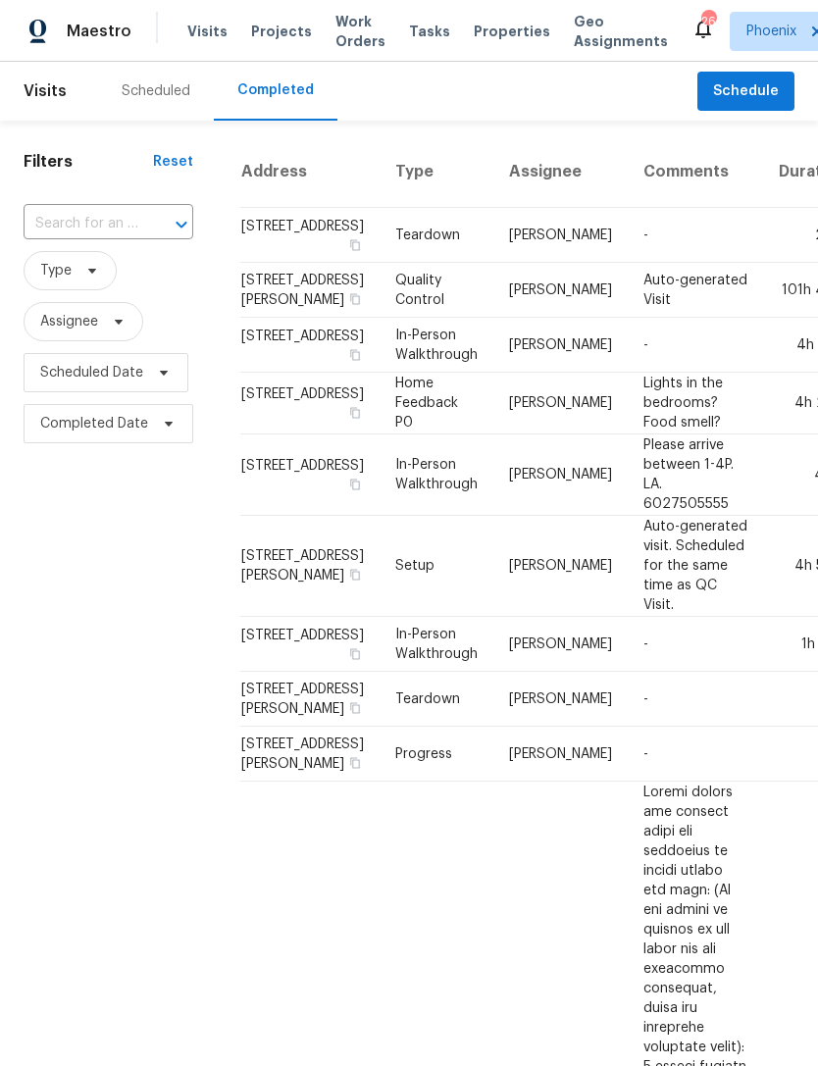
click at [86, 239] on input "text" at bounding box center [81, 224] width 115 height 30
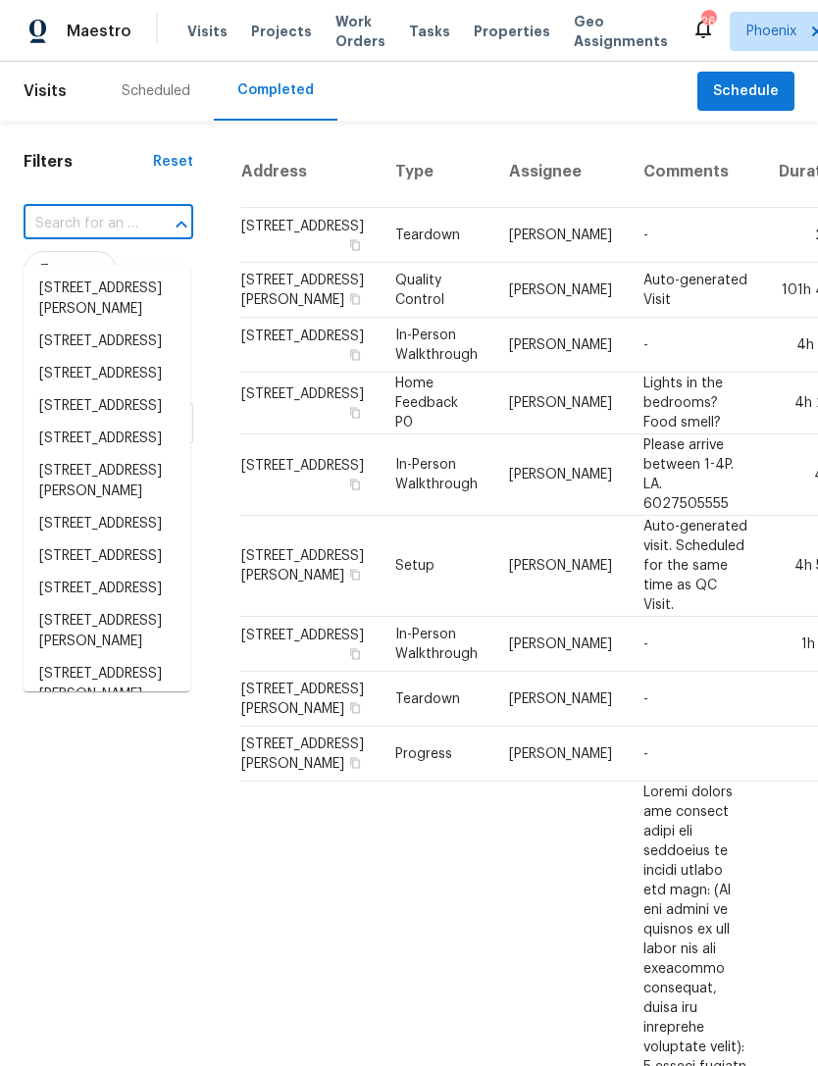
click at [81, 234] on input "text" at bounding box center [81, 224] width 115 height 30
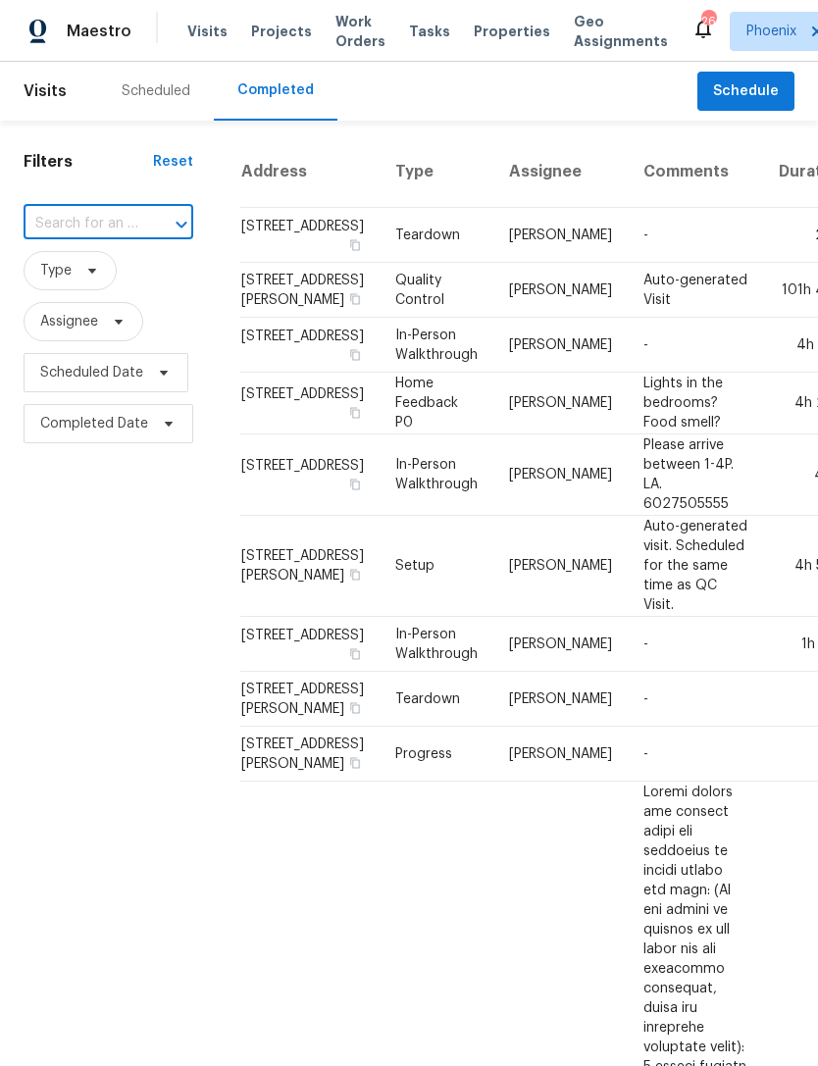
paste input "[STREET_ADDRESS][PERSON_NAME]"
type input "[STREET_ADDRESS][PERSON_NAME]"
click at [85, 291] on li "[STREET_ADDRESS][PERSON_NAME]" at bounding box center [107, 299] width 167 height 53
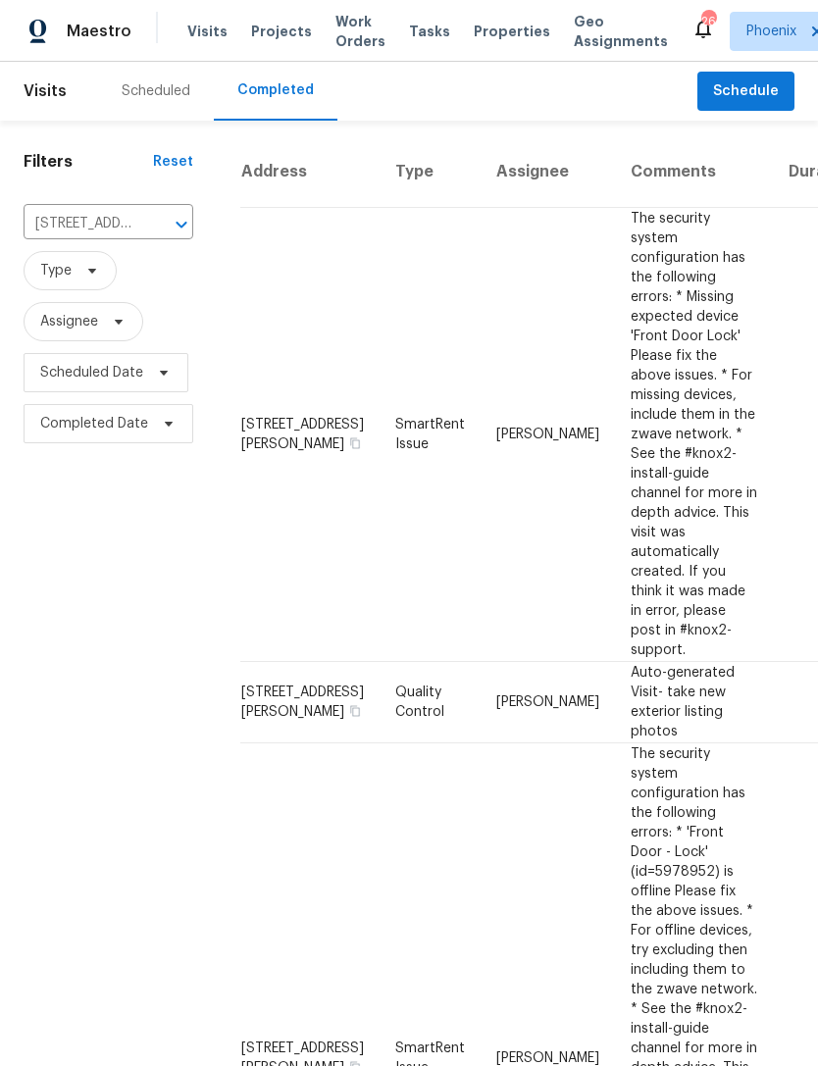
click at [168, 101] on div "Scheduled" at bounding box center [156, 91] width 69 height 20
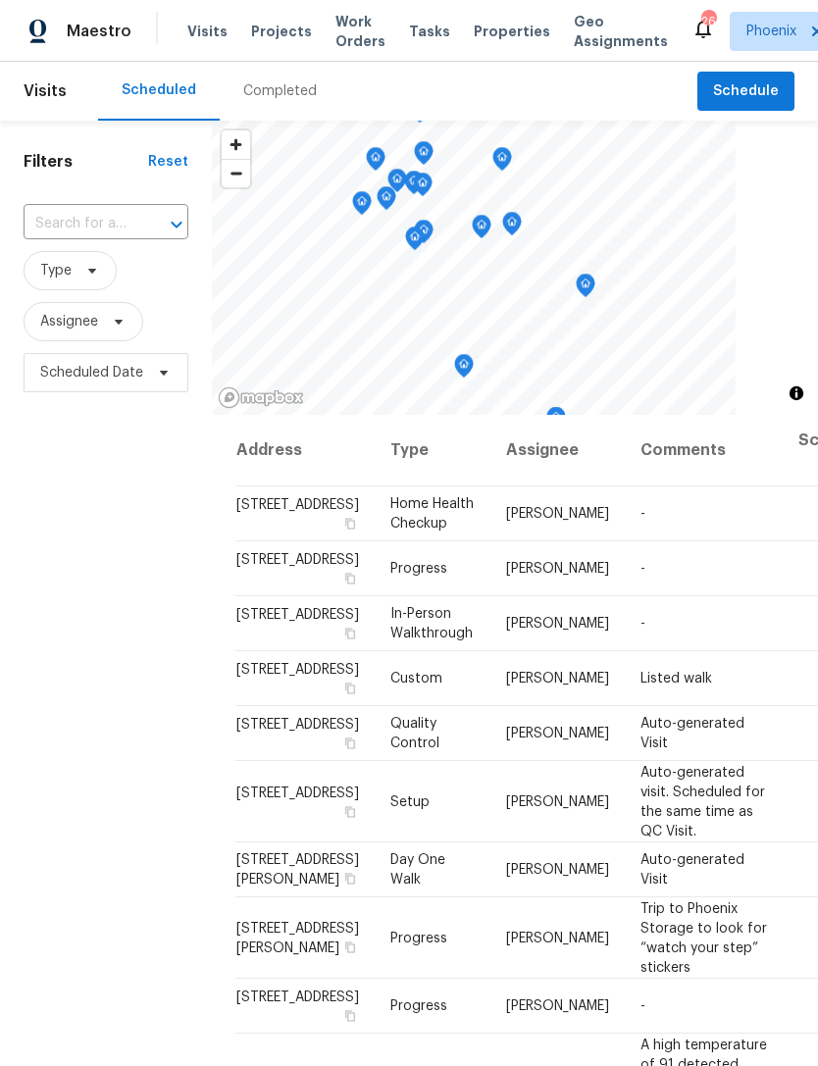
click at [147, 238] on div at bounding box center [162, 224] width 51 height 27
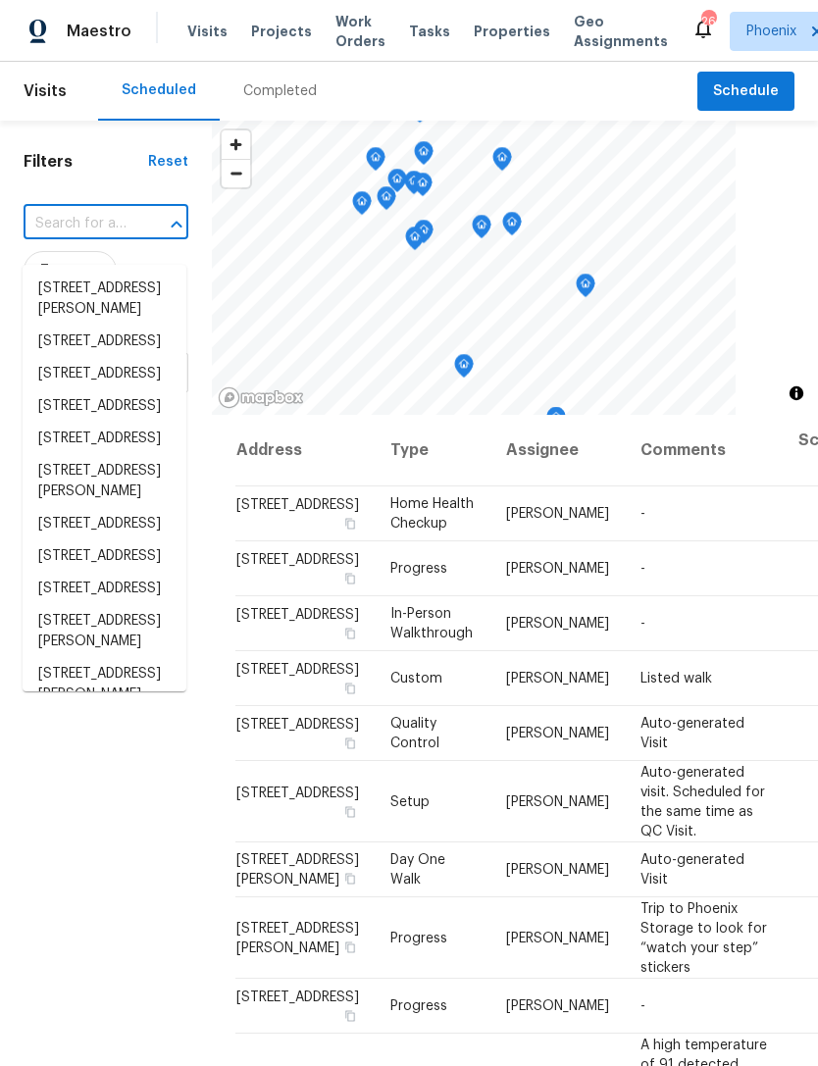
click at [97, 239] on input "text" at bounding box center [79, 224] width 110 height 30
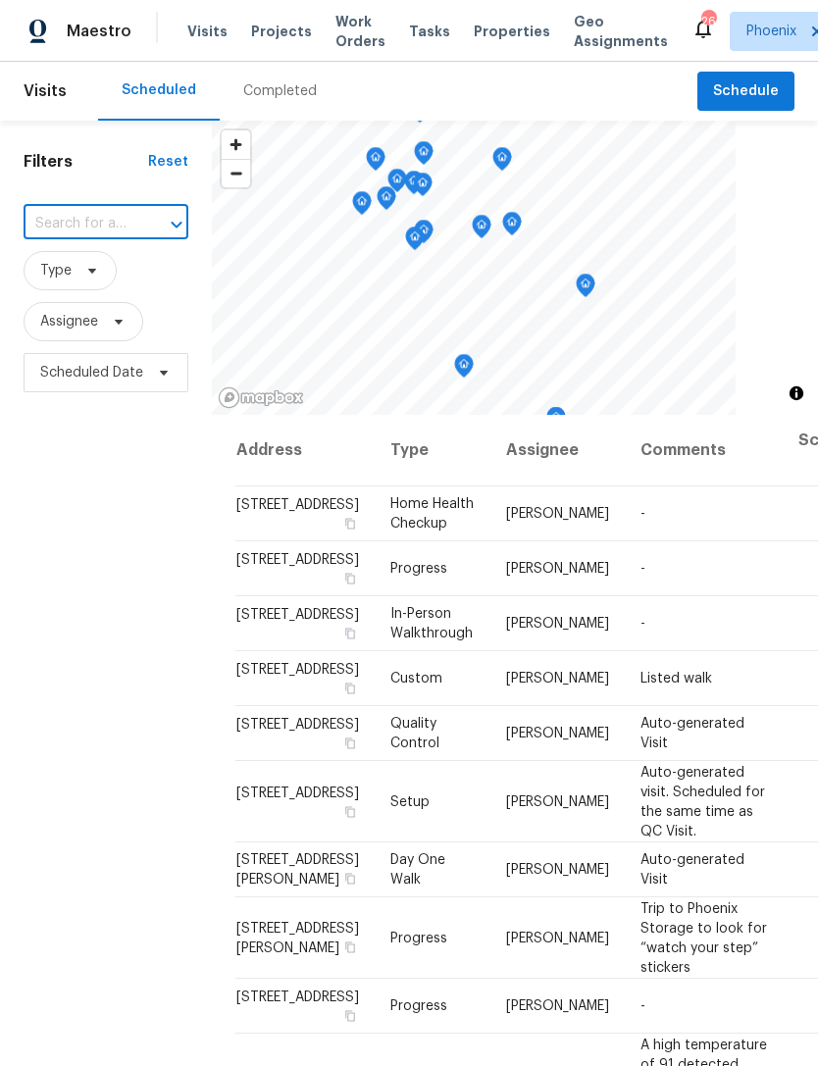
paste input "[STREET_ADDRESS][PERSON_NAME]"
type input "[STREET_ADDRESS][PERSON_NAME]"
click at [114, 288] on li "[STREET_ADDRESS][PERSON_NAME]" at bounding box center [105, 299] width 164 height 53
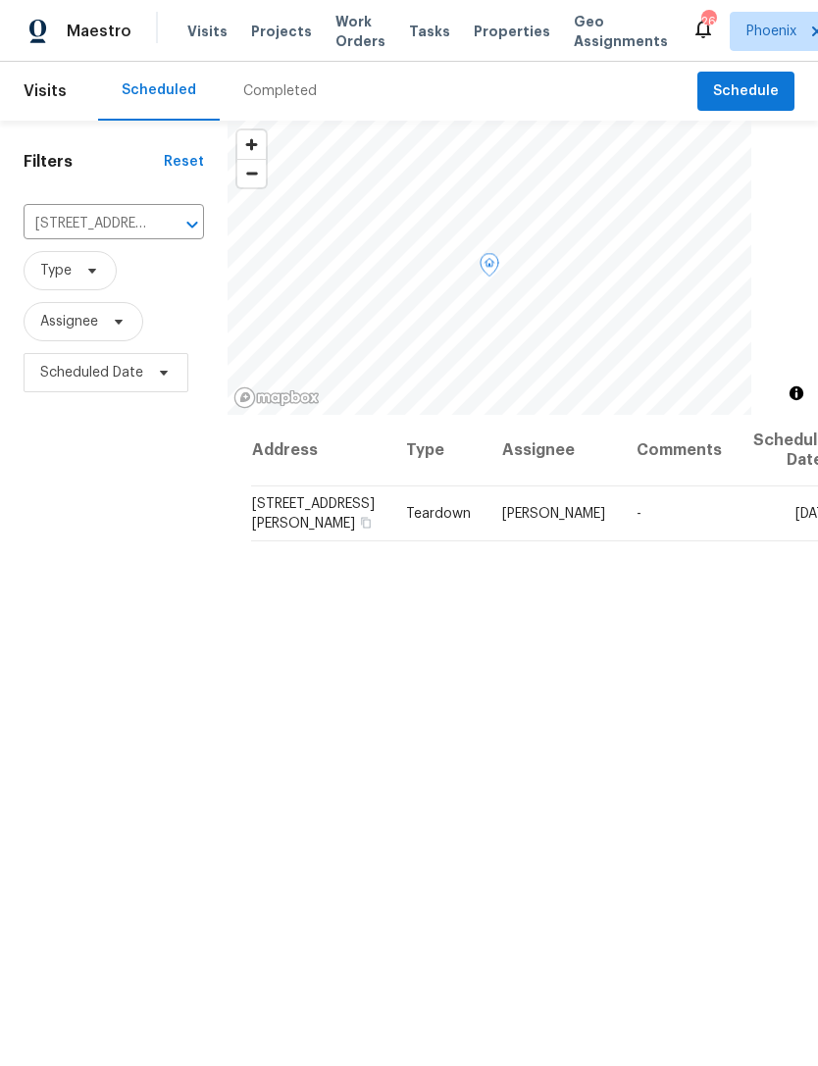
click at [0, 0] on icon at bounding box center [0, 0] width 0 height 0
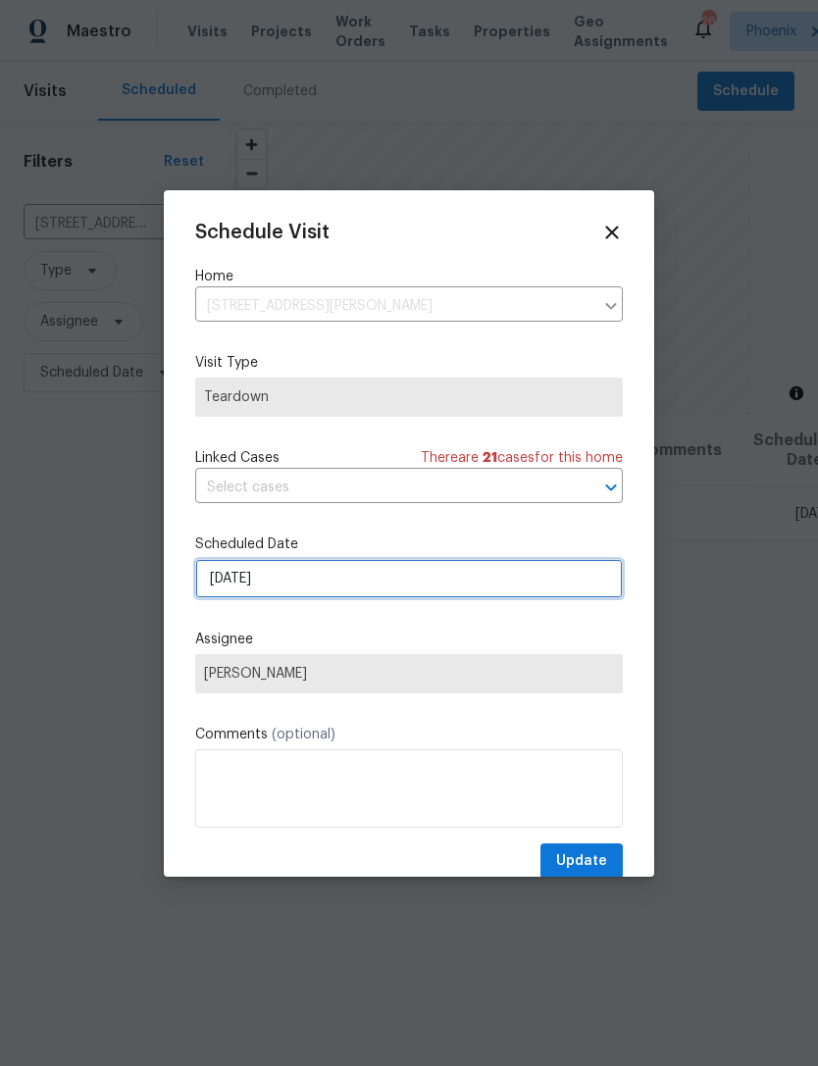
click at [354, 583] on input "[DATE]" at bounding box center [409, 578] width 428 height 39
select select "8"
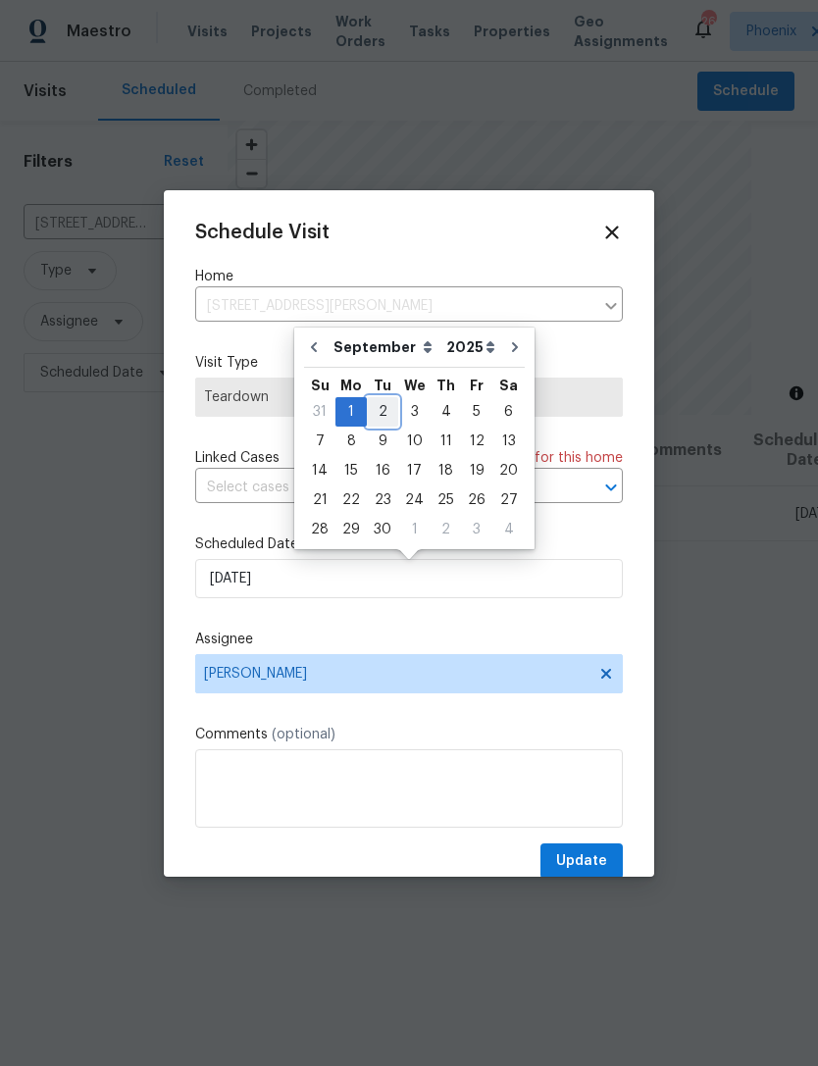
click at [378, 407] on div "2" at bounding box center [382, 411] width 31 height 27
type input "[DATE]"
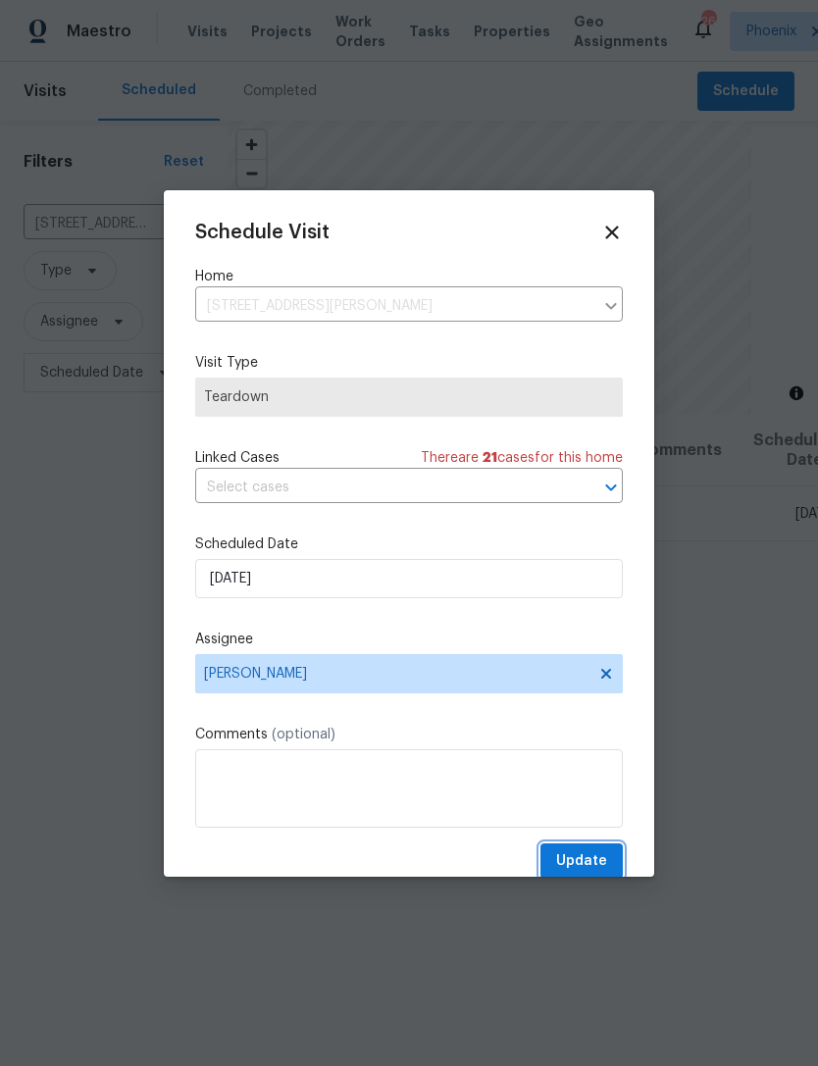
click at [597, 847] on button "Update" at bounding box center [581, 861] width 82 height 36
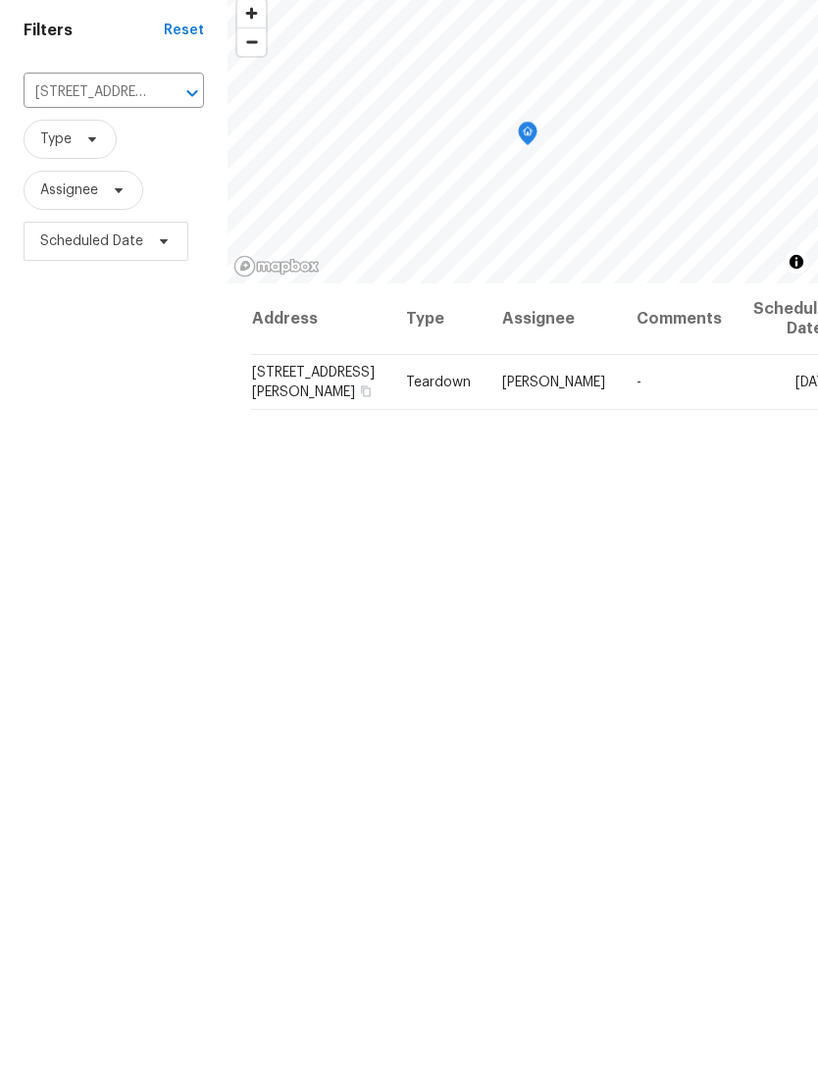
scroll to position [63, 0]
